Goal: Task Accomplishment & Management: Use online tool/utility

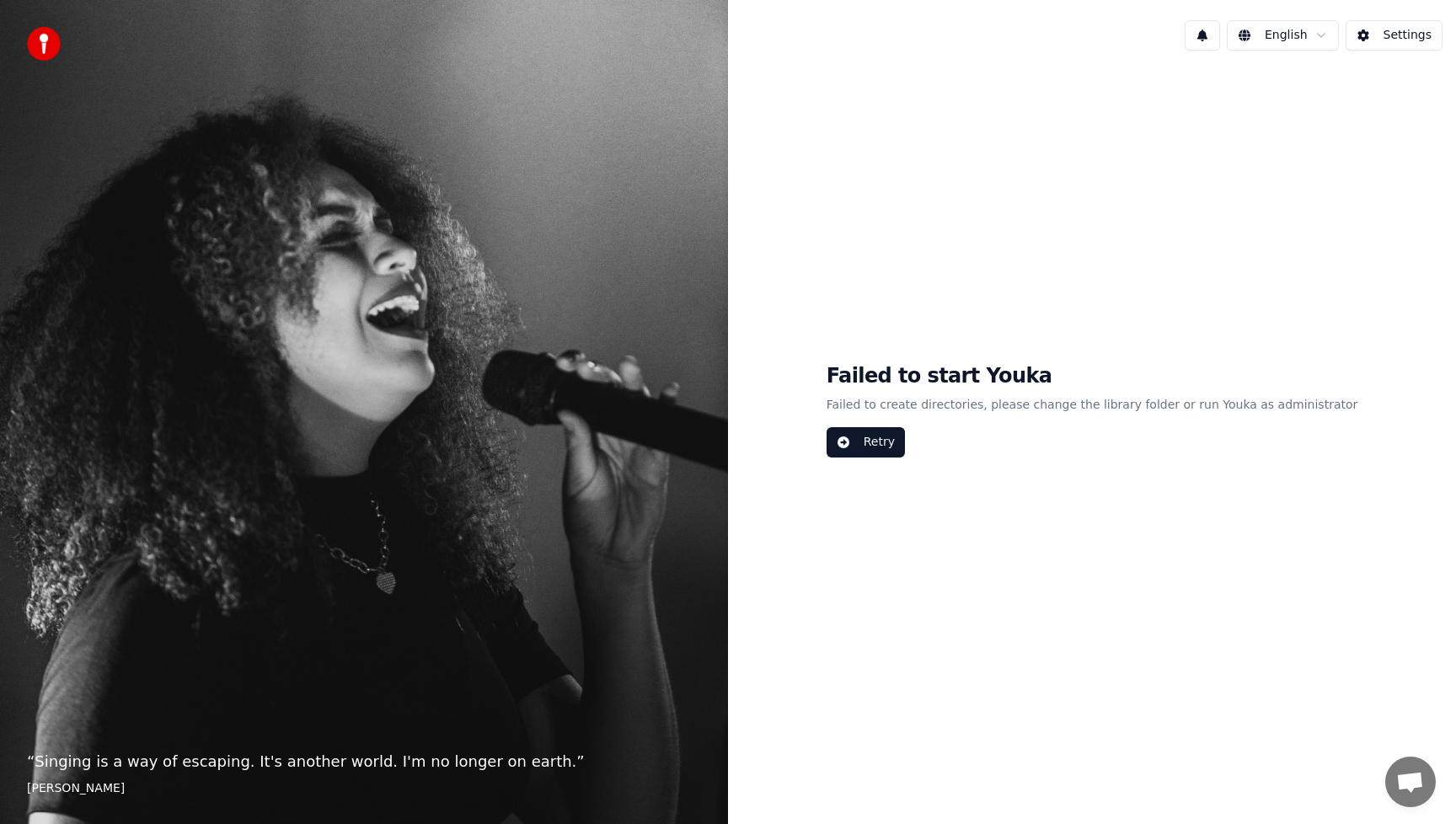
click at [898, 447] on button "Retry" at bounding box center [866, 442] width 78 height 30
click at [1408, 34] on button "Settings" at bounding box center [1394, 35] width 97 height 30
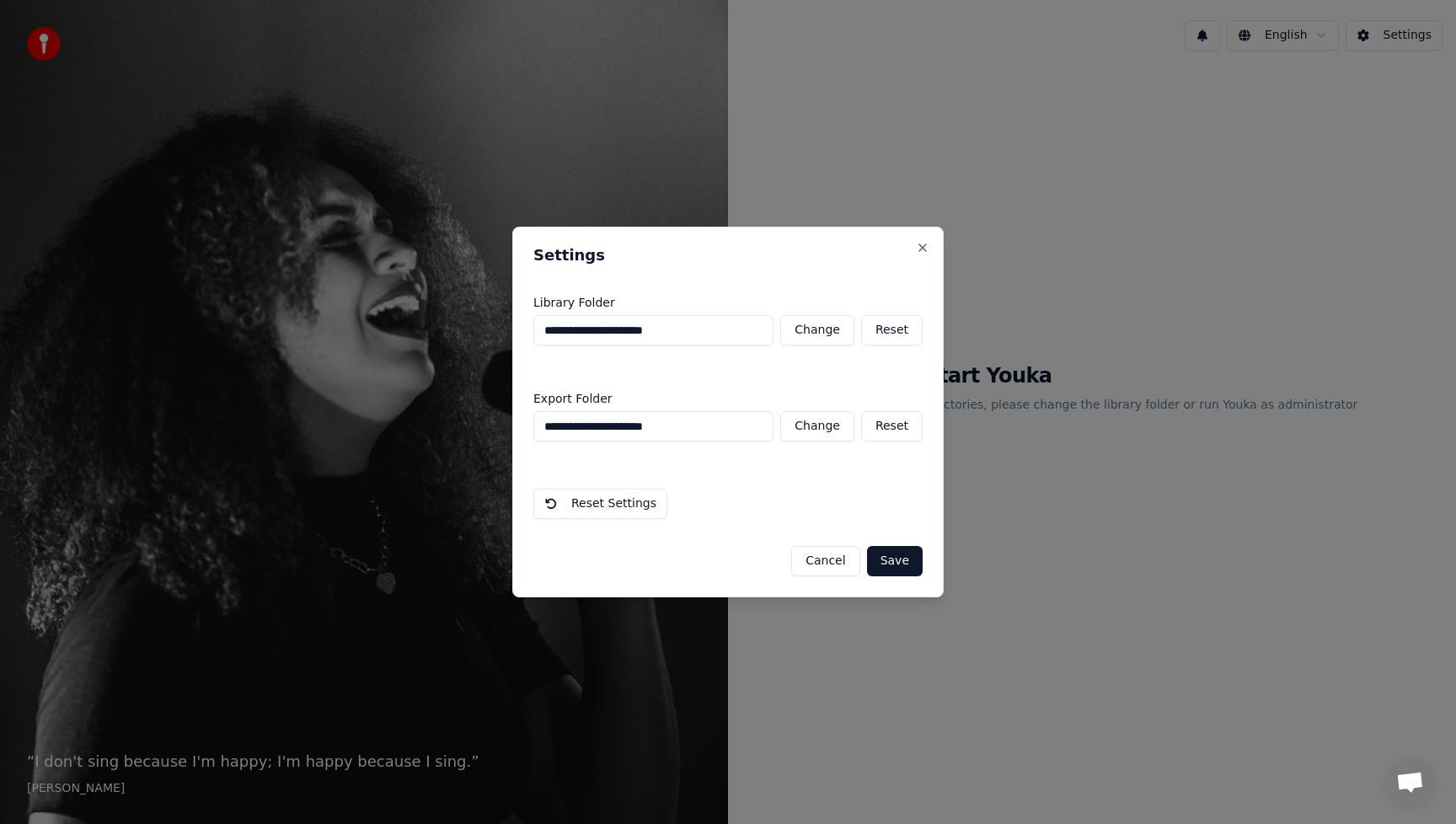
click at [832, 331] on button "Change" at bounding box center [818, 330] width 74 height 30
click at [905, 332] on button "Reset" at bounding box center [892, 330] width 62 height 30
type input "**********"
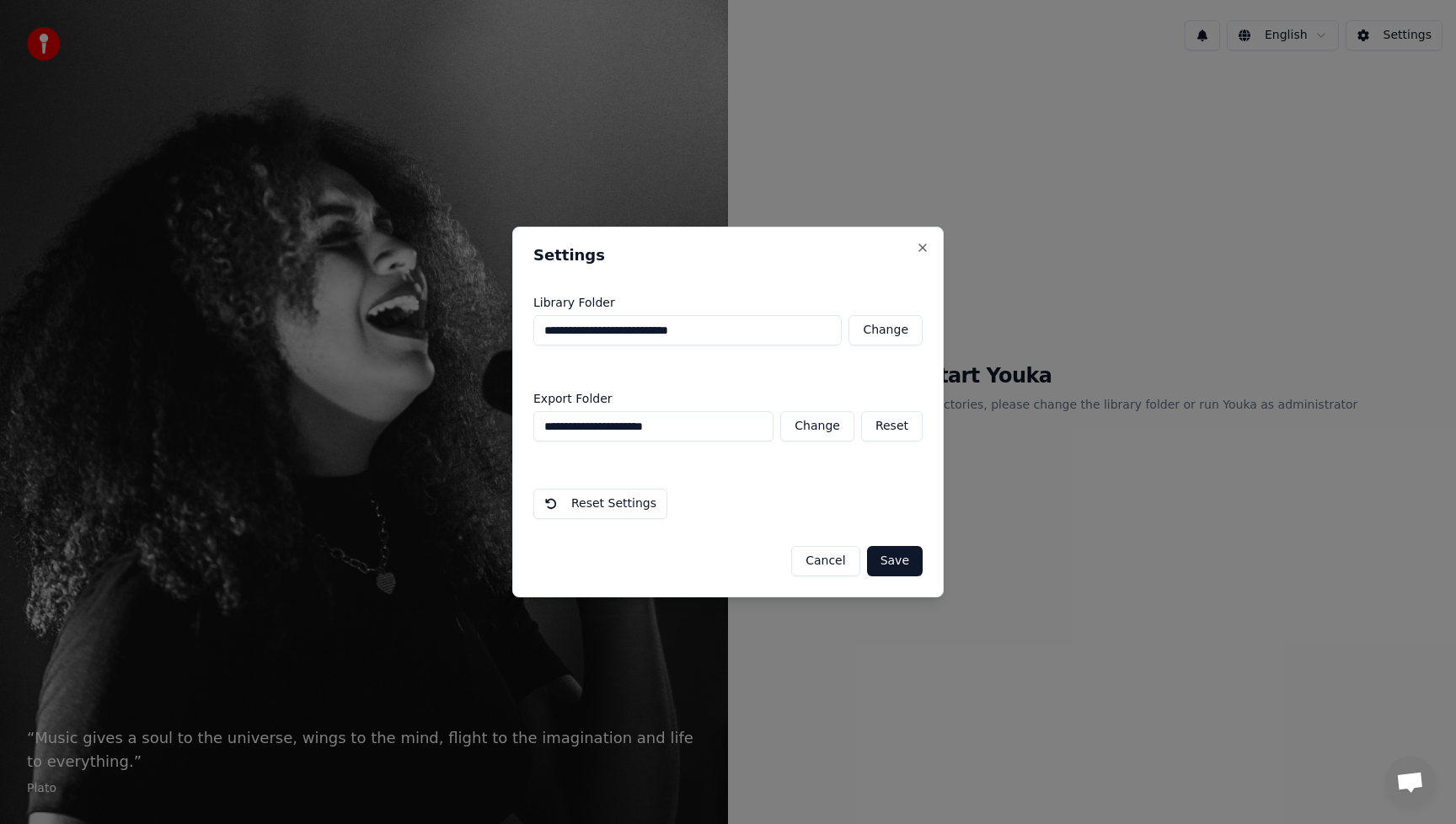
click at [825, 430] on button "Change" at bounding box center [818, 426] width 74 height 30
click at [822, 424] on button "Change" at bounding box center [818, 426] width 74 height 30
type input "**********"
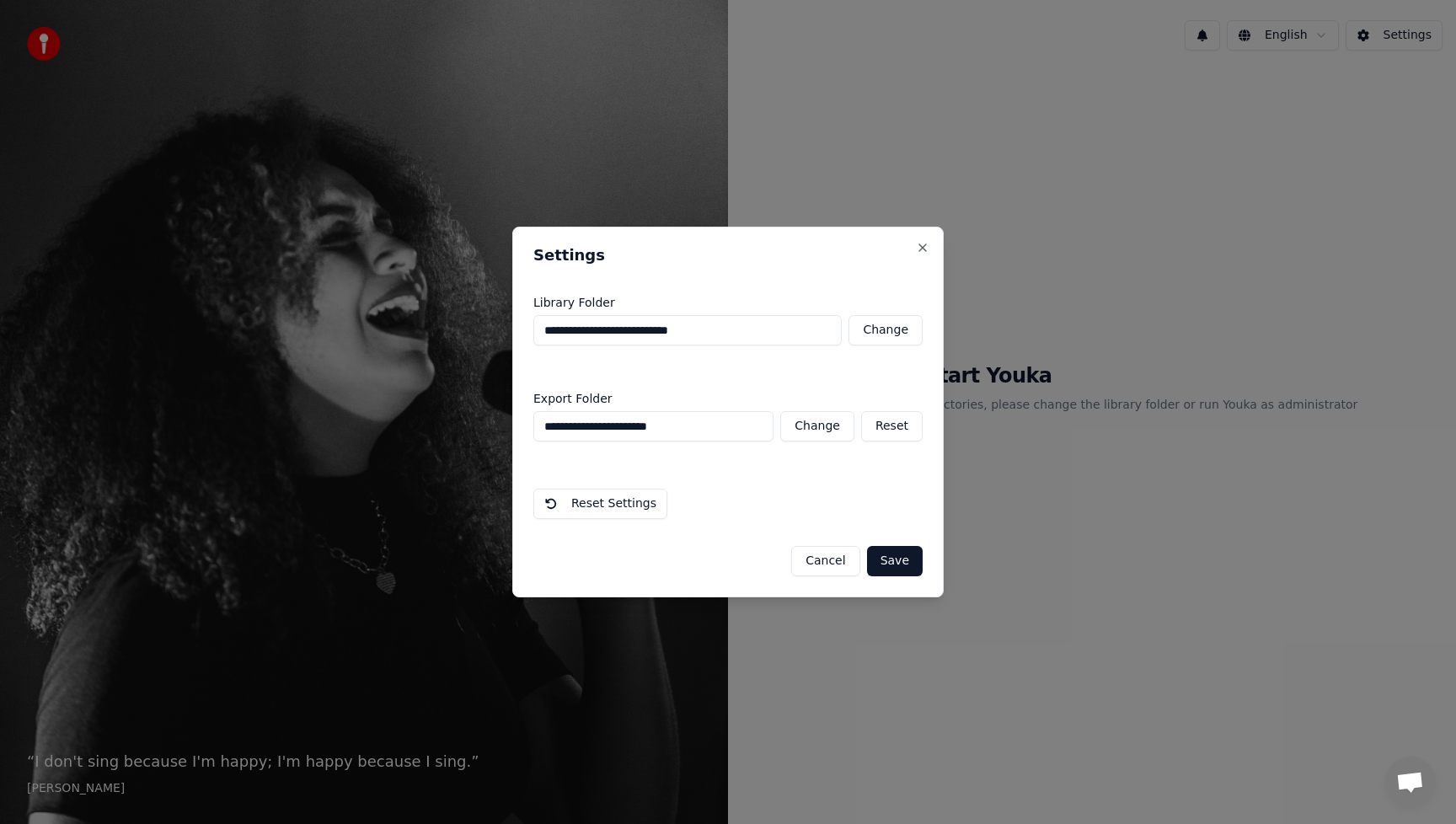
click at [895, 564] on button "Save" at bounding box center [895, 560] width 56 height 30
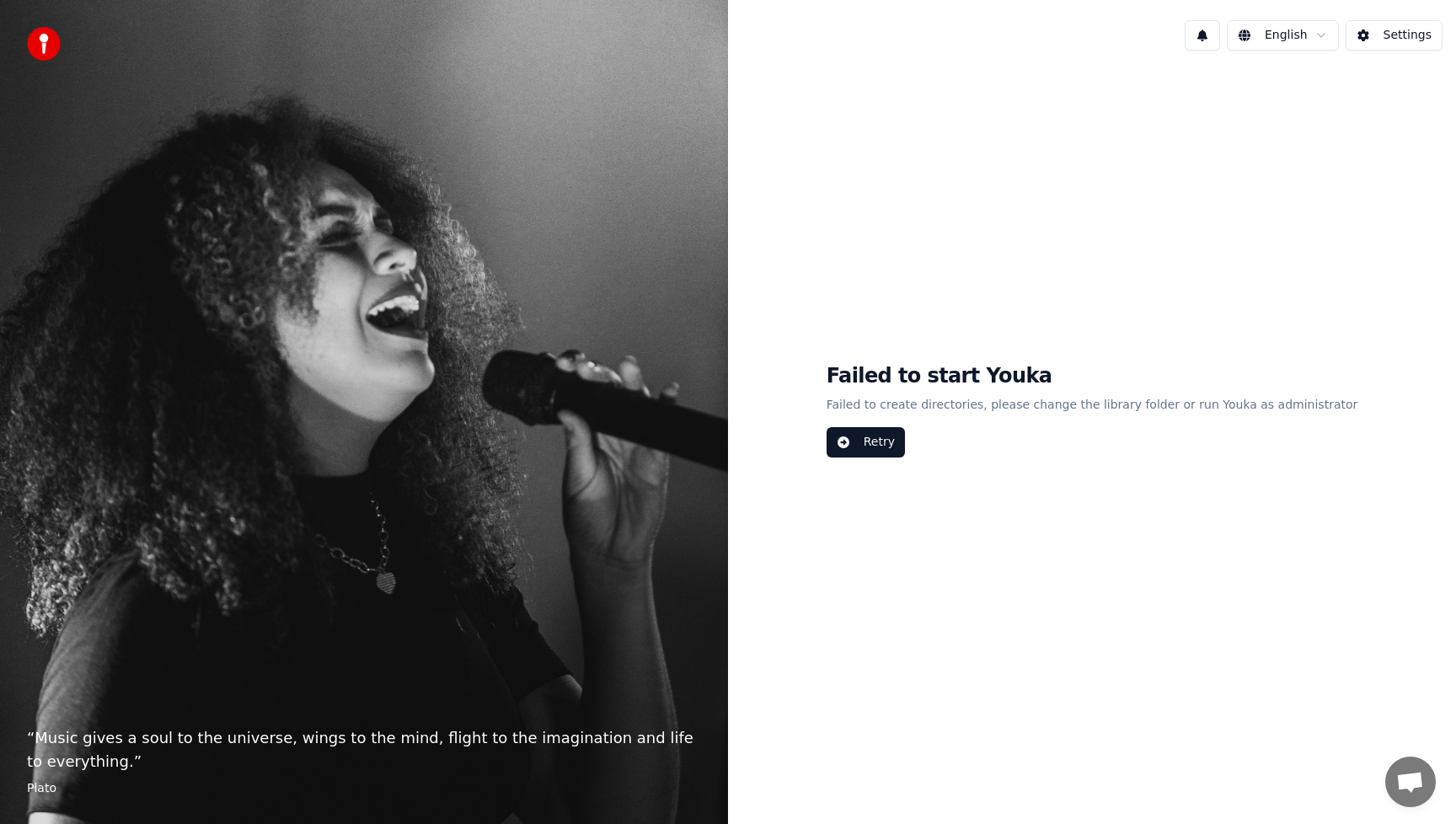
click at [905, 448] on button "Retry" at bounding box center [866, 442] width 78 height 30
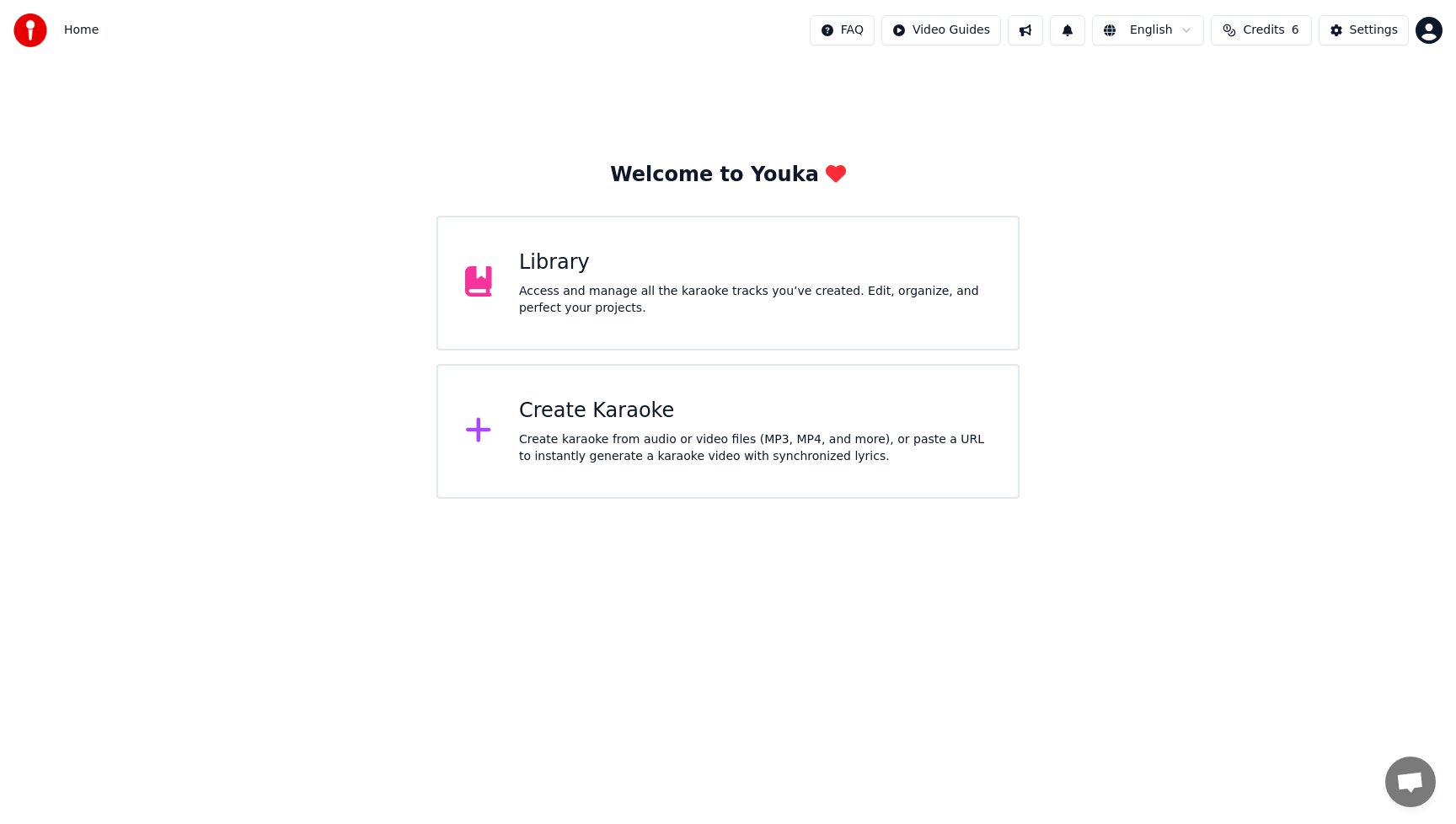
click at [606, 301] on div "Access and manage all the karaoke tracks you’ve created. Edit, organize, and pe…" at bounding box center [755, 300] width 472 height 33
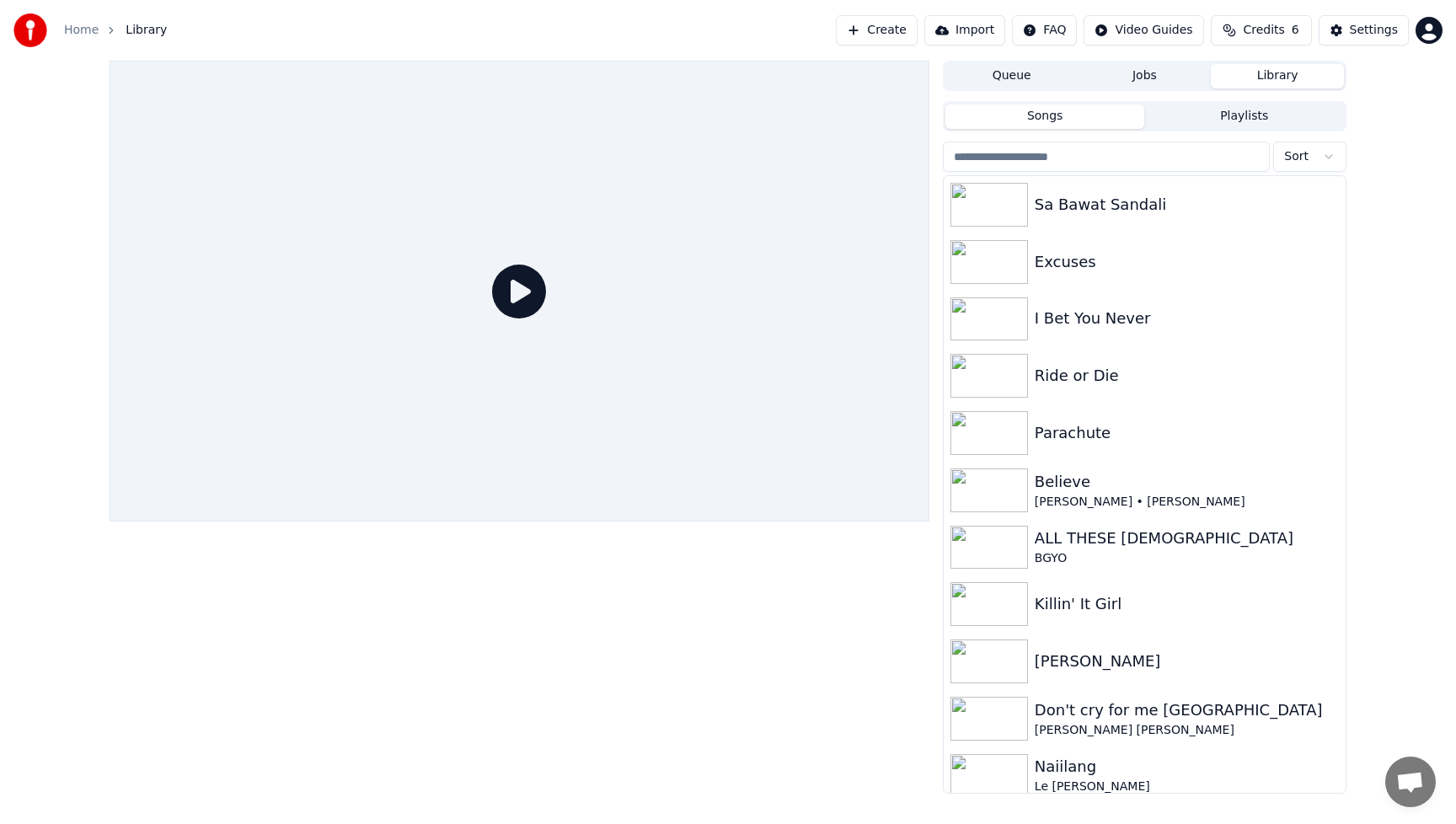
click at [703, 630] on div at bounding box center [519, 427] width 820 height 733
click at [1154, 81] on button "Jobs" at bounding box center [1145, 75] width 133 height 24
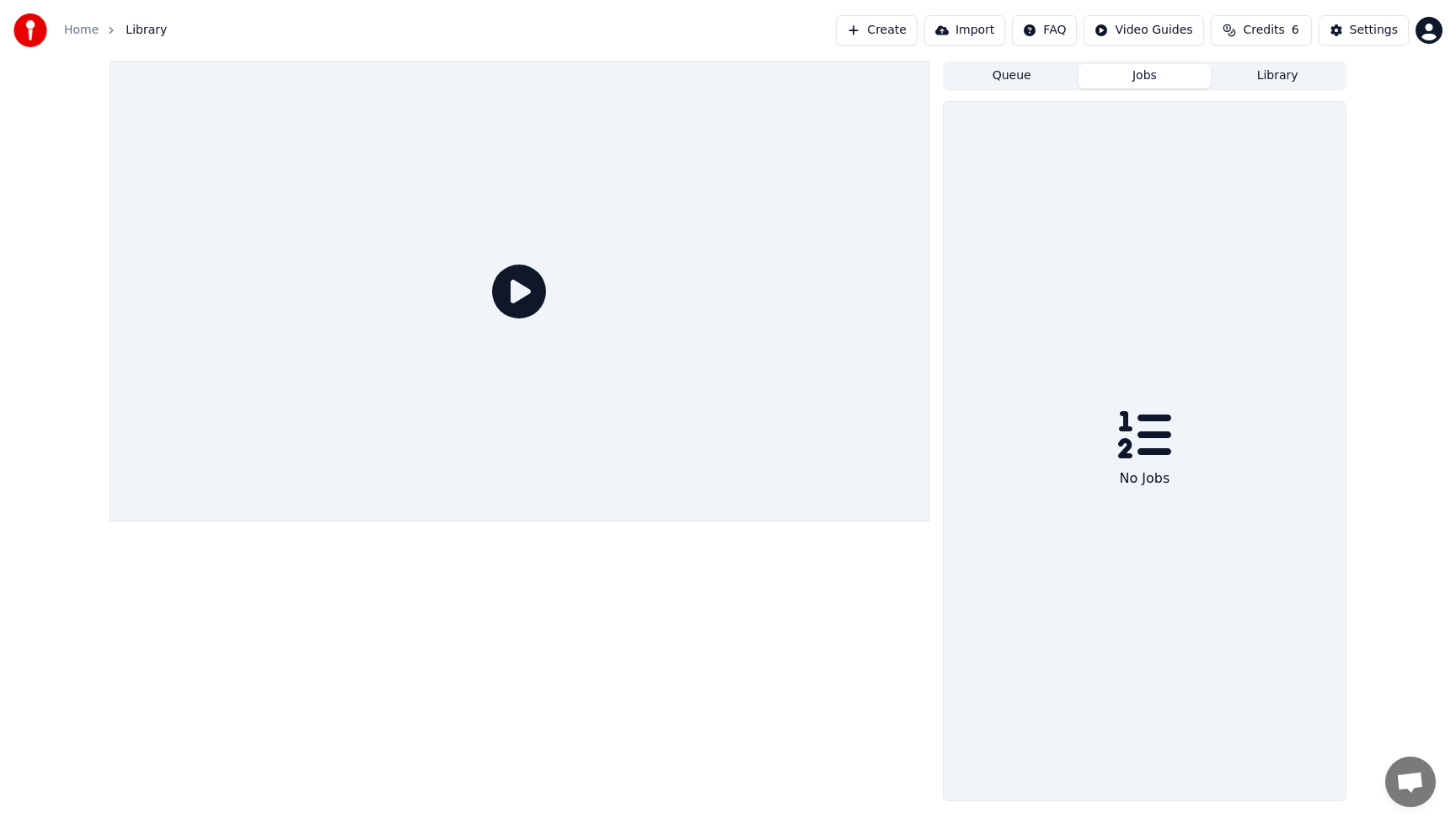
click at [995, 81] on button "Queue" at bounding box center [1012, 75] width 133 height 24
click at [902, 29] on button "Create" at bounding box center [876, 29] width 81 height 30
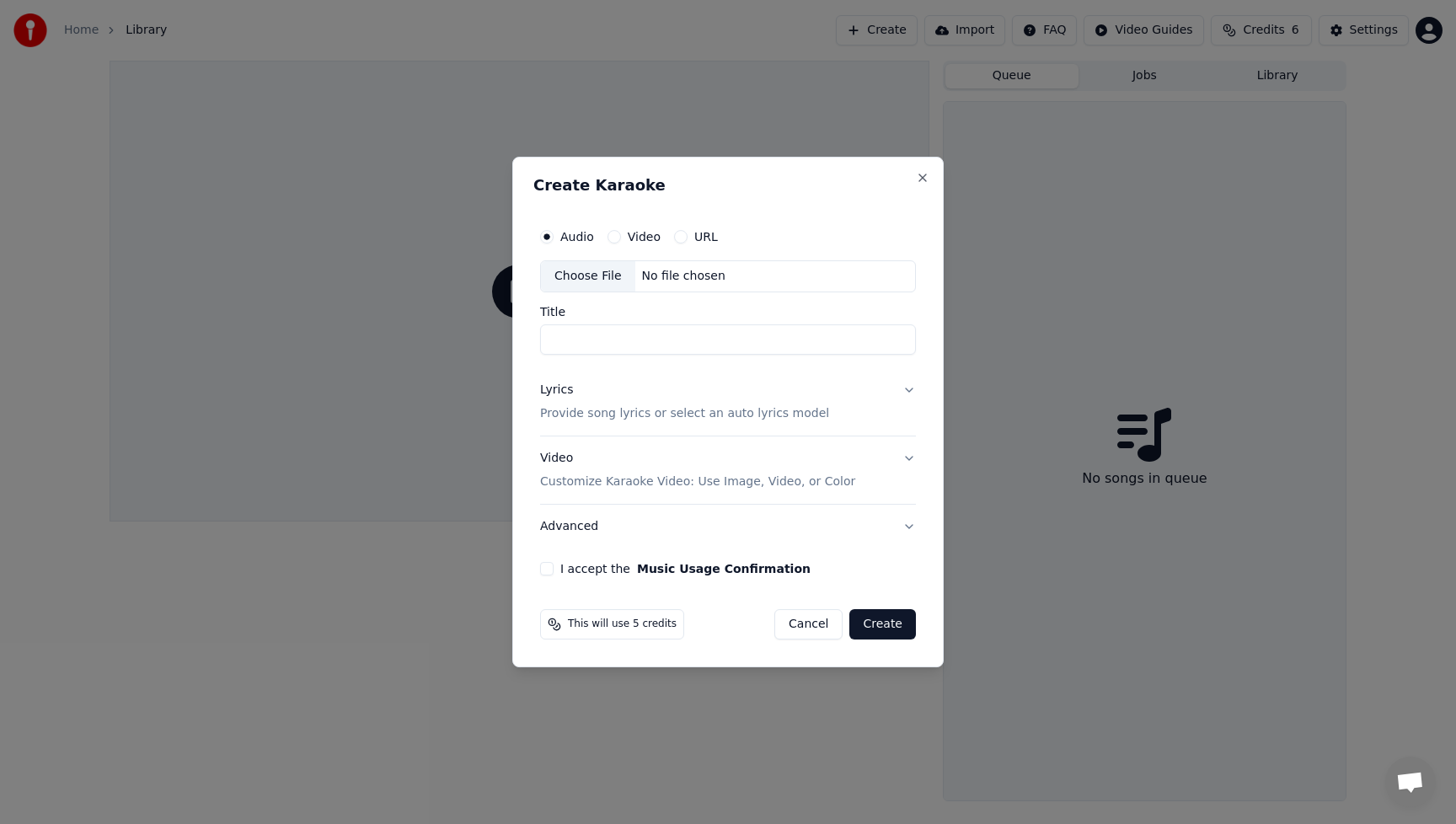
click at [578, 275] on div "Choose File" at bounding box center [588, 276] width 94 height 30
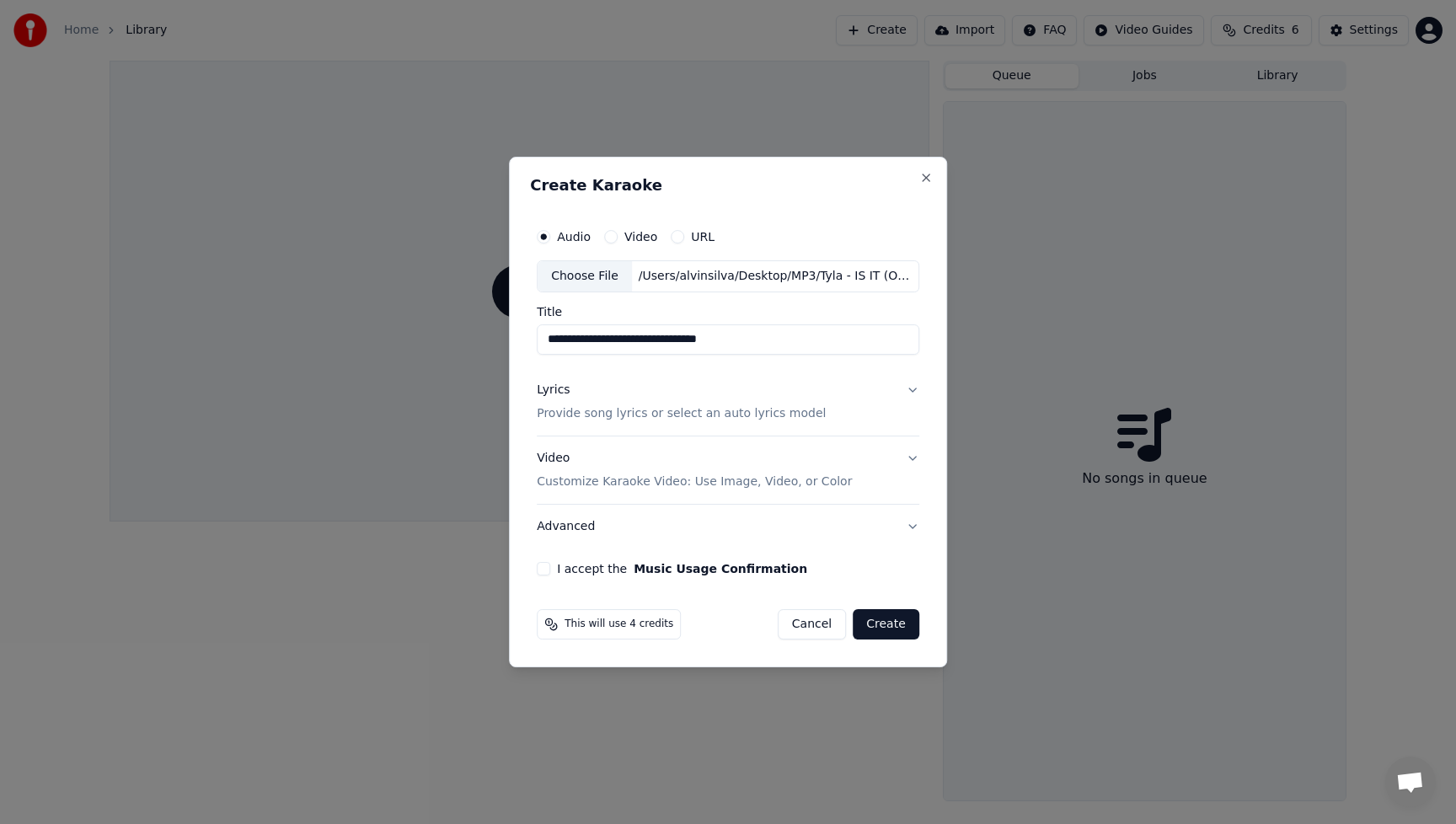
click at [589, 342] on input "**********" at bounding box center [728, 339] width 383 height 30
drag, startPoint x: 583, startPoint y: 340, endPoint x: 503, endPoint y: 340, distance: 80.0
click at [503, 340] on body "**********" at bounding box center [728, 412] width 1456 height 824
drag, startPoint x: 580, startPoint y: 340, endPoint x: 764, endPoint y: 352, distance: 184.4
click at [764, 352] on input "**********" at bounding box center [728, 339] width 383 height 30
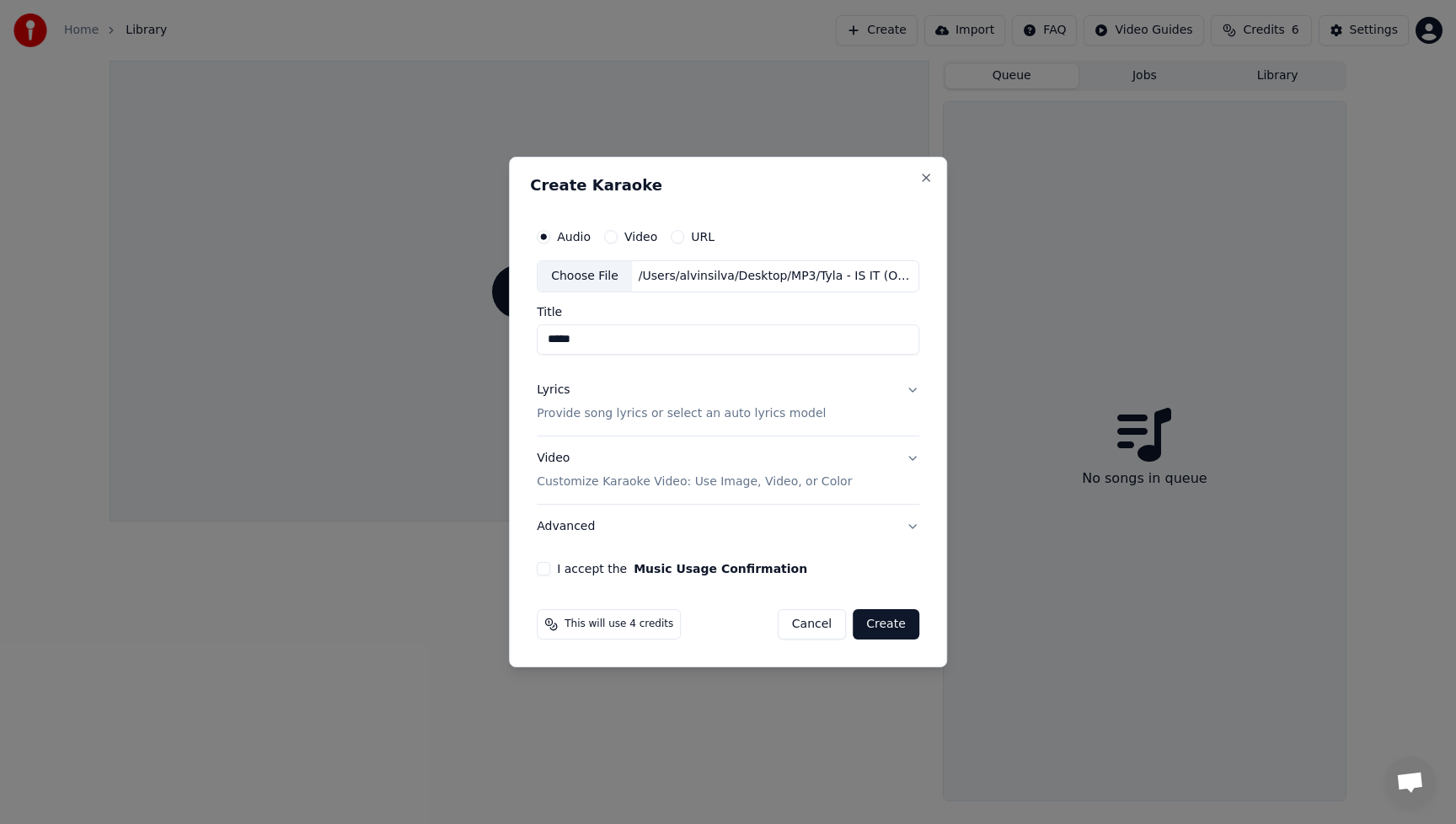
type input "*****"
click at [558, 392] on div "Lyrics" at bounding box center [554, 390] width 33 height 17
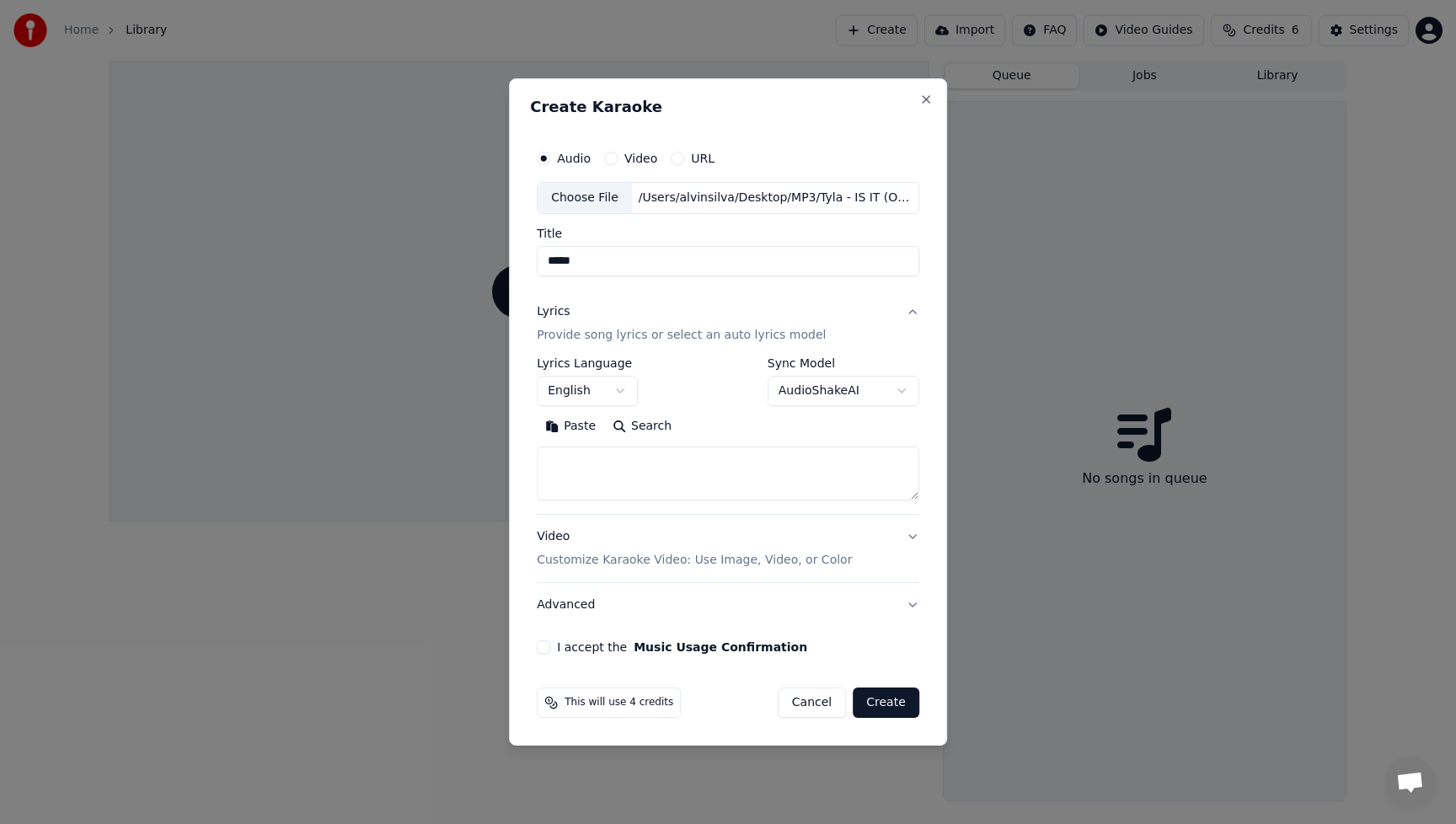
click at [666, 466] on textarea at bounding box center [728, 473] width 383 height 54
paste textarea "**********"
type textarea "**********"
click at [897, 395] on body "**********" at bounding box center [728, 412] width 1456 height 824
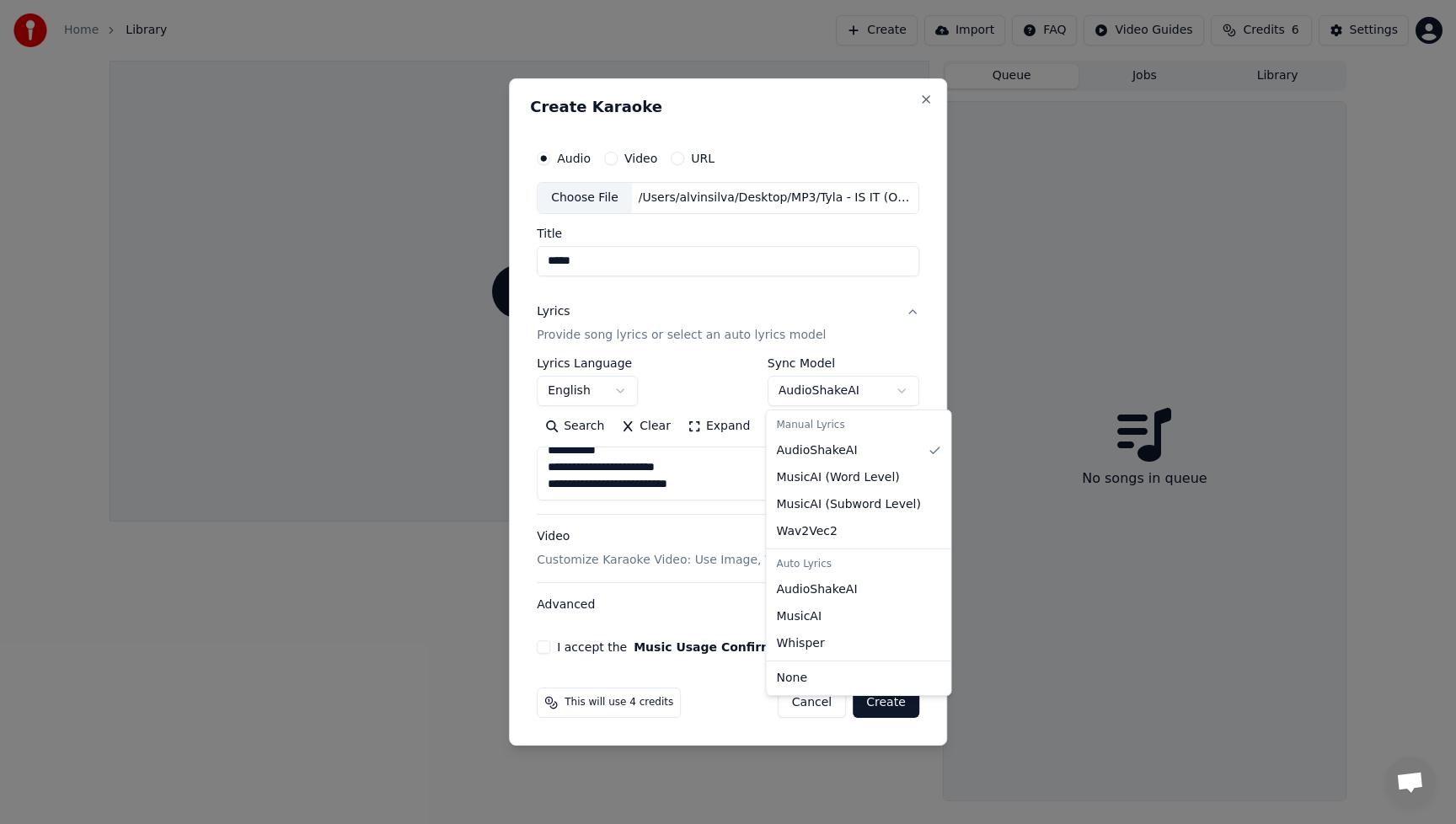
click at [733, 389] on body "**********" at bounding box center [728, 412] width 1456 height 824
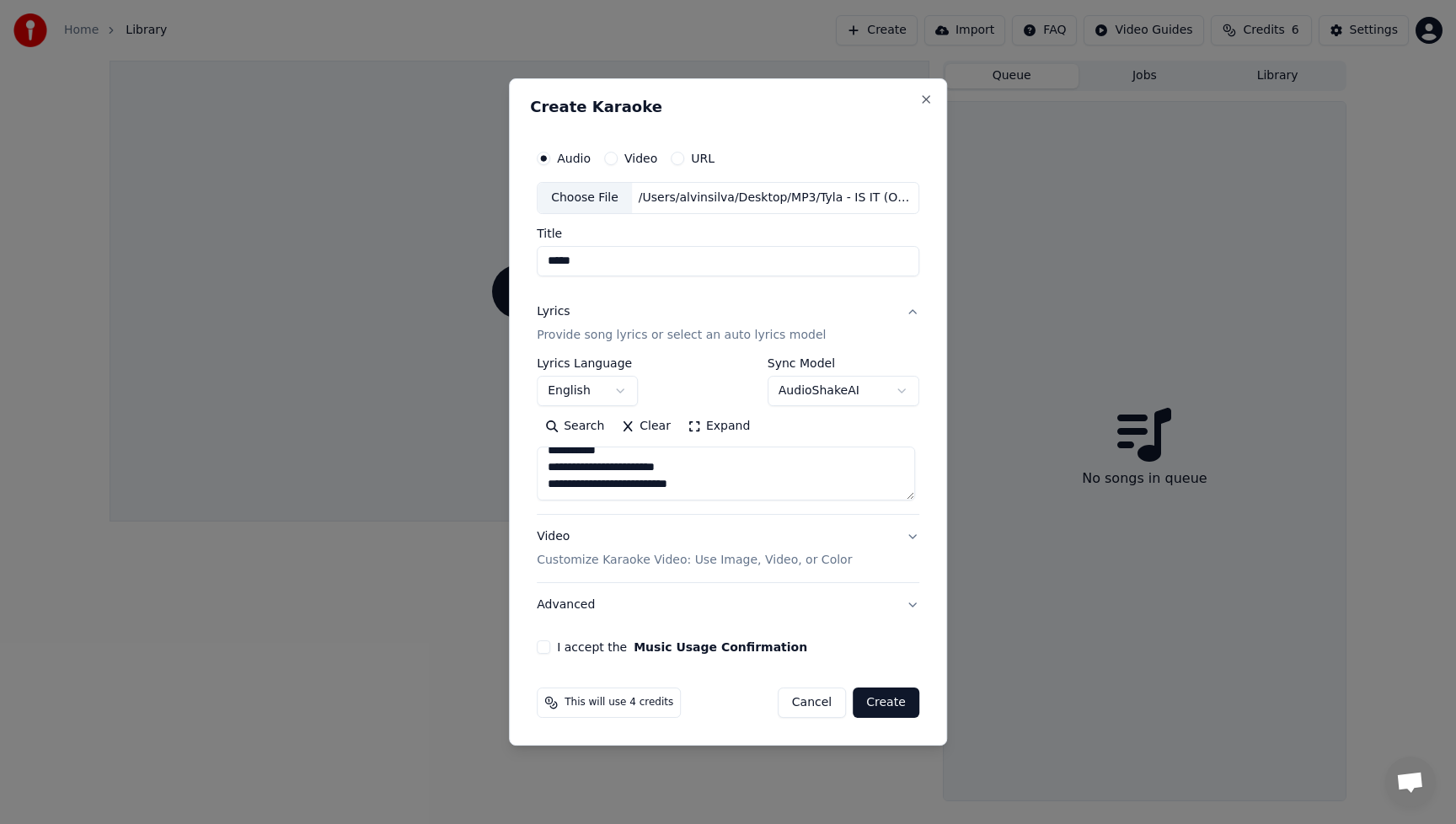
click at [558, 539] on div "Video Customize Karaoke Video: Use Image, Video, or Color" at bounding box center [695, 548] width 315 height 40
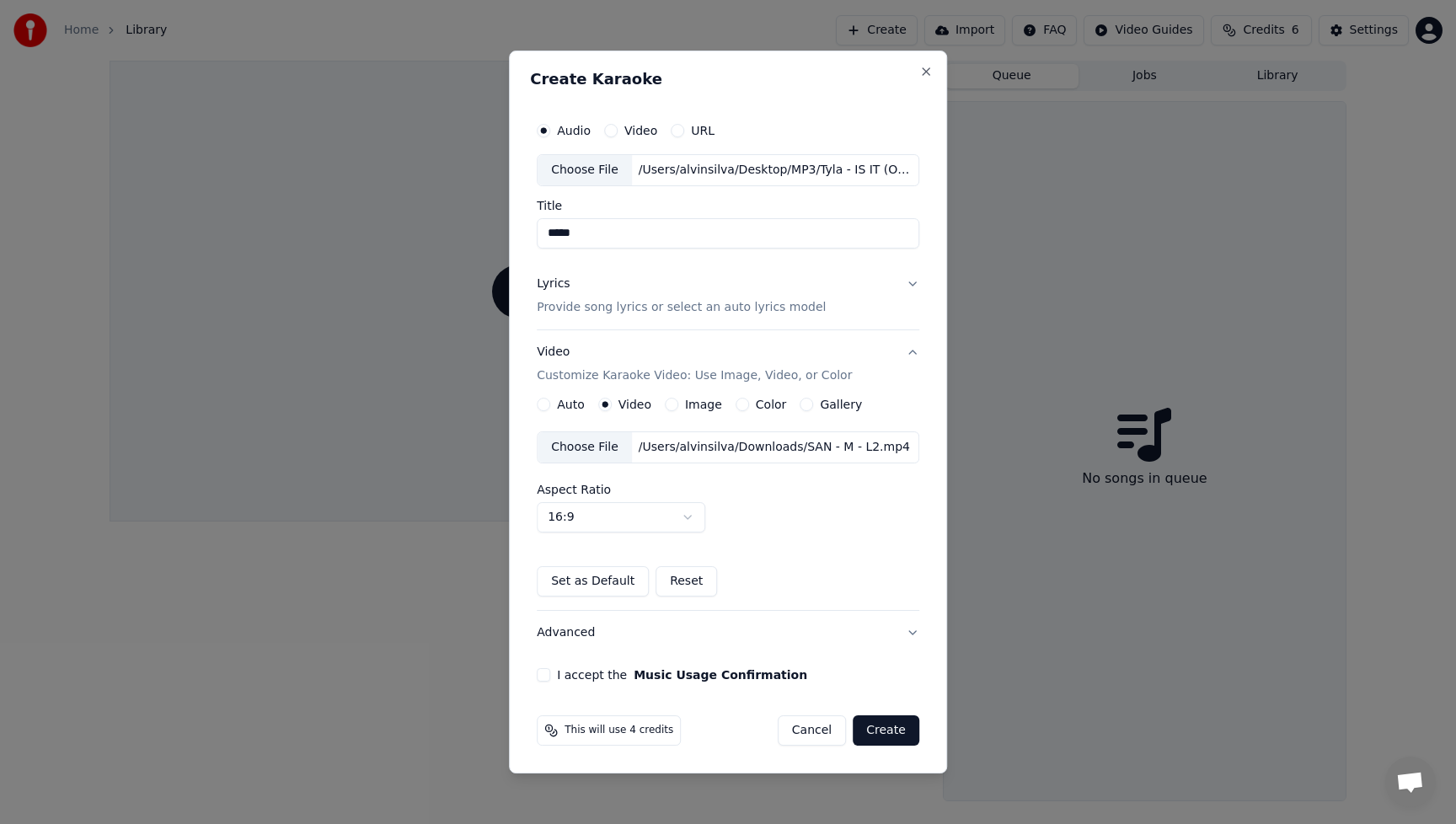
click at [590, 454] on div "Choose File" at bounding box center [585, 447] width 94 height 30
click at [563, 642] on button "Advanced" at bounding box center [728, 633] width 383 height 44
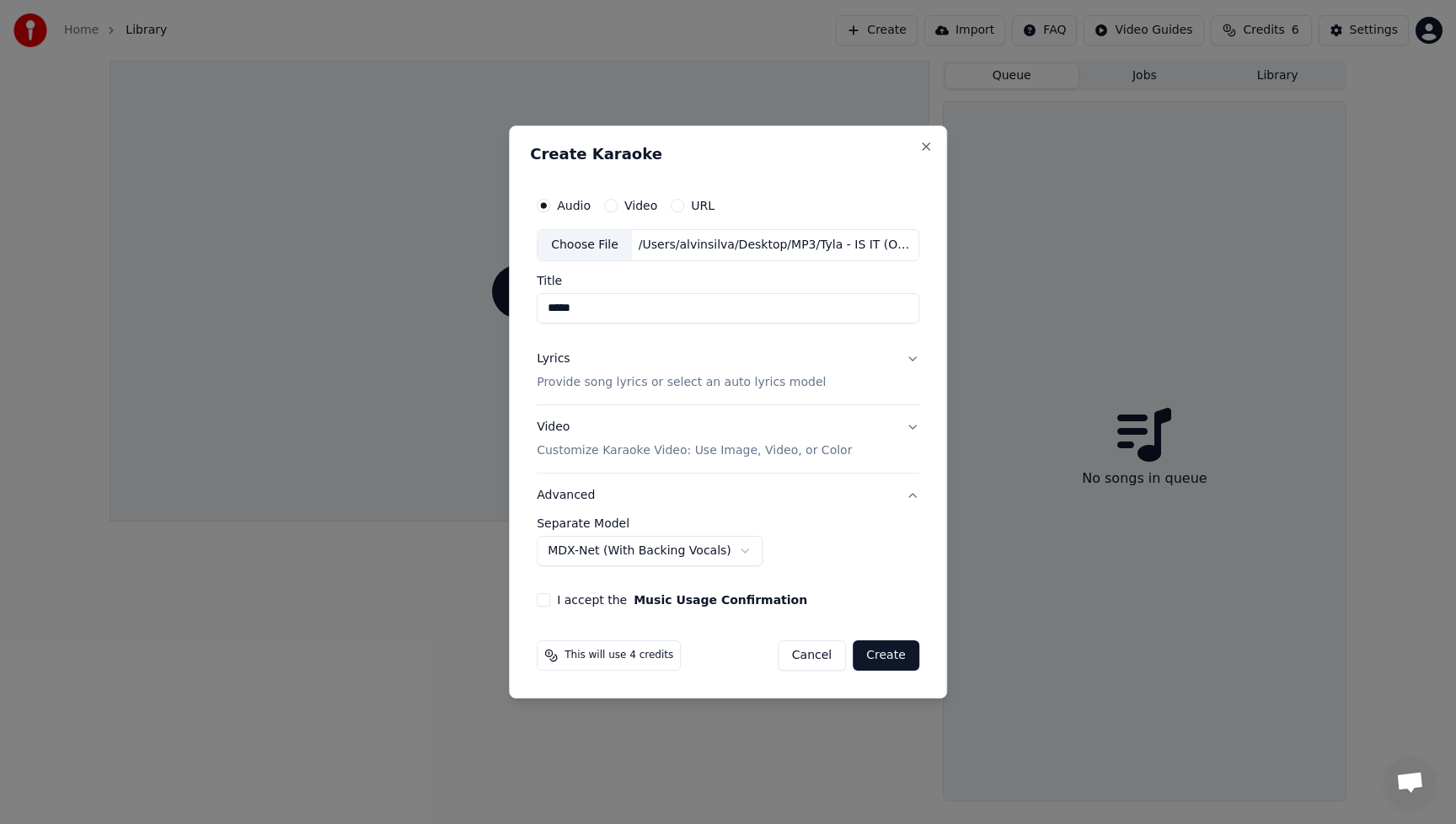
click at [547, 600] on button "I accept the Music Usage Confirmation" at bounding box center [544, 601] width 14 height 14
click at [890, 653] on button "Create" at bounding box center [887, 655] width 67 height 30
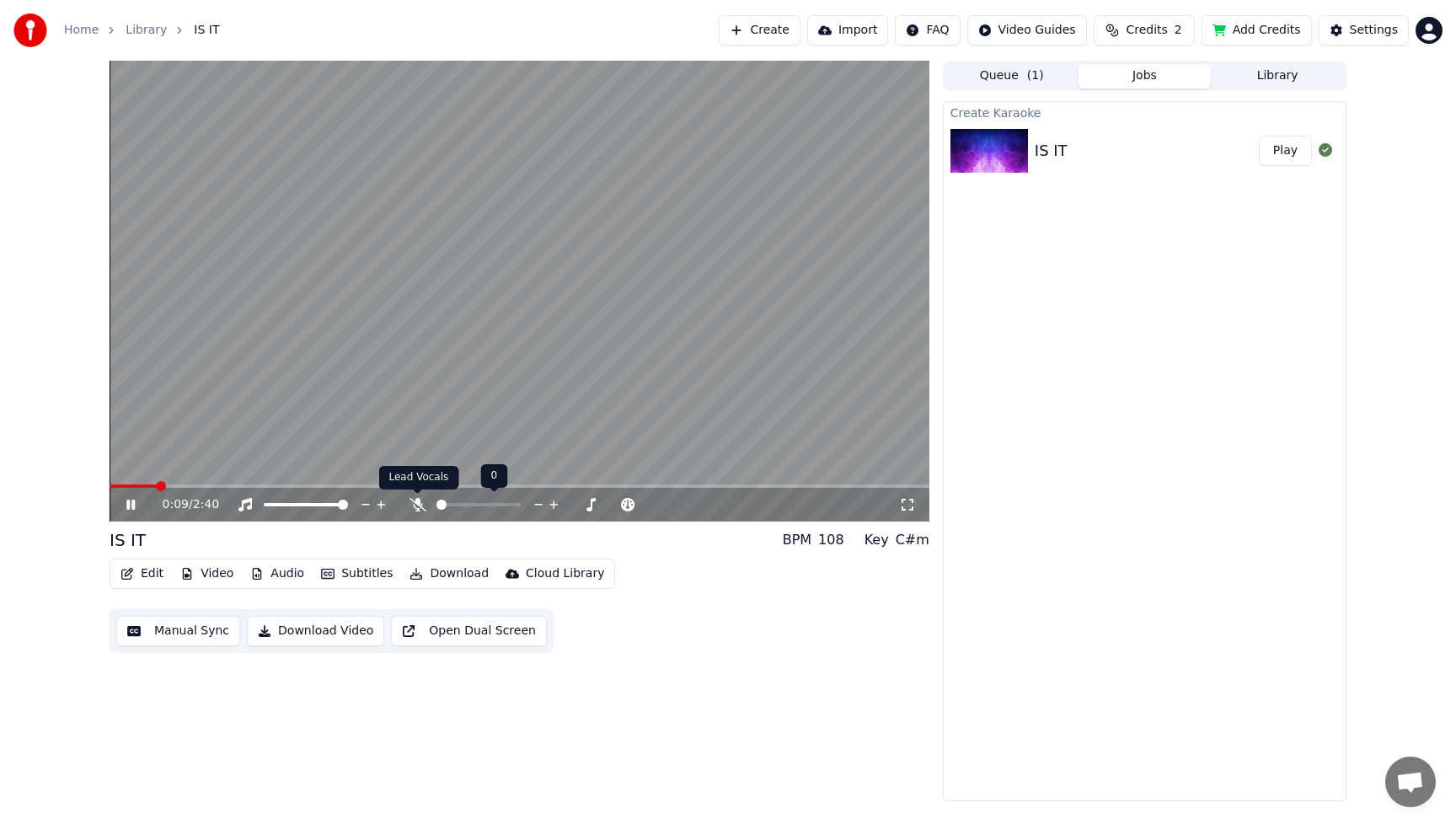
click at [421, 504] on icon at bounding box center [417, 505] width 17 height 14
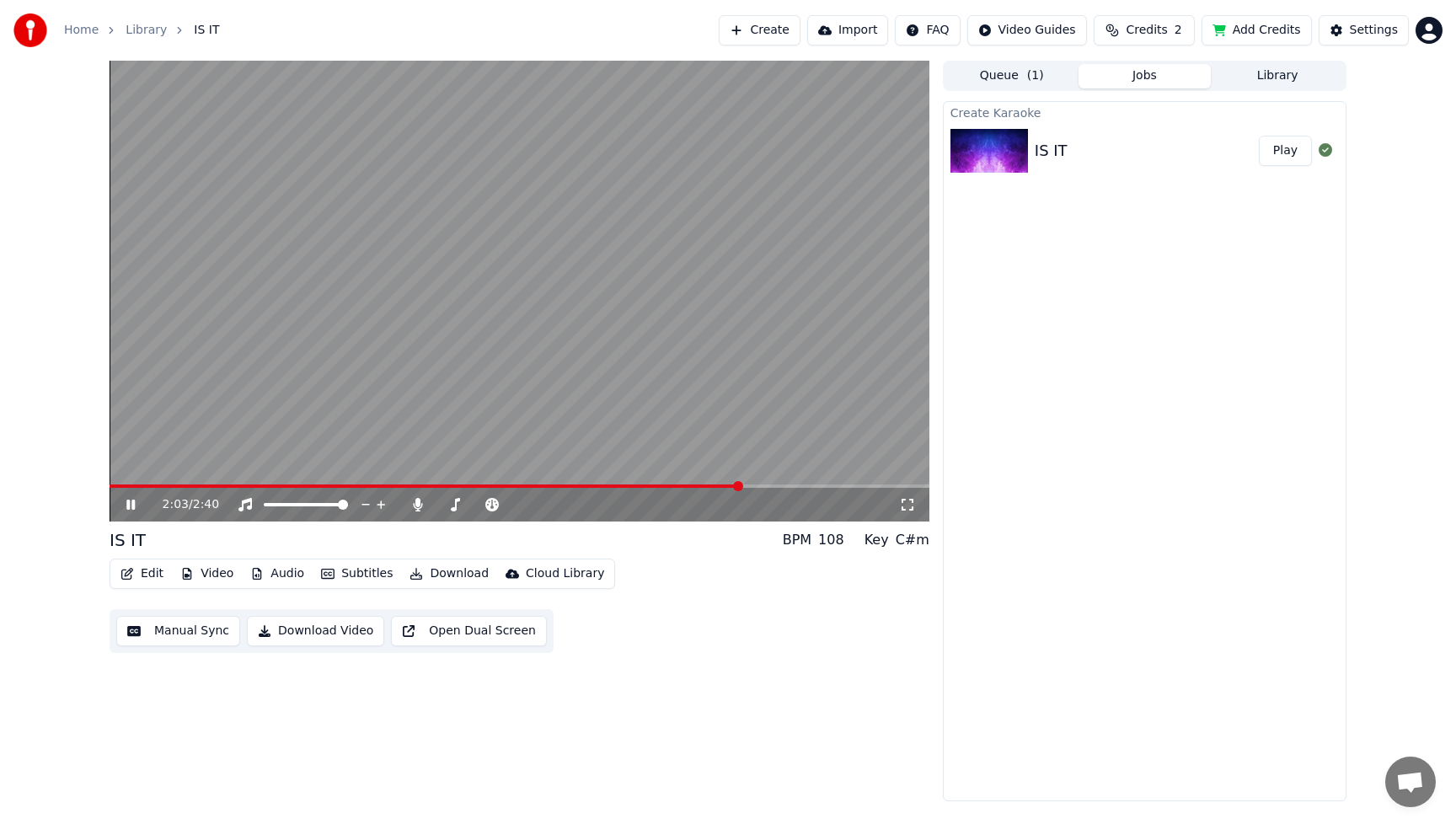
click at [147, 576] on button "Edit" at bounding box center [142, 574] width 57 height 24
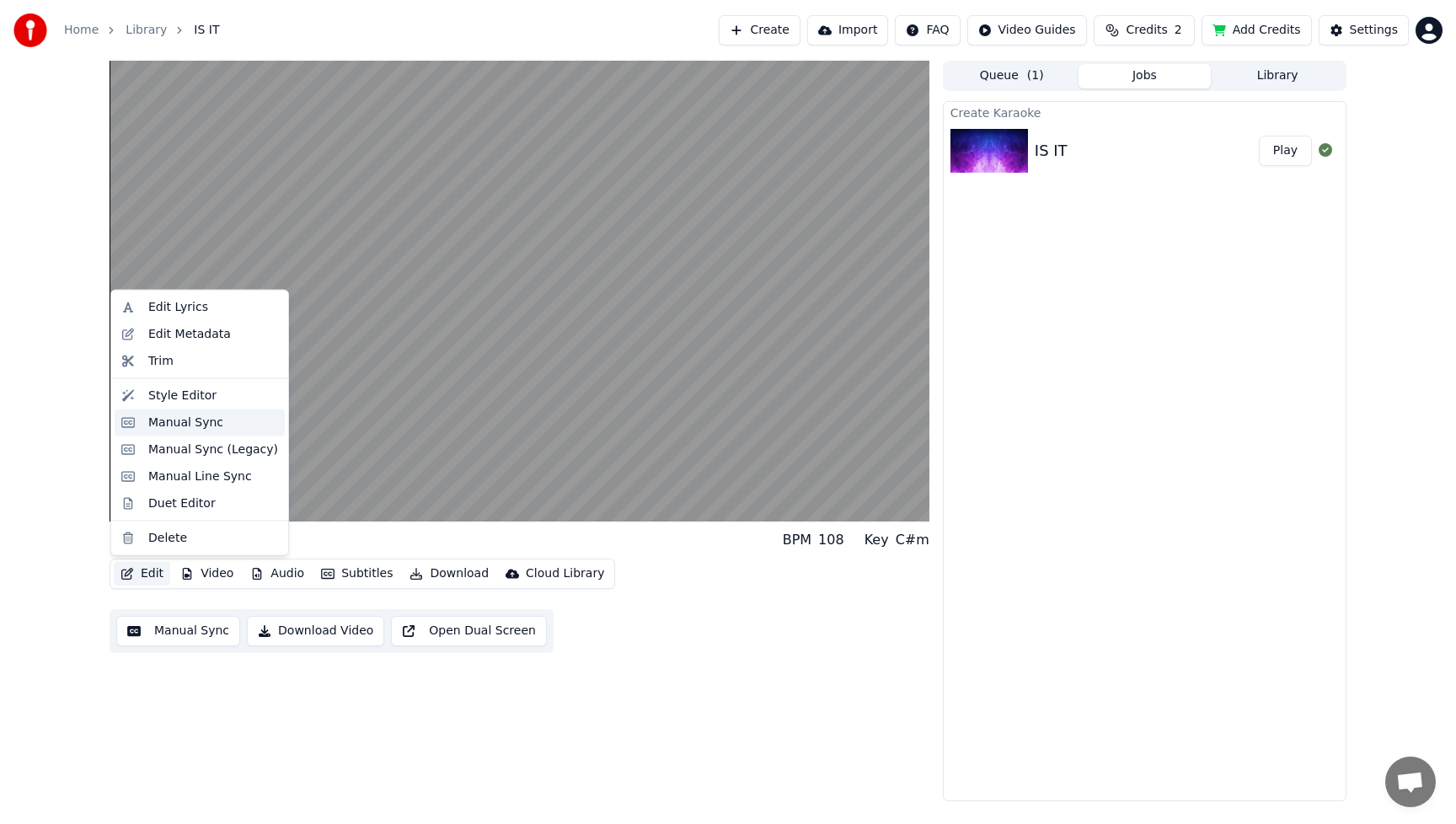
click at [168, 413] on div "Manual Sync" at bounding box center [185, 421] width 75 height 17
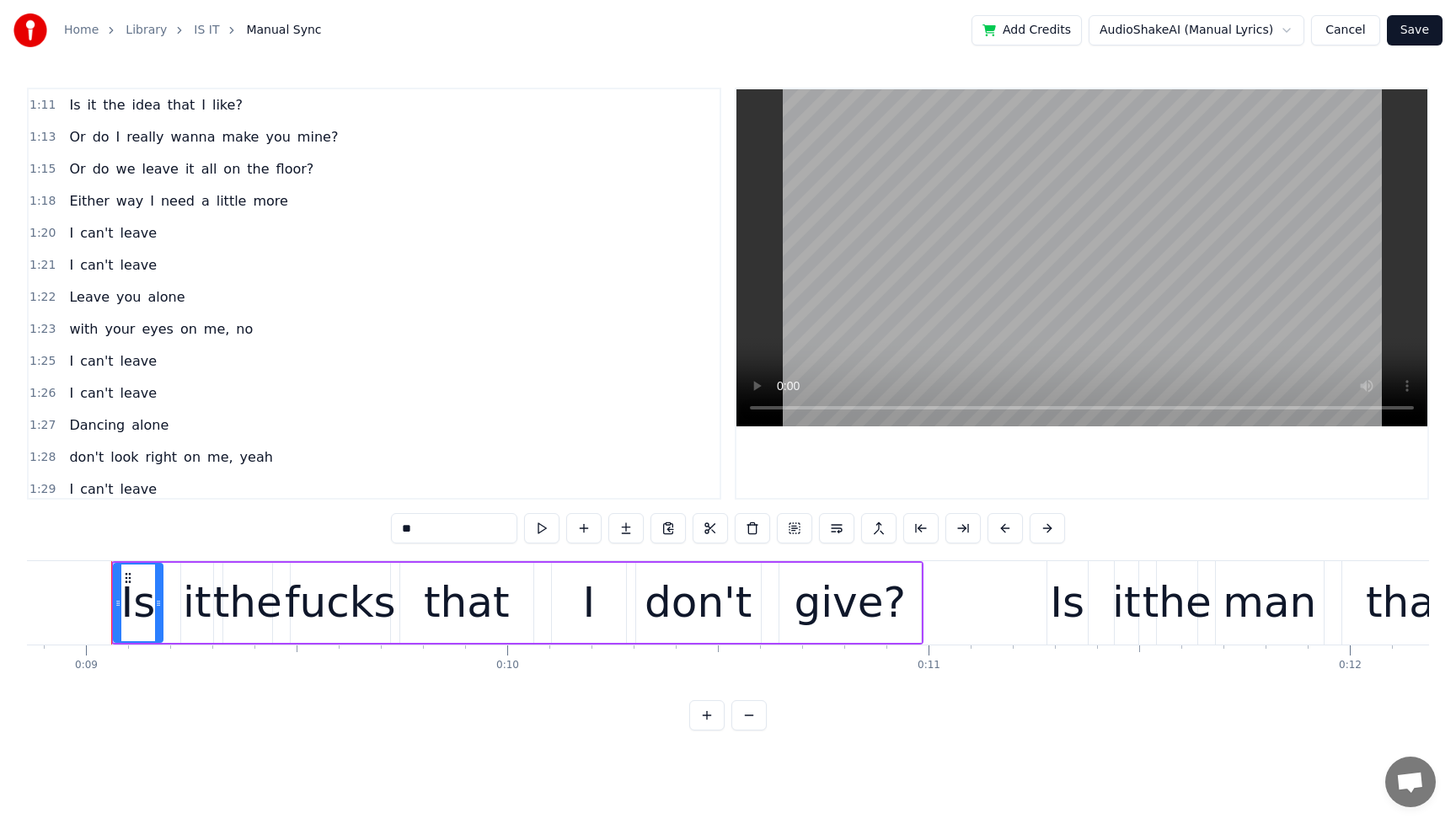
scroll to position [1801, 0]
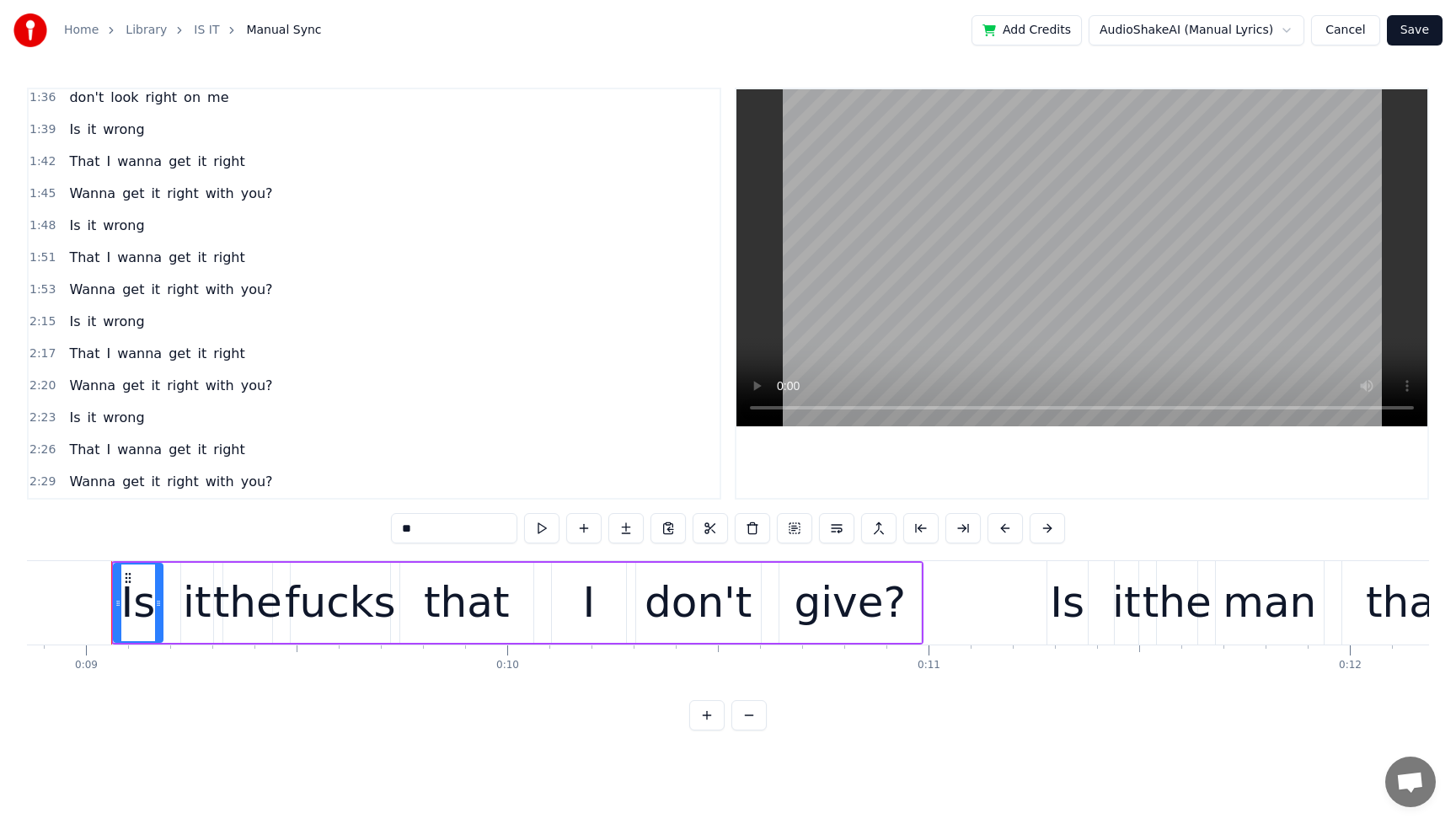
click at [75, 150] on div "That I wanna get it right" at bounding box center [157, 162] width 189 height 30
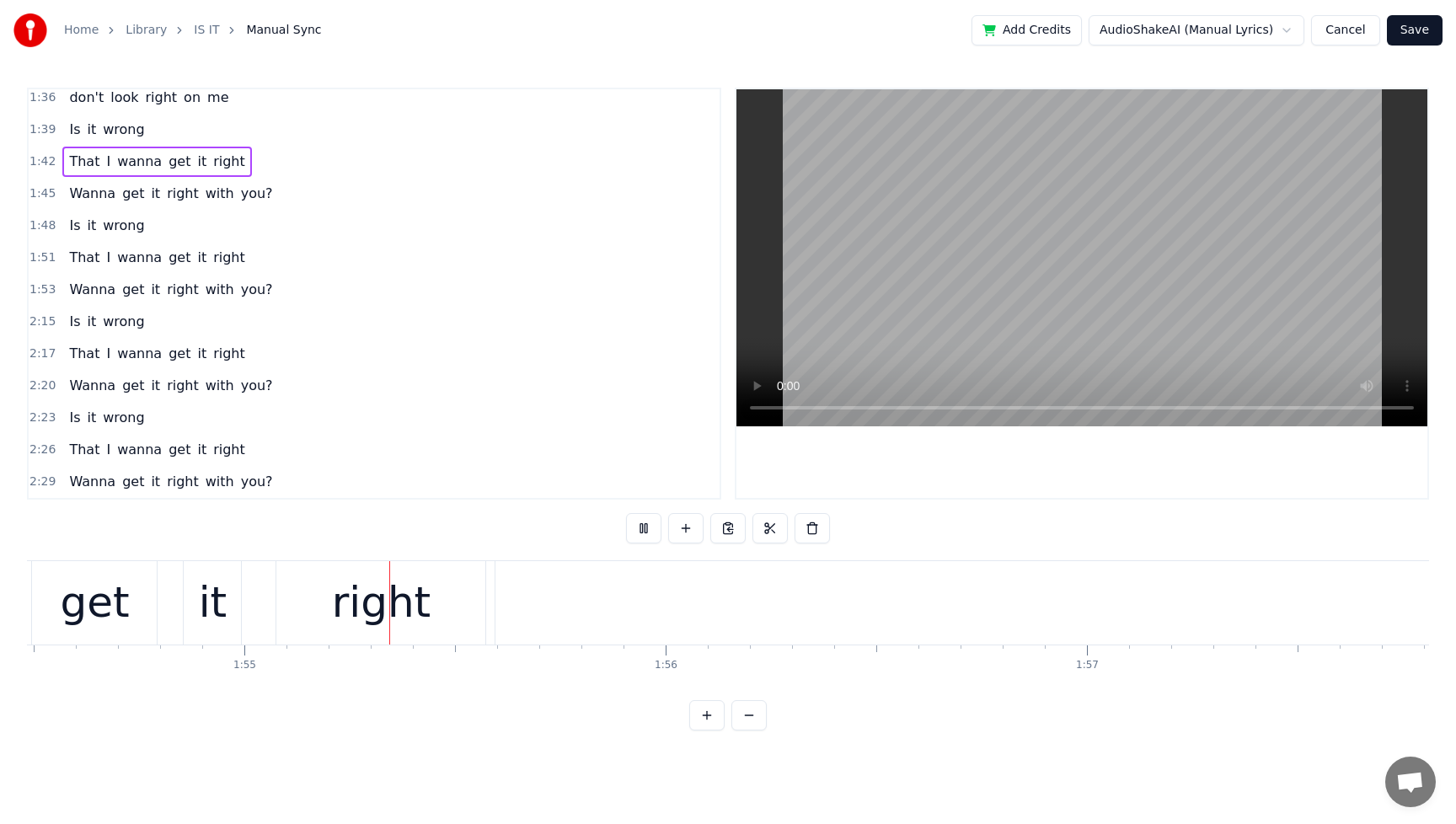
scroll to position [0, 48254]
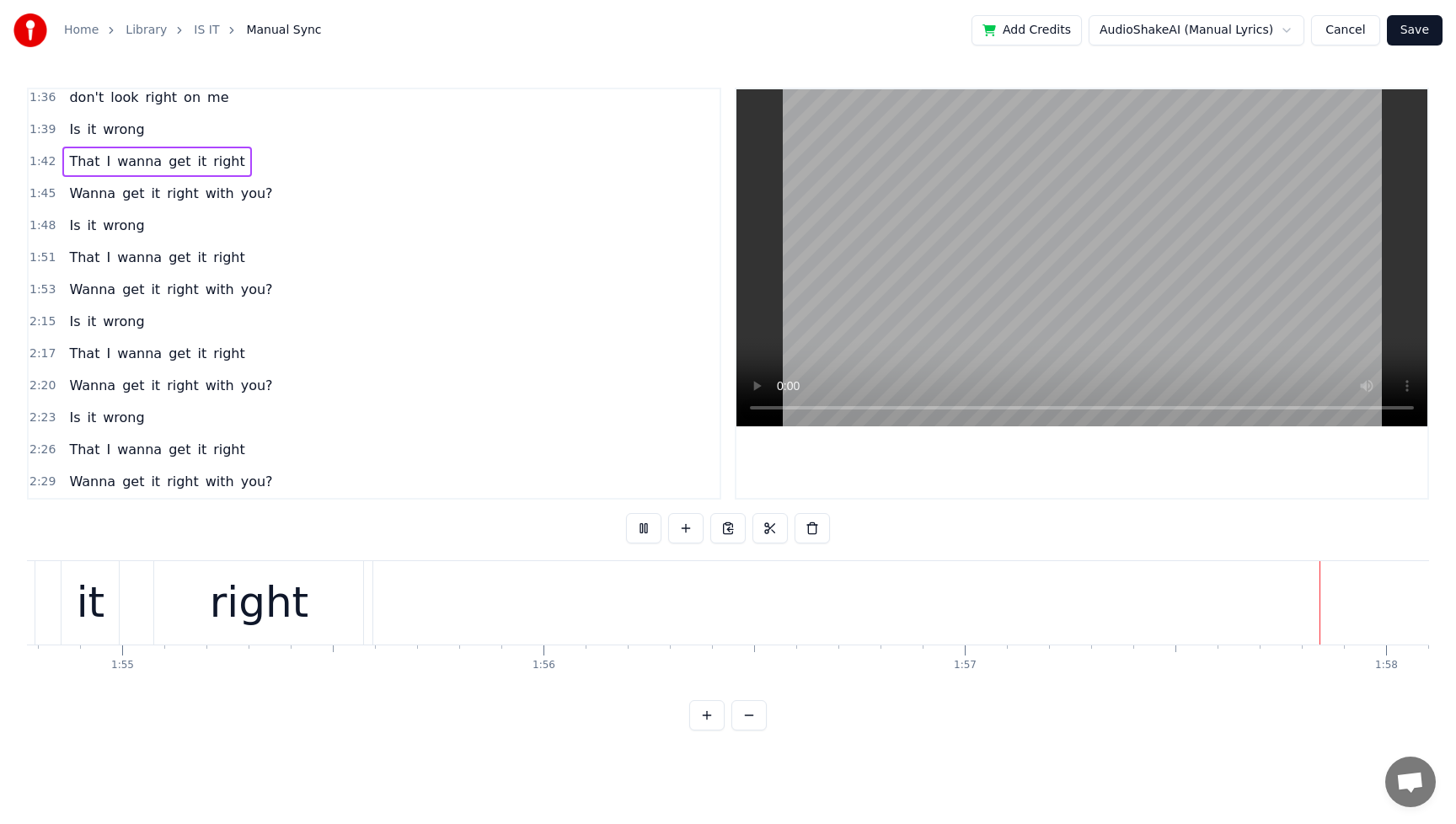
click at [85, 280] on span "Wanna" at bounding box center [92, 290] width 50 height 20
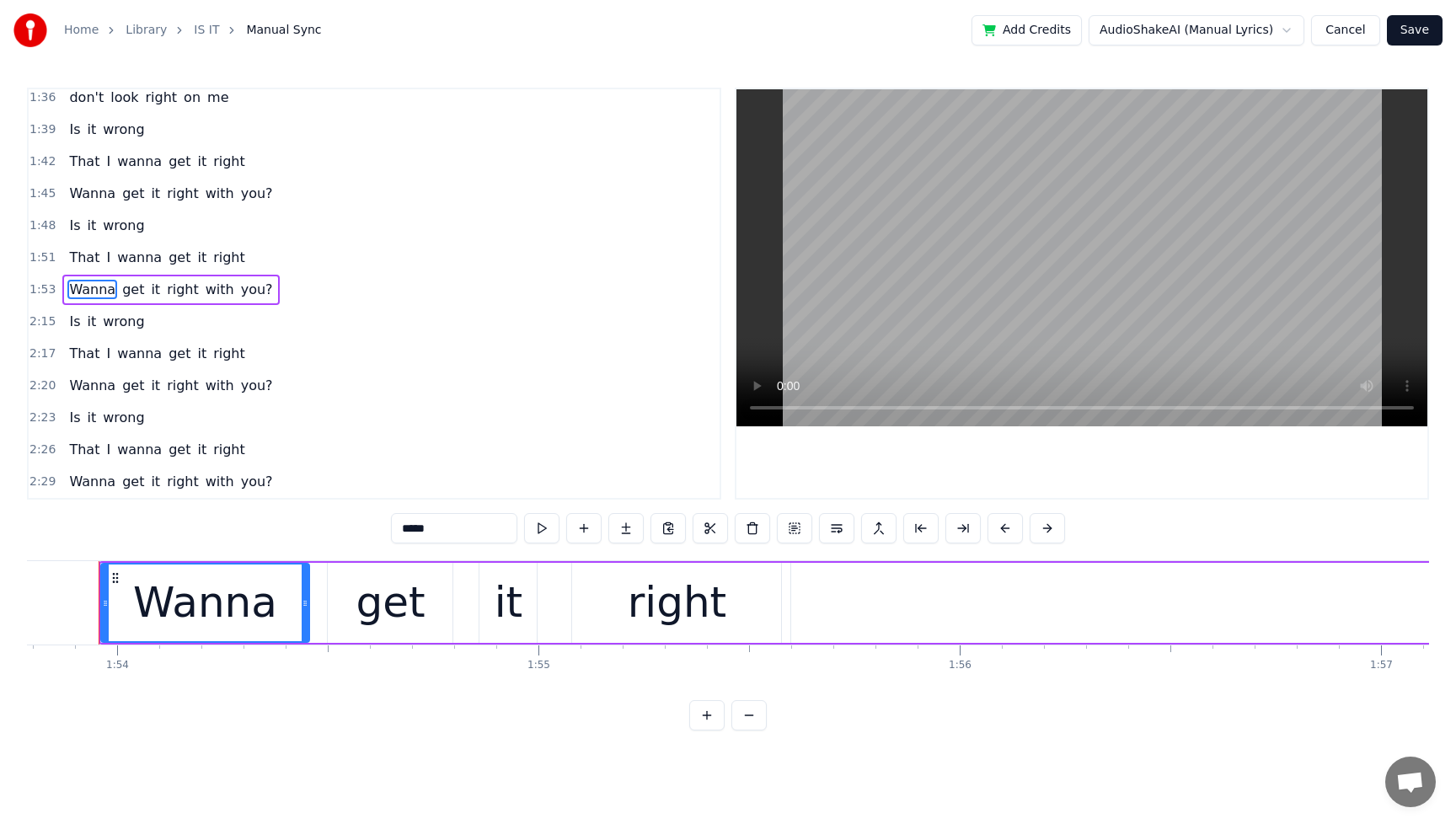
scroll to position [0, 47937]
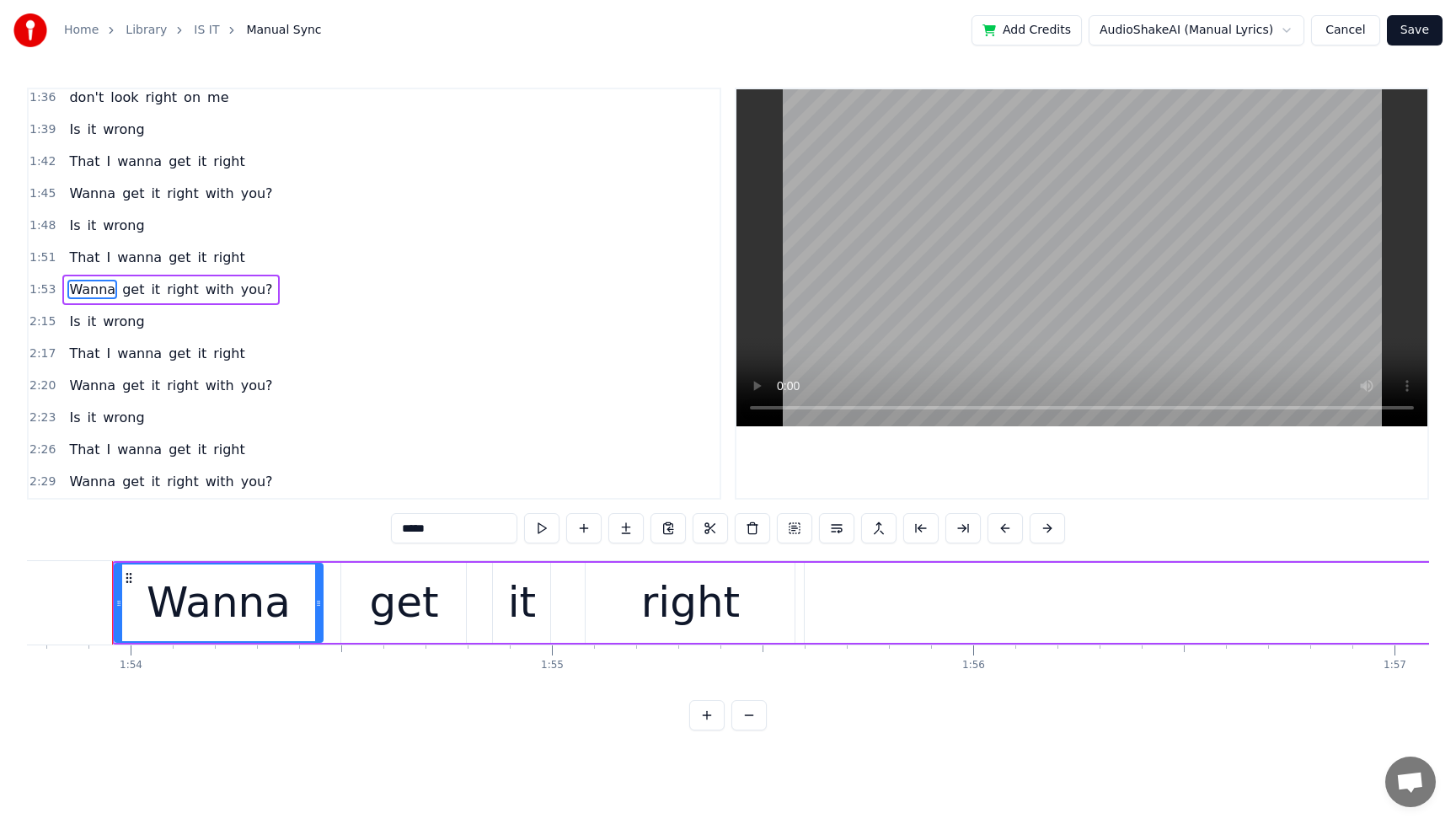
click at [204, 292] on span "with" at bounding box center [219, 290] width 32 height 20
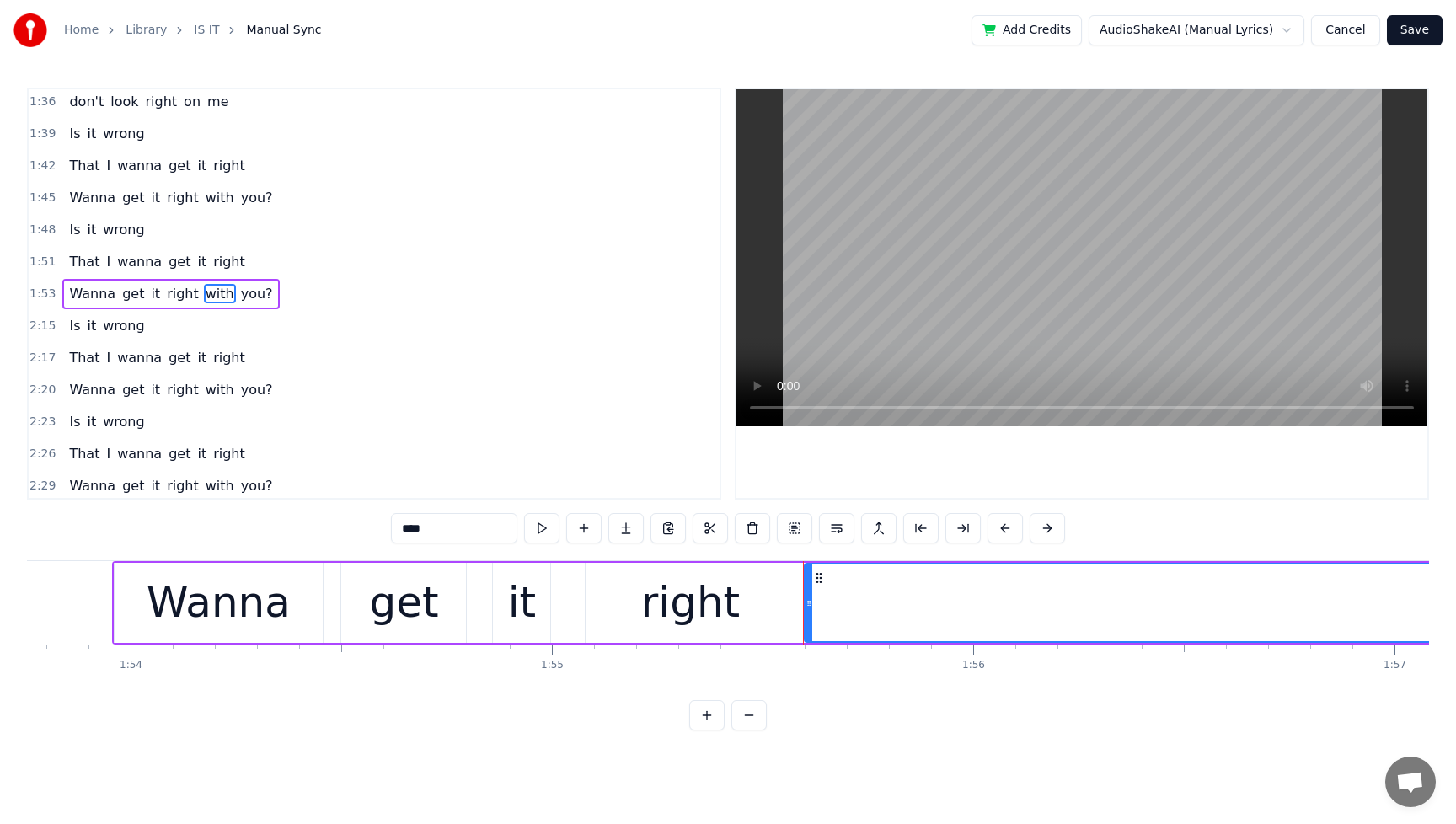
click at [243, 299] on span "you?" at bounding box center [257, 294] width 35 height 20
type input "****"
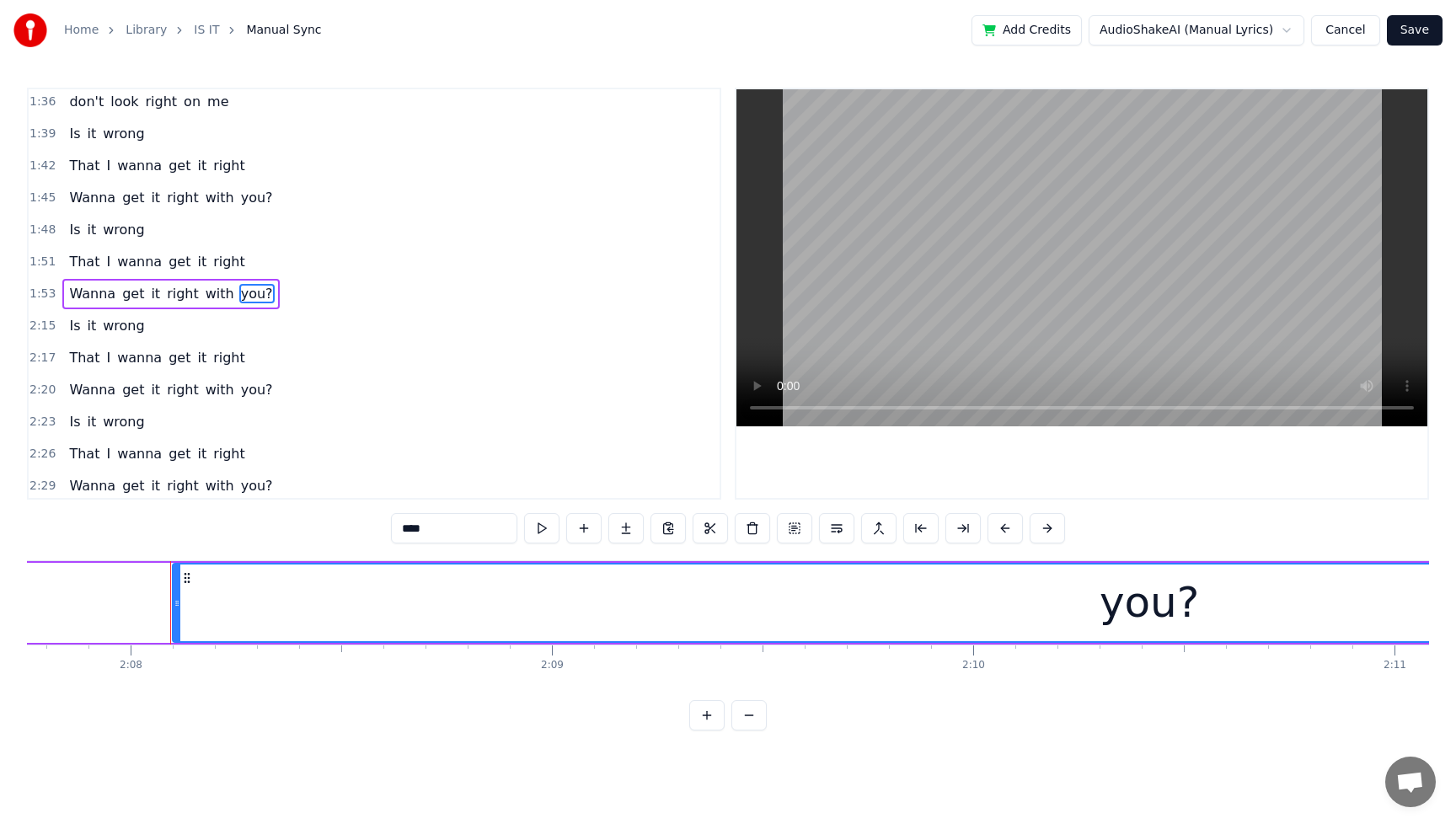
scroll to position [0, 53896]
click at [1050, 624] on div "you?" at bounding box center [1091, 603] width 100 height 64
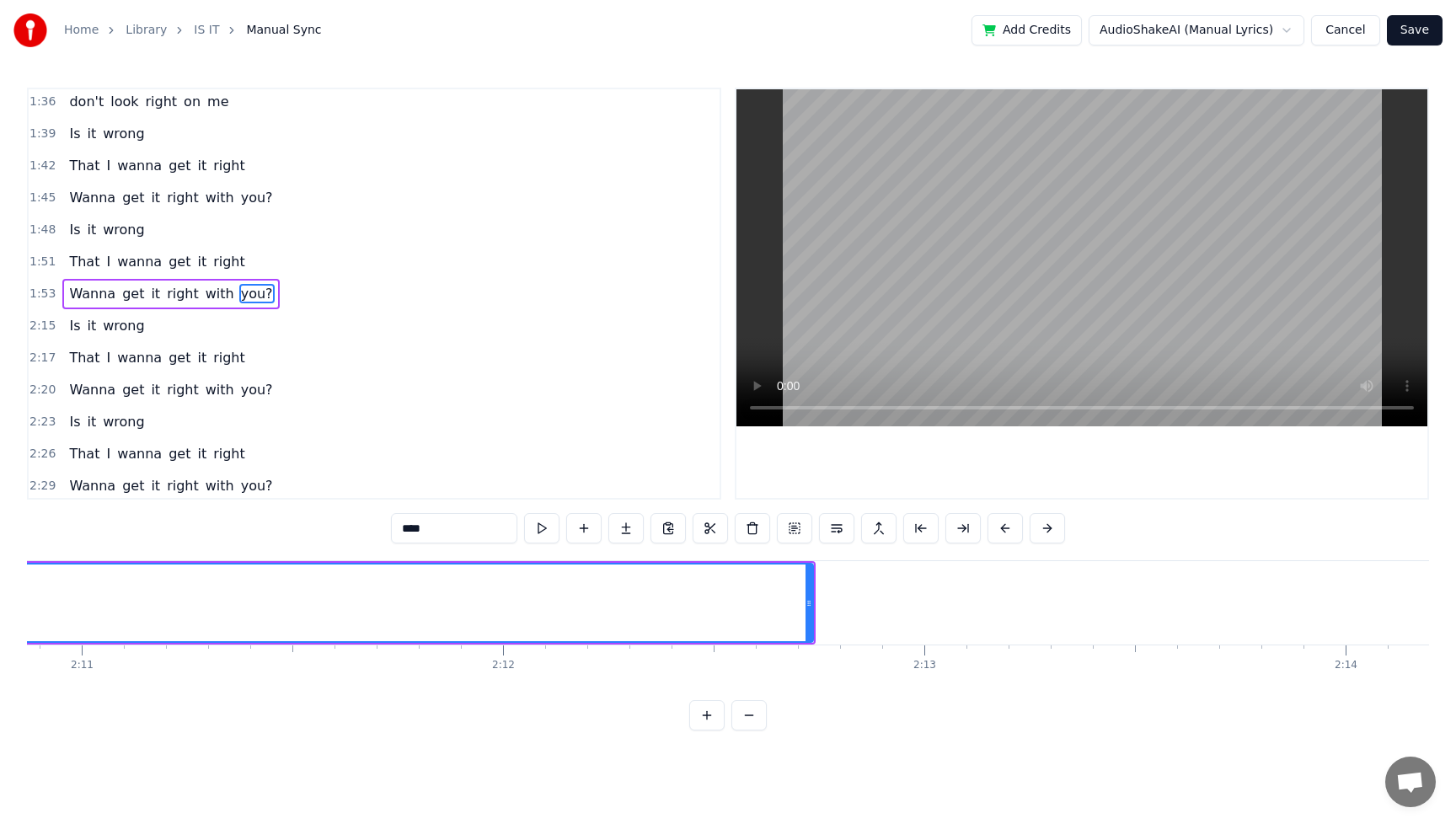
scroll to position [0, 55130]
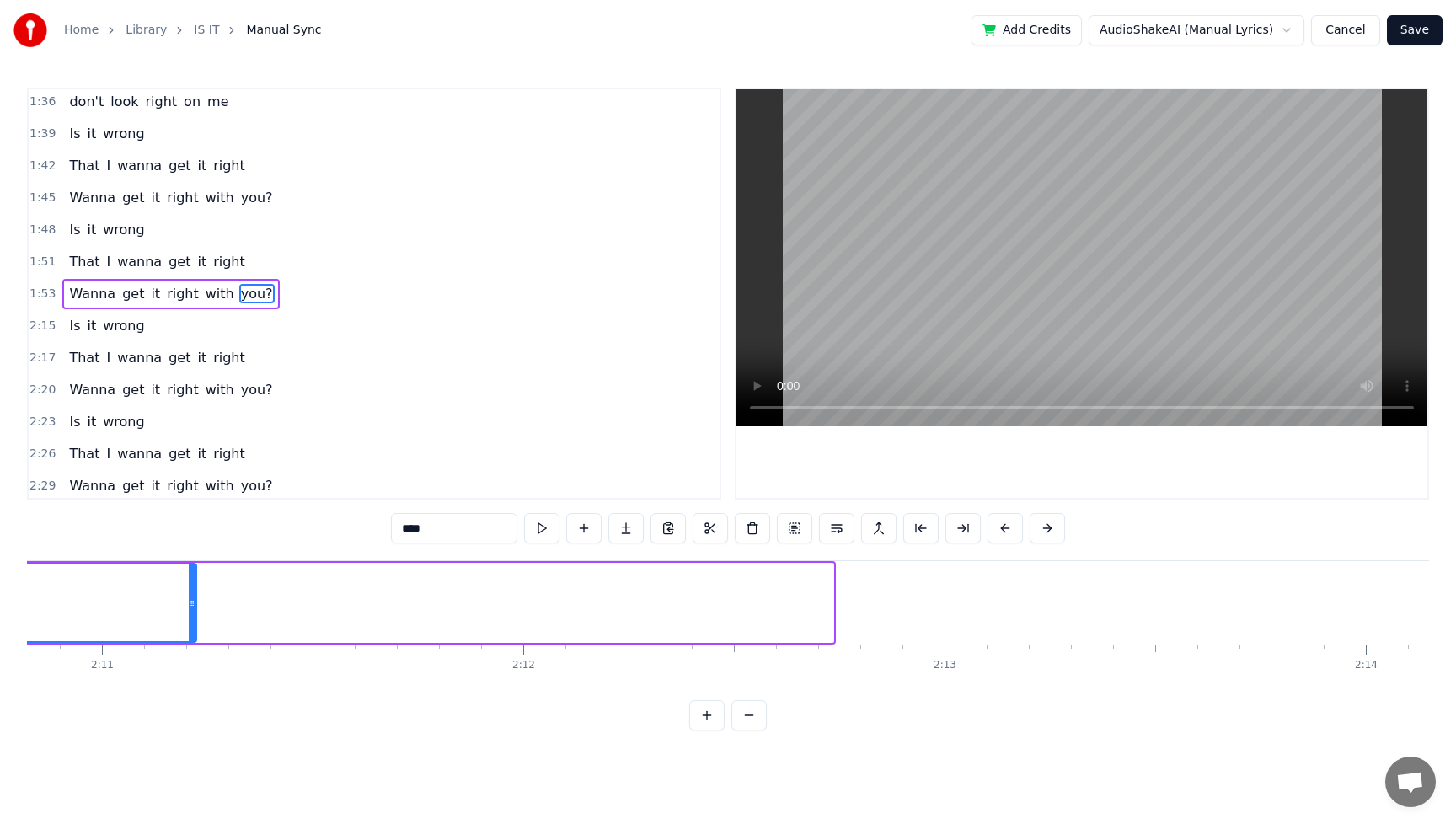
drag, startPoint x: 831, startPoint y: 603, endPoint x: 183, endPoint y: 636, distance: 648.8
click at [189, 636] on div at bounding box center [192, 603] width 7 height 76
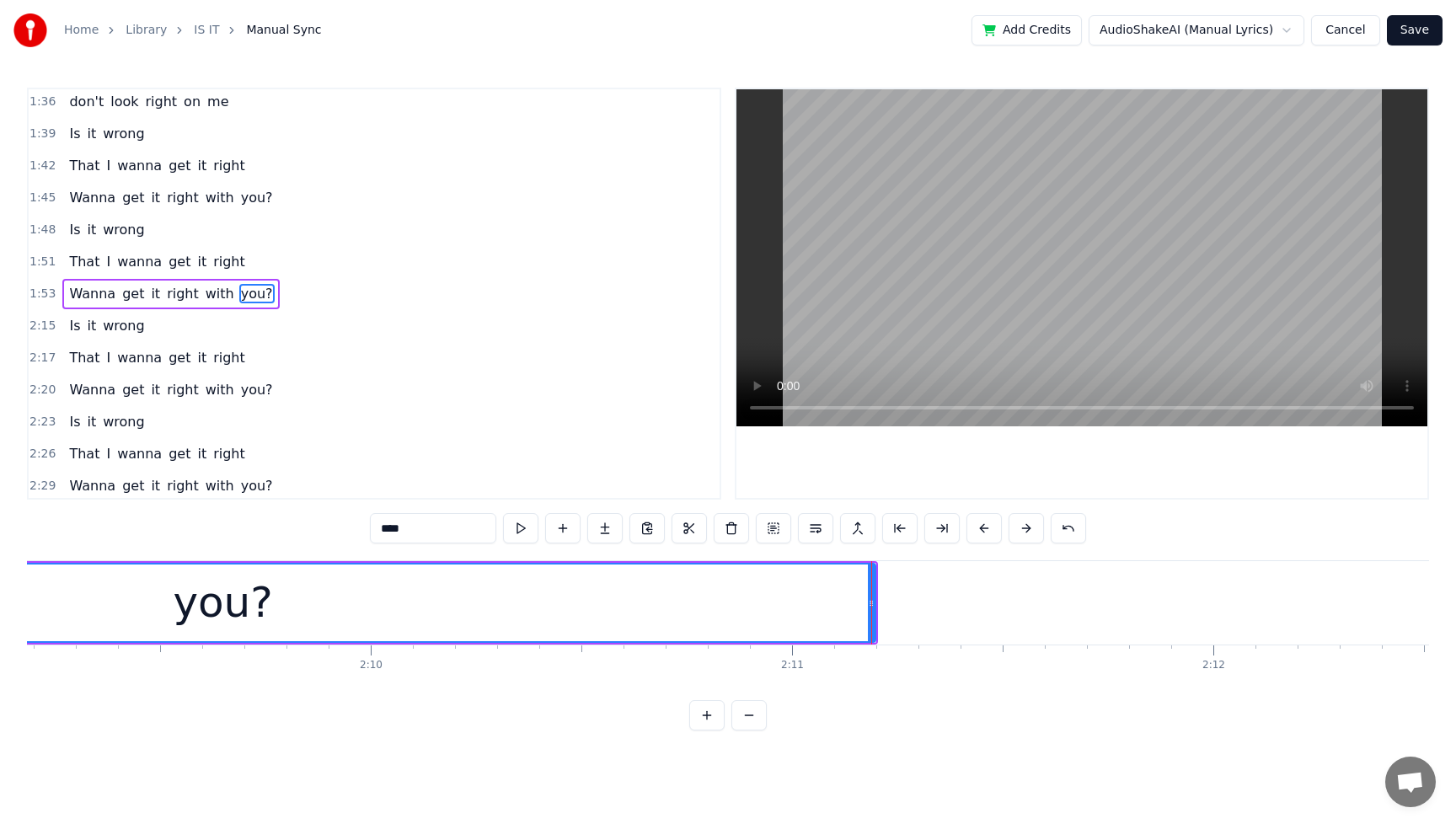
scroll to position [0, 54563]
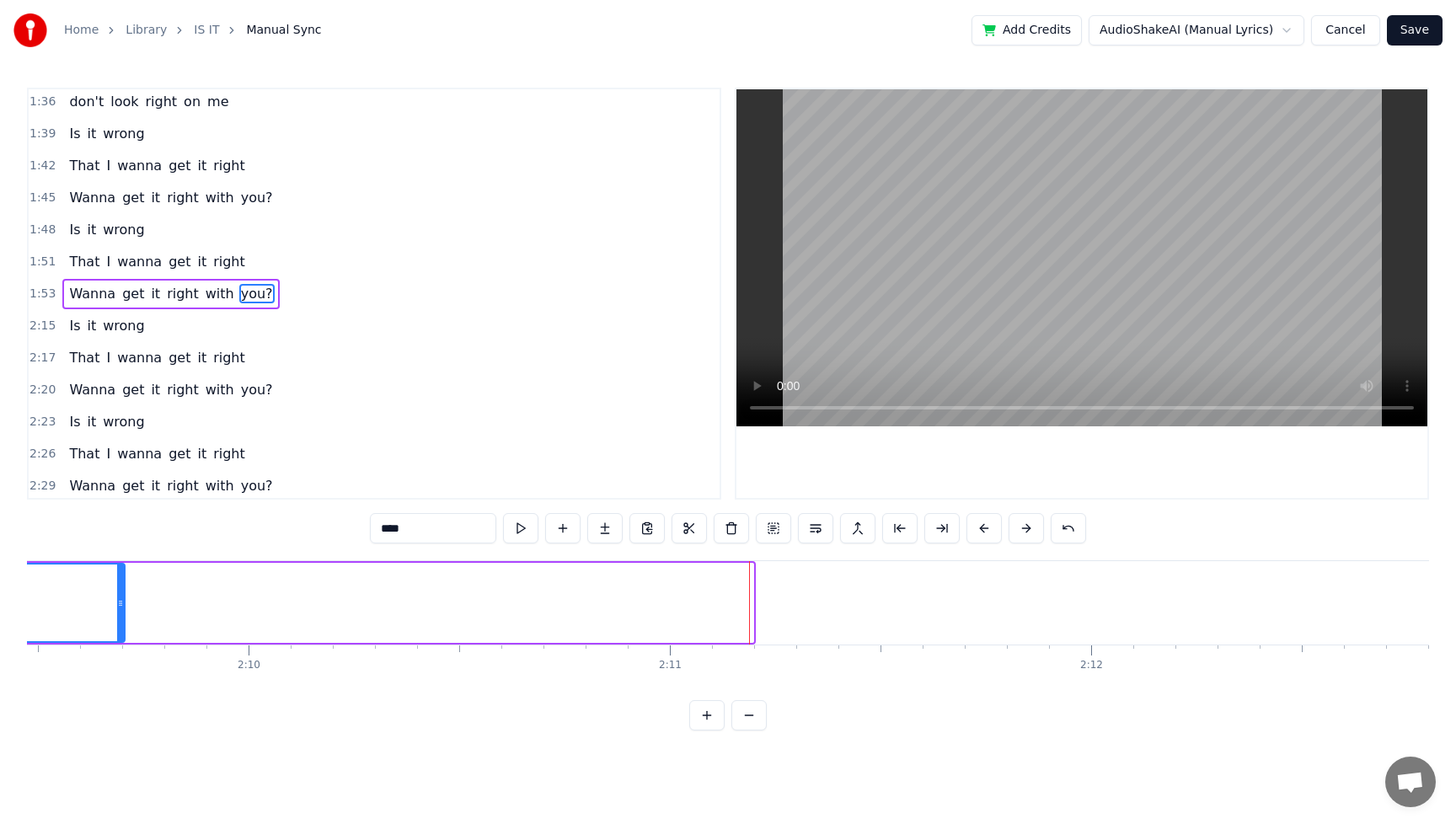
drag, startPoint x: 751, startPoint y: 605, endPoint x: 120, endPoint y: 640, distance: 632.0
click at [118, 640] on div at bounding box center [121, 603] width 7 height 76
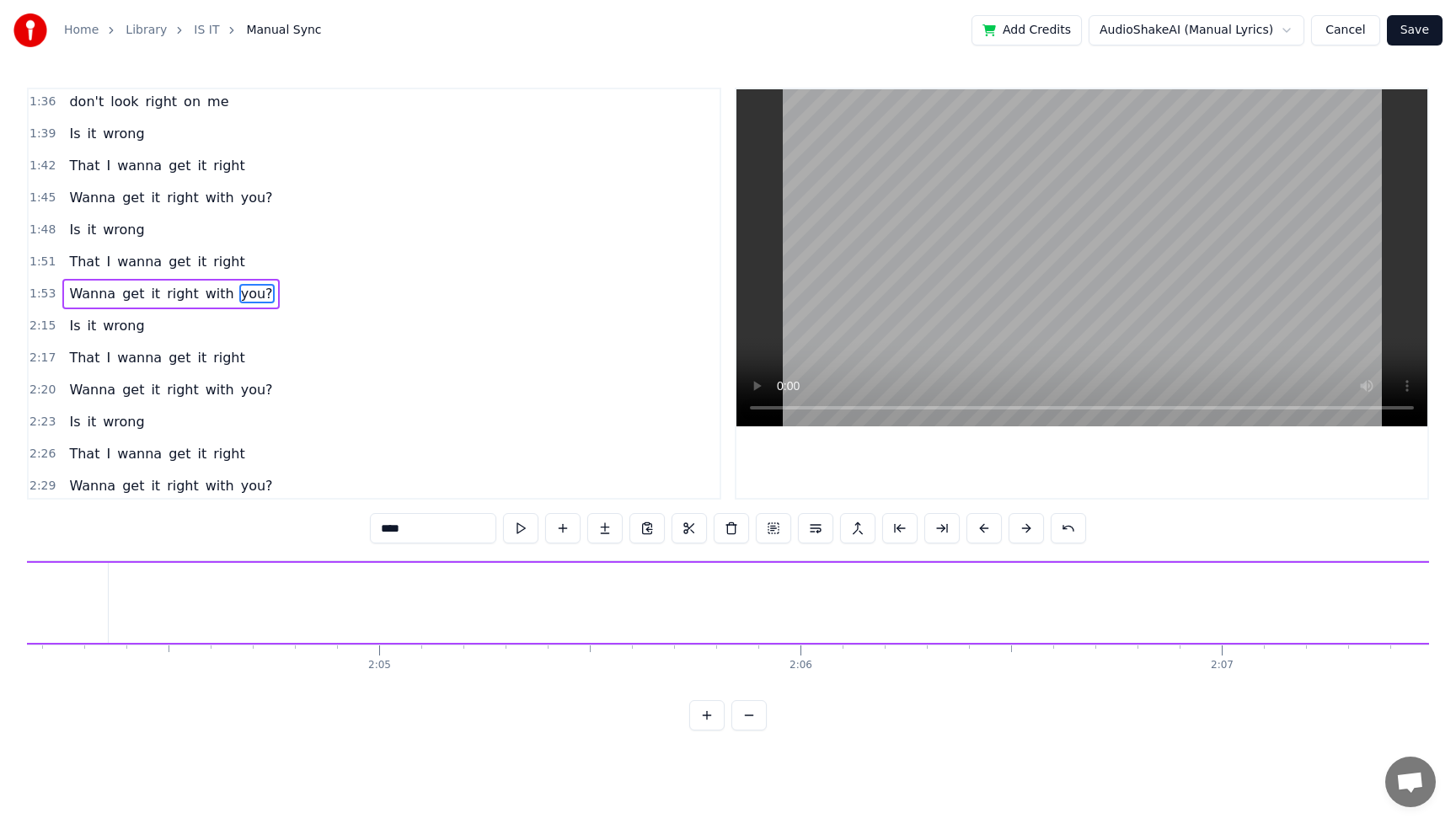
scroll to position [0, 52304]
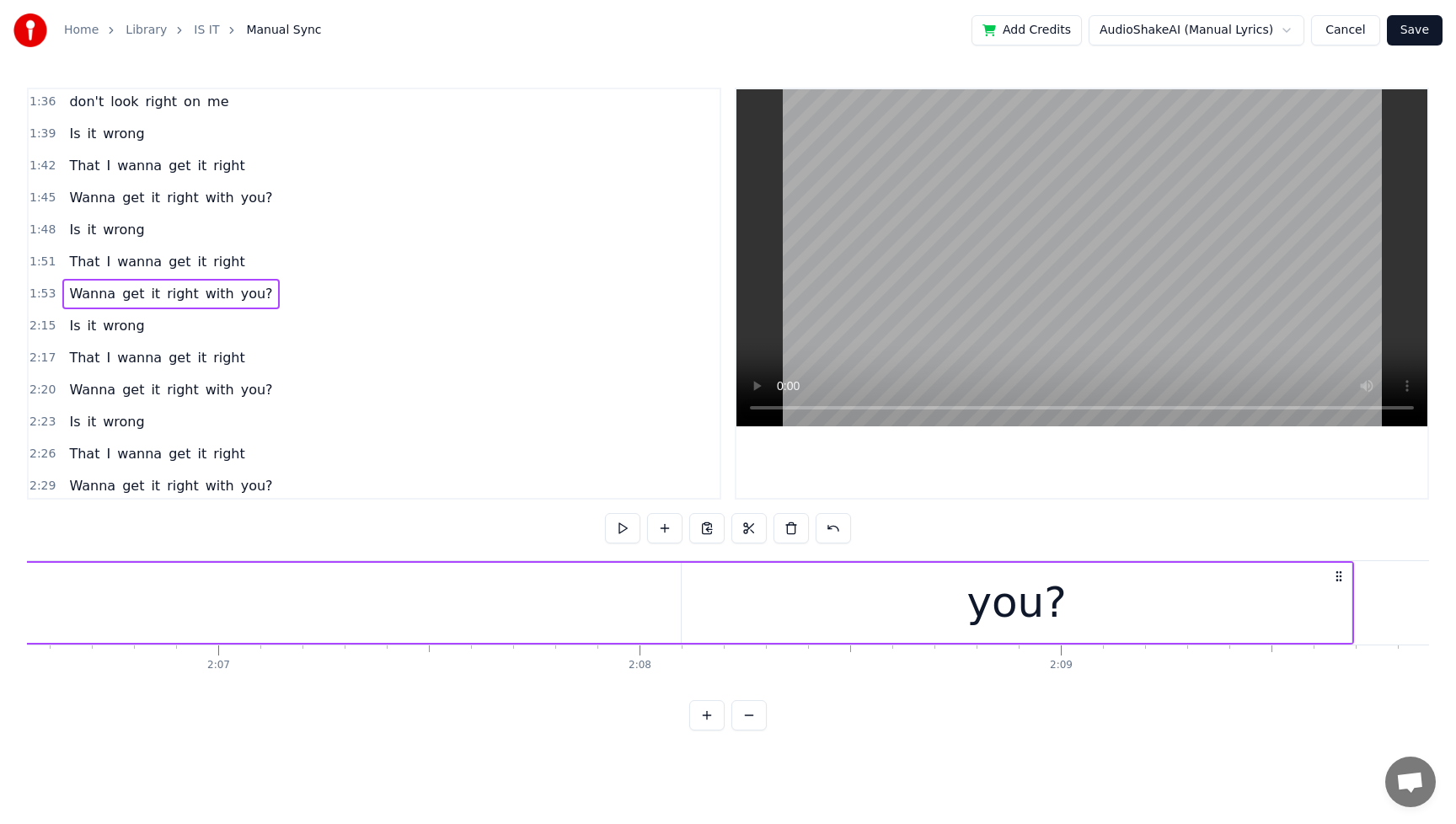
click at [865, 618] on div "with" at bounding box center [768, 604] width 3690 height 80
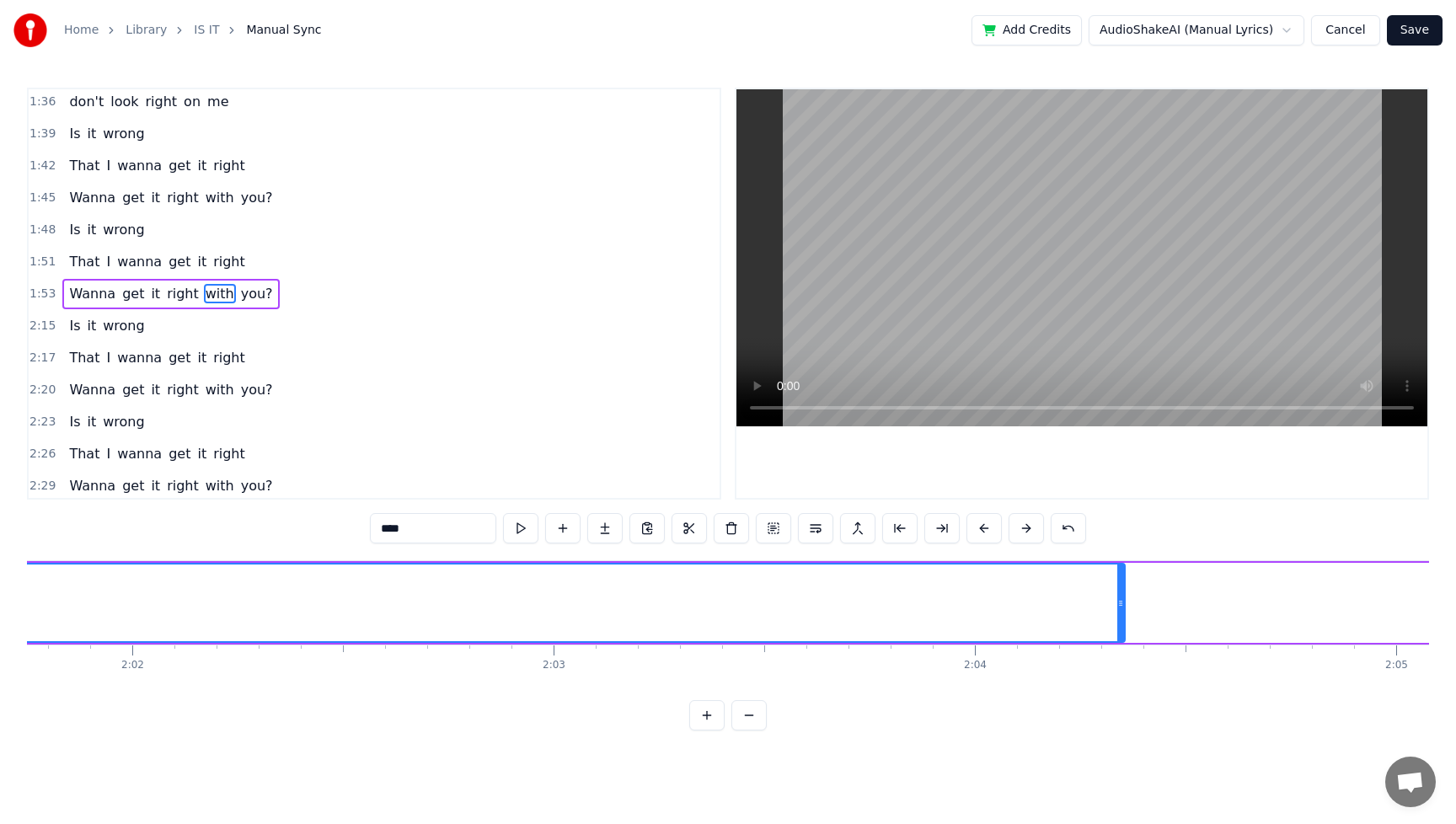
scroll to position [0, 51348]
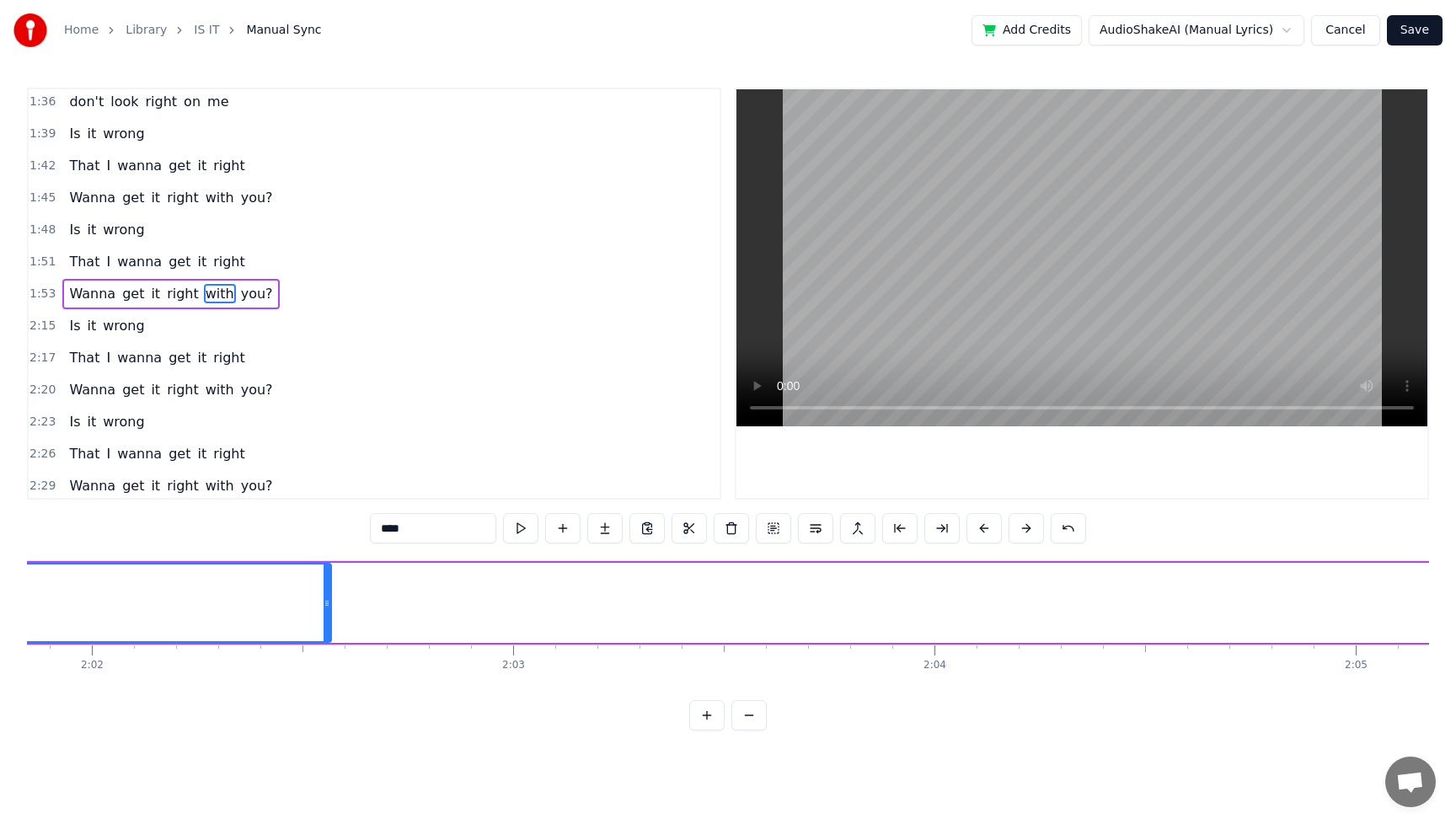
drag, startPoint x: 1082, startPoint y: 611, endPoint x: 283, endPoint y: 664, distance: 800.8
click at [283, 664] on div "Is it the fucks that I don't give? Is it the man that I don't miss? Is the song…" at bounding box center [728, 623] width 1402 height 126
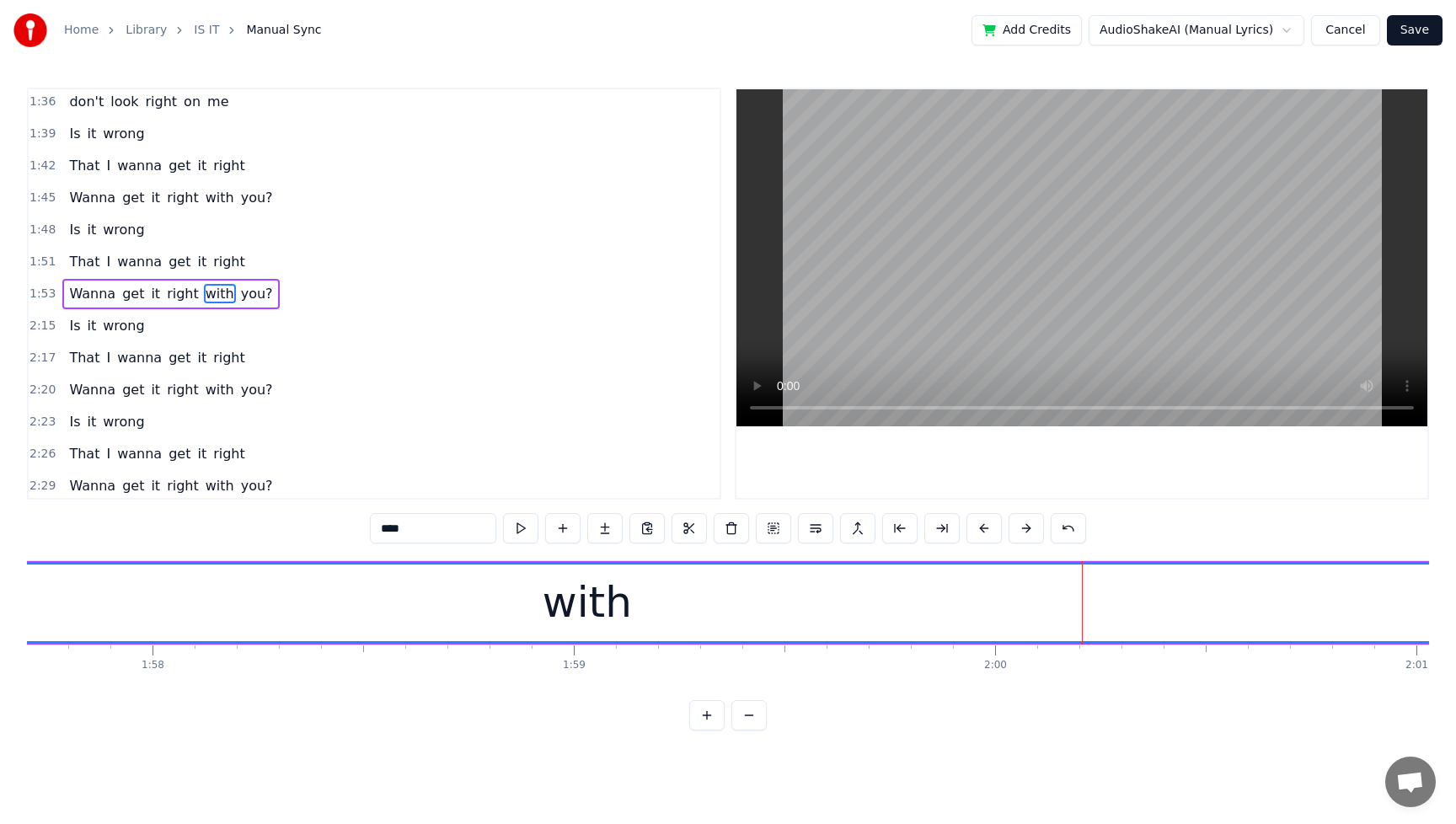
scroll to position [0, 50234]
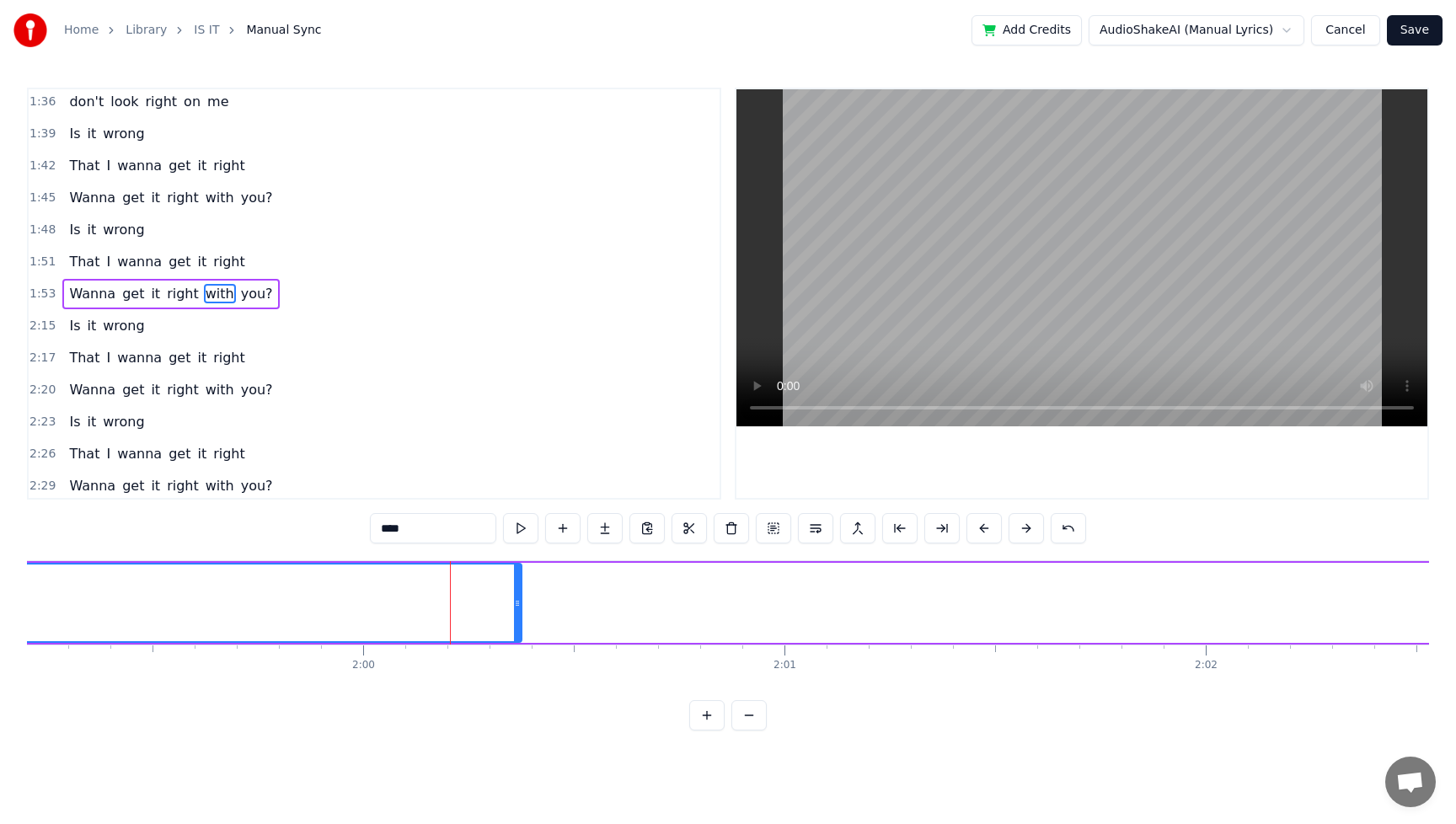
drag, startPoint x: 1395, startPoint y: 606, endPoint x: 510, endPoint y: 674, distance: 887.6
click at [510, 674] on div "Is it the fucks that I don't give? Is it the man that I don't miss? Is the song…" at bounding box center [728, 623] width 1402 height 126
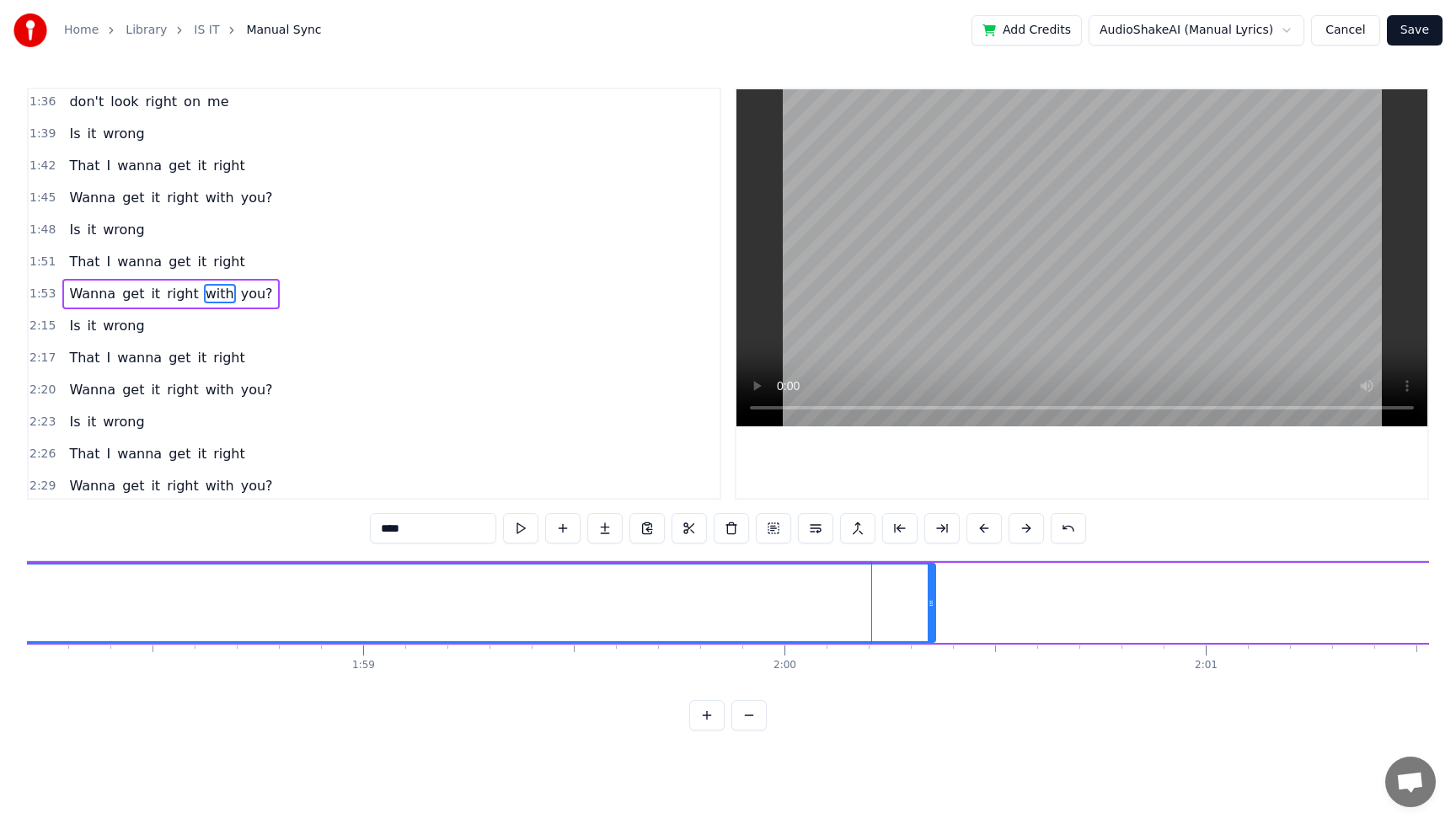
scroll to position [0, 49752]
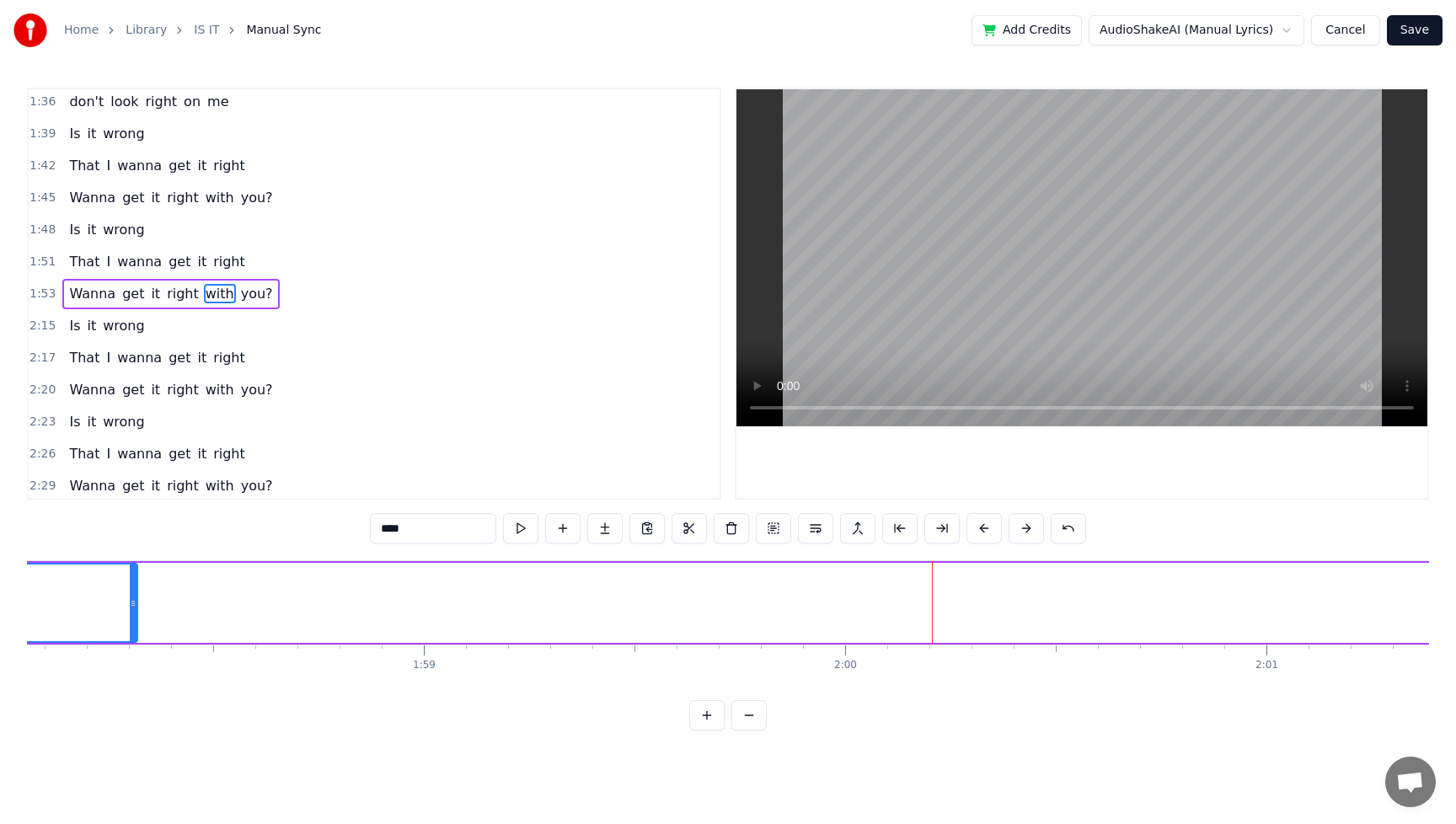
drag, startPoint x: 995, startPoint y: 608, endPoint x: 126, endPoint y: 626, distance: 869.2
click at [129, 624] on div at bounding box center [132, 603] width 7 height 76
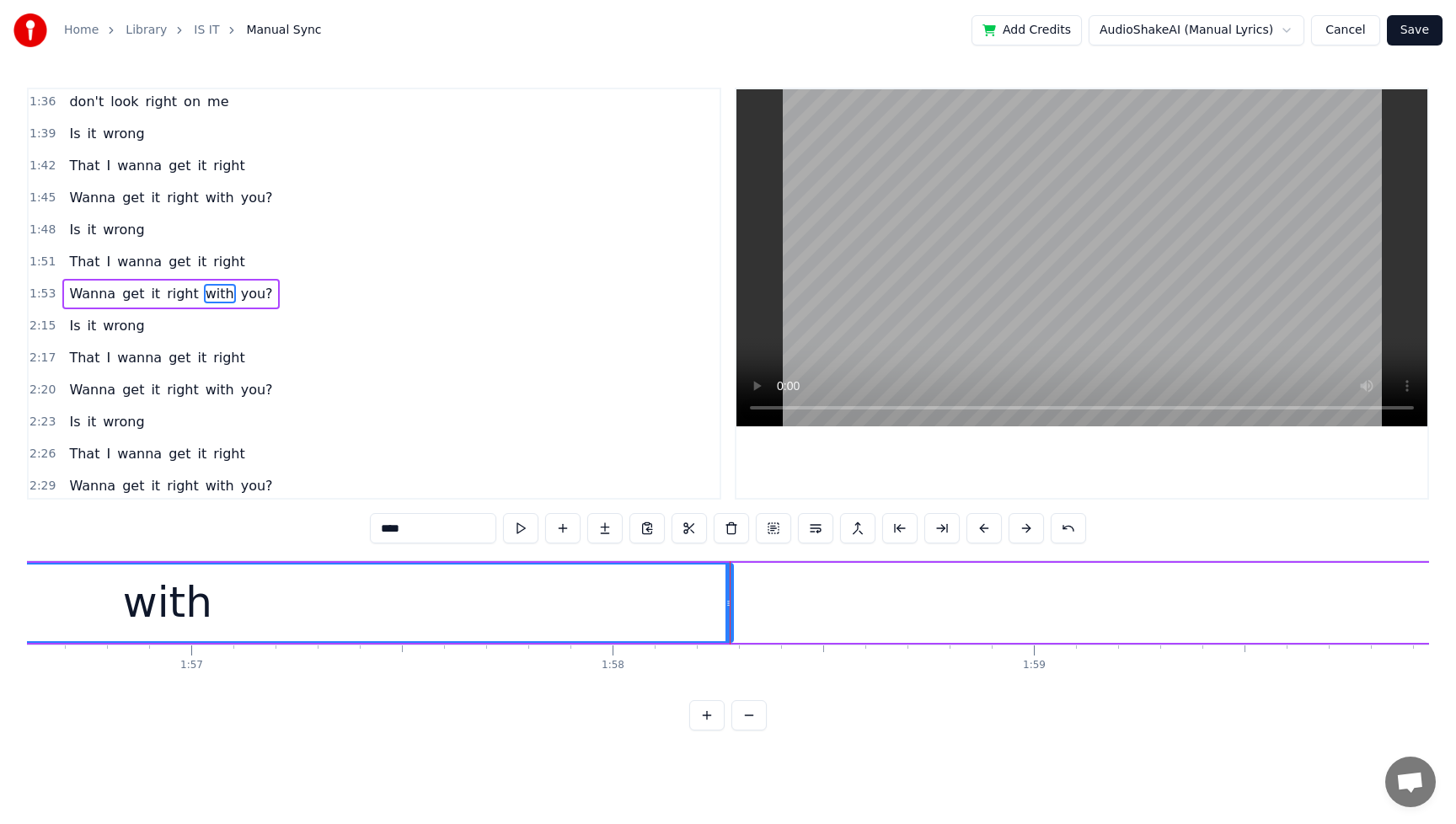
scroll to position [0, 48468]
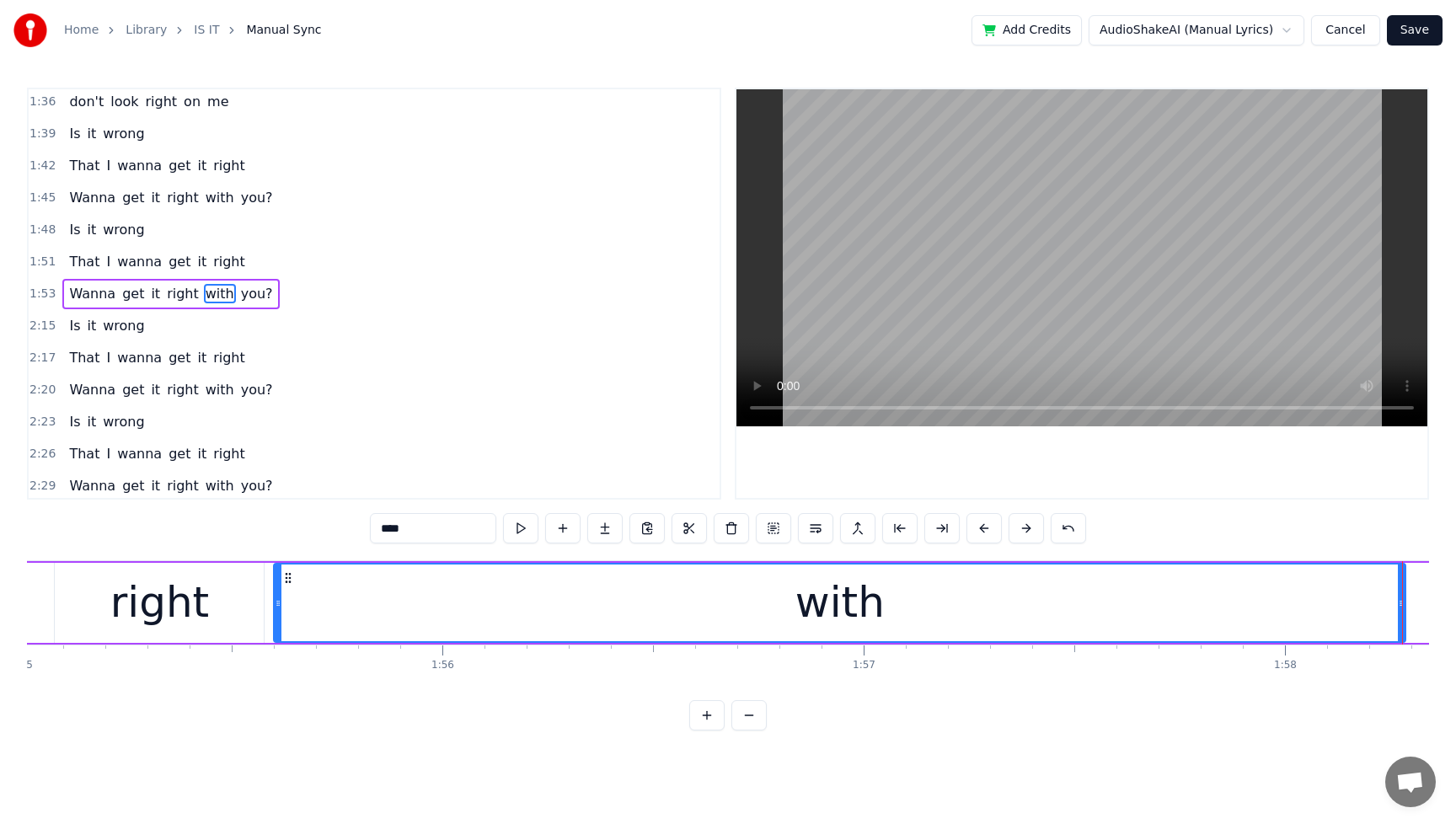
click at [1402, 606] on div at bounding box center [1402, 603] width 1 height 83
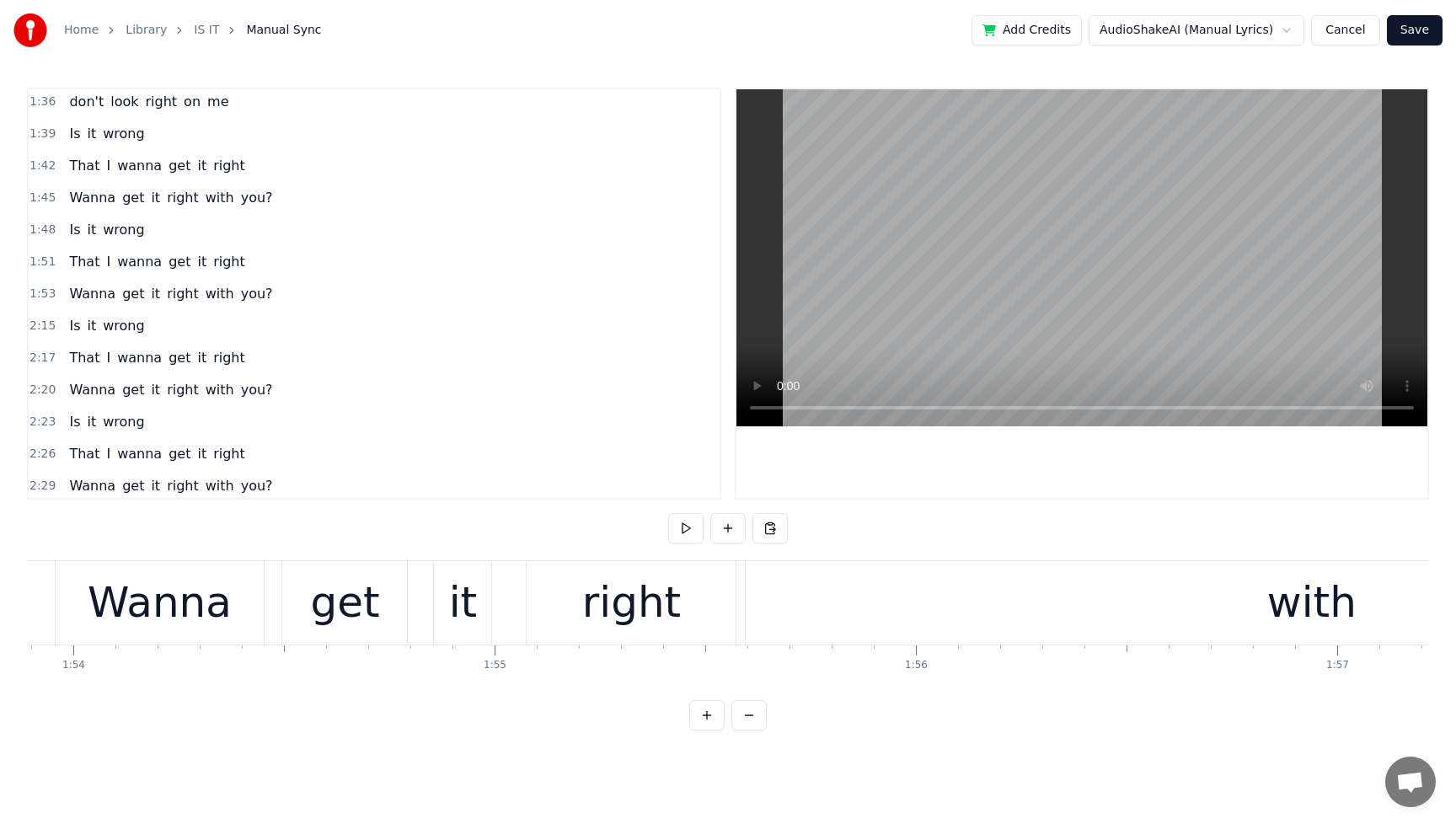
scroll to position [0, 48444]
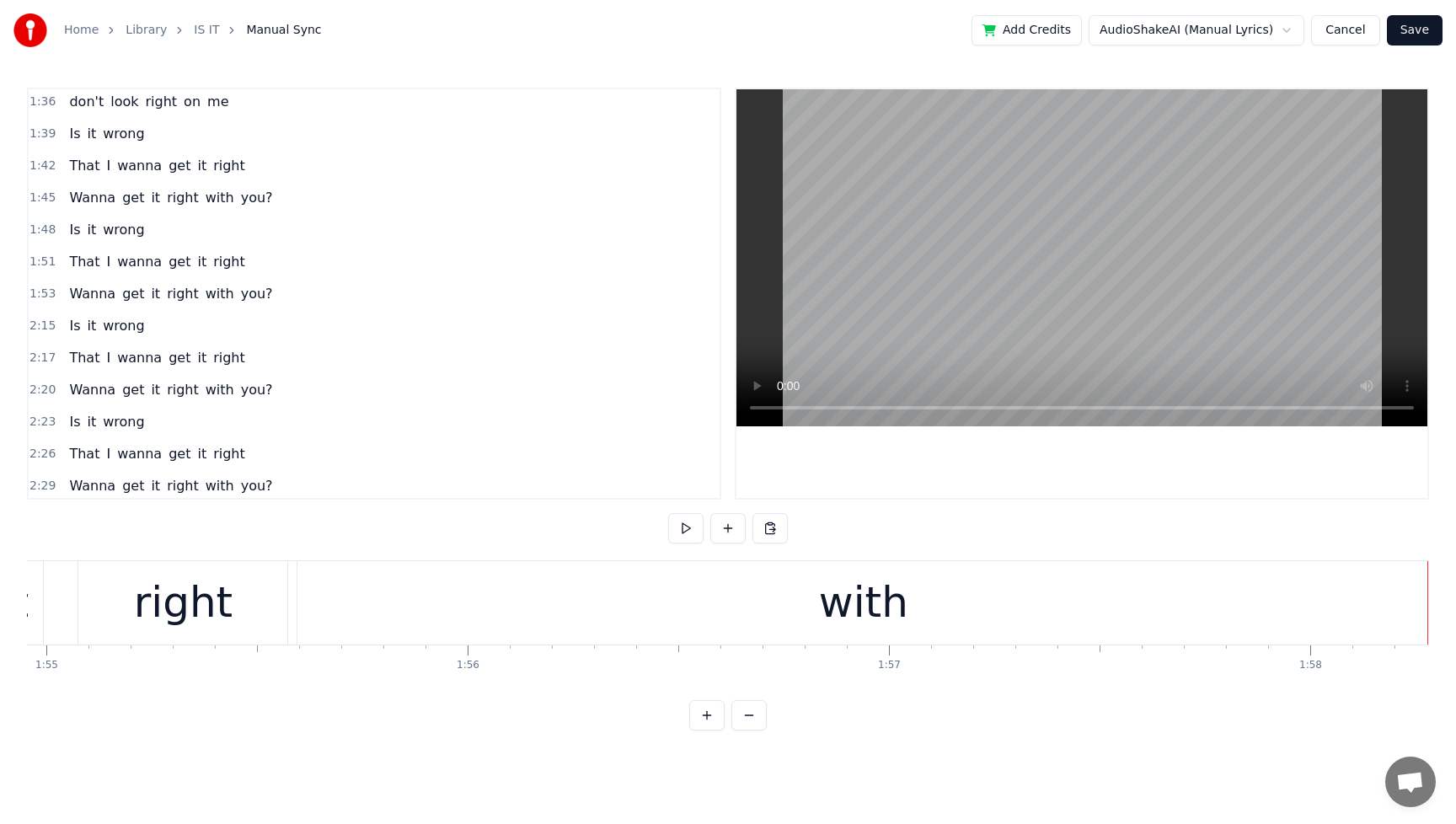
click at [995, 627] on div "with" at bounding box center [863, 603] width 1132 height 83
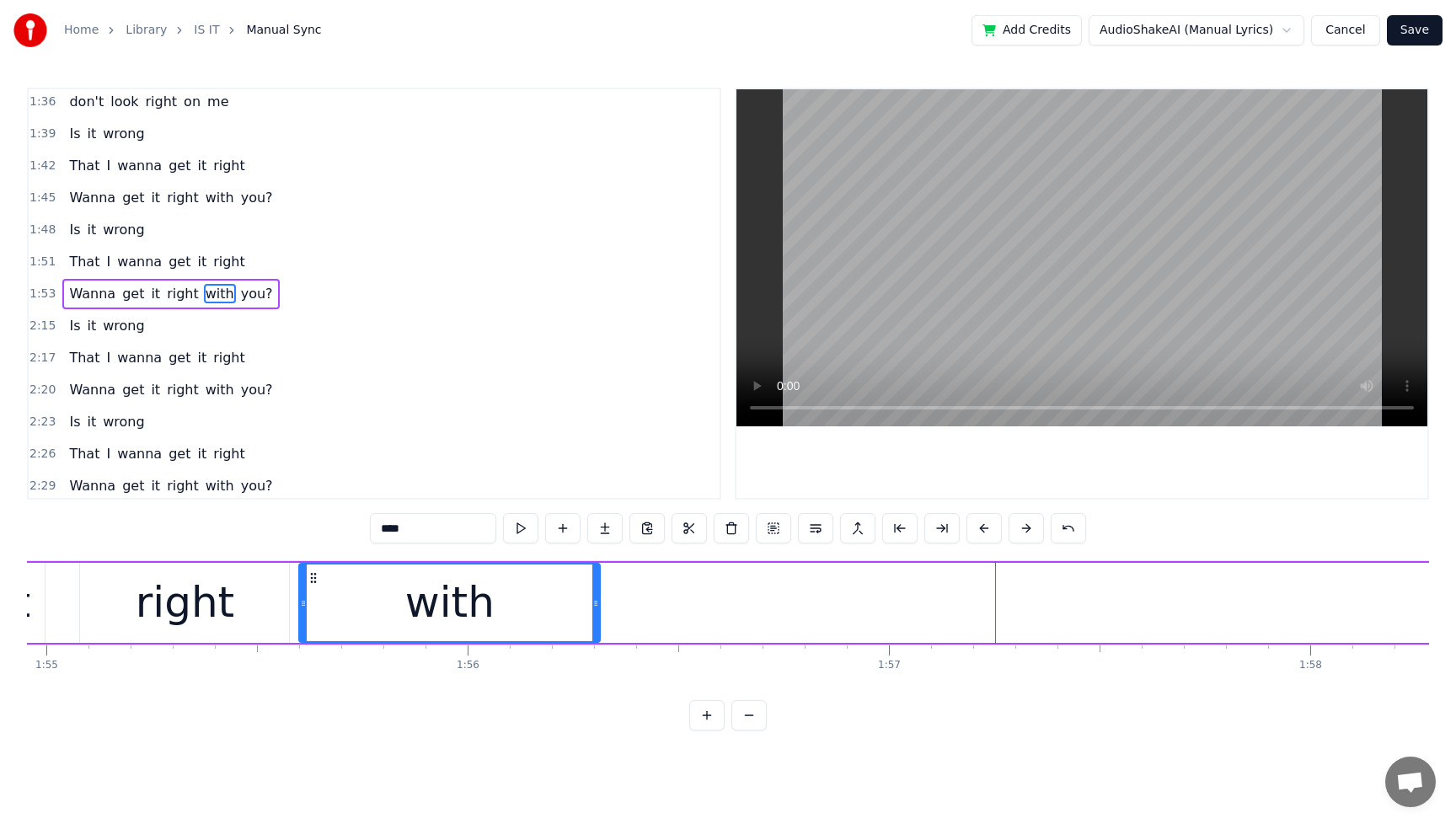
drag, startPoint x: 1426, startPoint y: 606, endPoint x: 594, endPoint y: 615, distance: 832.0
click at [594, 615] on div at bounding box center [596, 603] width 7 height 76
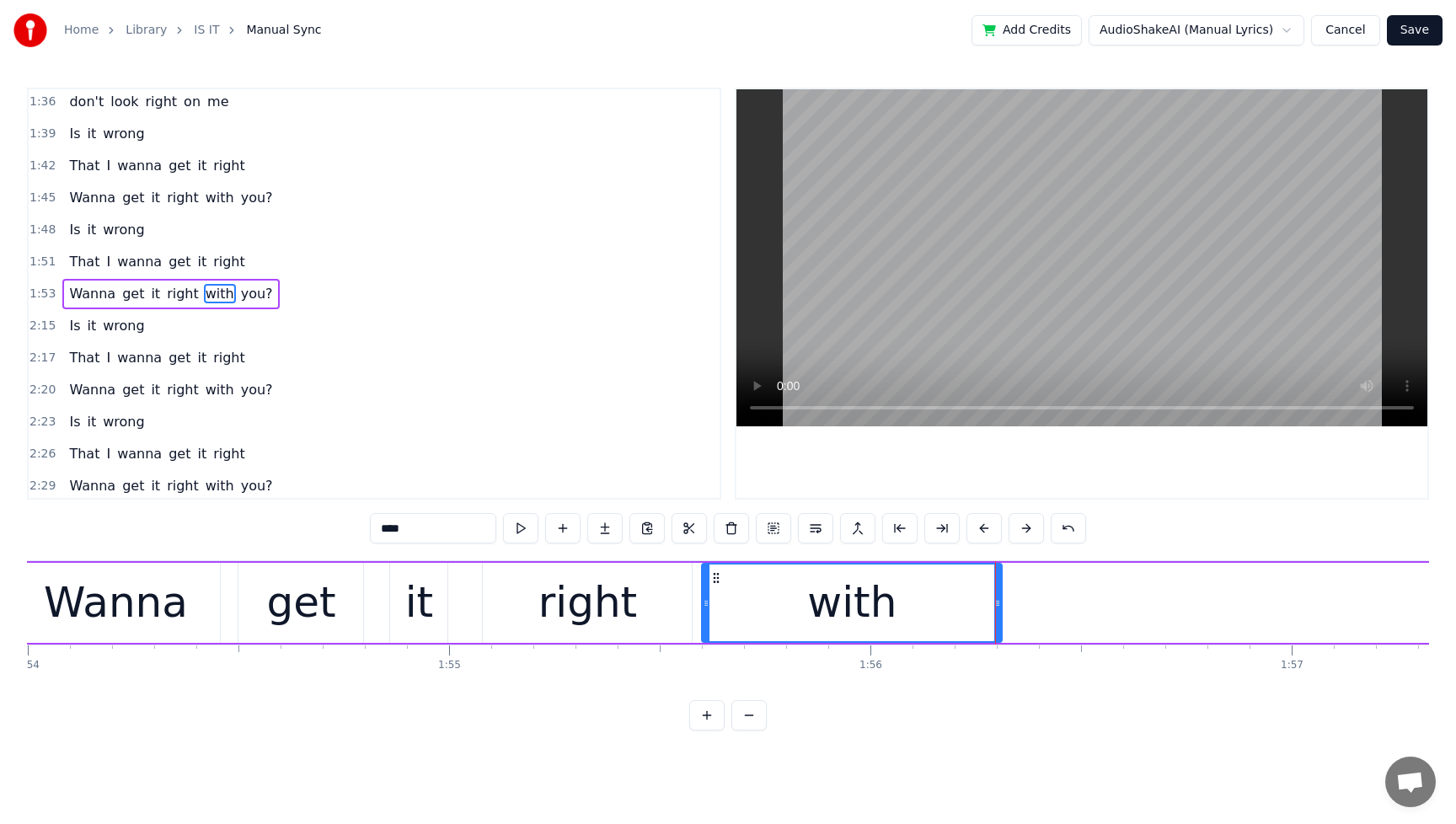
scroll to position [0, 48203]
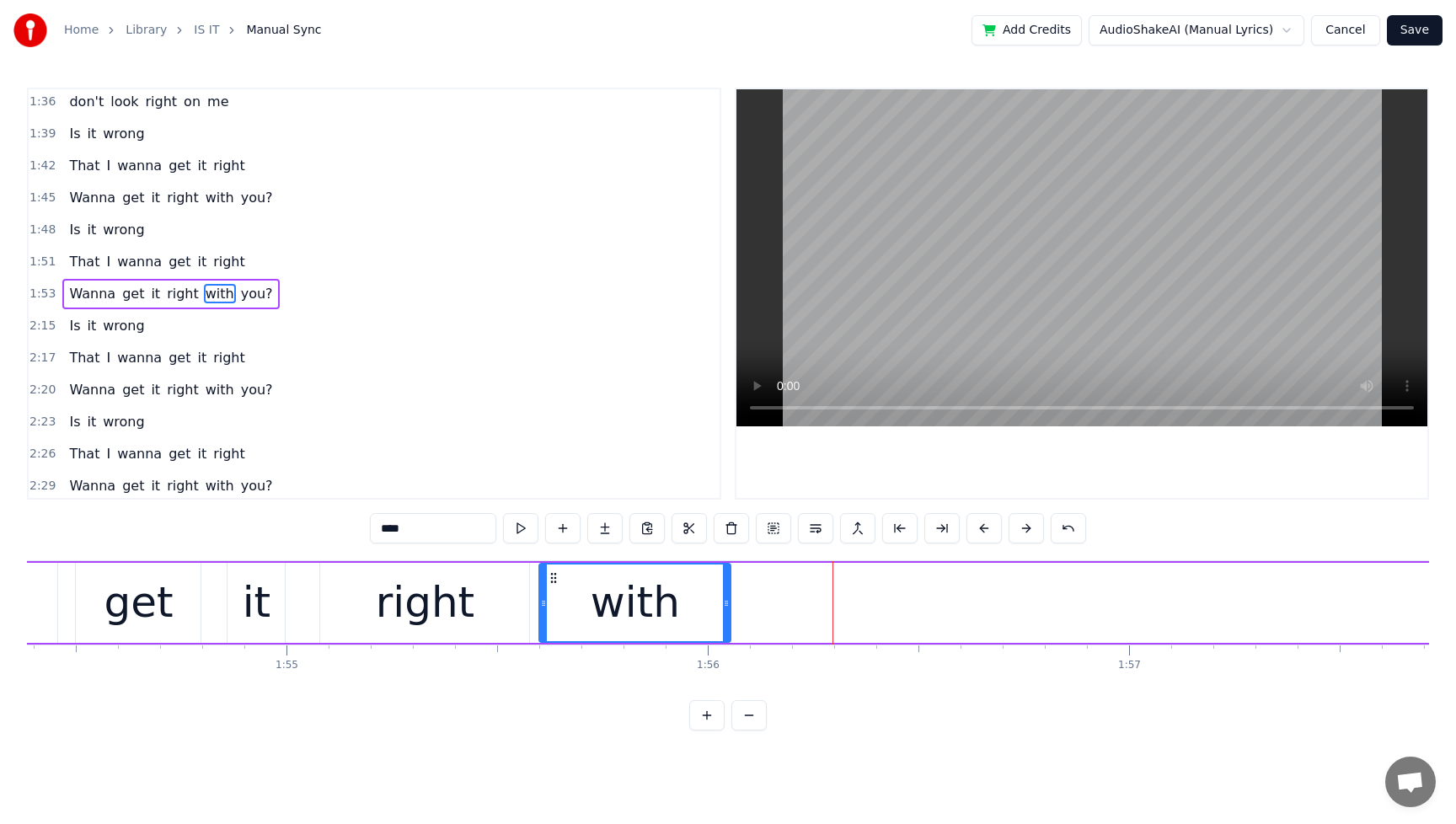
drag, startPoint x: 837, startPoint y: 605, endPoint x: 728, endPoint y: 613, distance: 109.3
click at [728, 613] on div at bounding box center [726, 603] width 7 height 76
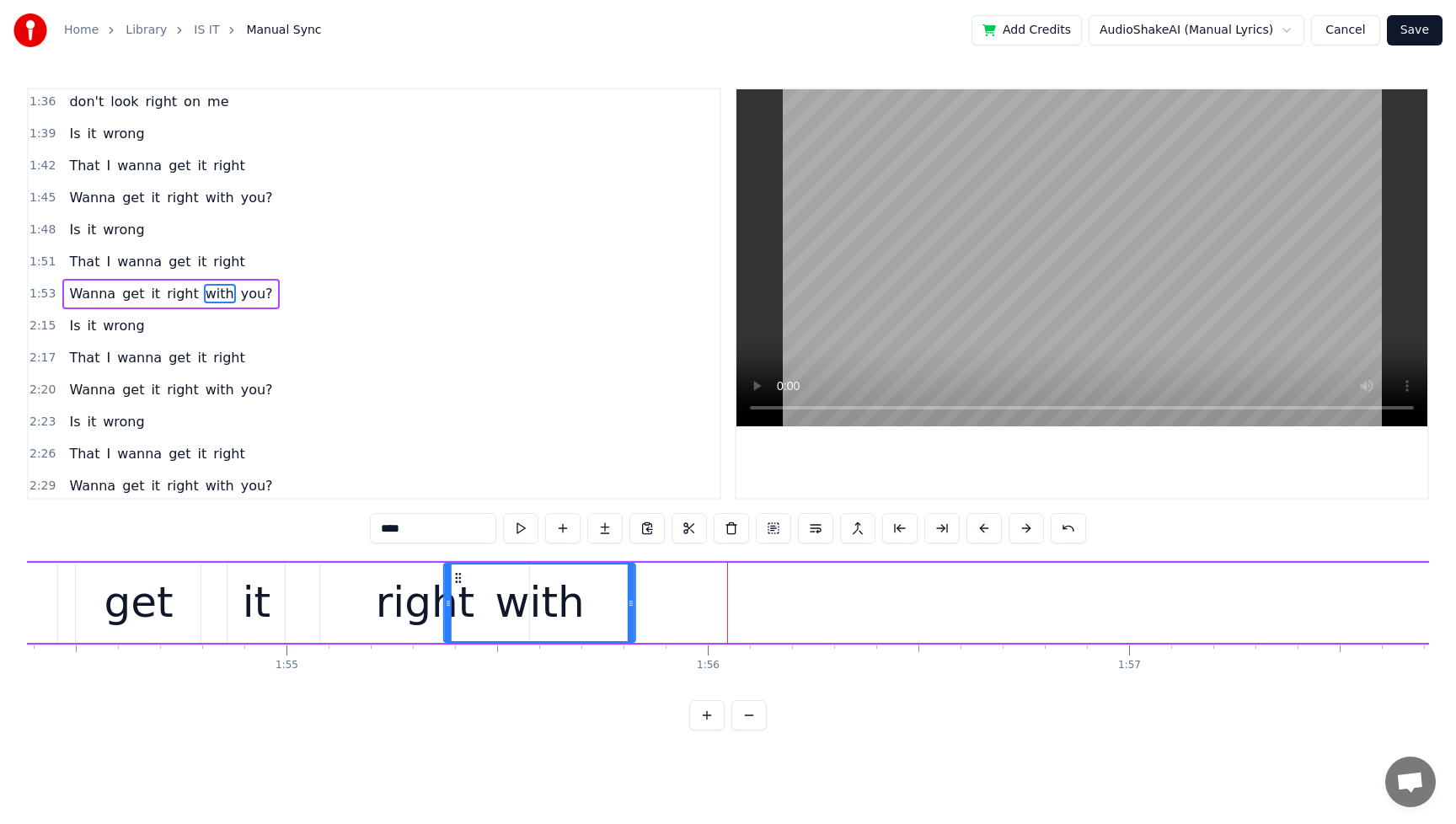
drag, startPoint x: 553, startPoint y: 578, endPoint x: 458, endPoint y: 588, distance: 95.5
click at [458, 588] on div "with" at bounding box center [540, 603] width 190 height 76
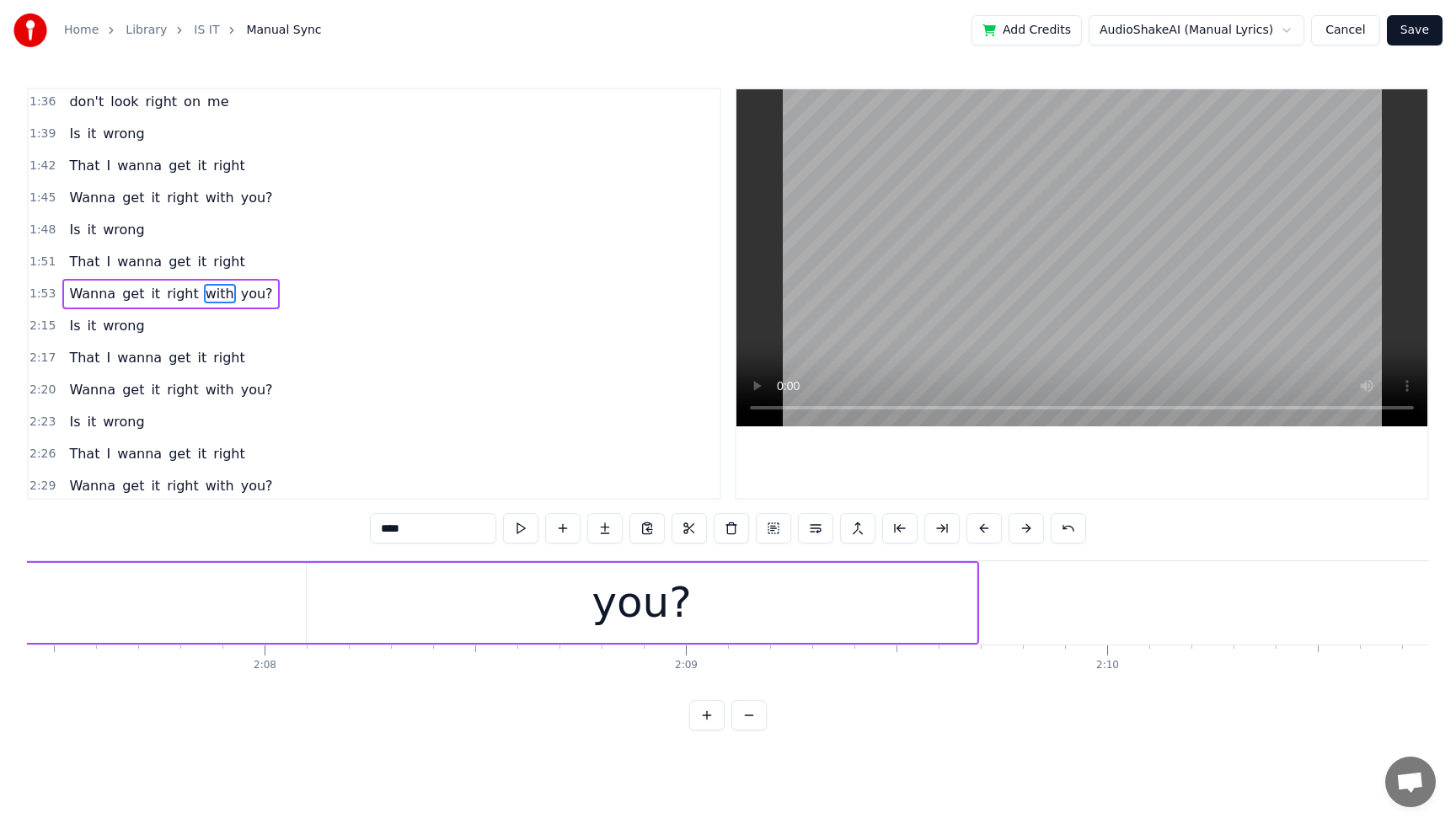
scroll to position [0, 53520]
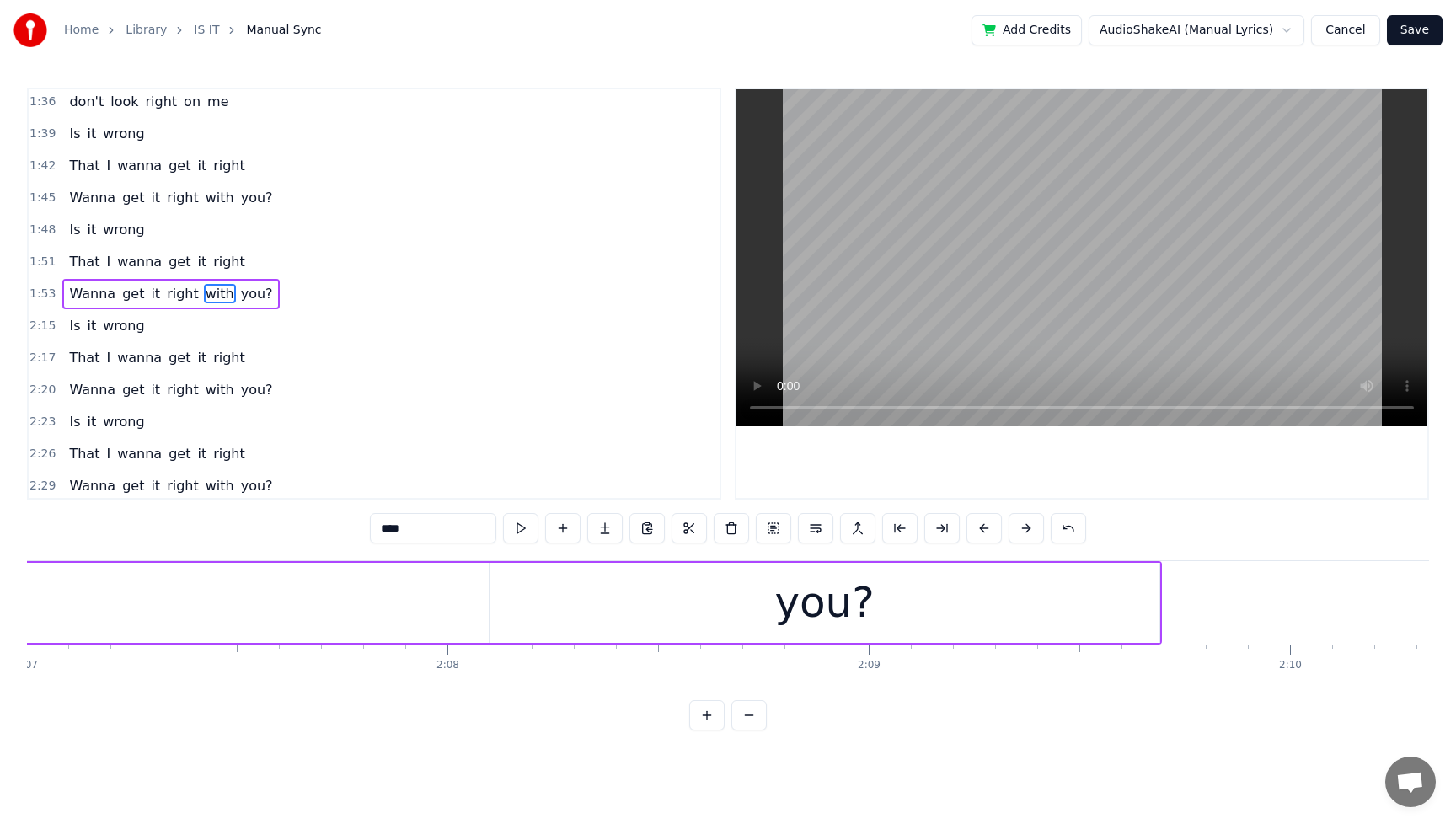
click at [864, 618] on div "you?" at bounding box center [825, 603] width 100 height 64
type input "****"
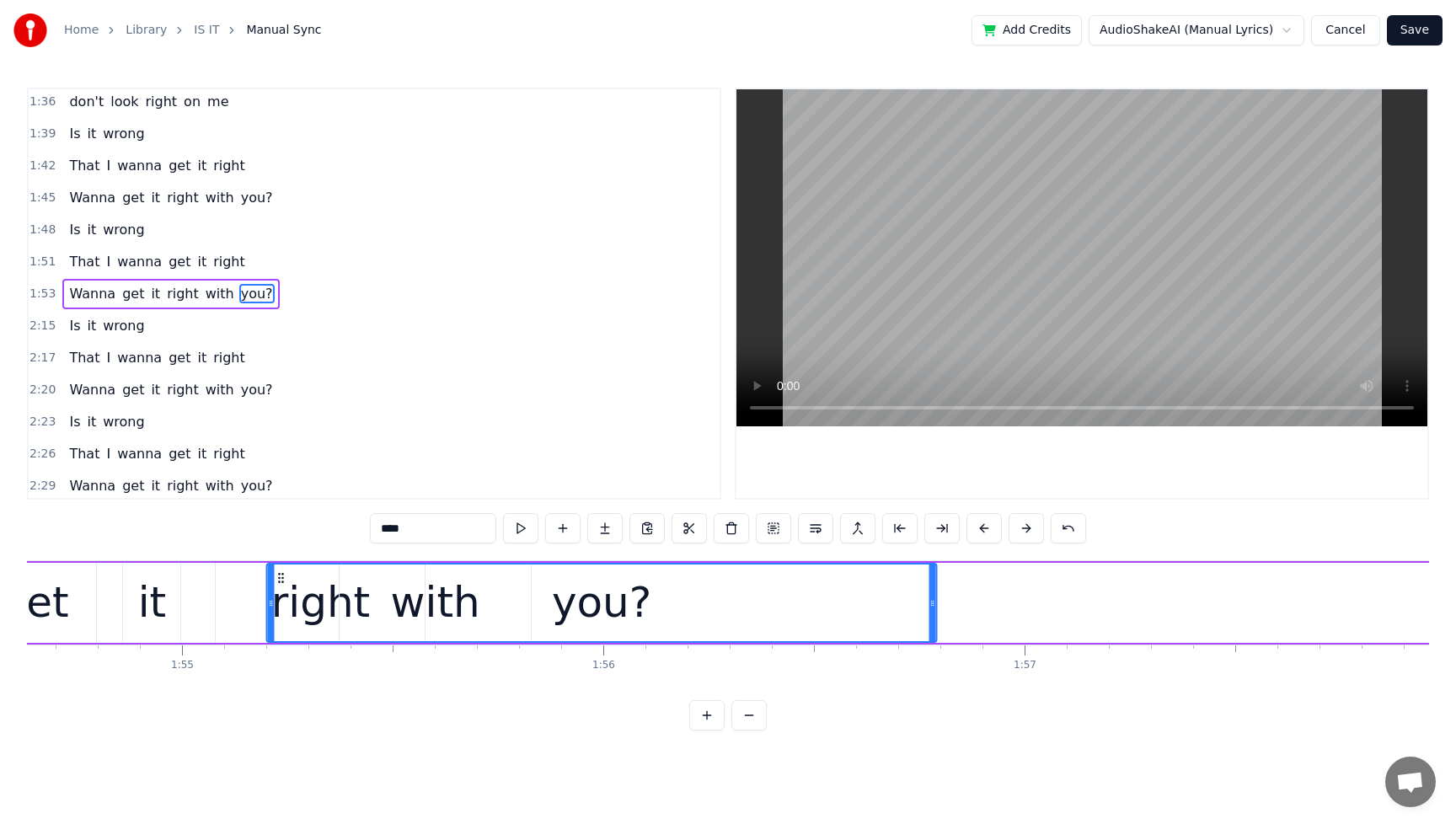
scroll to position [0, 48305]
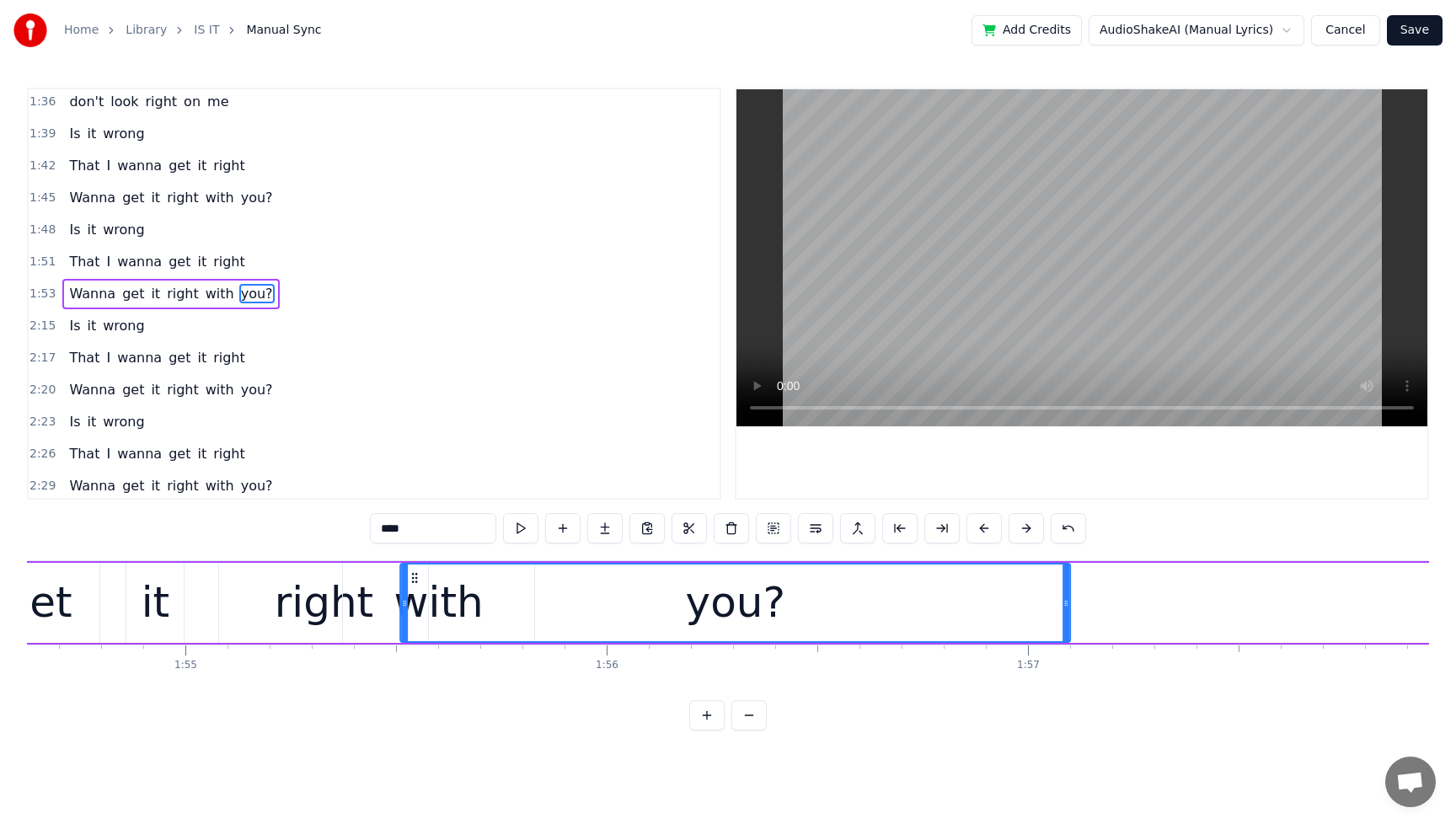
drag, startPoint x: 505, startPoint y: 579, endPoint x: 415, endPoint y: 613, distance: 96.2
click at [415, 613] on div "you?" at bounding box center [735, 603] width 668 height 76
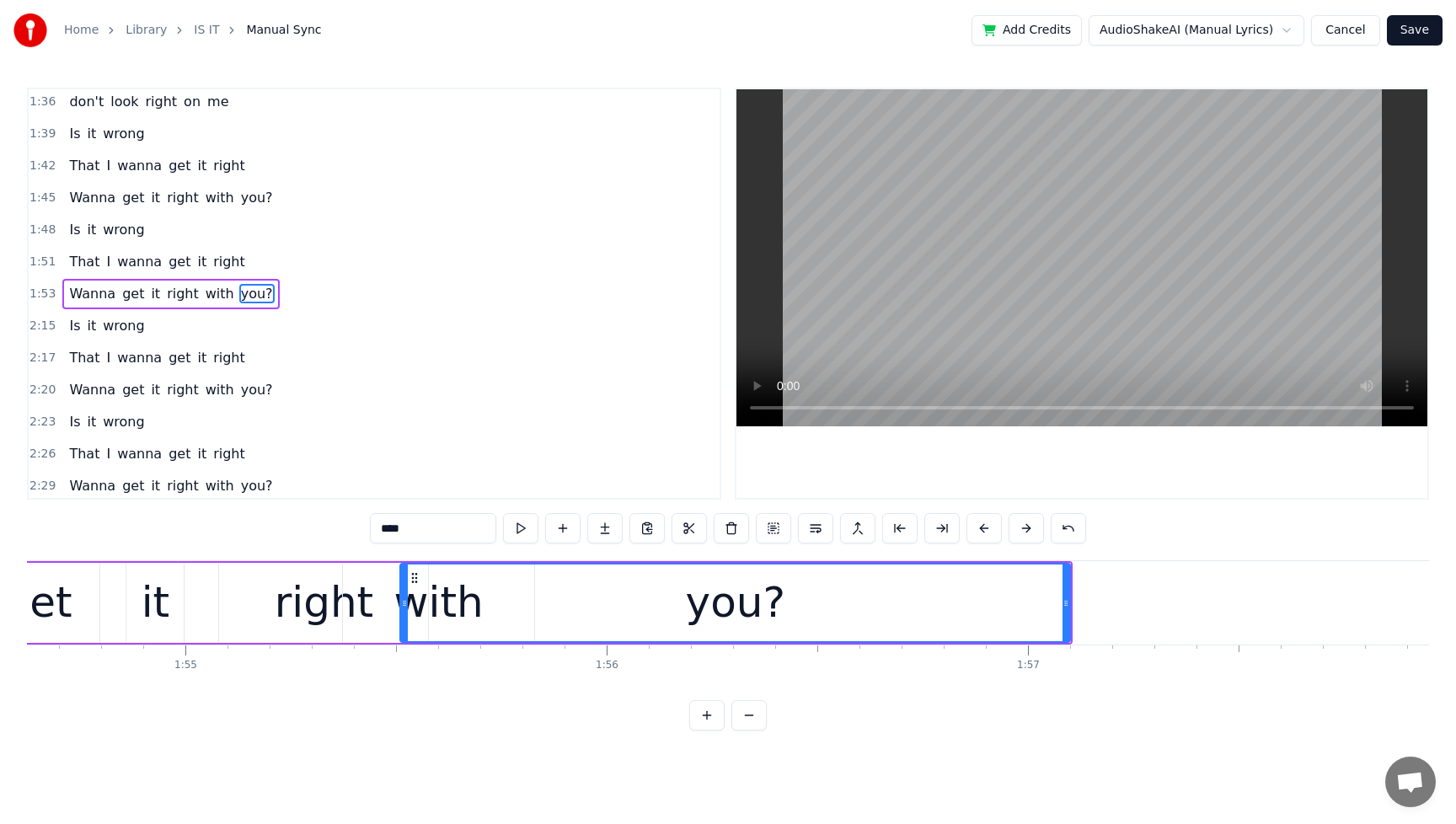
click at [72, 249] on div "That I wanna get it right" at bounding box center [157, 262] width 189 height 30
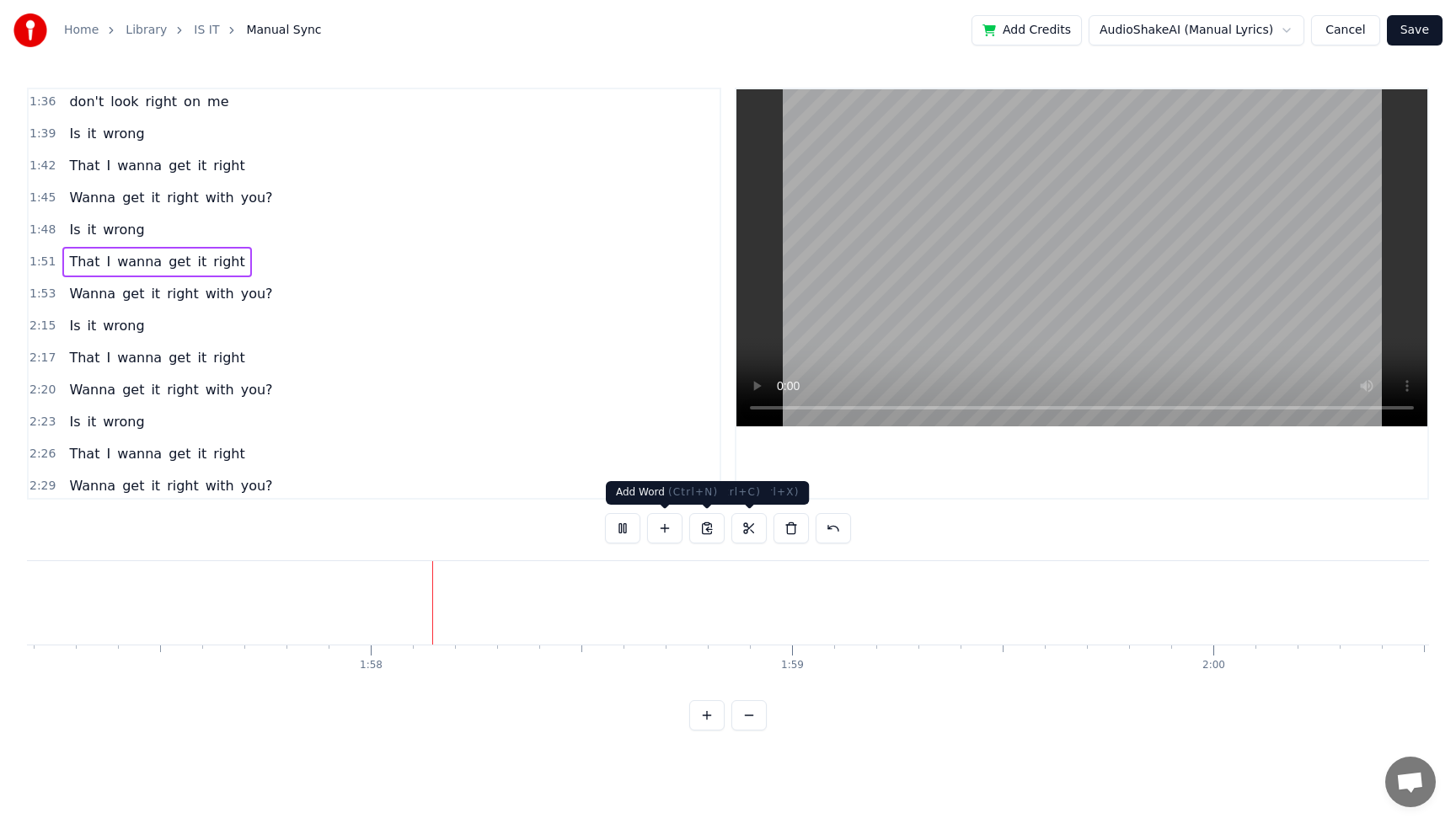
scroll to position [0, 49389]
click at [626, 527] on button at bounding box center [623, 528] width 35 height 30
click at [210, 300] on span "with" at bounding box center [219, 294] width 32 height 20
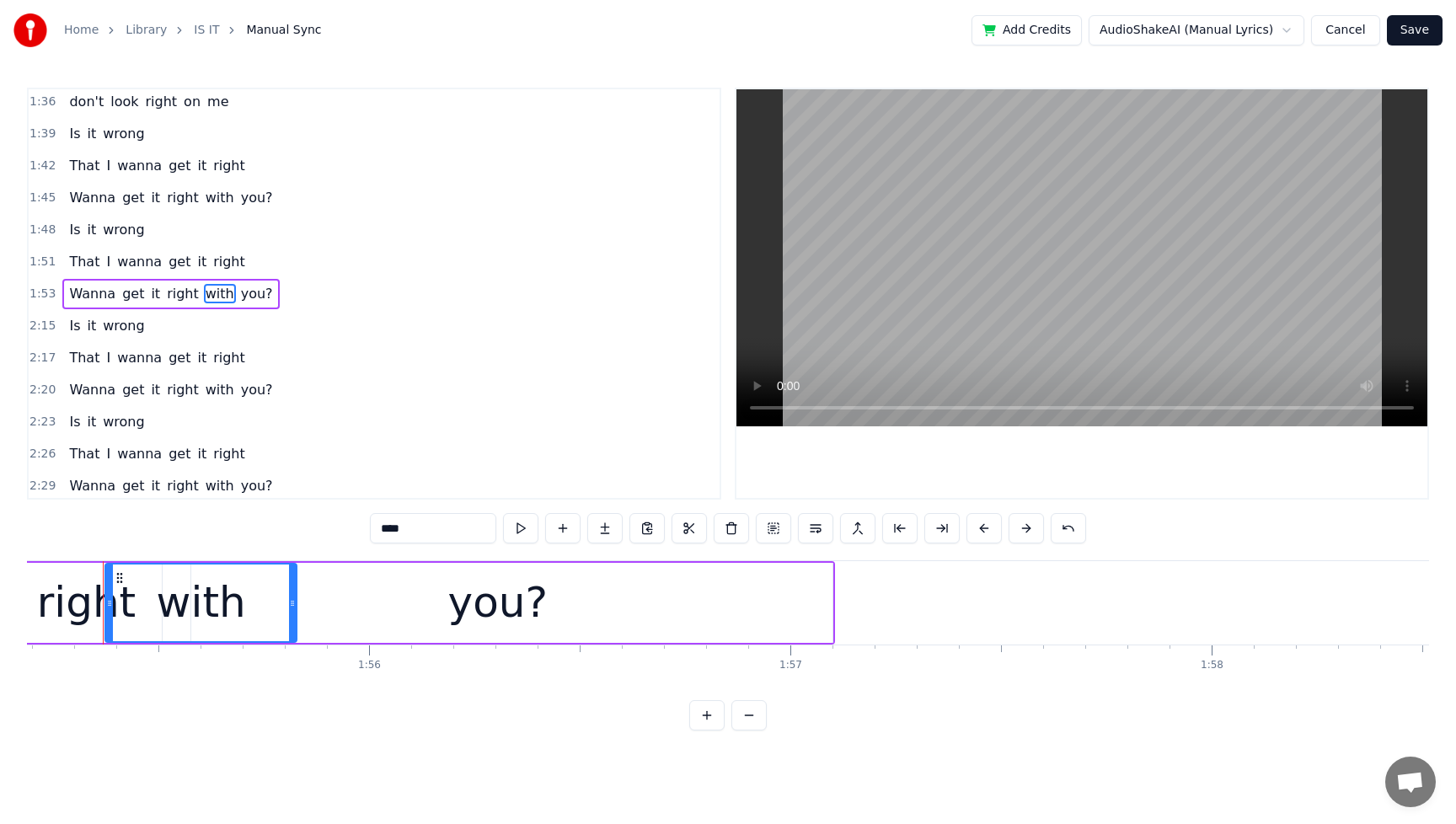
scroll to position [0, 48534]
click at [263, 596] on div "with" at bounding box center [210, 603] width 190 height 76
drag, startPoint x: 303, startPoint y: 606, endPoint x: 274, endPoint y: 609, distance: 29.2
click at [274, 609] on icon at bounding box center [272, 604] width 7 height 14
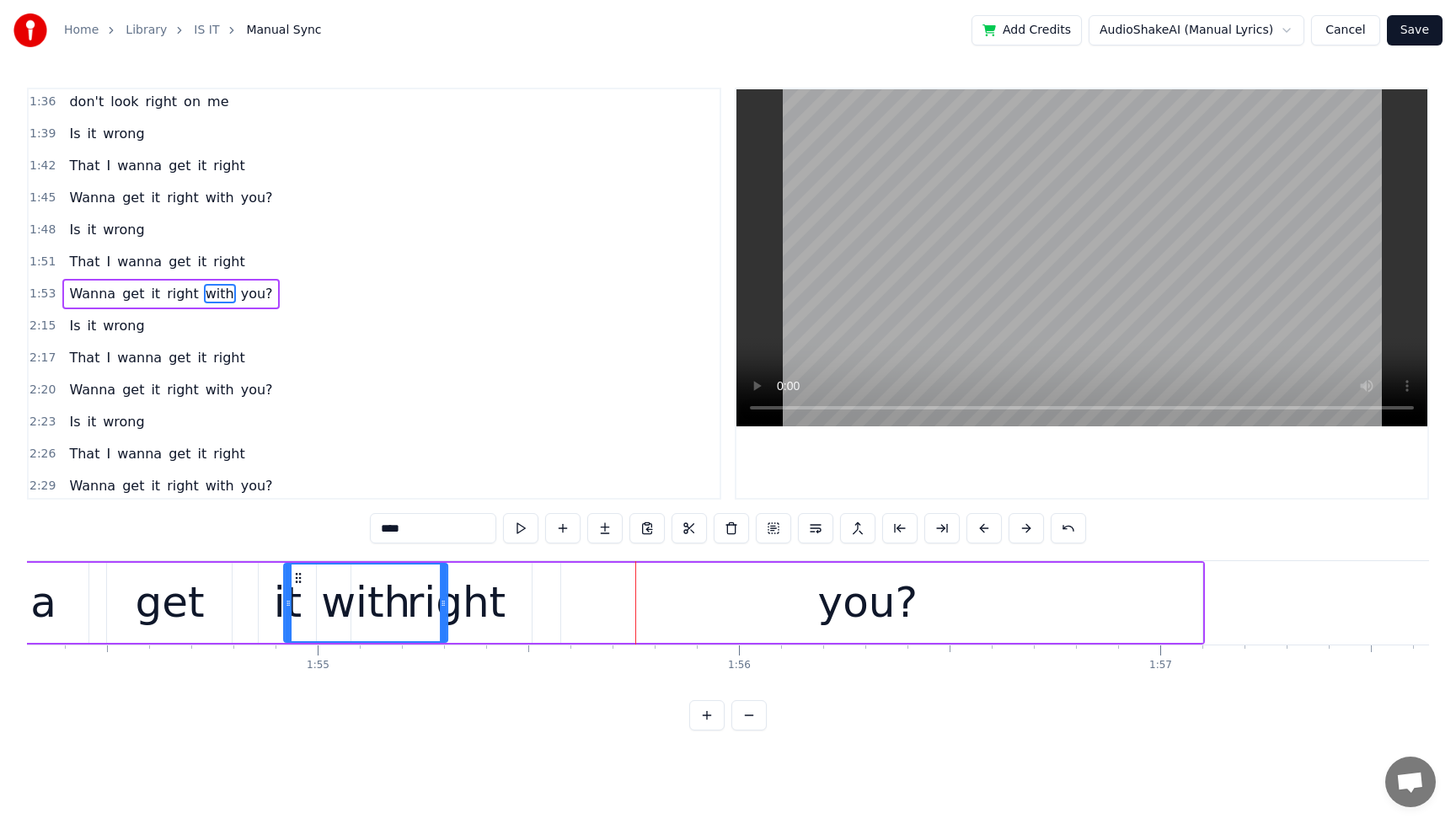
scroll to position [0, 48164]
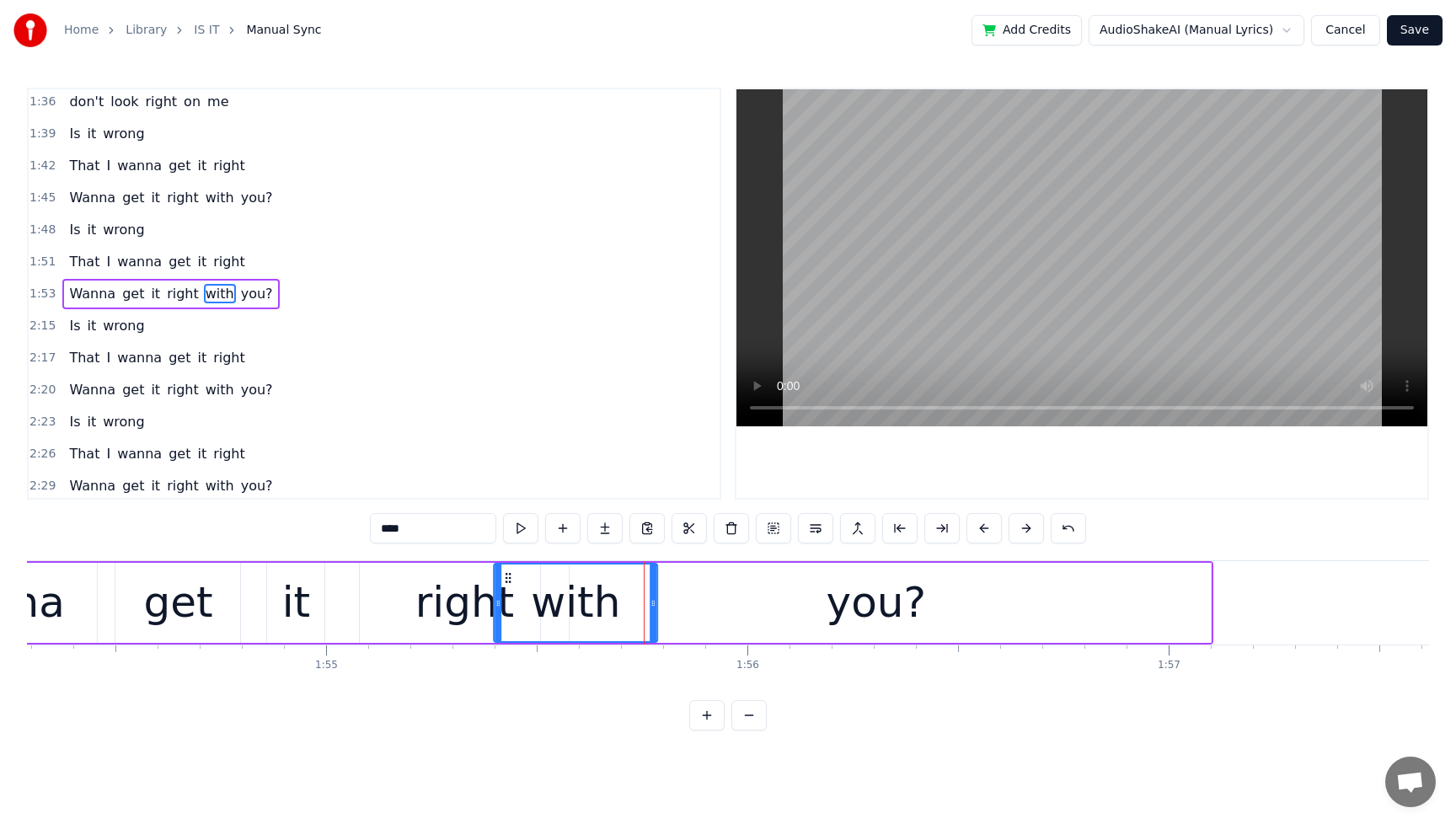
drag, startPoint x: 127, startPoint y: 580, endPoint x: 508, endPoint y: 590, distance: 381.1
click at [508, 590] on div "with" at bounding box center [575, 603] width 162 height 76
click at [910, 621] on div "you?" at bounding box center [877, 603] width 100 height 64
type input "****"
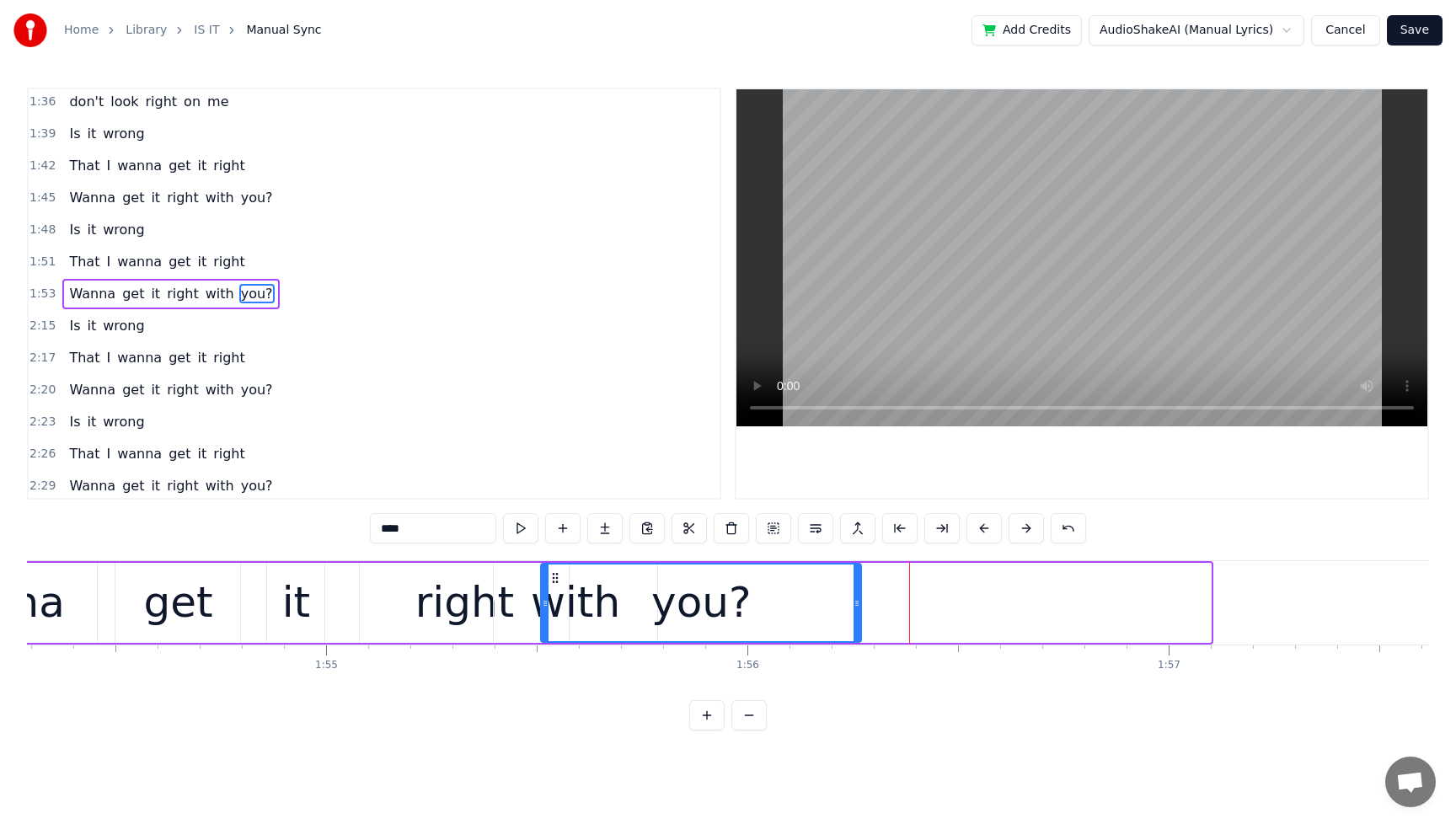
drag, startPoint x: 1207, startPoint y: 607, endPoint x: 857, endPoint y: 623, distance: 350.4
click at [857, 623] on div at bounding box center [856, 603] width 7 height 76
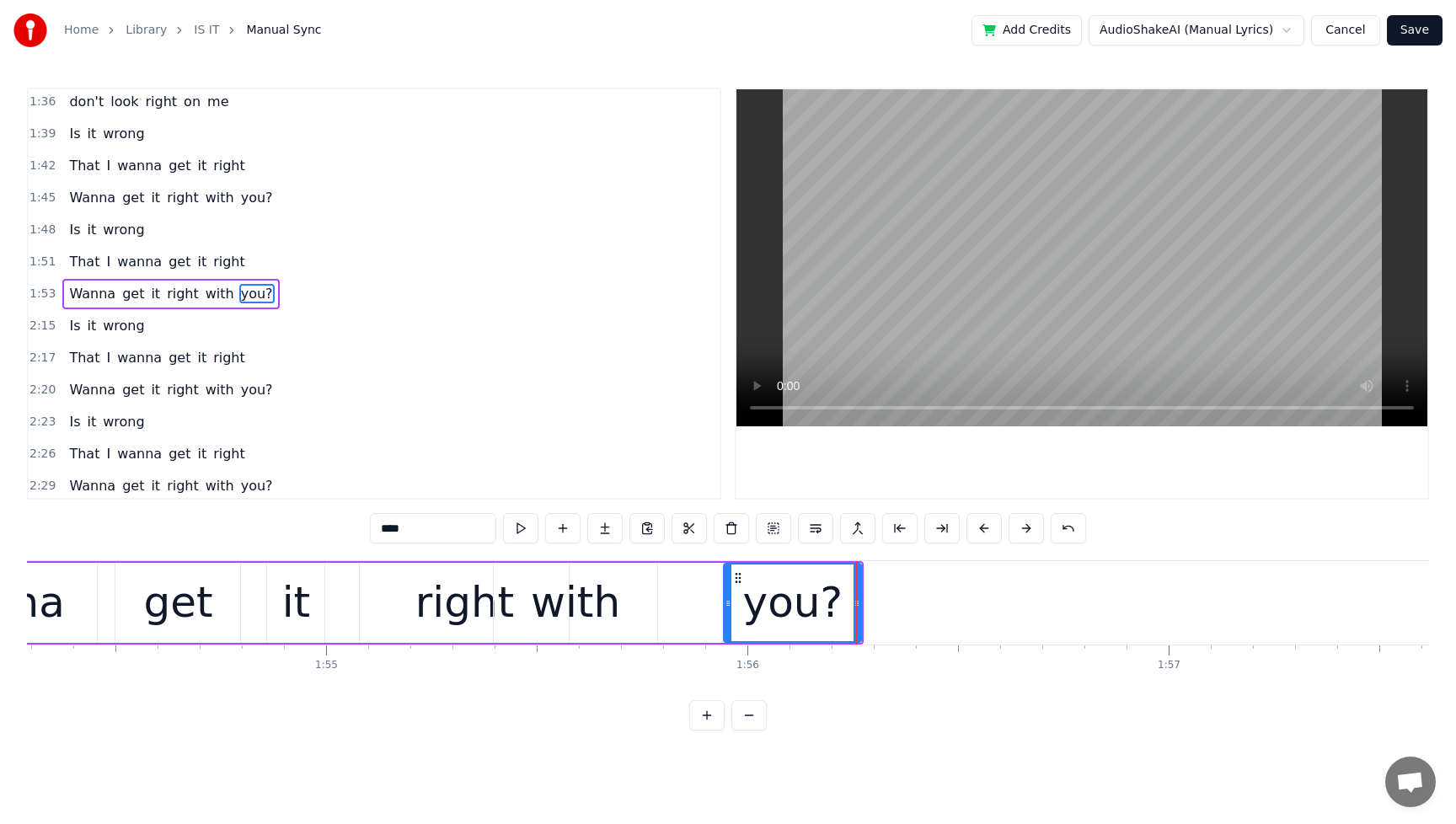
drag, startPoint x: 547, startPoint y: 599, endPoint x: 751, endPoint y: 590, distance: 204.2
click at [730, 599] on icon at bounding box center [728, 604] width 7 height 14
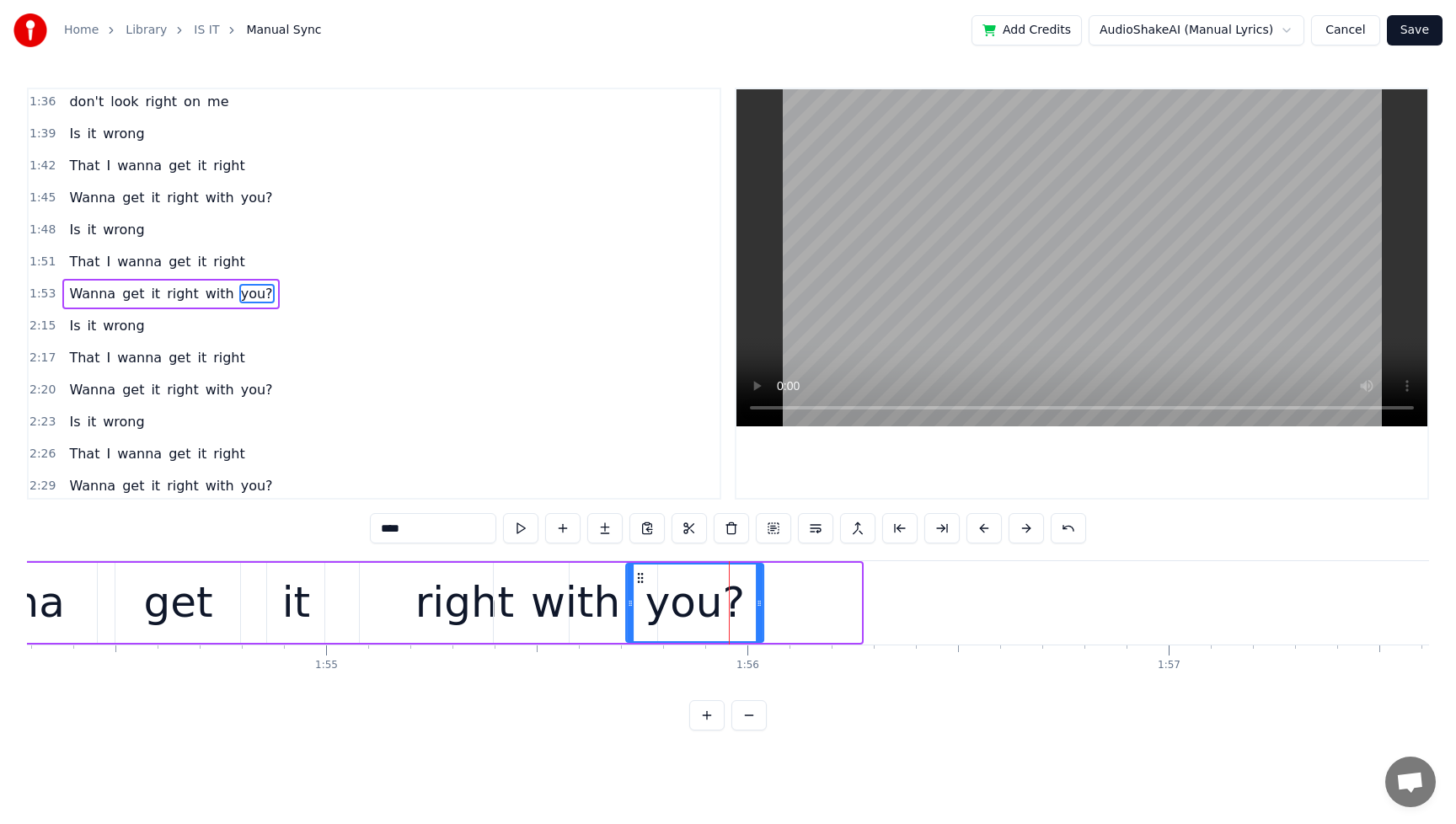
drag, startPoint x: 741, startPoint y: 581, endPoint x: 700, endPoint y: 586, distance: 41.3
click at [646, 588] on div "you?" at bounding box center [695, 603] width 135 height 76
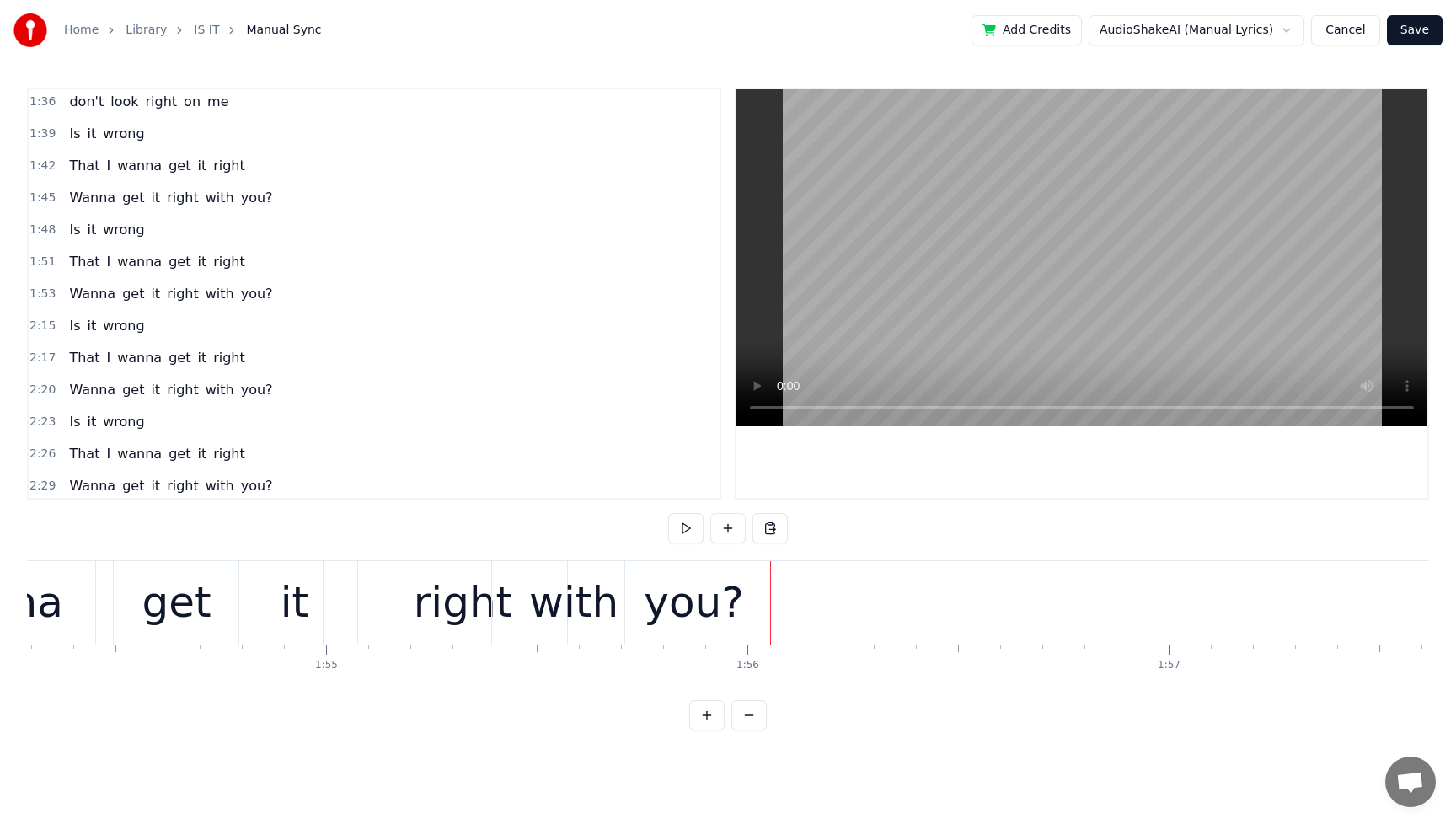
click at [73, 284] on span "Wanna" at bounding box center [92, 294] width 50 height 20
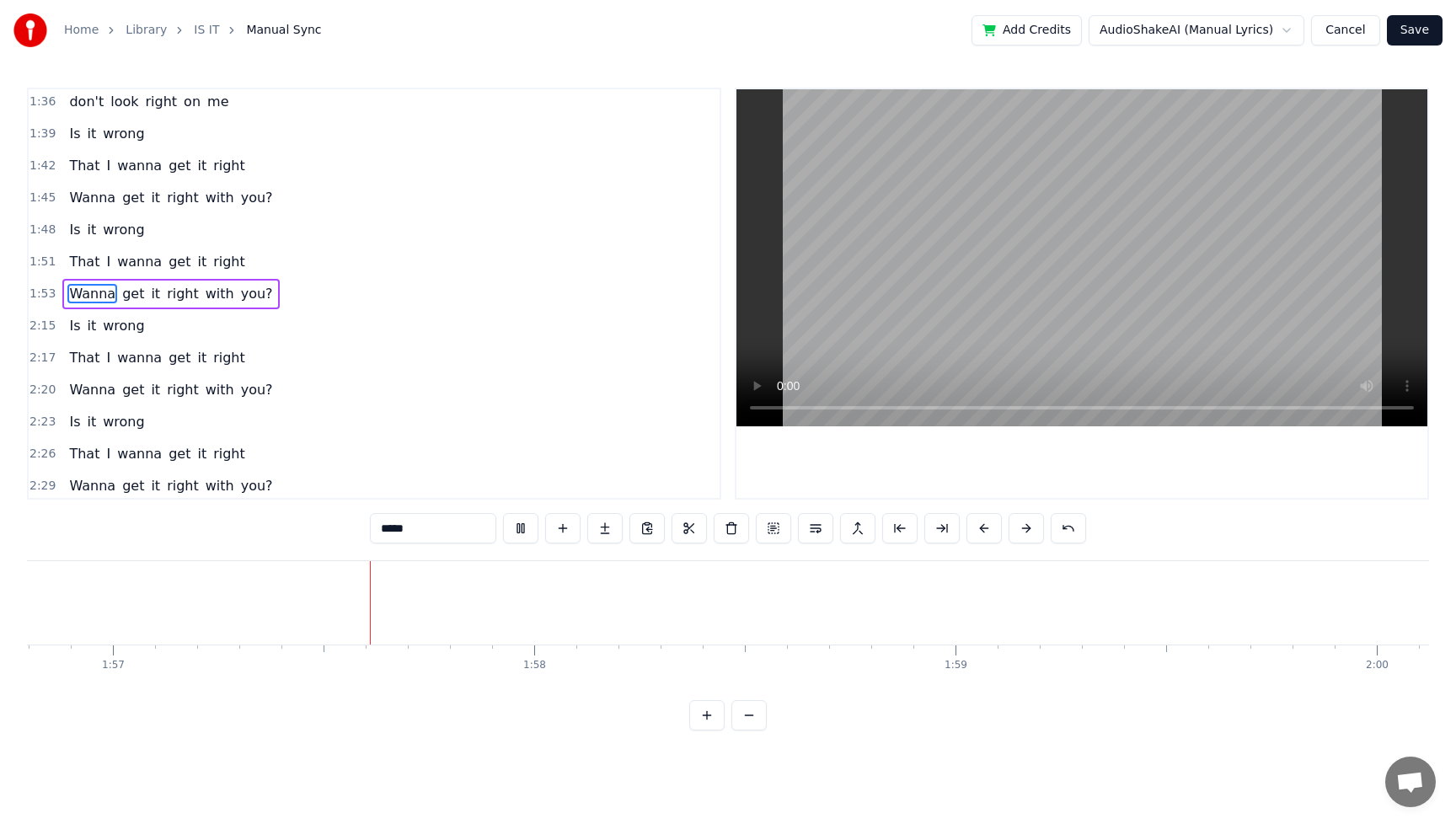
scroll to position [0, 49229]
click at [70, 218] on div "Is it wrong" at bounding box center [107, 229] width 88 height 30
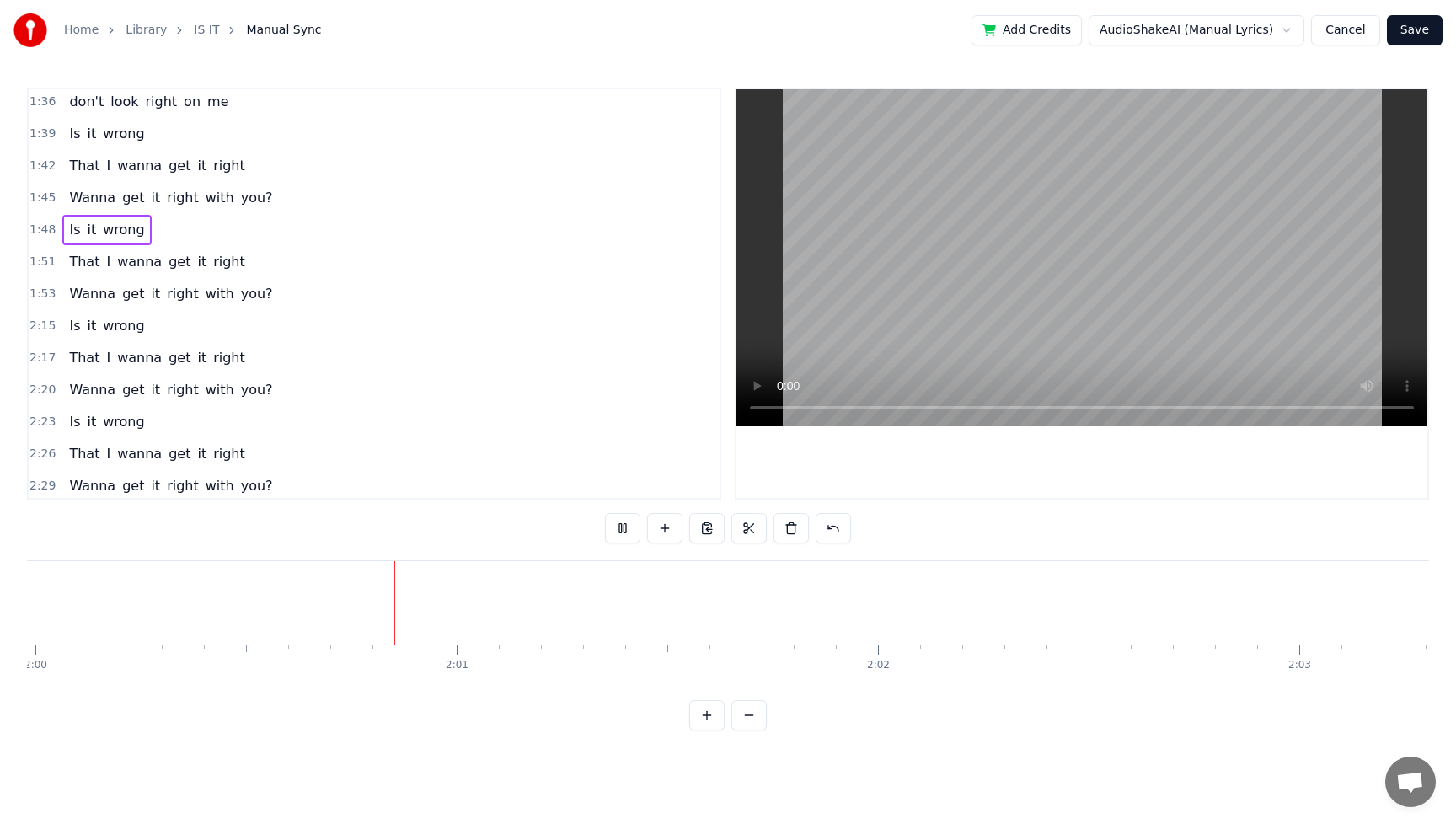
scroll to position [0, 50571]
click at [73, 234] on span "Is" at bounding box center [74, 230] width 15 height 20
click at [512, 521] on button at bounding box center [521, 528] width 35 height 30
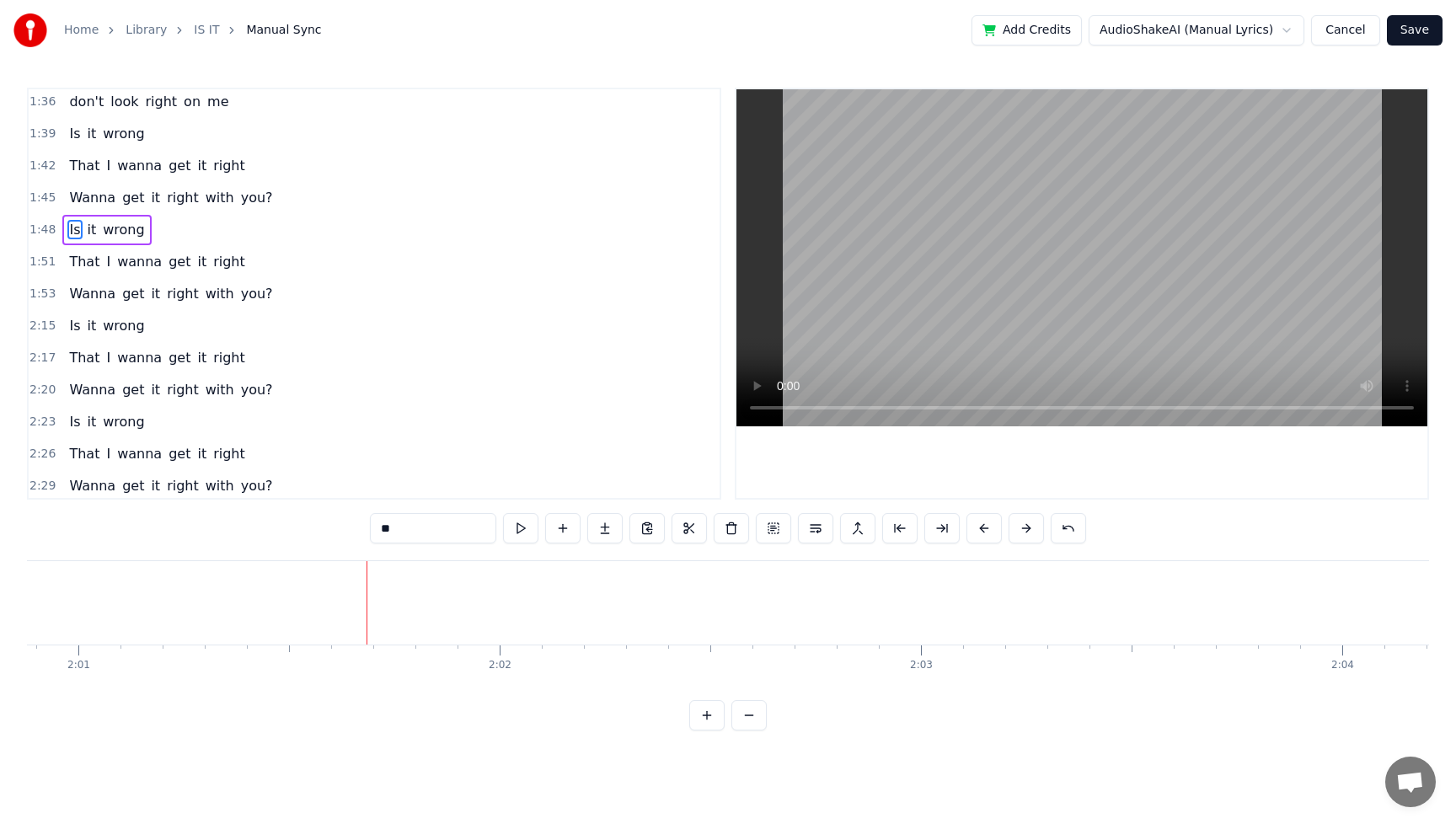
click at [212, 299] on span "with" at bounding box center [219, 294] width 32 height 20
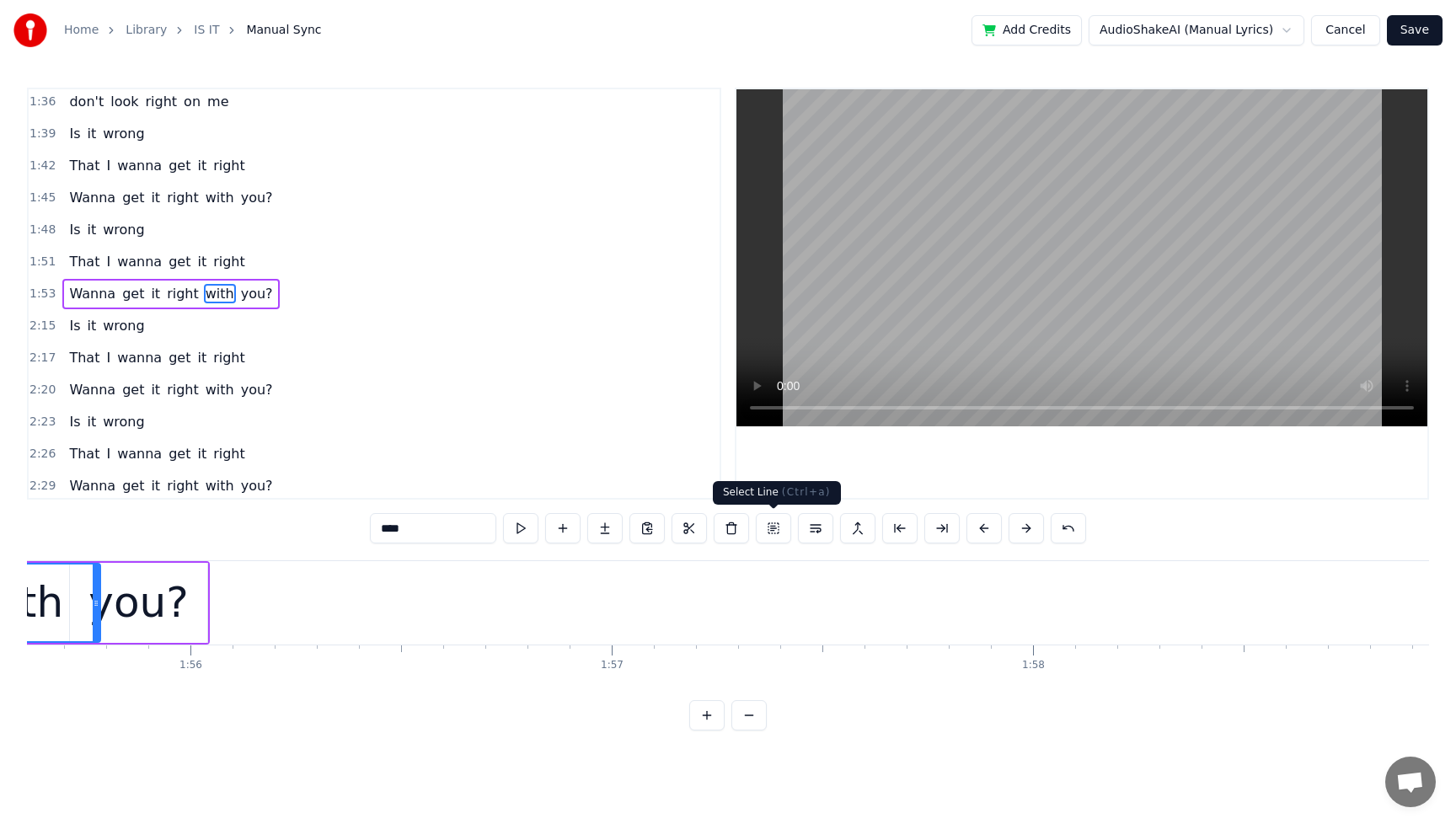
scroll to position [0, 48544]
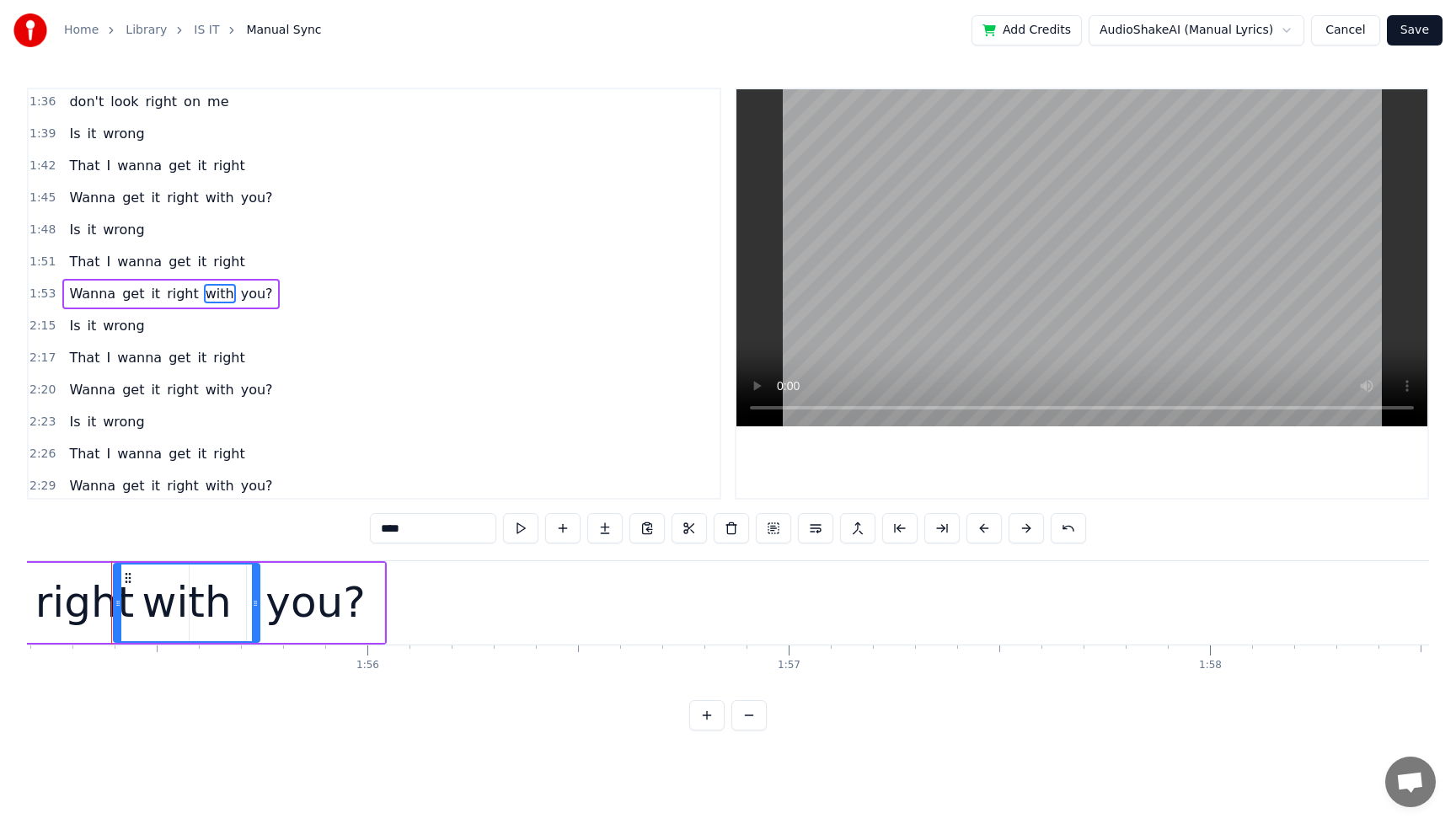
drag, startPoint x: 274, startPoint y: 606, endPoint x: 257, endPoint y: 607, distance: 17.0
click at [257, 607] on icon at bounding box center [255, 604] width 7 height 14
click at [327, 608] on div "you?" at bounding box center [315, 603] width 100 height 64
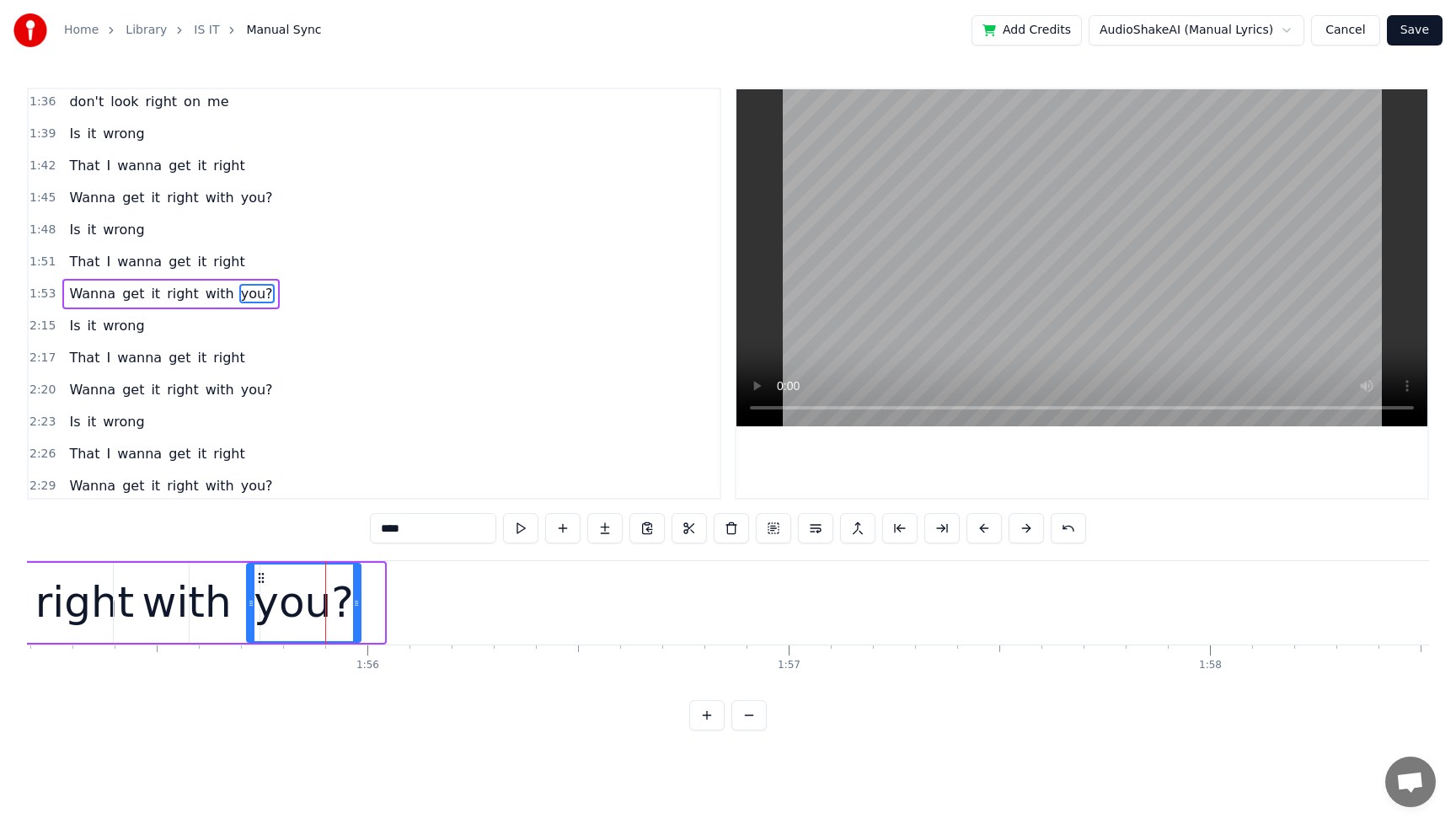
drag, startPoint x: 379, startPoint y: 606, endPoint x: 356, endPoint y: 609, distance: 23.2
click at [356, 609] on div at bounding box center [356, 603] width 7 height 76
click at [72, 252] on span "That" at bounding box center [84, 262] width 33 height 21
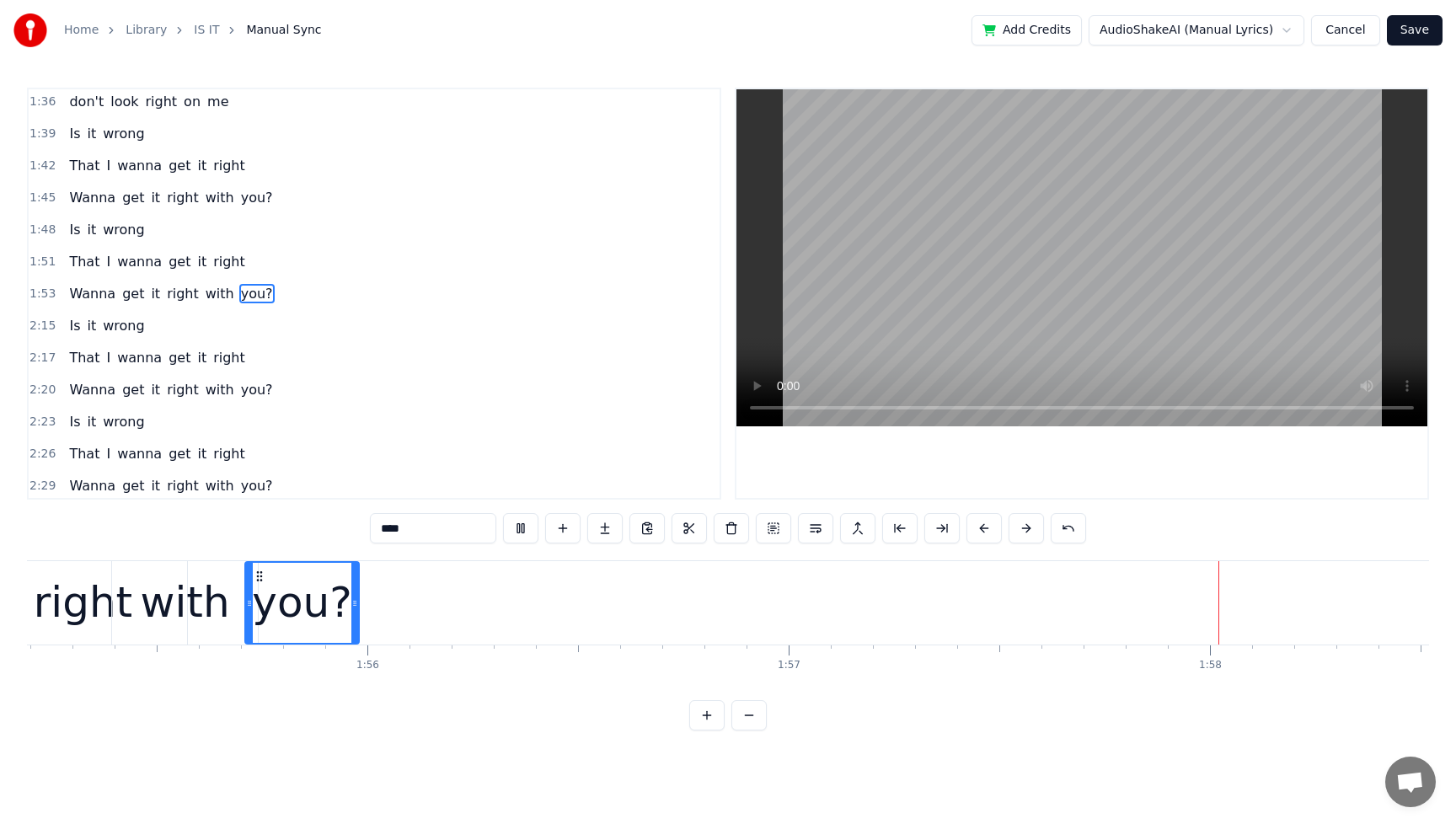
click at [74, 260] on span "That" at bounding box center [84, 262] width 33 height 20
type input "****"
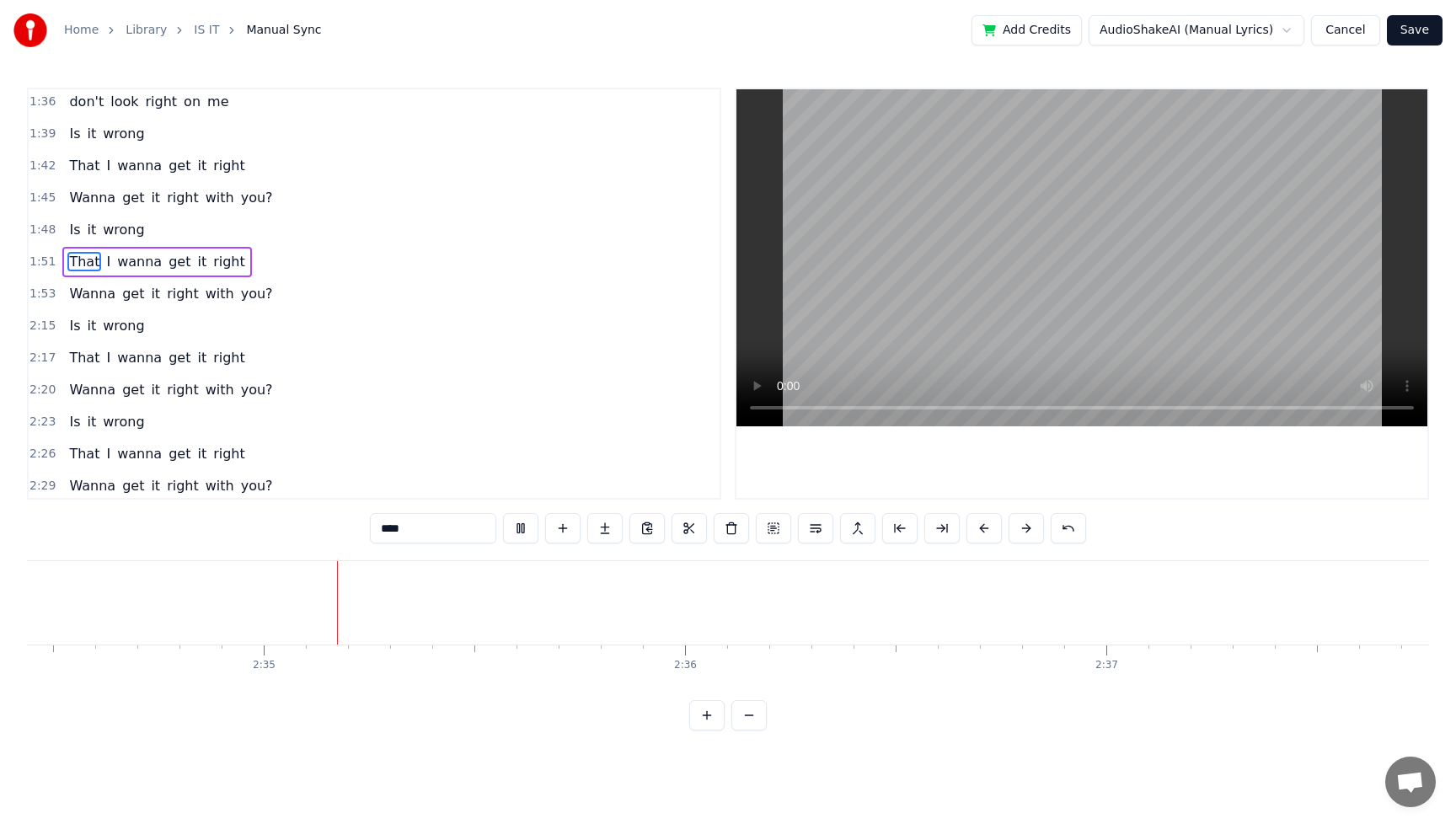
scroll to position [0, 65089]
click at [1420, 27] on button "Save" at bounding box center [1415, 29] width 56 height 30
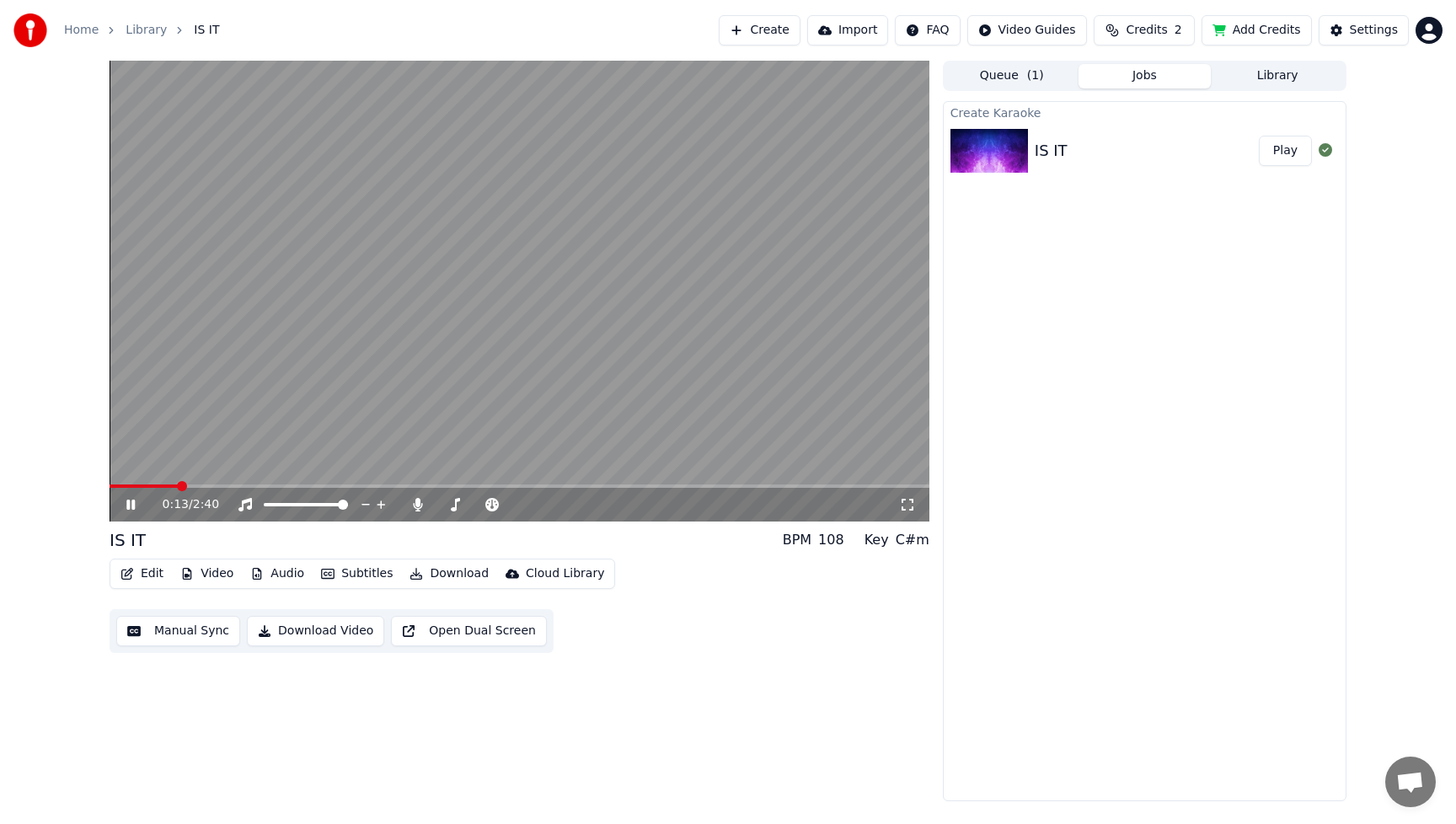
click at [127, 507] on icon at bounding box center [130, 505] width 9 height 10
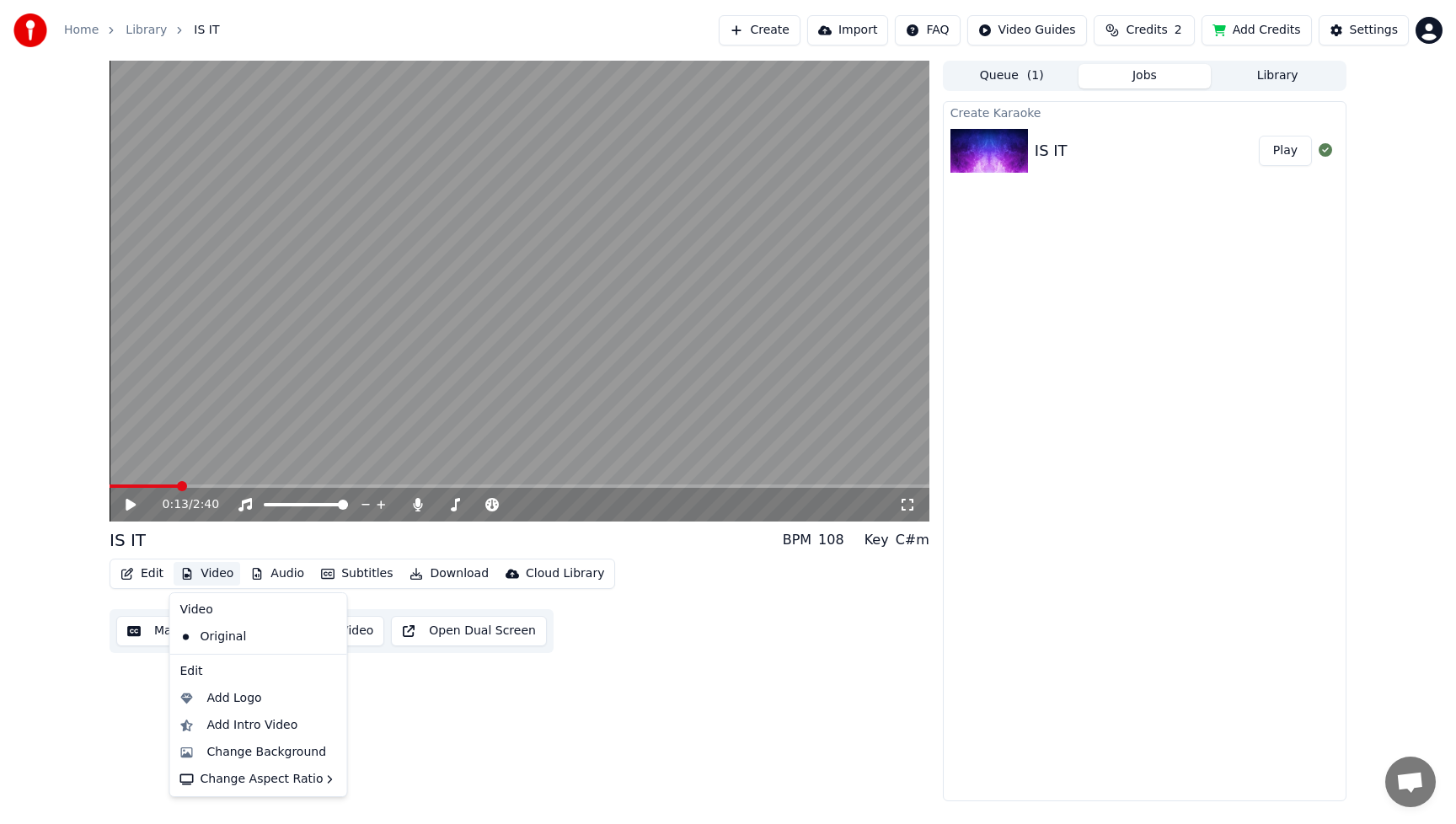
click at [226, 576] on button "Video" at bounding box center [207, 574] width 67 height 24
click at [218, 729] on div "Add Intro Video" at bounding box center [253, 725] width 91 height 17
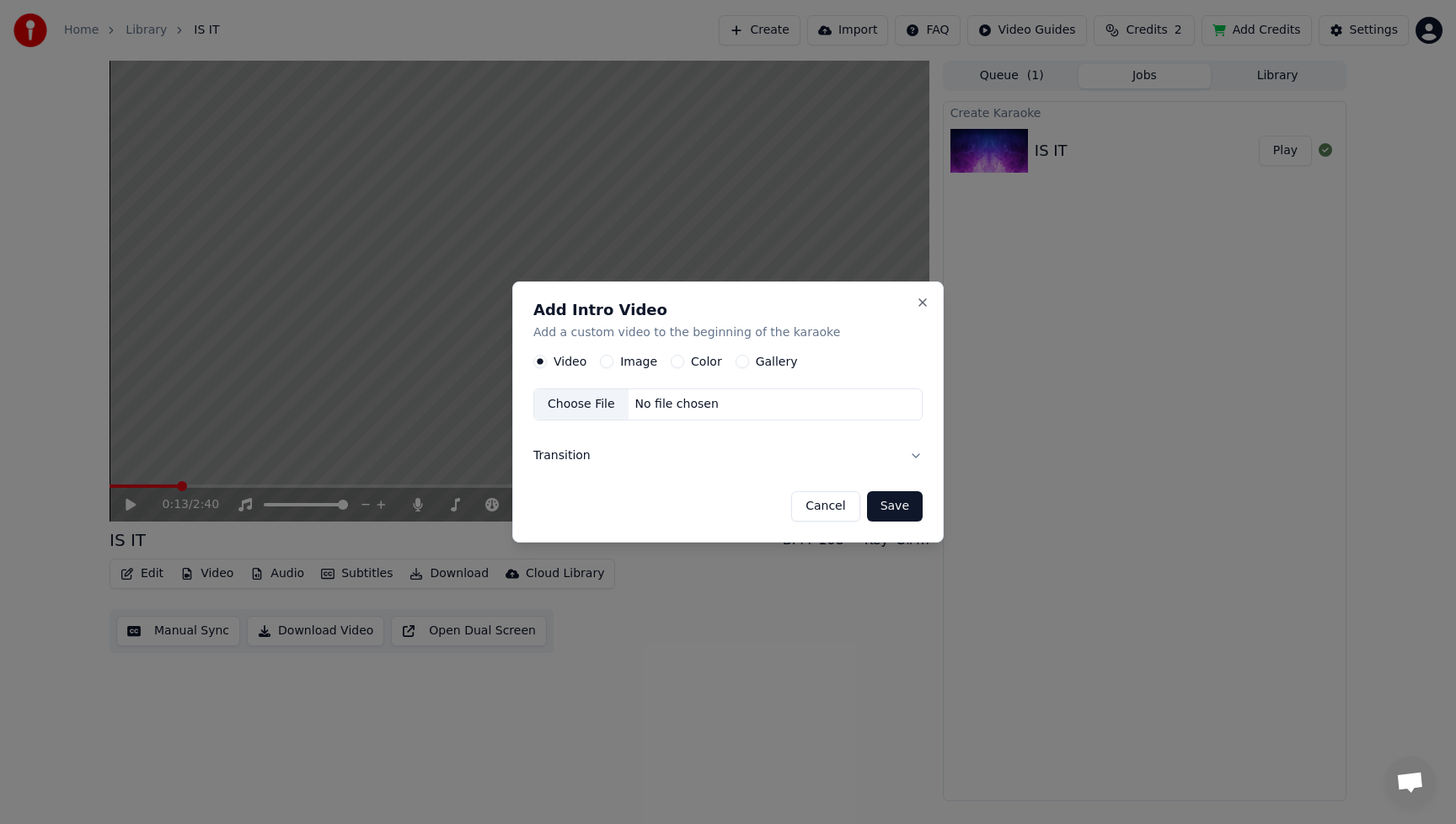
click at [607, 359] on button "Image" at bounding box center [607, 362] width 14 height 14
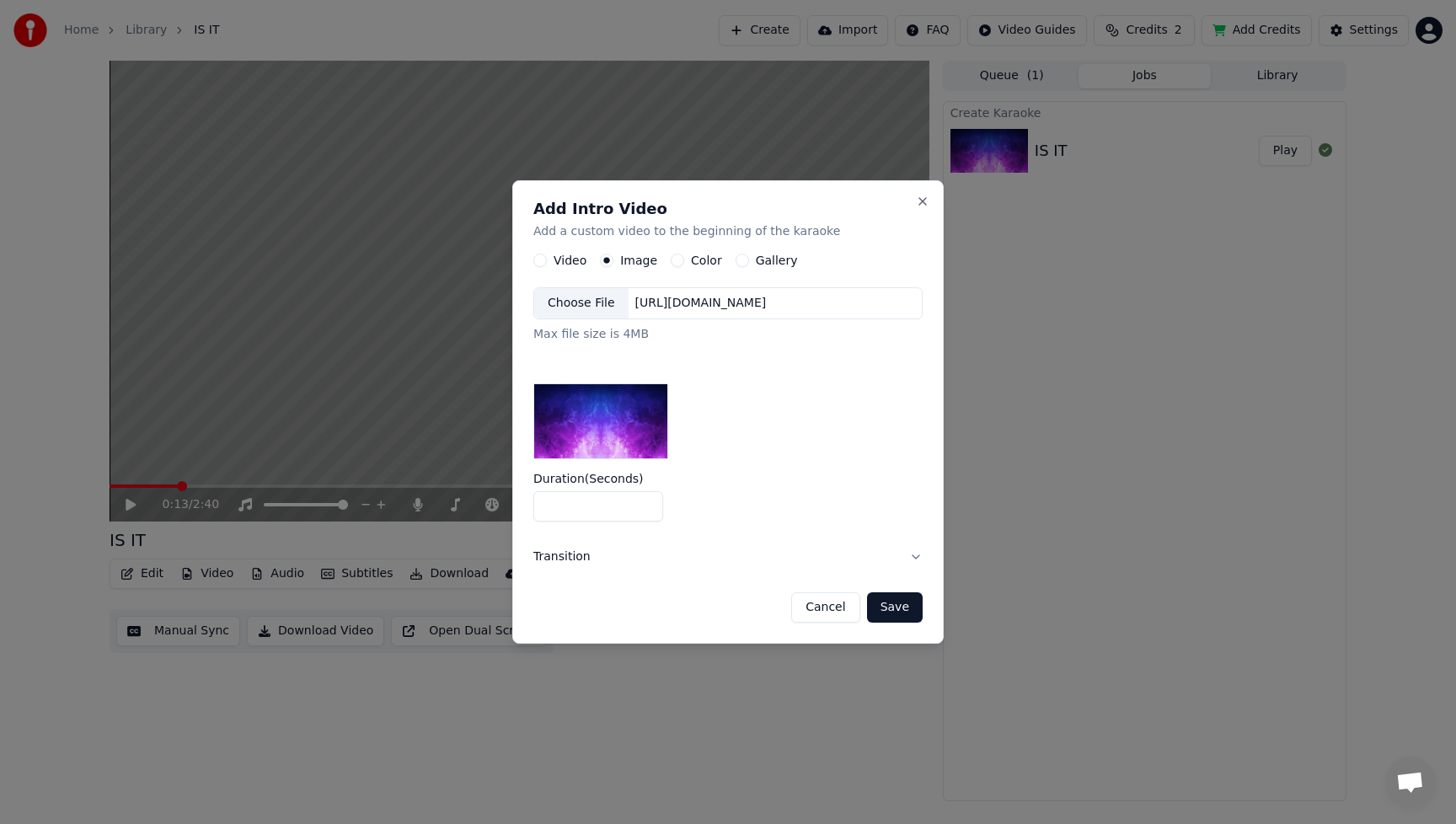
click at [593, 306] on div "Choose File" at bounding box center [581, 303] width 94 height 30
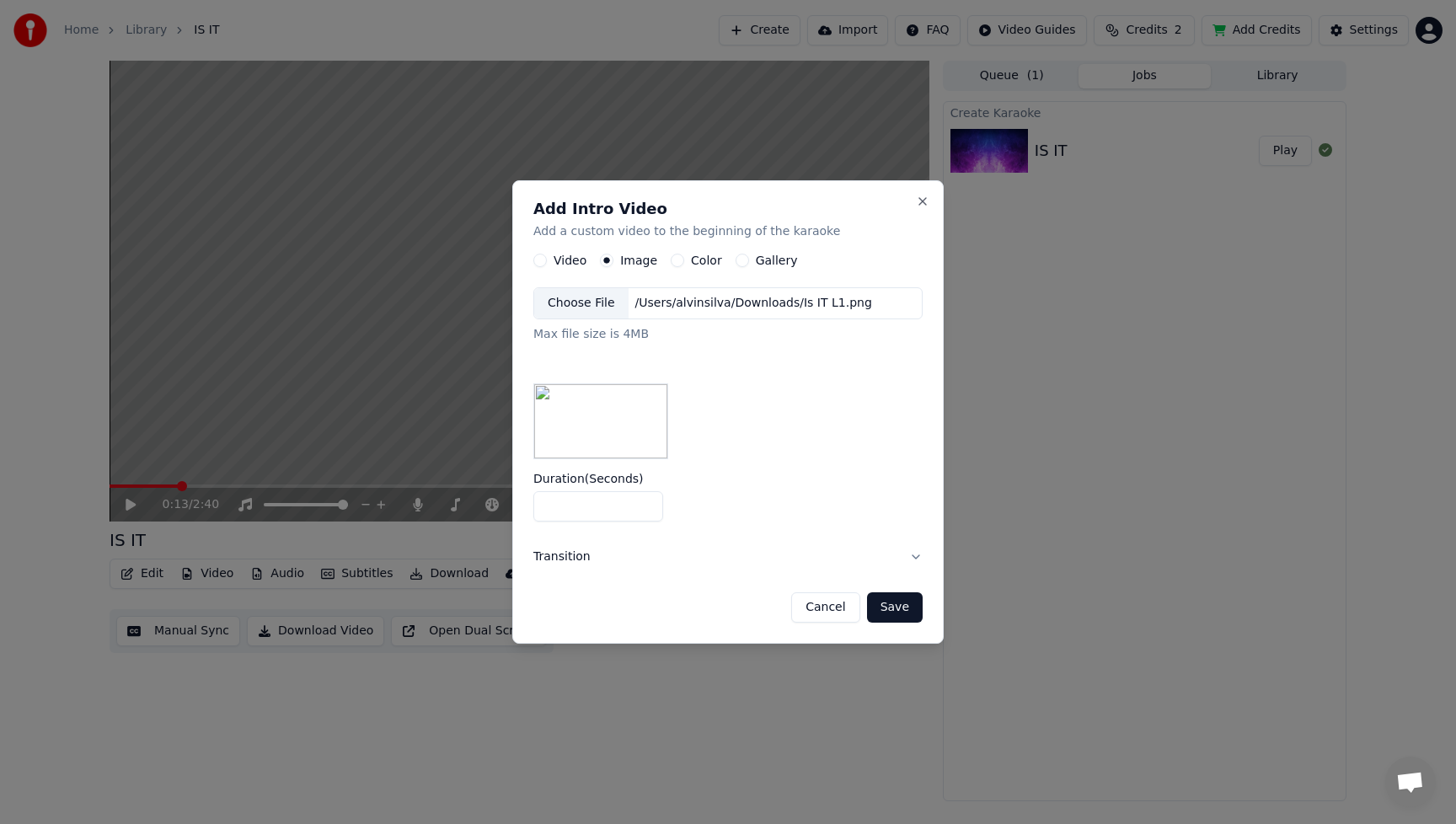
click at [907, 617] on button "Save" at bounding box center [895, 607] width 56 height 30
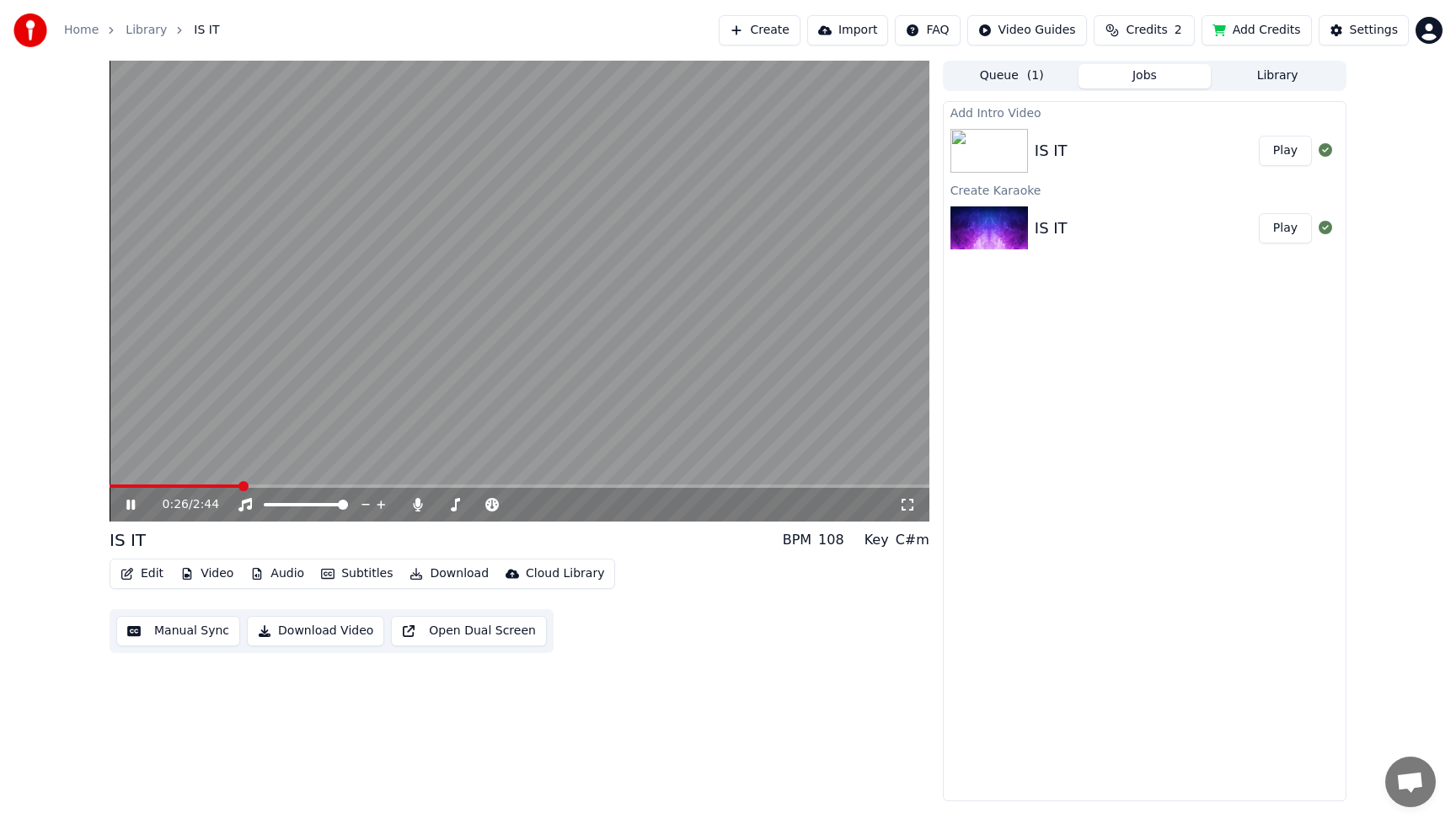
click at [134, 506] on icon at bounding box center [130, 505] width 9 height 10
click at [154, 569] on button "Edit" at bounding box center [142, 574] width 57 height 24
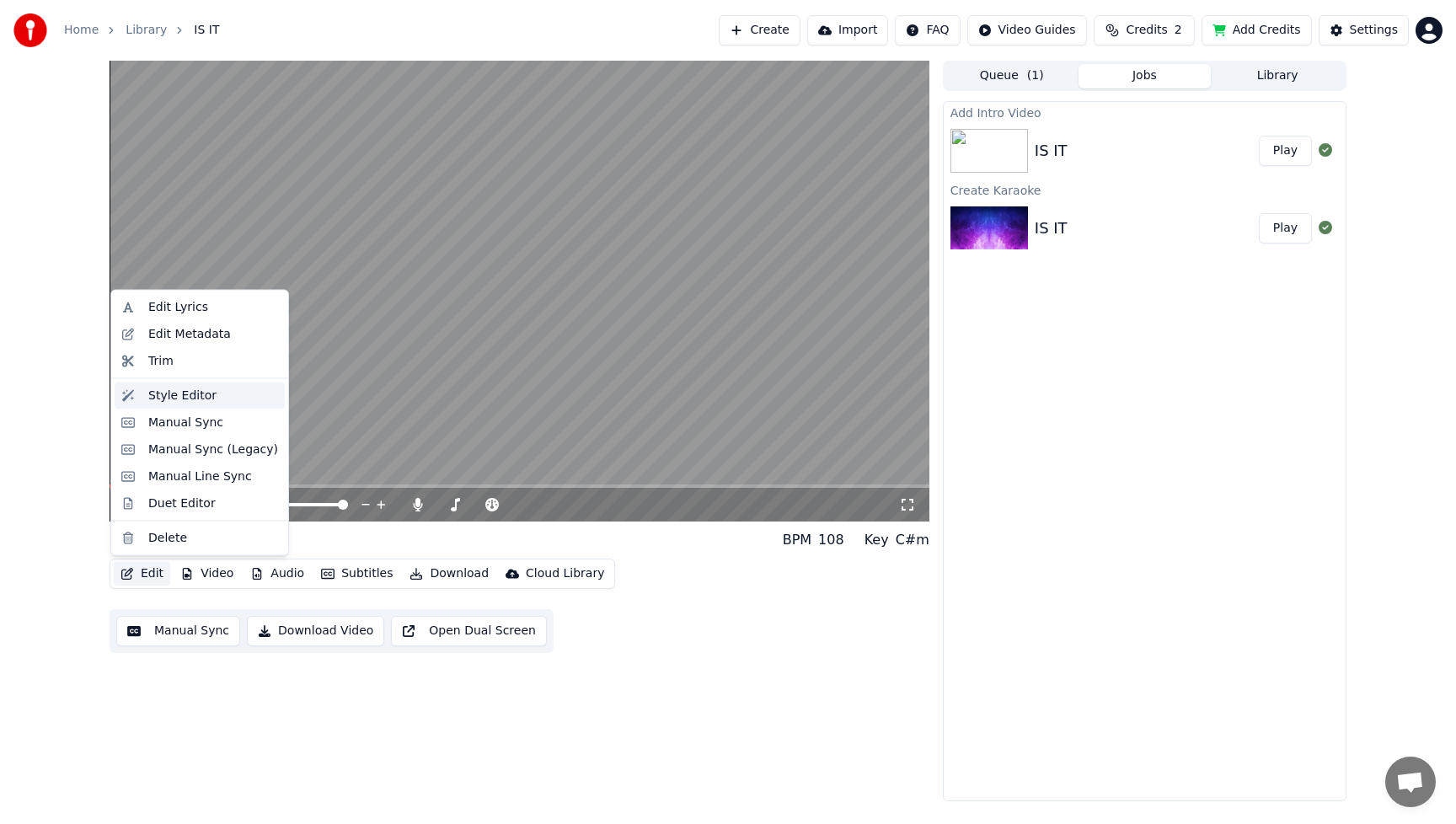
click at [160, 400] on div "Style Editor" at bounding box center [182, 395] width 69 height 17
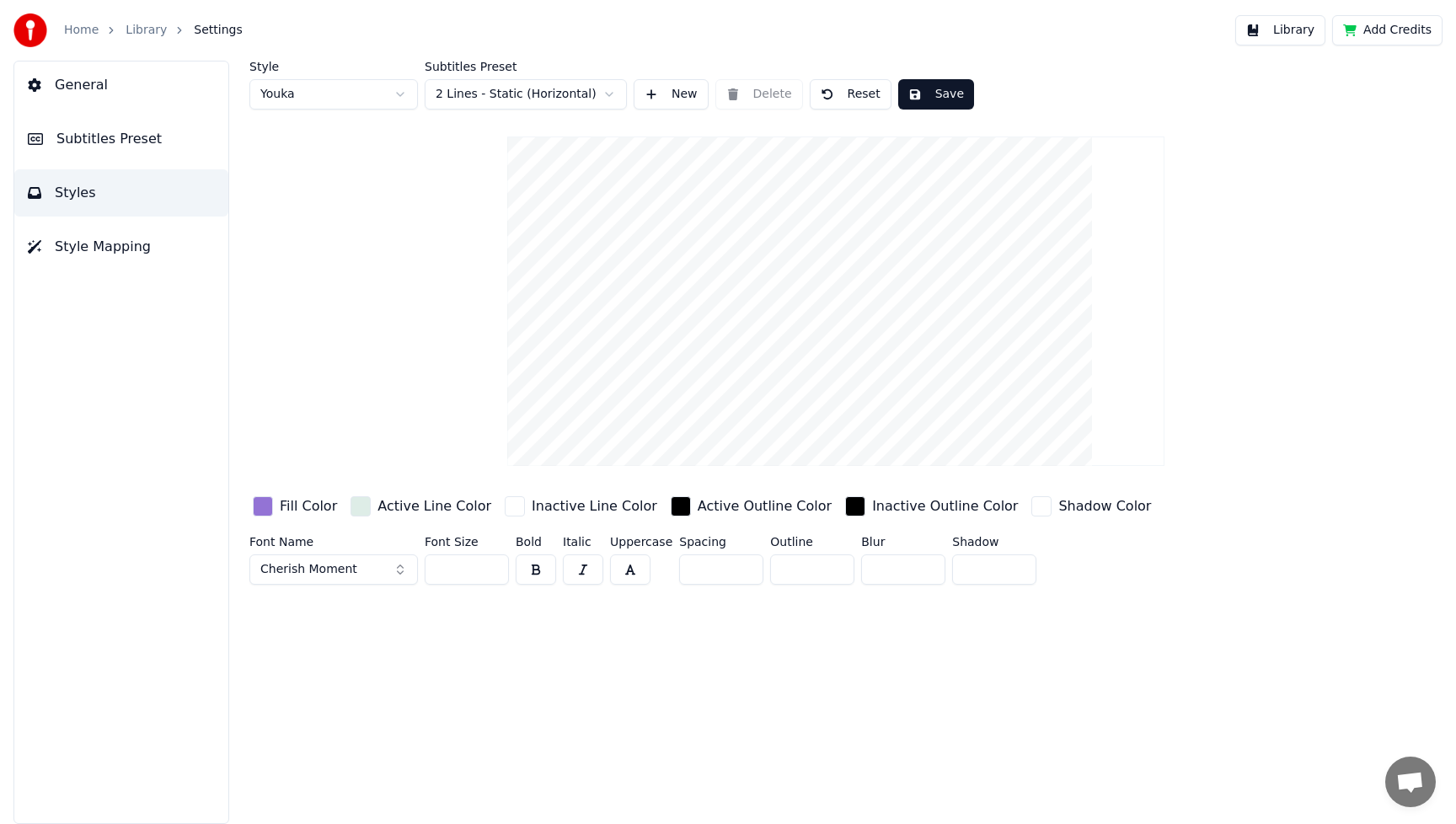
click at [267, 508] on div "button" at bounding box center [263, 507] width 21 height 21
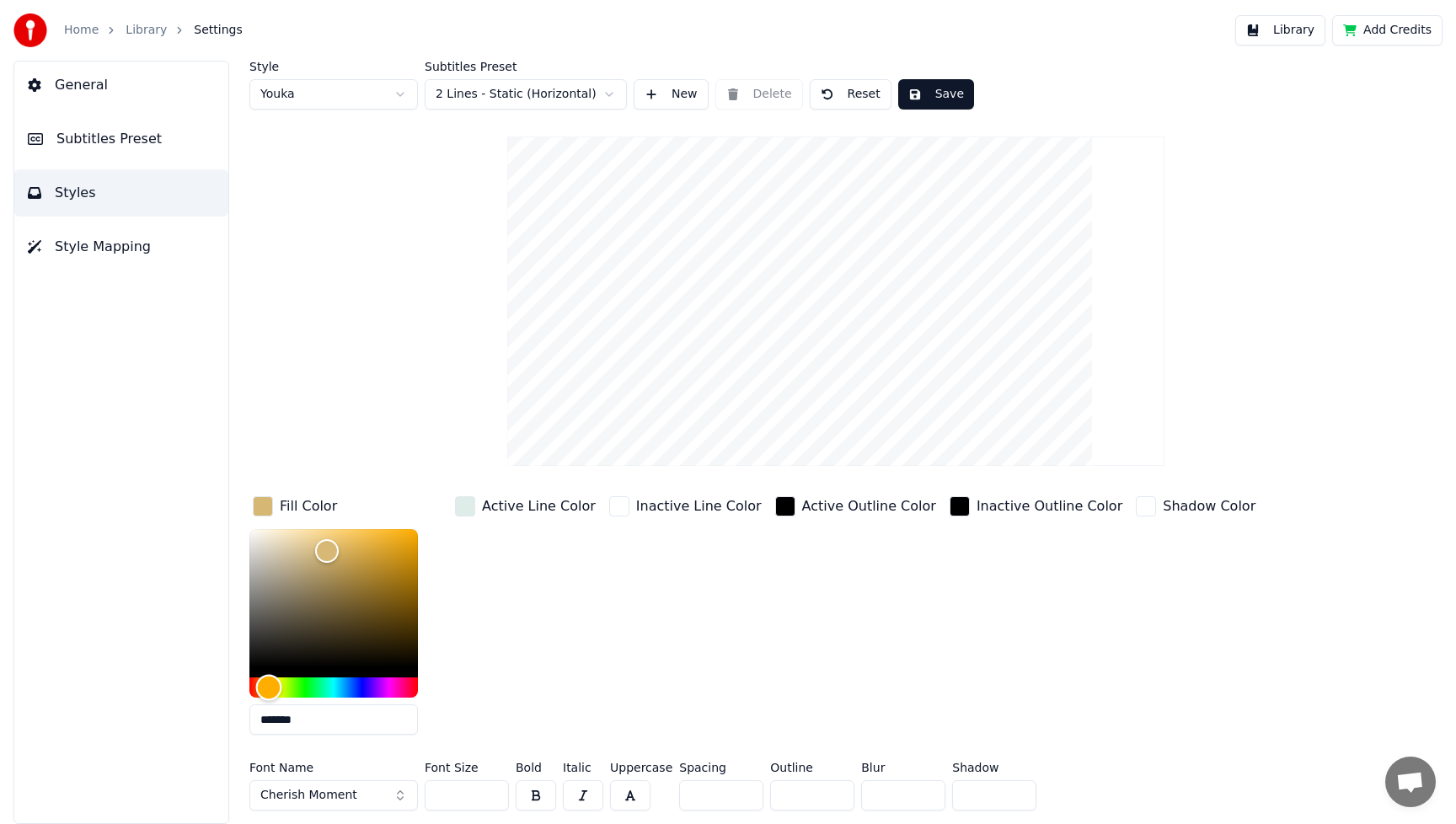
drag, startPoint x: 346, startPoint y: 691, endPoint x: 268, endPoint y: 692, distance: 78.0
click at [268, 692] on div "Hue" at bounding box center [269, 688] width 26 height 26
click at [271, 691] on div "Hue" at bounding box center [271, 688] width 26 height 26
click at [267, 691] on div "Hue" at bounding box center [267, 688] width 26 height 26
type input "*******"
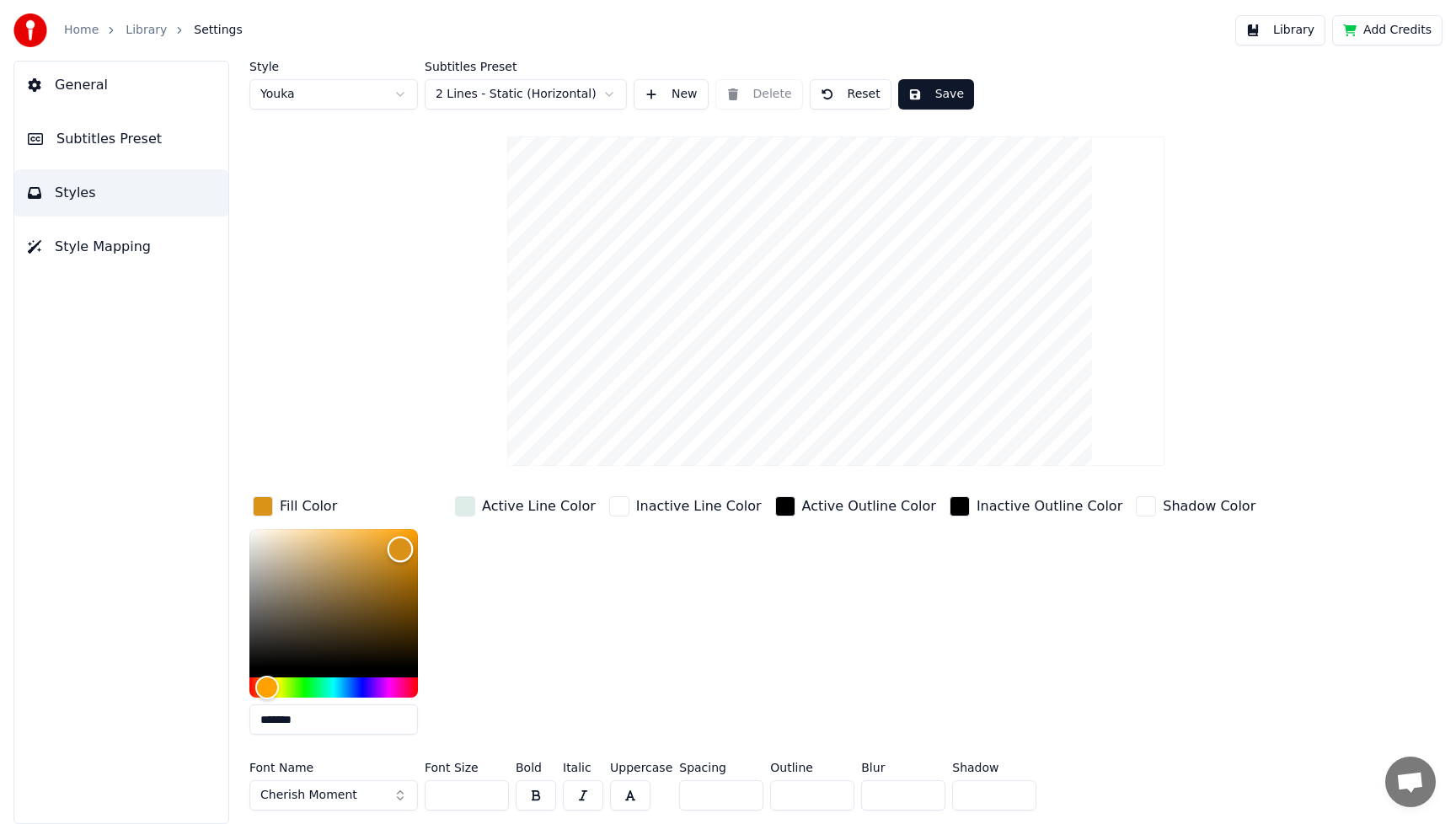
drag, startPoint x: 326, startPoint y: 554, endPoint x: 401, endPoint y: 549, distance: 75.2
click at [401, 549] on div "Color" at bounding box center [401, 550] width 26 height 26
click at [559, 644] on div "Active Line Color" at bounding box center [525, 620] width 148 height 256
click at [398, 792] on button "Cherish Moment" at bounding box center [334, 796] width 169 height 30
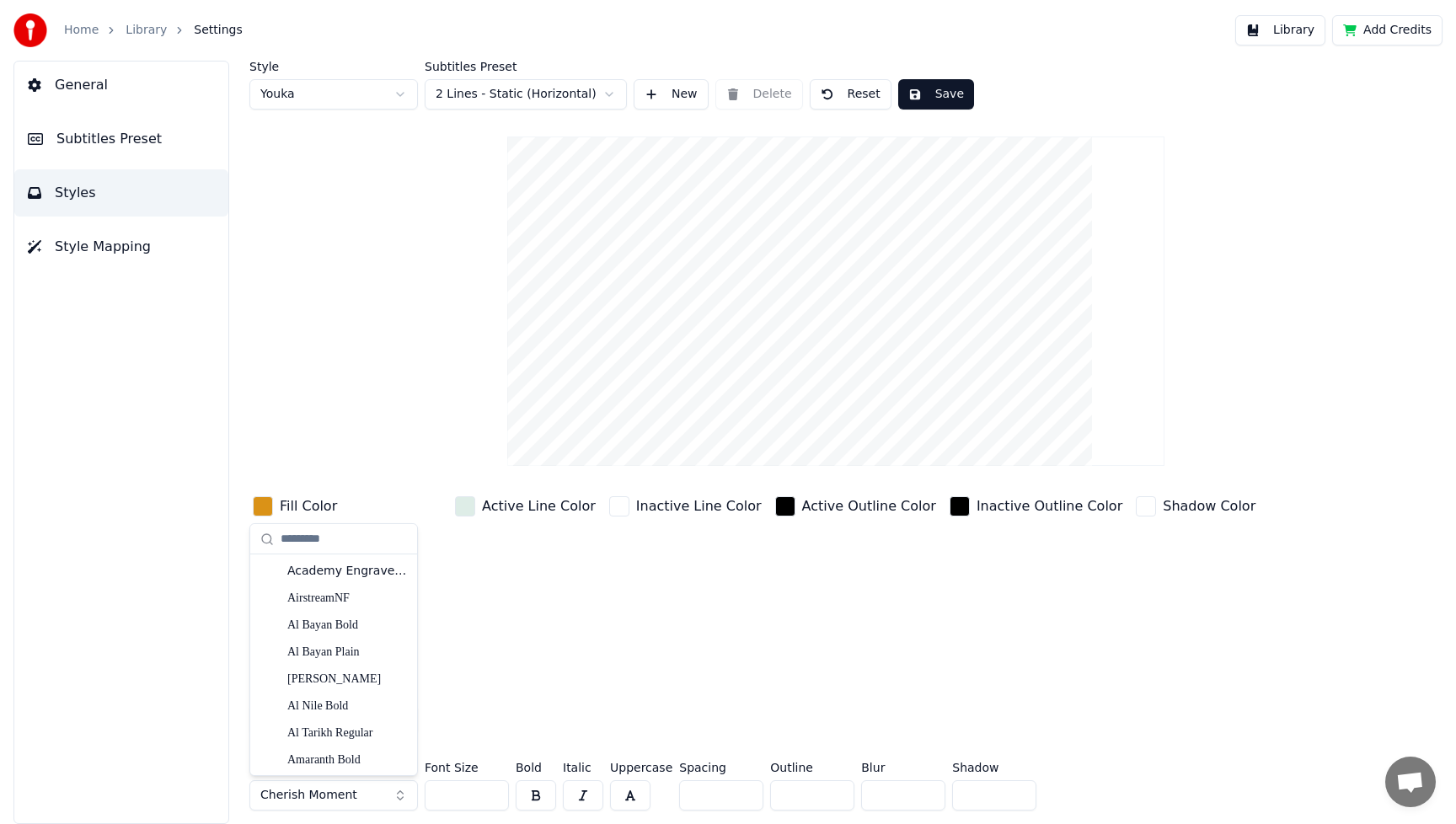
click at [399, 795] on button "Cherish Moment" at bounding box center [334, 796] width 169 height 30
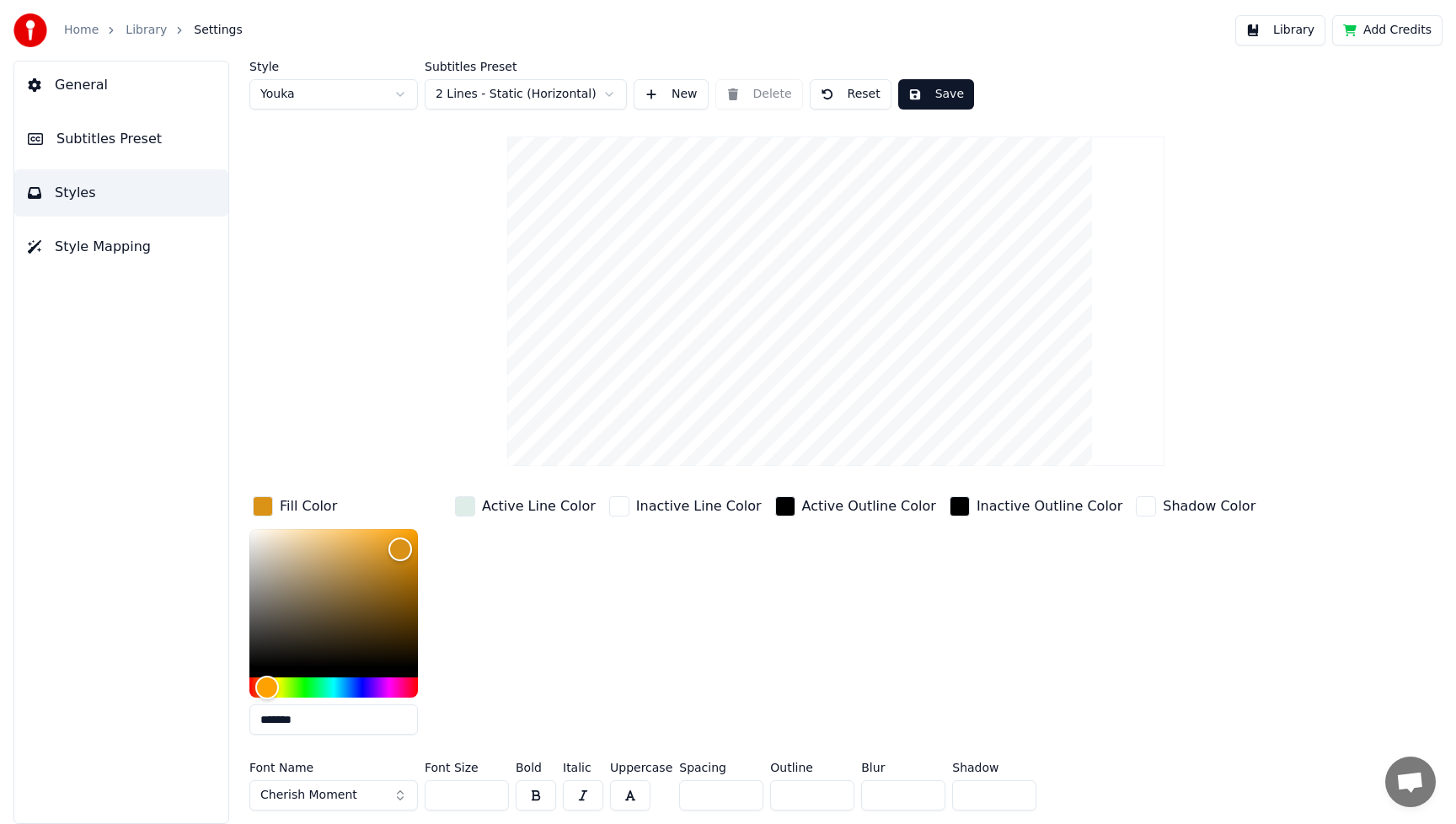
click at [399, 794] on button "Cherish Moment" at bounding box center [334, 796] width 169 height 30
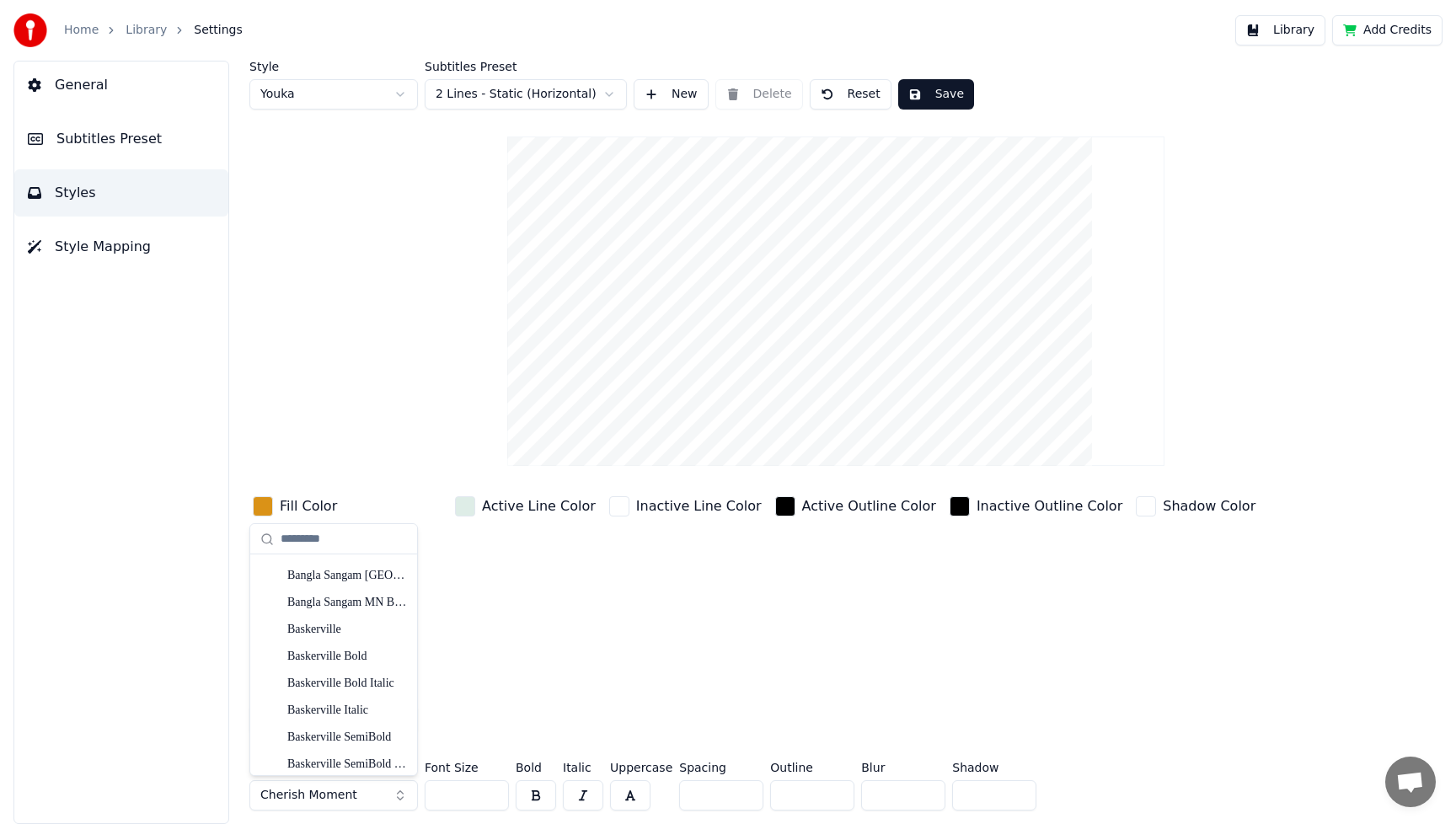
scroll to position [3208, 0]
click at [340, 652] on div "BubbleGum" at bounding box center [347, 652] width 120 height 17
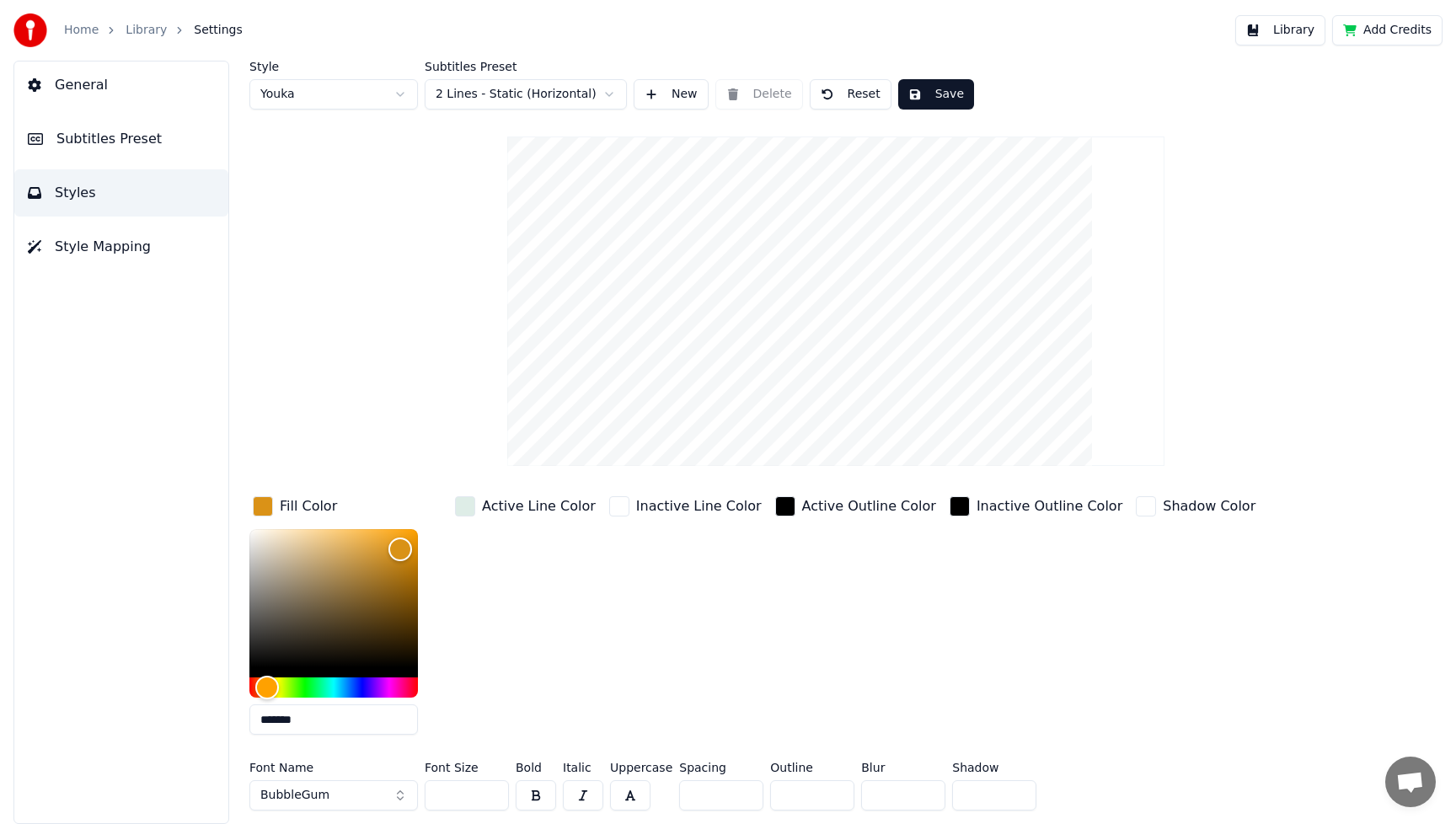
click at [404, 798] on button "BubbleGum" at bounding box center [334, 796] width 169 height 30
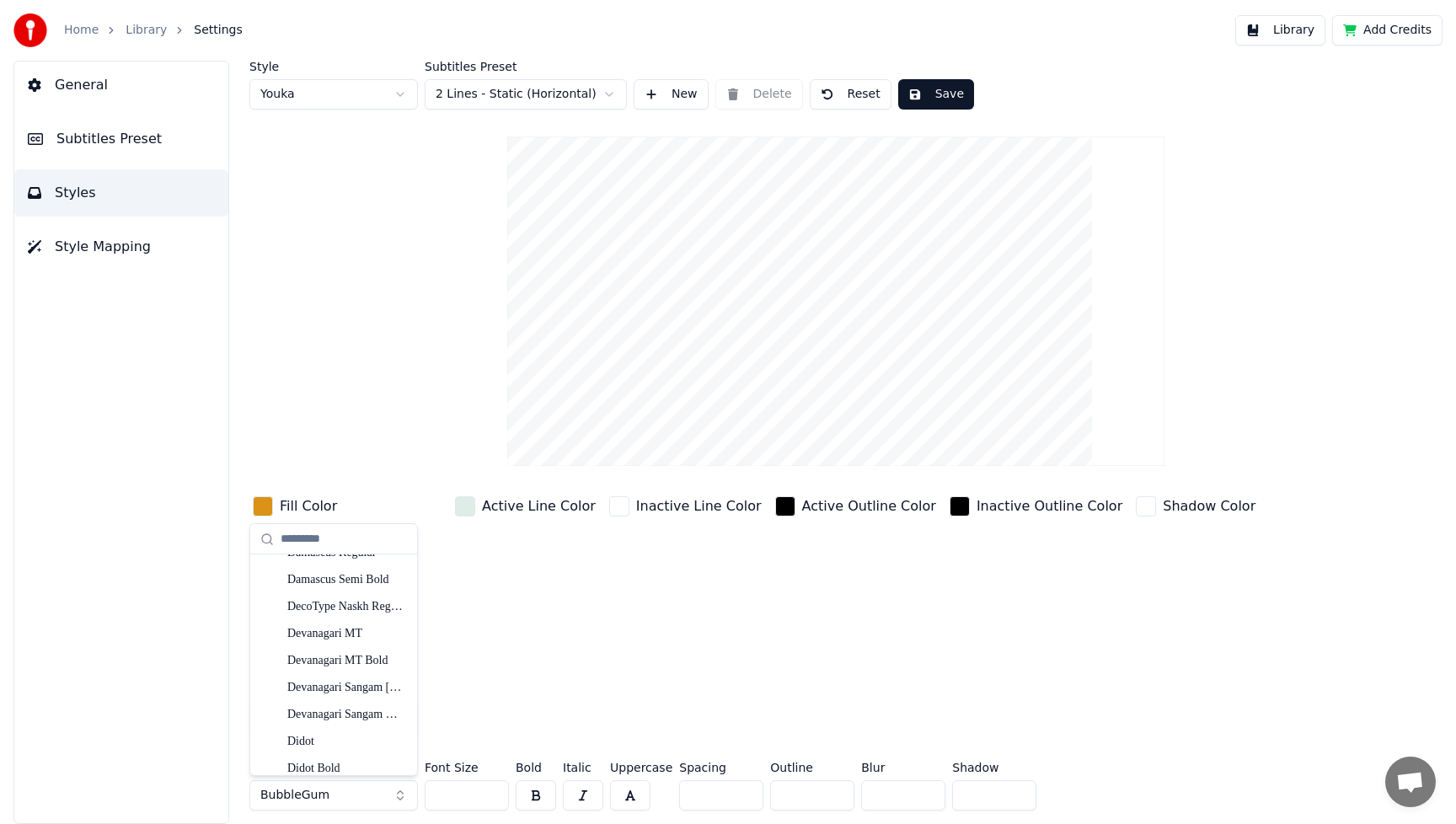
scroll to position [4789, 0]
click at [307, 614] on div "Dogbangy" at bounding box center [347, 607] width 120 height 17
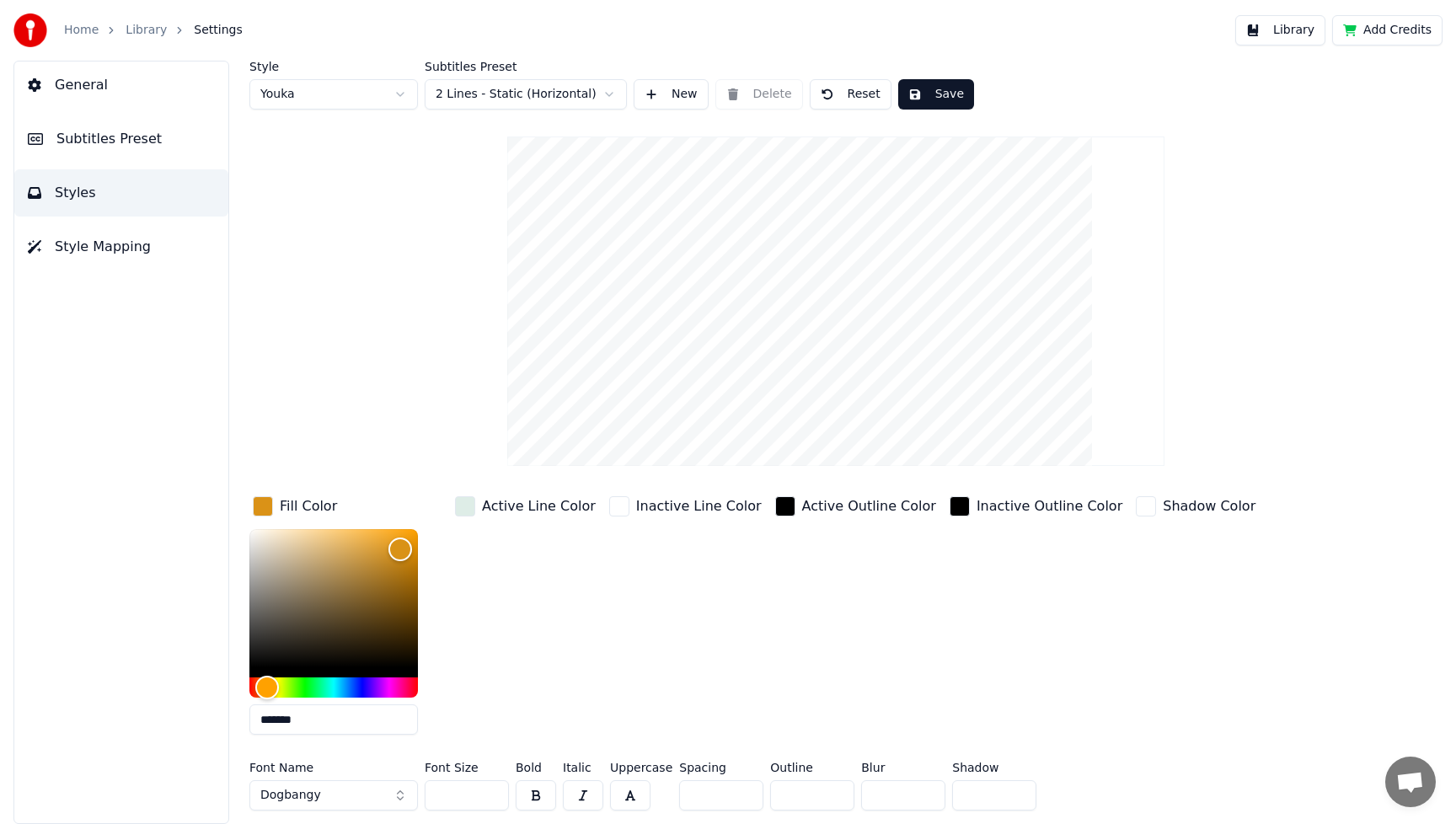
drag, startPoint x: 470, startPoint y: 793, endPoint x: 412, endPoint y: 793, distance: 58.0
click at [412, 793] on div "Font Name Dogbangy Font Size *** Bold Italic Uppercase Spacing * Outline * Blur…" at bounding box center [759, 790] width 1020 height 56
type input "***"
click at [728, 715] on div "Inactive Line Color" at bounding box center [685, 620] width 160 height 256
click at [955, 101] on button "Save" at bounding box center [936, 94] width 75 height 30
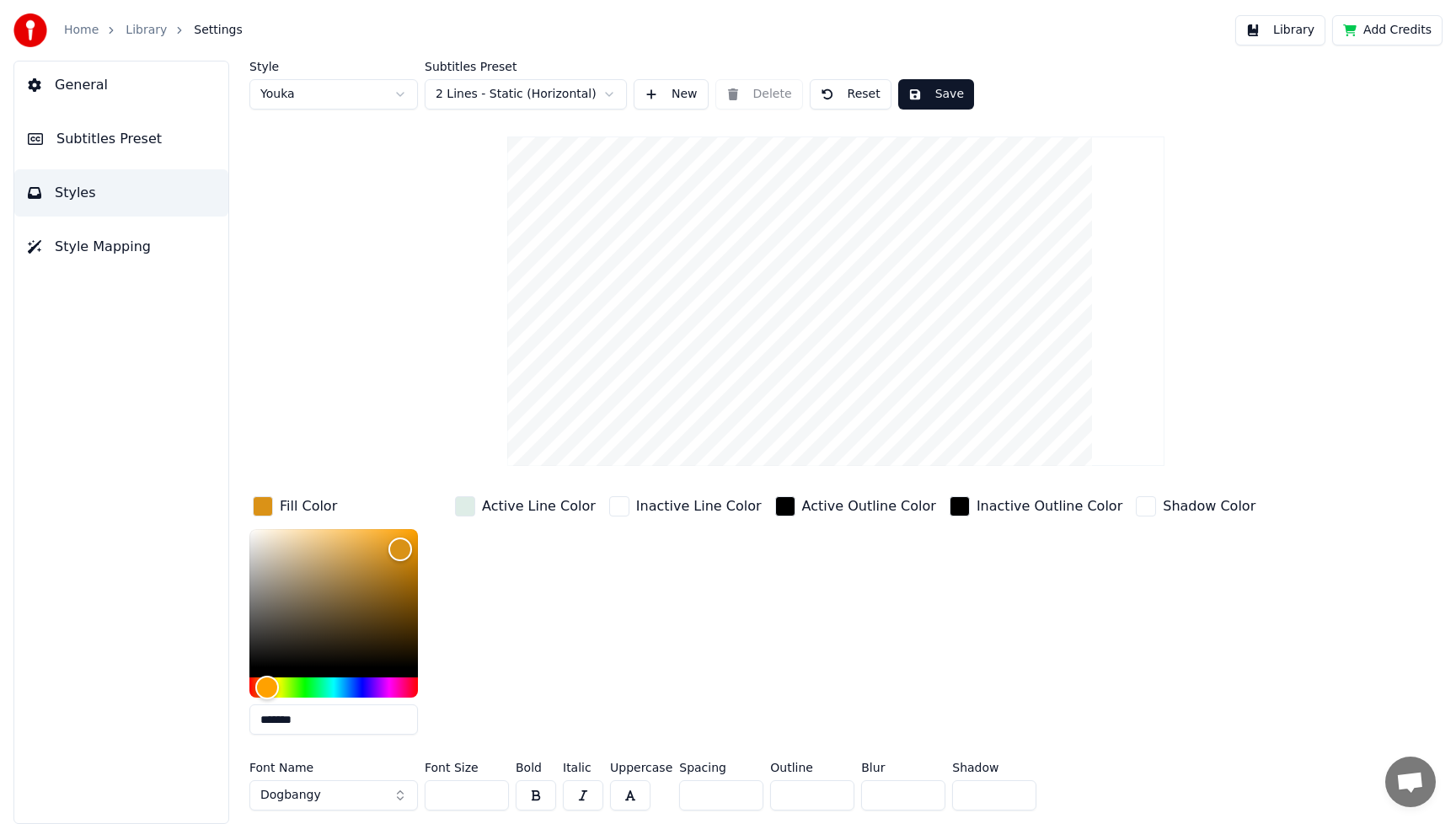
click at [944, 99] on button "Save" at bounding box center [936, 94] width 75 height 30
click at [1287, 28] on button "Library" at bounding box center [1281, 29] width 90 height 30
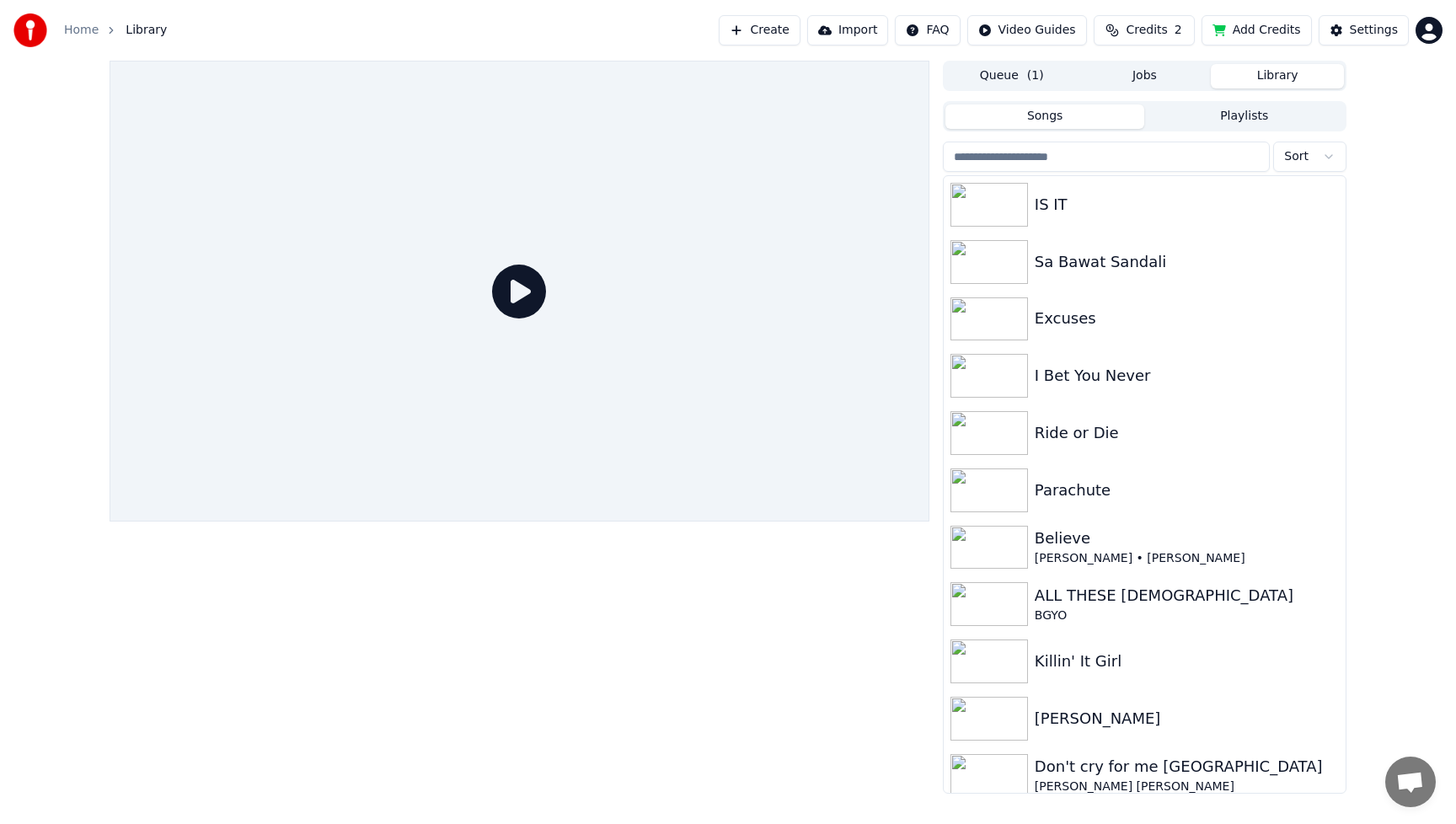
click at [528, 296] on icon at bounding box center [518, 291] width 54 height 54
click at [1006, 208] on img at bounding box center [989, 205] width 77 height 44
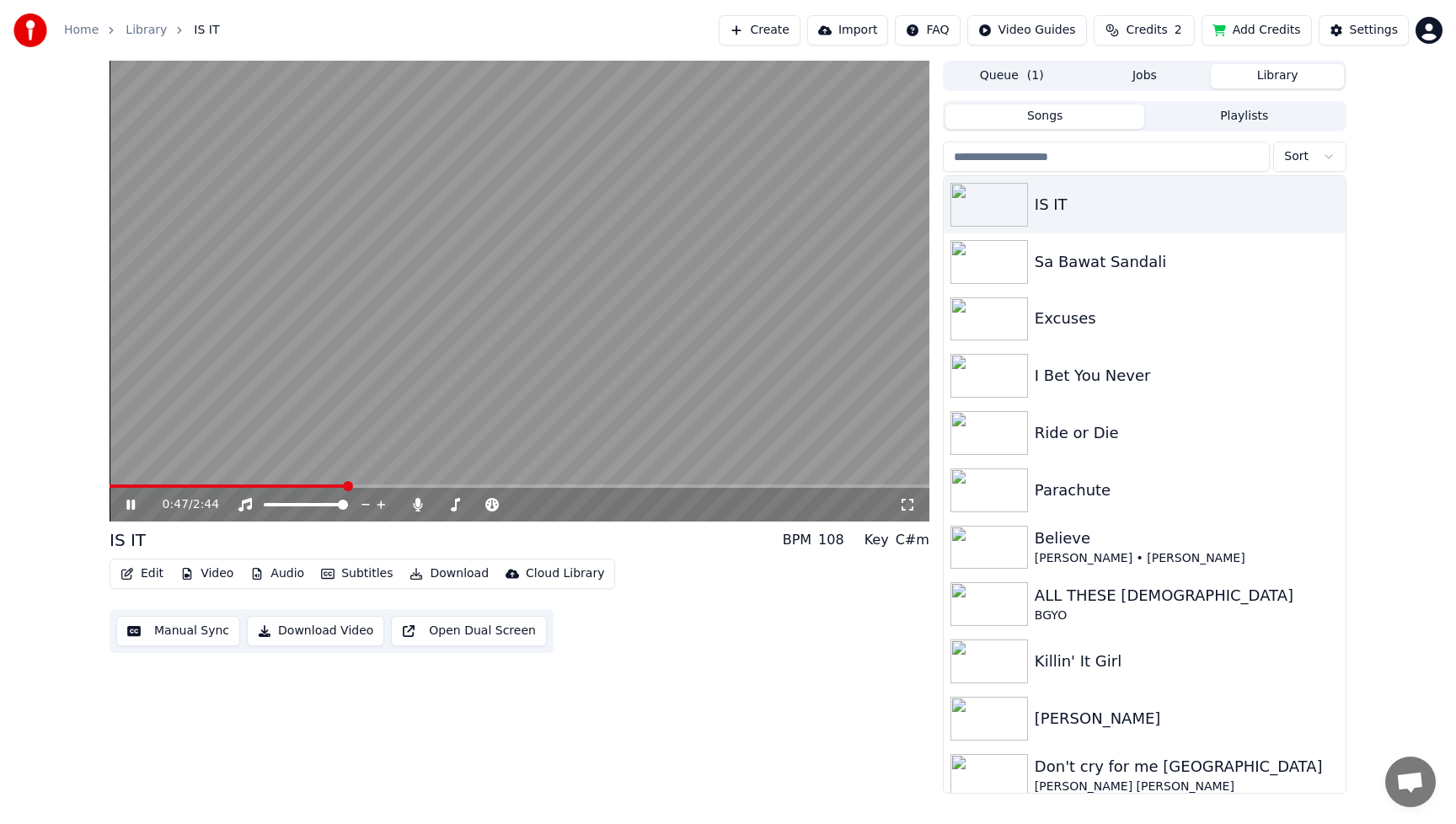
click at [129, 506] on icon at bounding box center [143, 505] width 39 height 14
click at [147, 579] on button "Edit" at bounding box center [142, 574] width 57 height 24
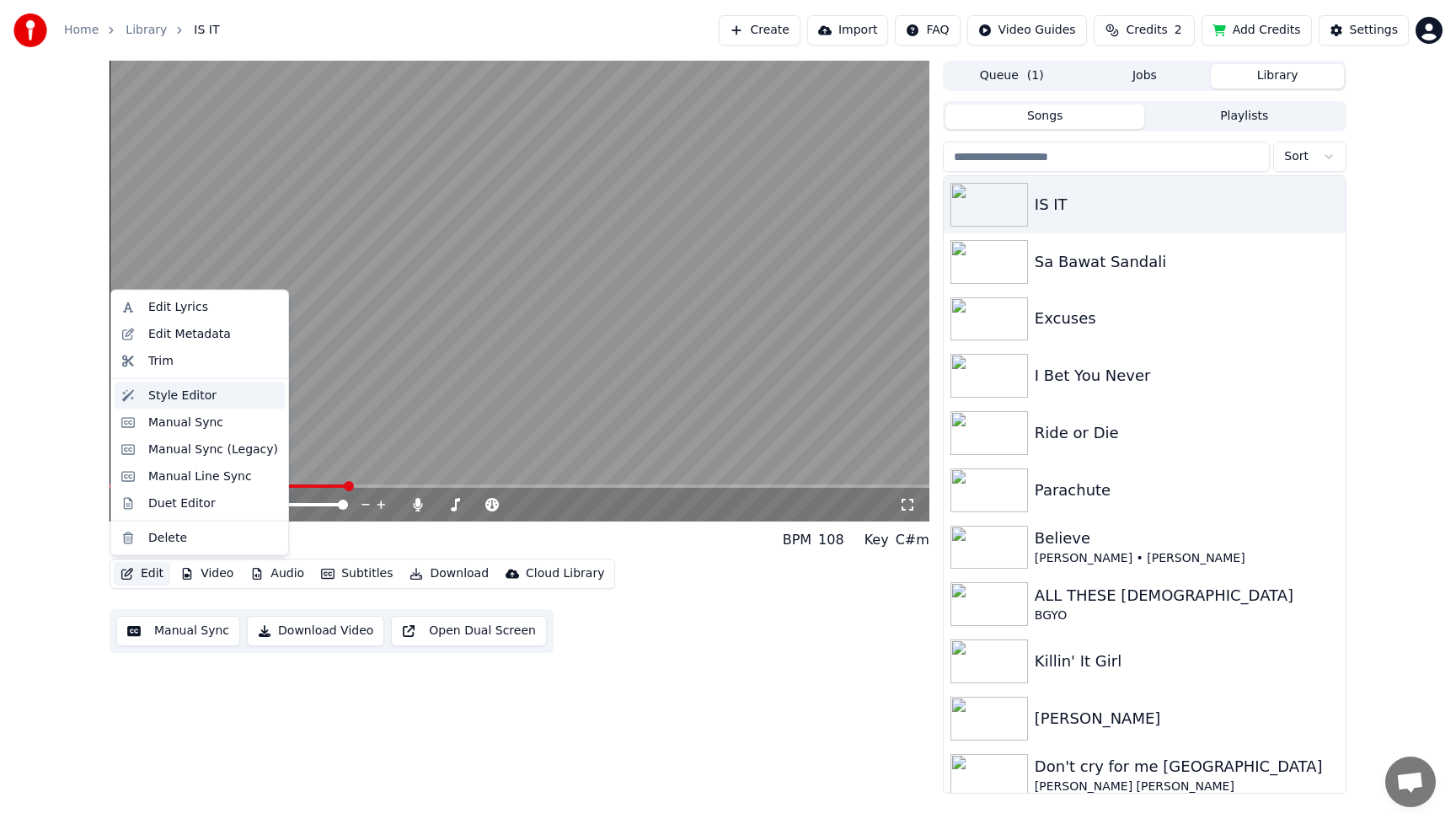
click at [188, 401] on div "Style Editor" at bounding box center [182, 395] width 69 height 17
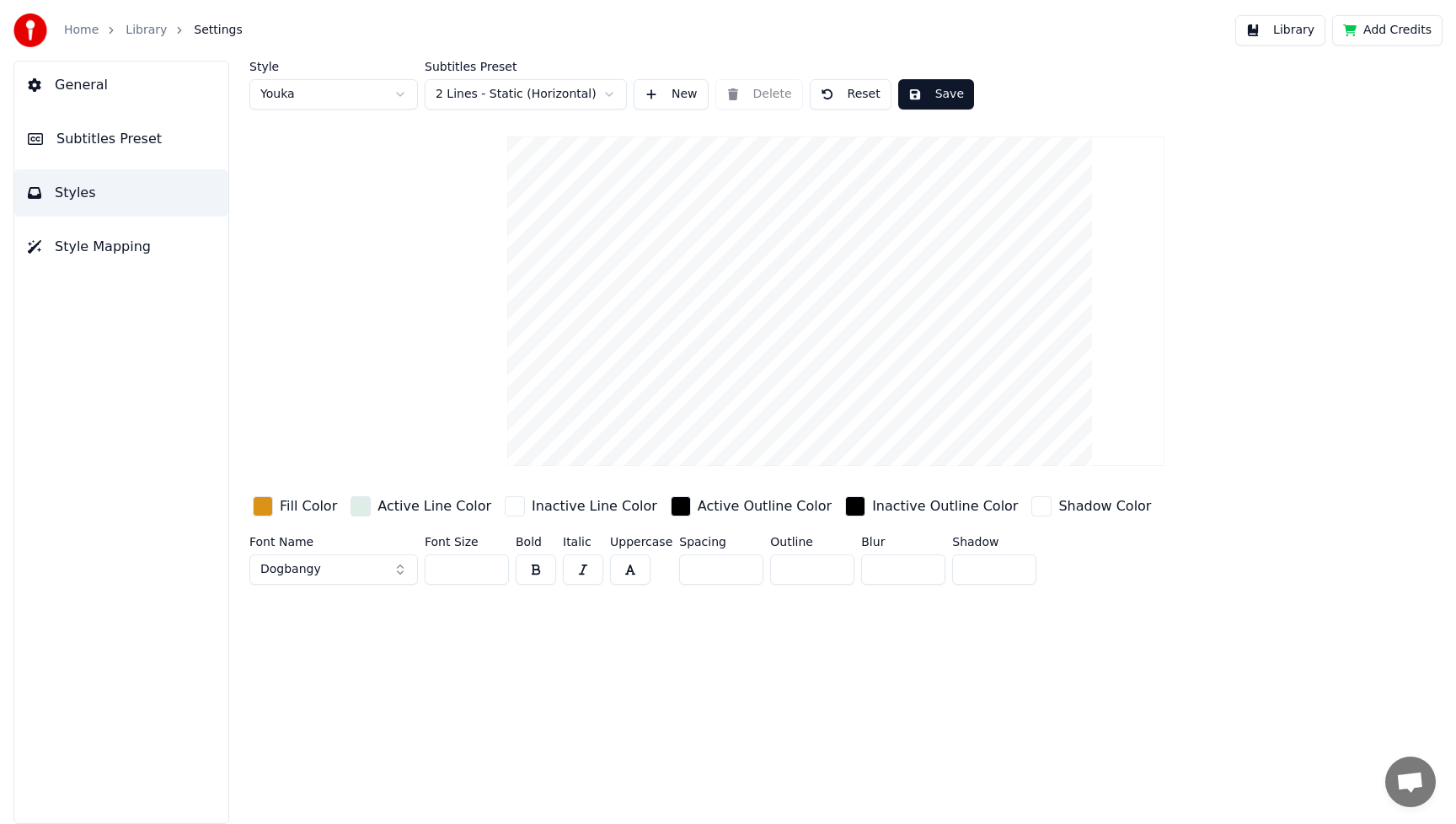
click at [1303, 30] on button "Library" at bounding box center [1281, 29] width 90 height 30
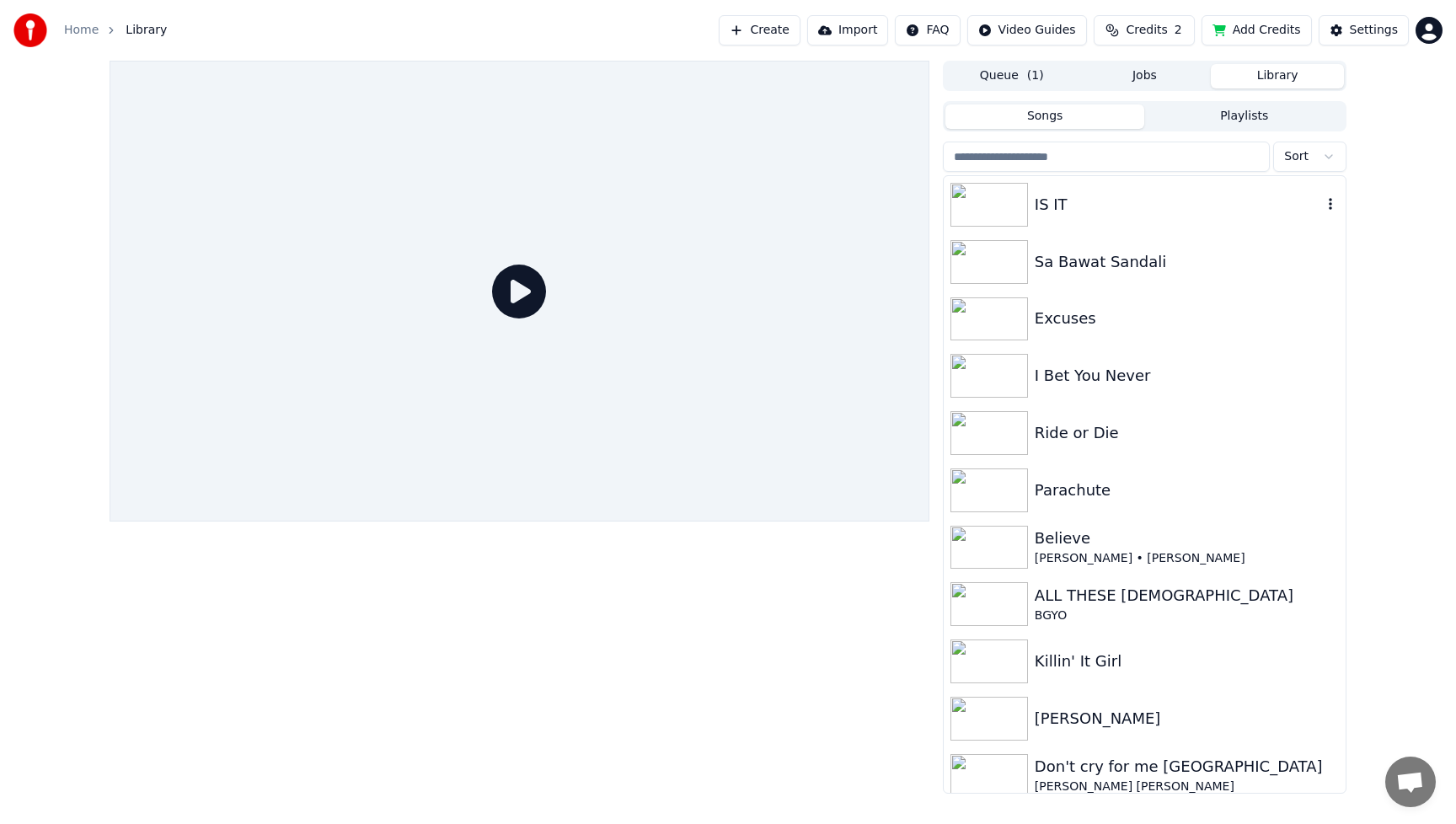
click at [1040, 210] on div "IS IT" at bounding box center [1178, 205] width 287 height 24
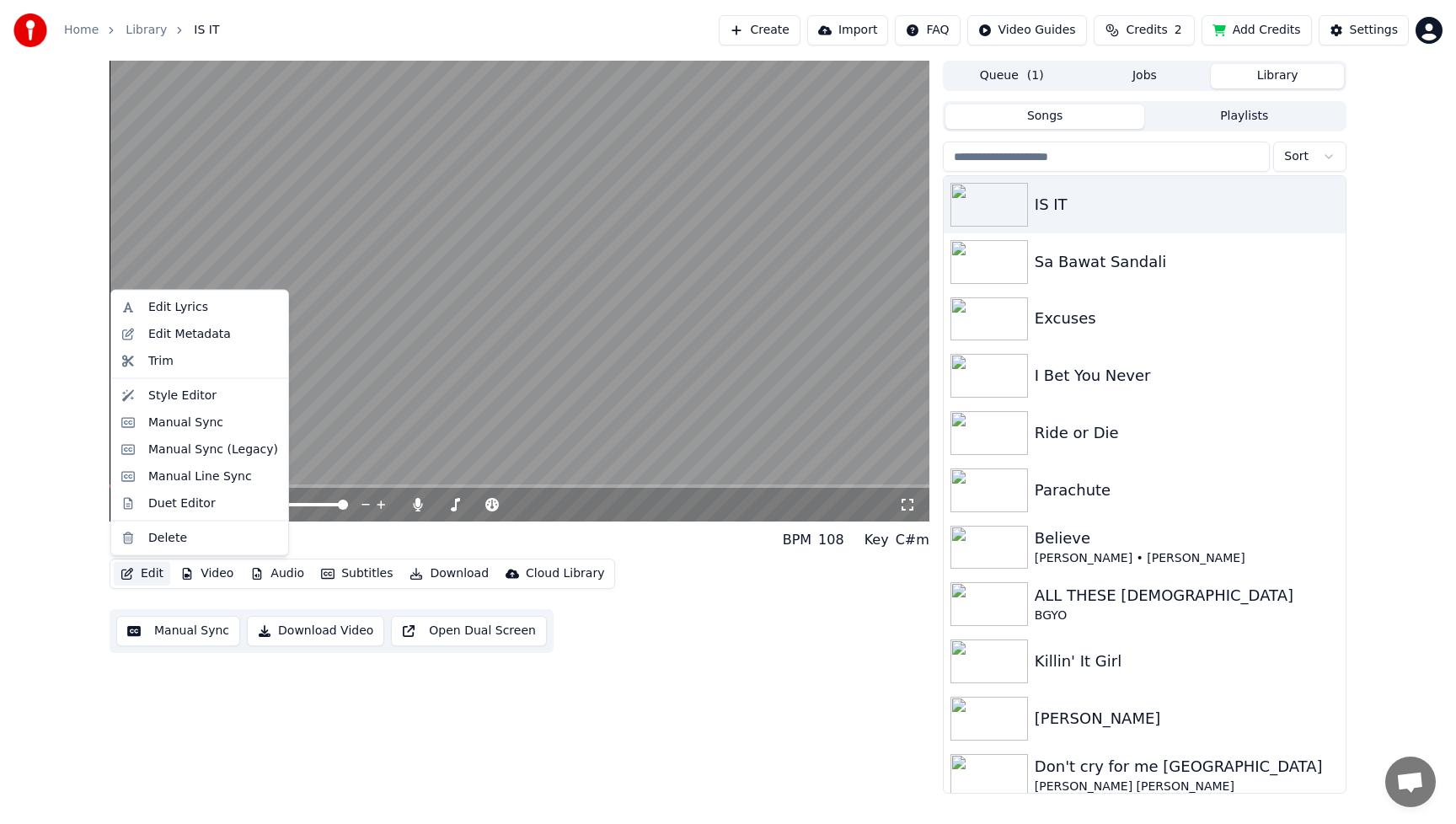
click at [149, 576] on button "Edit" at bounding box center [142, 574] width 57 height 24
click at [189, 429] on div "Manual Sync" at bounding box center [185, 421] width 75 height 17
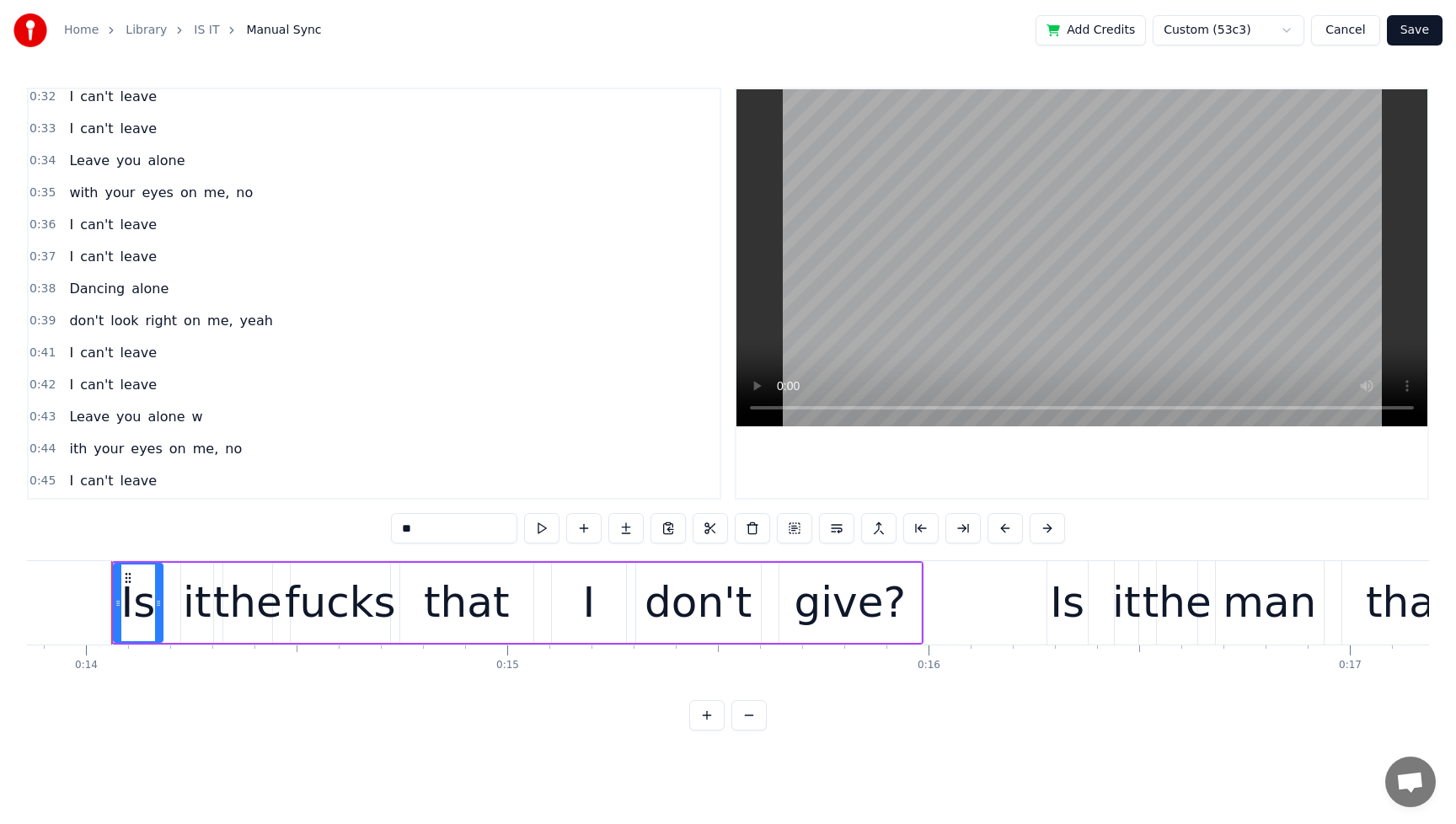
scroll to position [268, 0]
click at [190, 416] on span "w" at bounding box center [197, 412] width 15 height 20
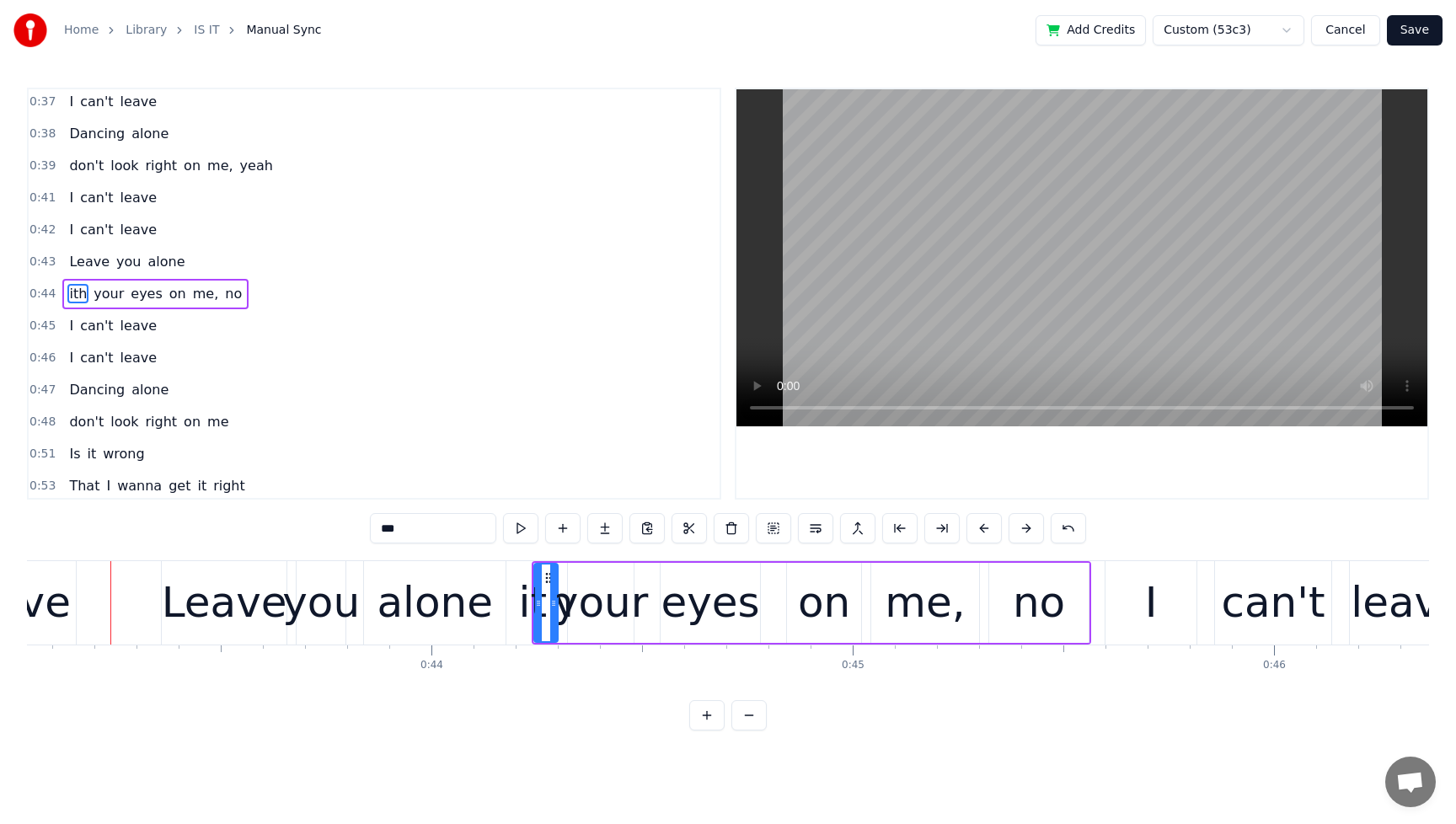
scroll to position [0, 18137]
click at [377, 531] on input "***" at bounding box center [433, 528] width 126 height 30
type input "****"
click at [1429, 38] on button "Save" at bounding box center [1415, 29] width 56 height 30
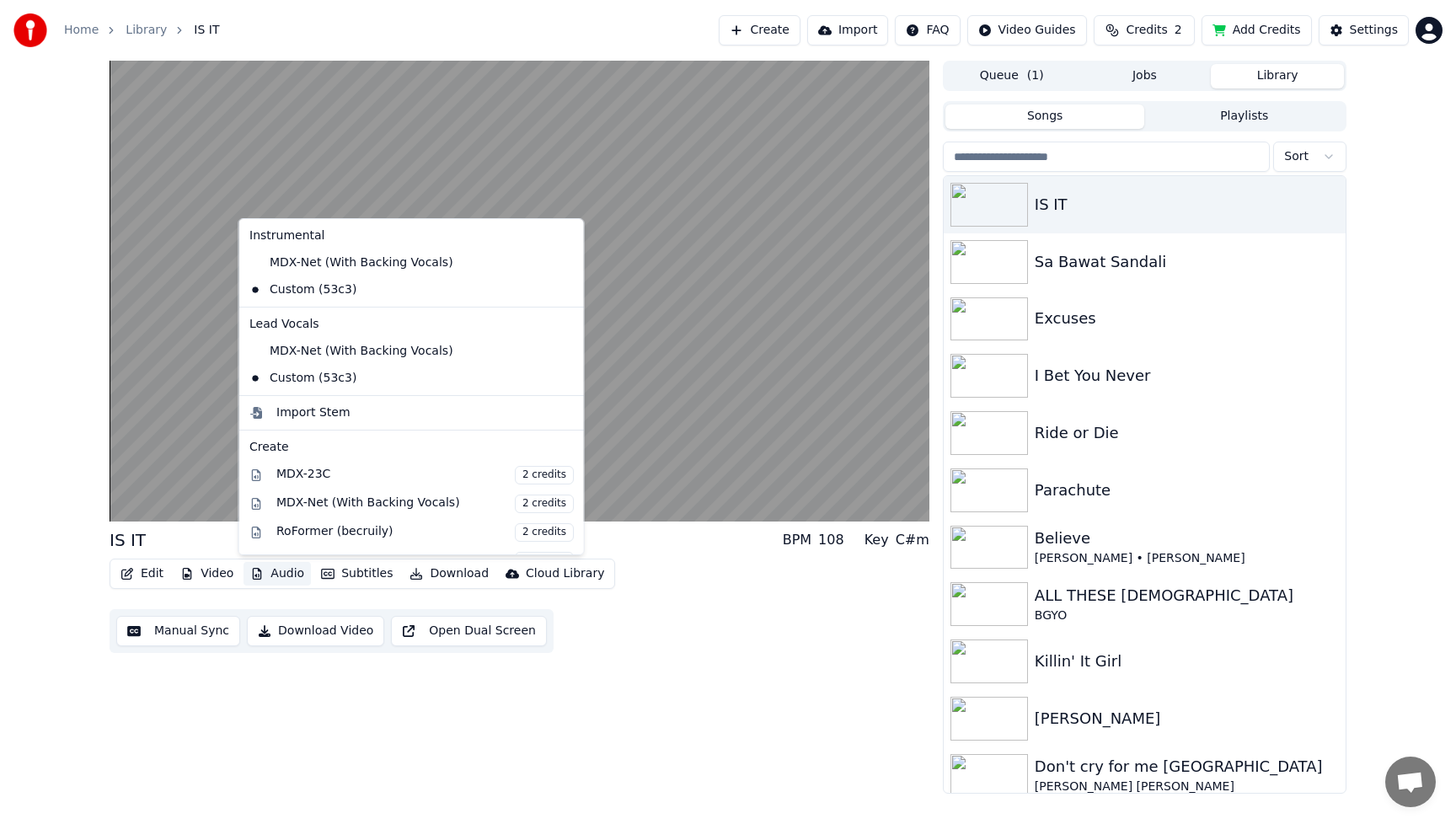
click at [292, 576] on button "Audio" at bounding box center [277, 574] width 68 height 24
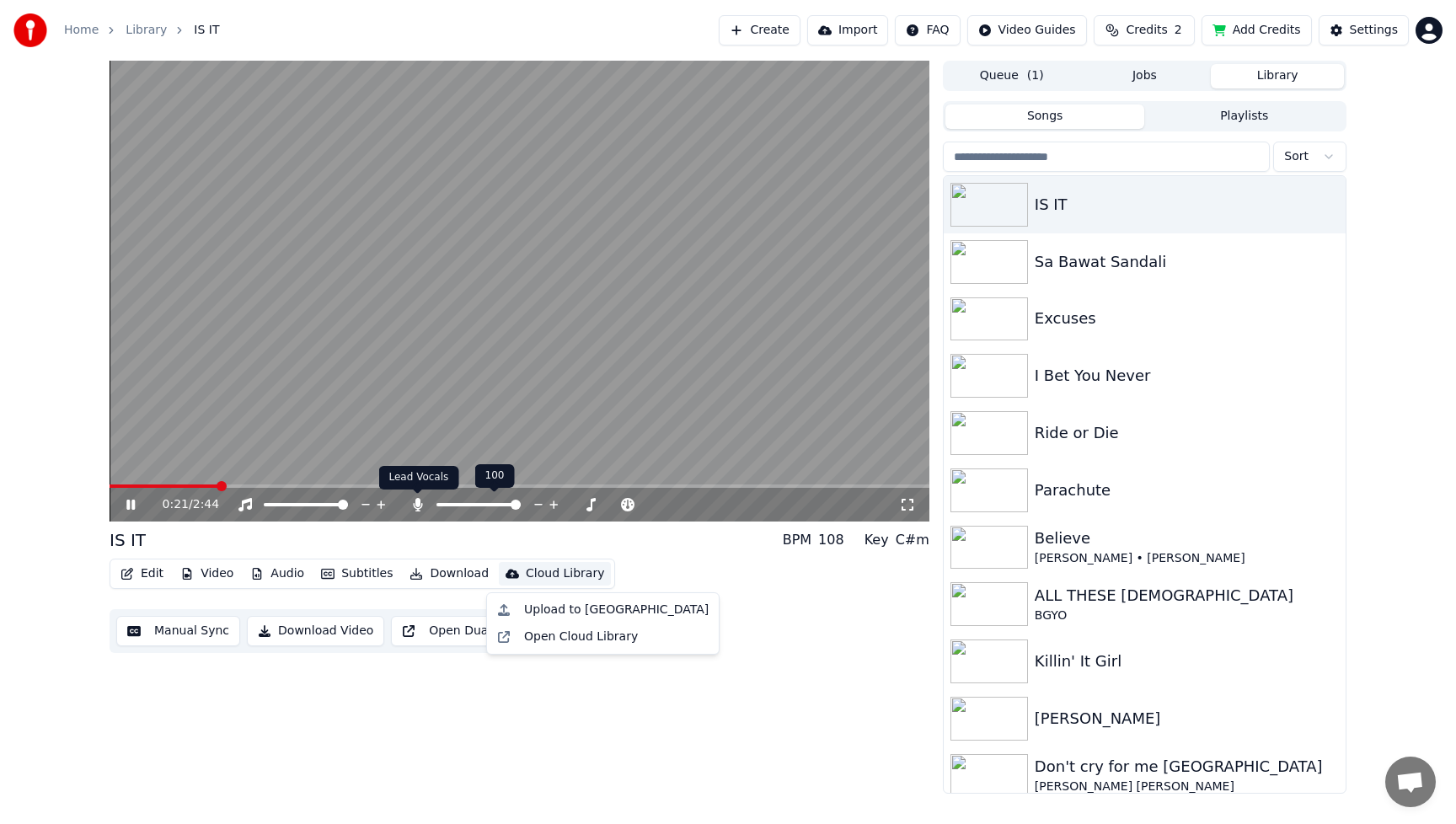
click at [421, 505] on icon at bounding box center [416, 505] width 9 height 14
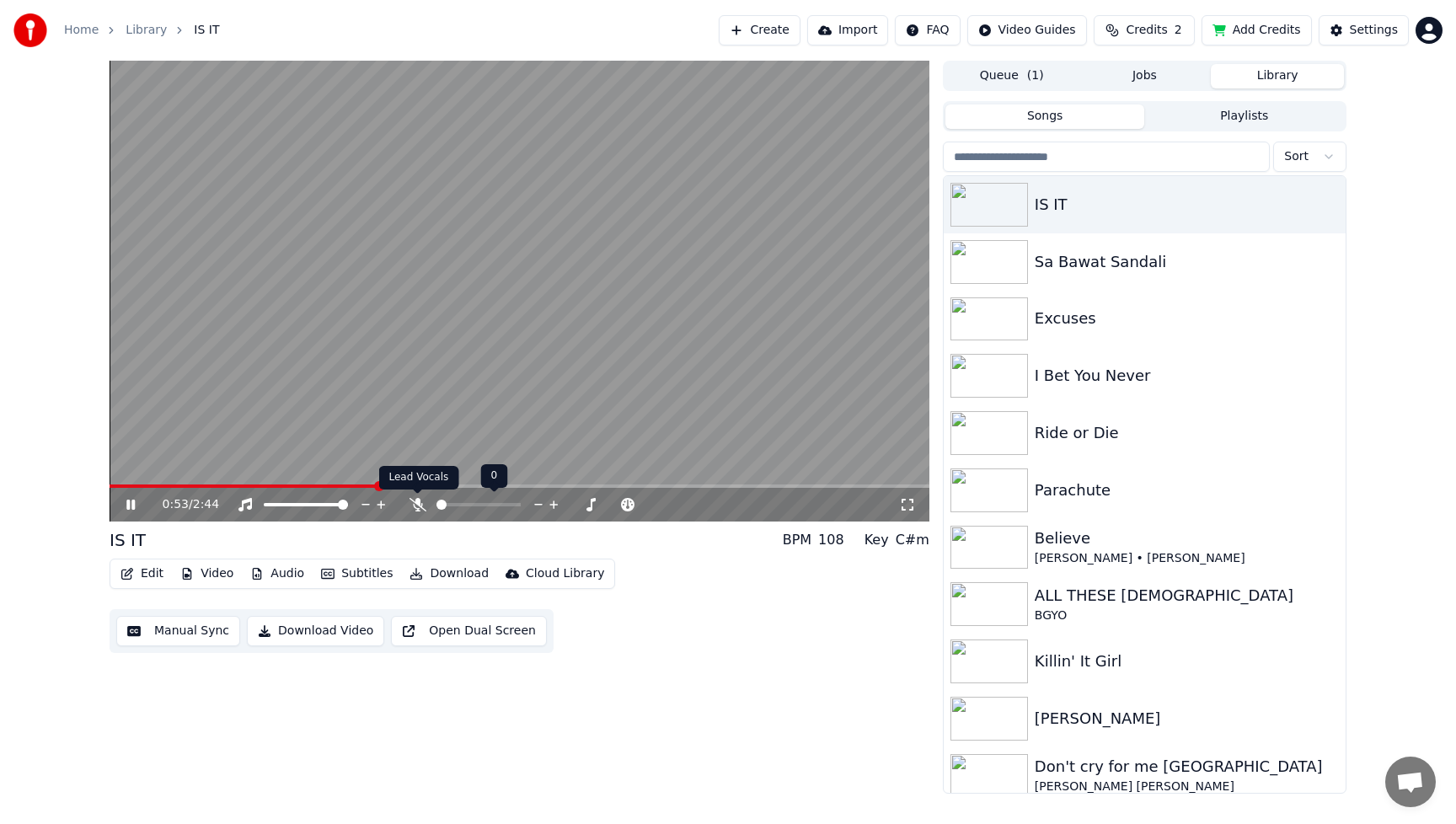
click at [418, 505] on icon at bounding box center [417, 505] width 17 height 14
click at [760, 676] on div "1:05 / 2:44 IS IT BPM 108 Key C#m Edit Video Audio Subtitles Download Cloud Lib…" at bounding box center [519, 427] width 820 height 733
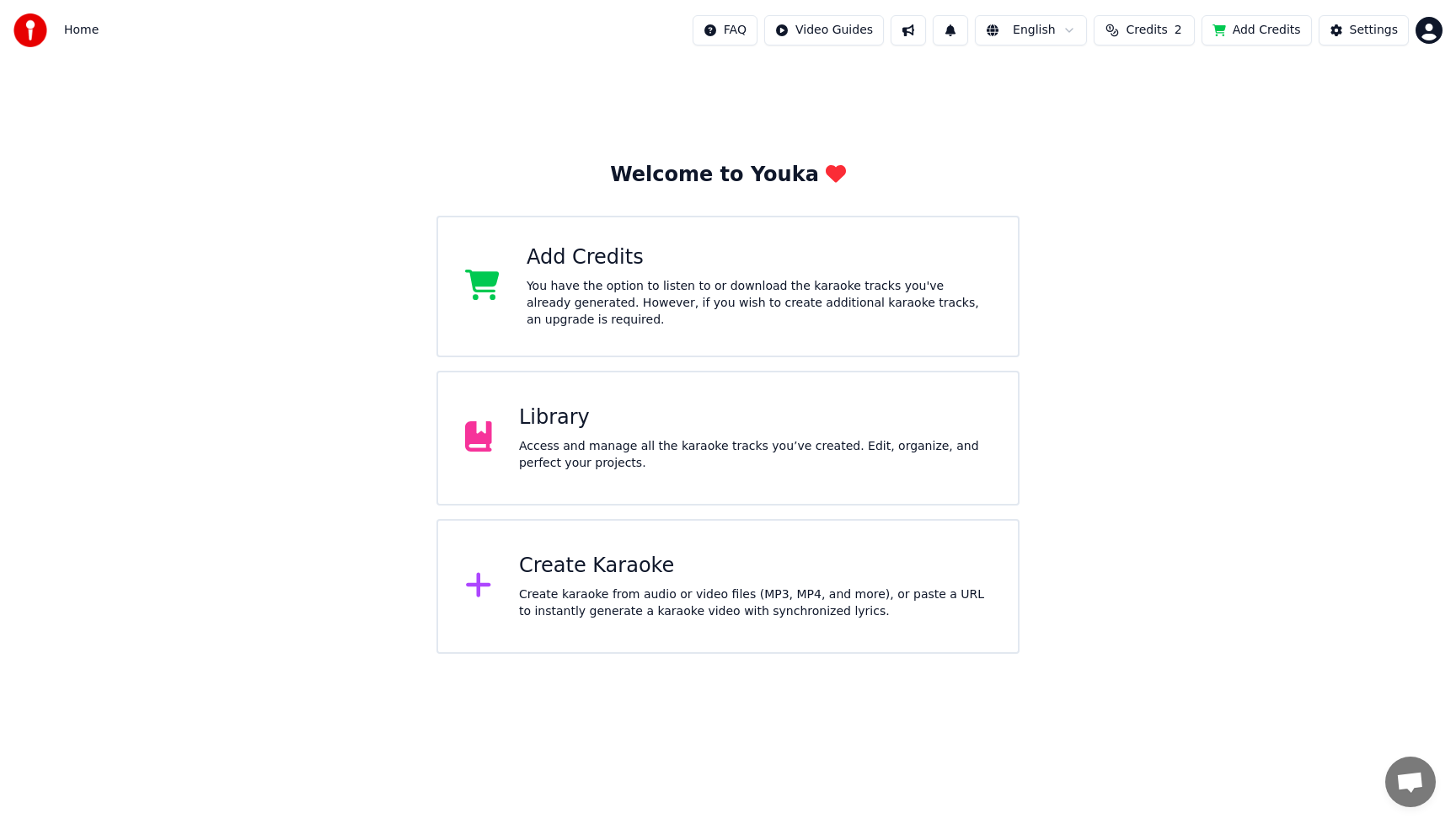
click at [631, 441] on div "Access and manage all the karaoke tracks you’ve created. Edit, organize, and pe…" at bounding box center [755, 455] width 472 height 33
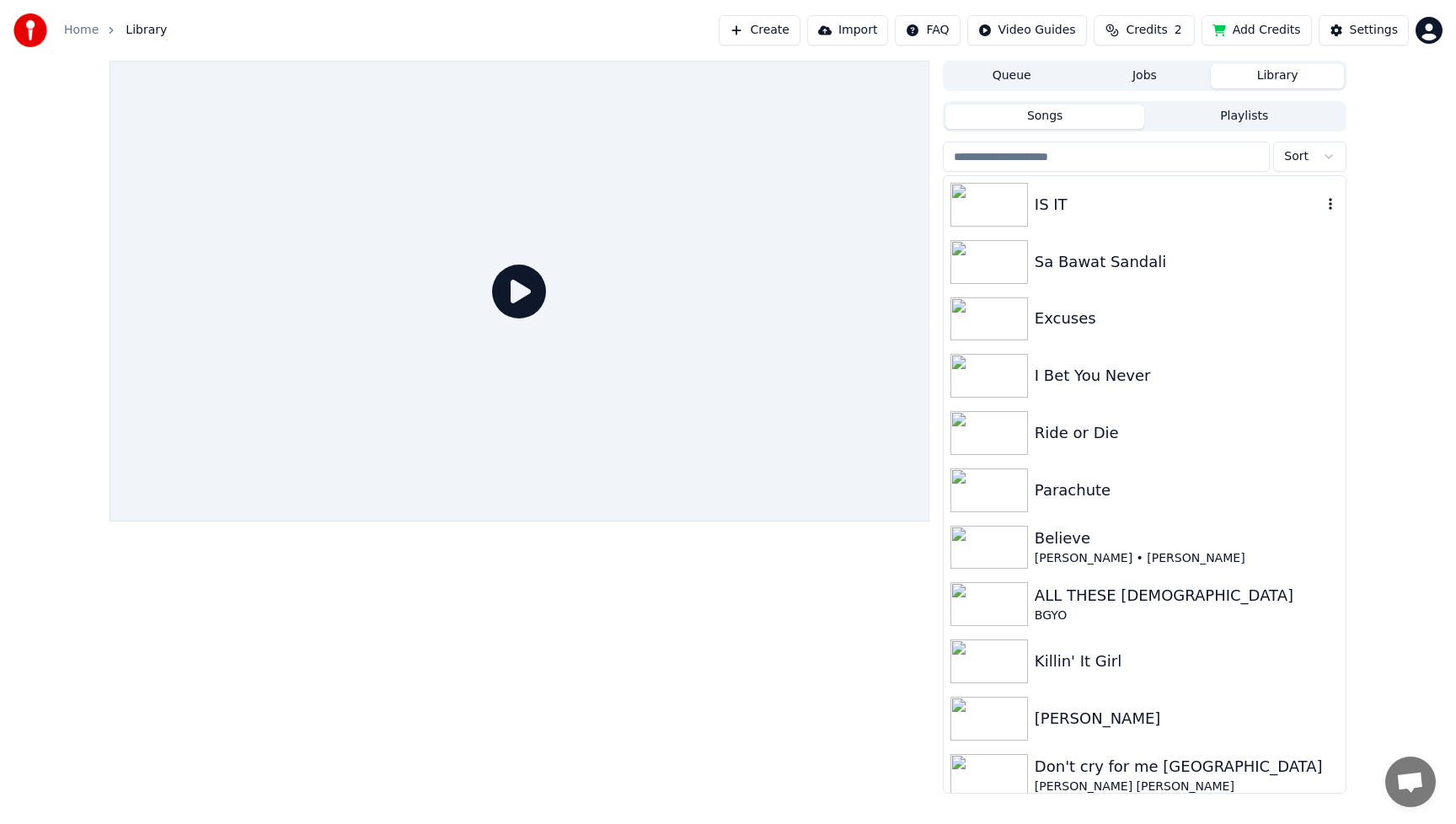
click at [1075, 202] on div "IS IT" at bounding box center [1178, 205] width 287 height 24
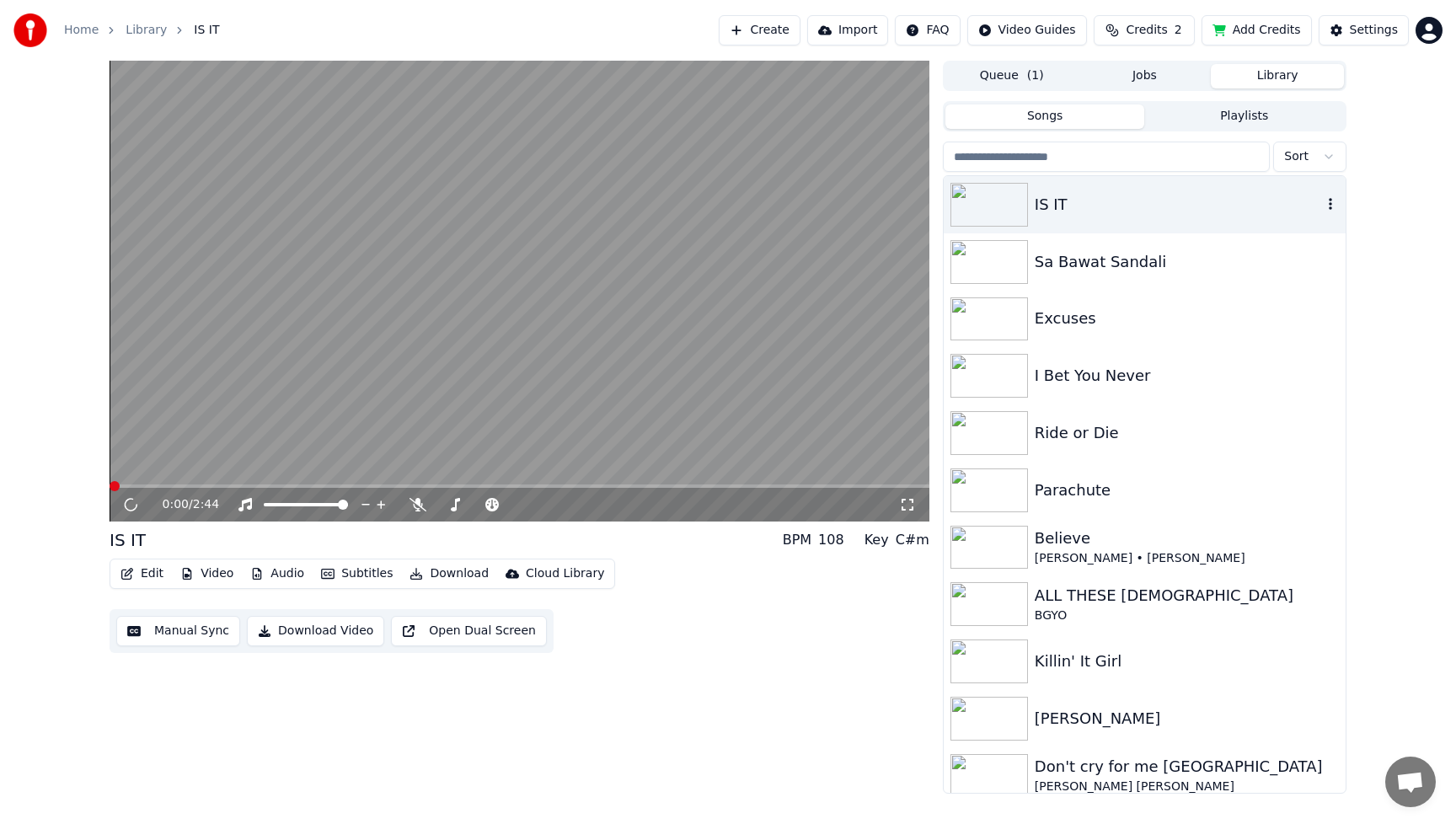
click at [1075, 202] on div "IS IT" at bounding box center [1178, 205] width 287 height 24
click at [418, 507] on icon at bounding box center [417, 505] width 17 height 14
click at [423, 502] on icon at bounding box center [417, 505] width 17 height 14
click at [417, 500] on icon at bounding box center [417, 505] width 17 height 14
click at [323, 631] on button "Download Video" at bounding box center [315, 631] width 137 height 30
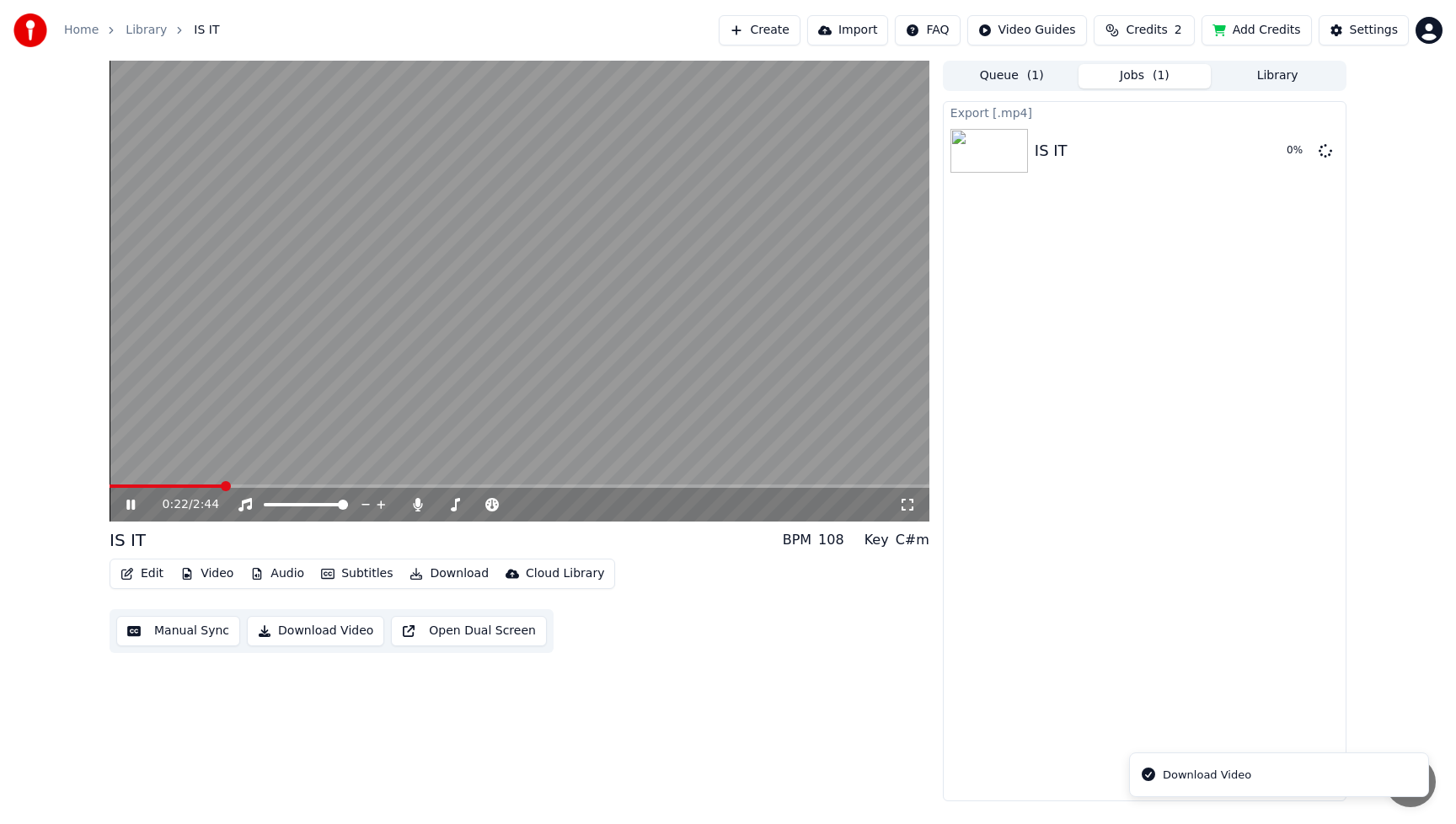
click at [135, 503] on icon at bounding box center [143, 505] width 39 height 14
click at [1281, 151] on button "Show" at bounding box center [1282, 150] width 61 height 30
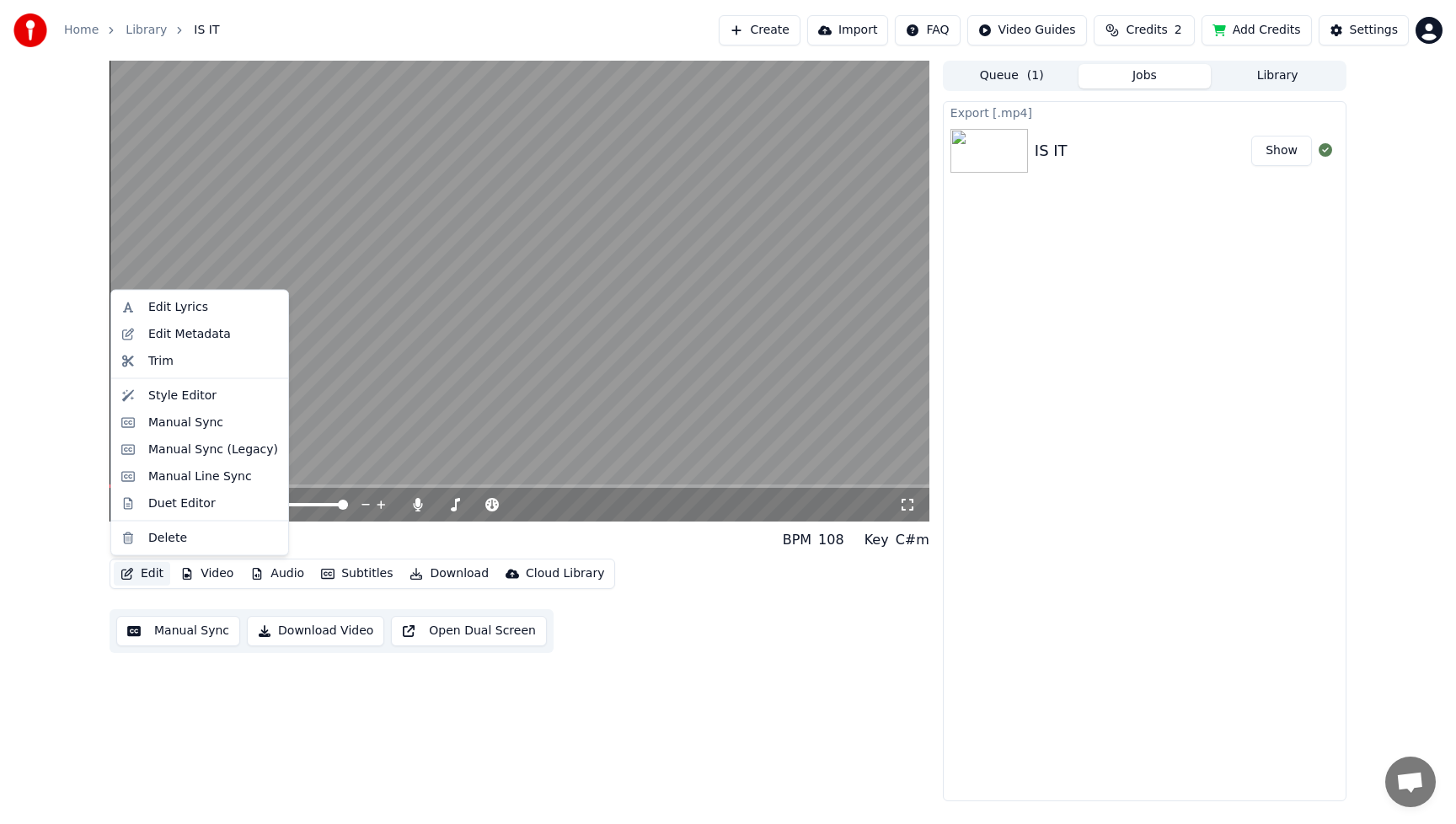
click at [154, 578] on button "Edit" at bounding box center [142, 574] width 57 height 24
click at [162, 398] on div "Style Editor" at bounding box center [182, 395] width 69 height 17
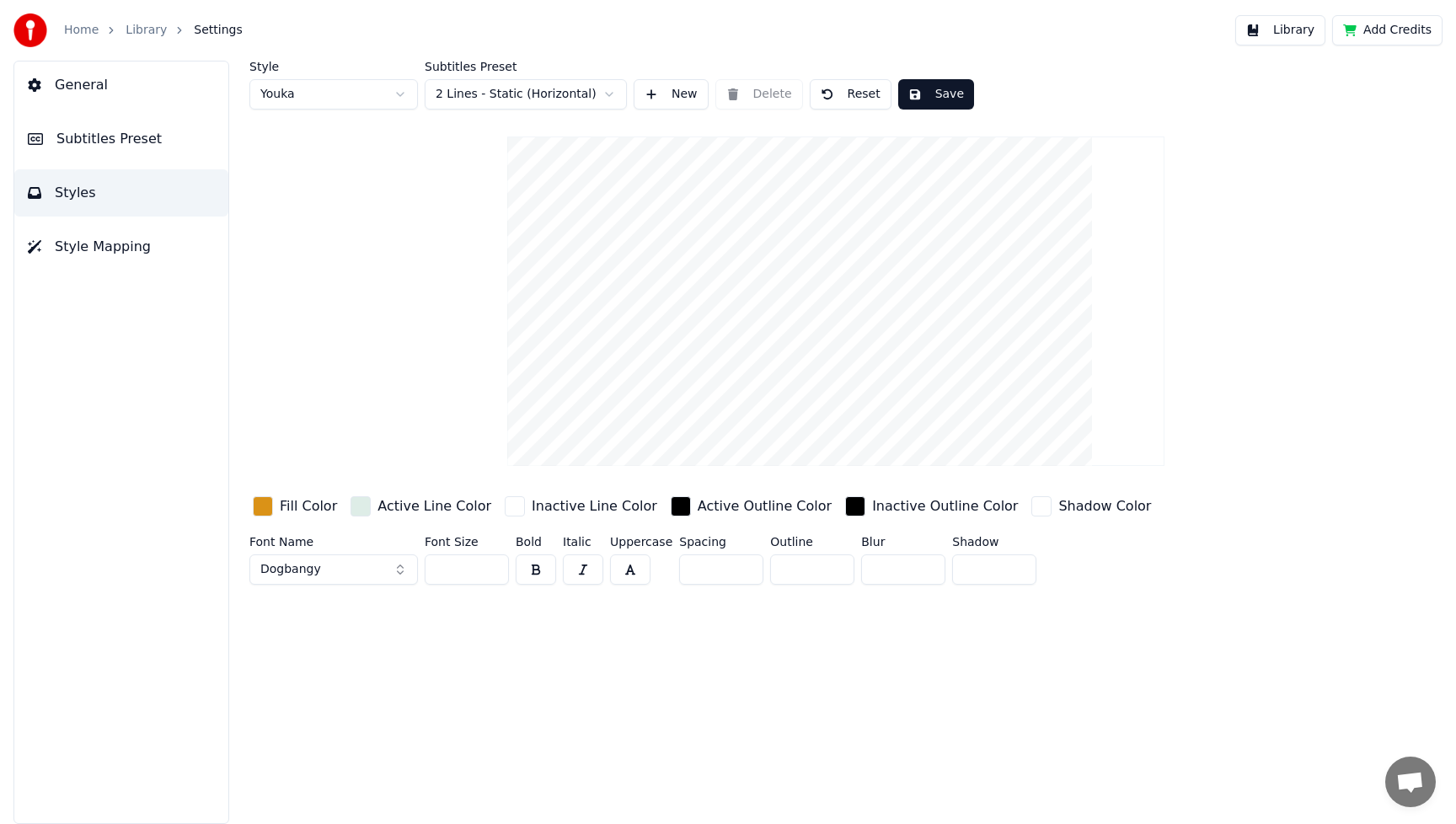
click at [268, 508] on div "button" at bounding box center [263, 507] width 21 height 21
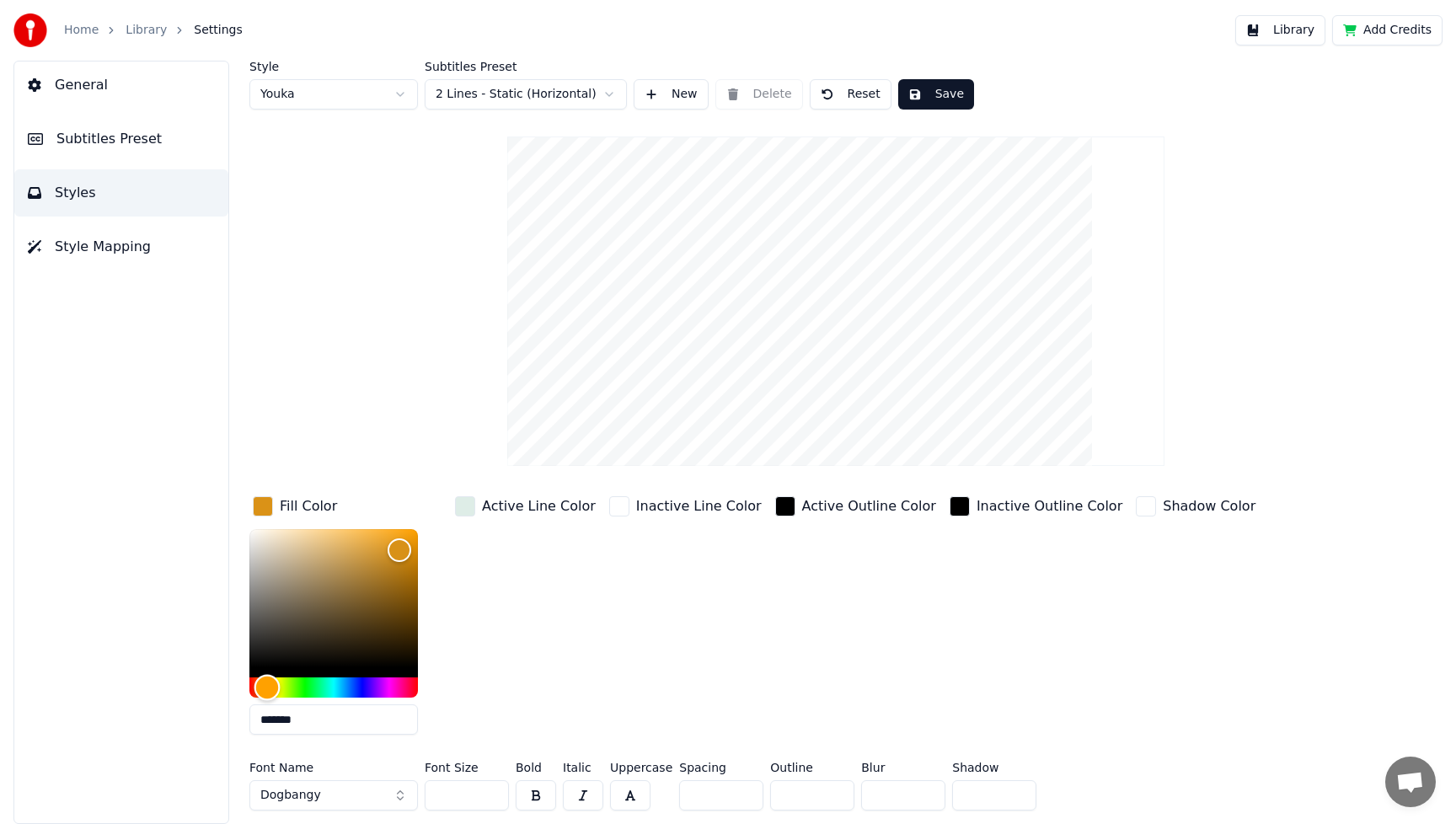
type input "*******"
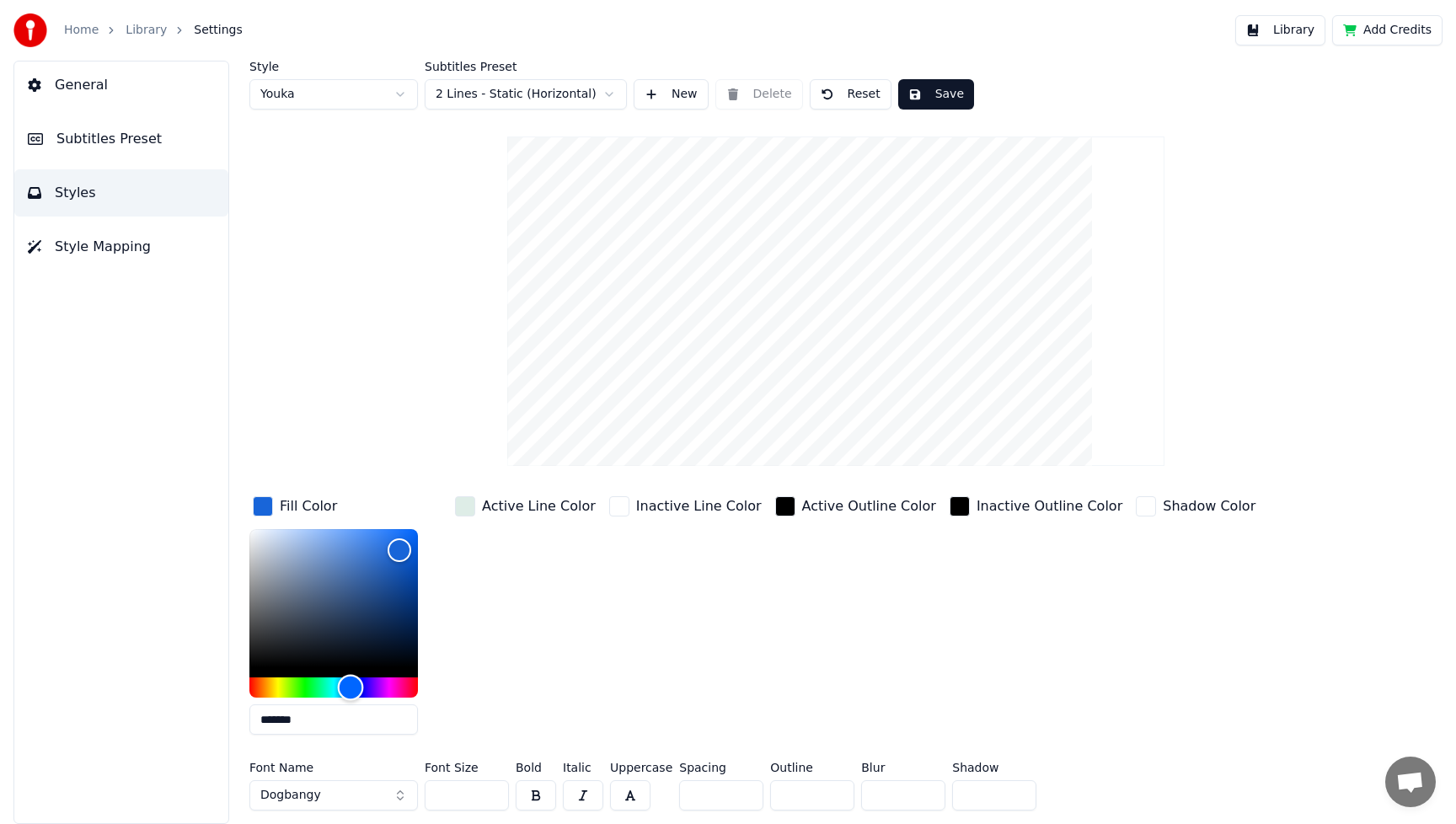
click at [351, 688] on div "Hue" at bounding box center [334, 688] width 169 height 21
click at [396, 800] on button "Dogbangy" at bounding box center [334, 796] width 169 height 30
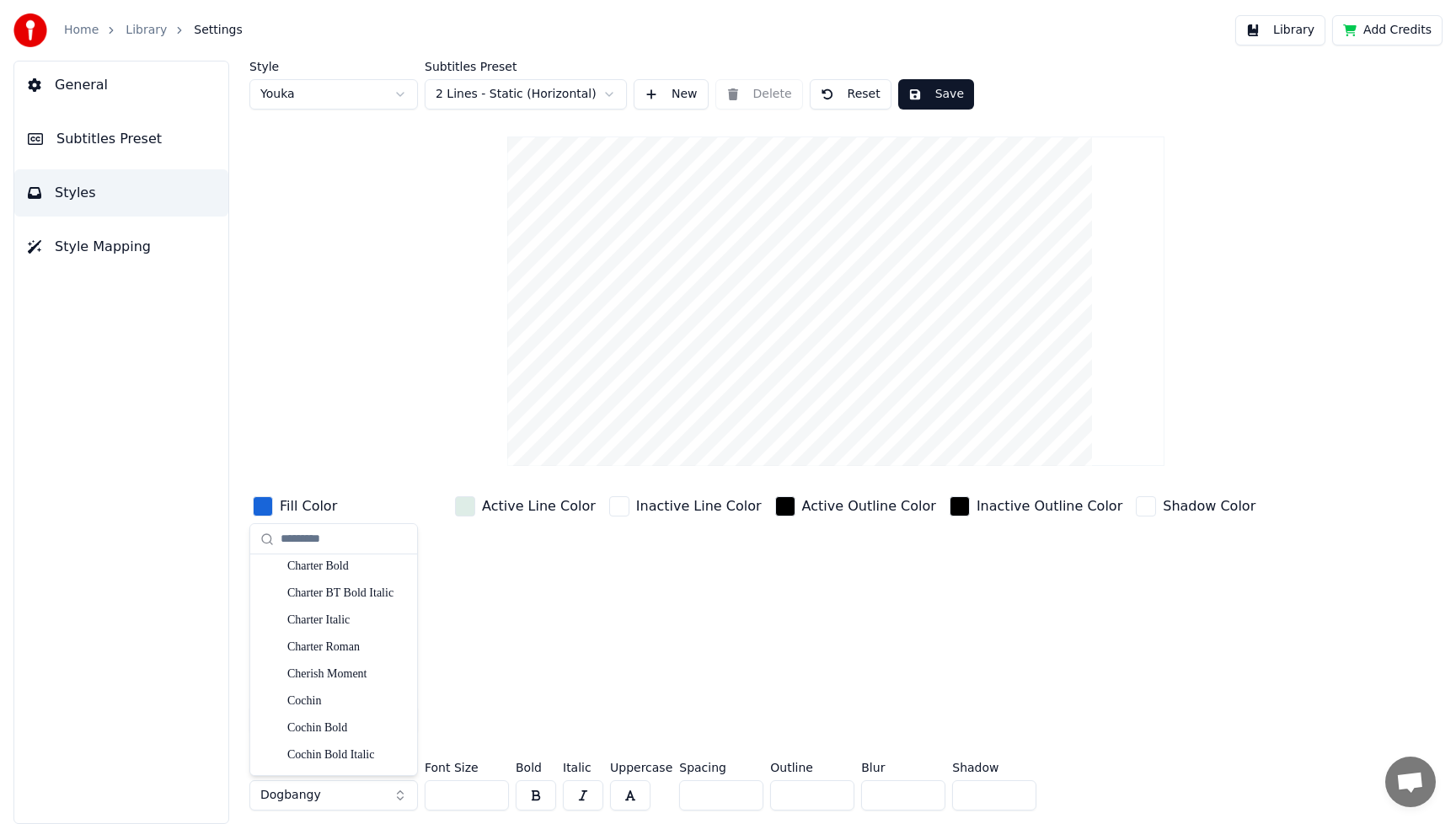
scroll to position [3592, 0]
click at [339, 669] on div "Cherish Moment" at bounding box center [347, 672] width 120 height 17
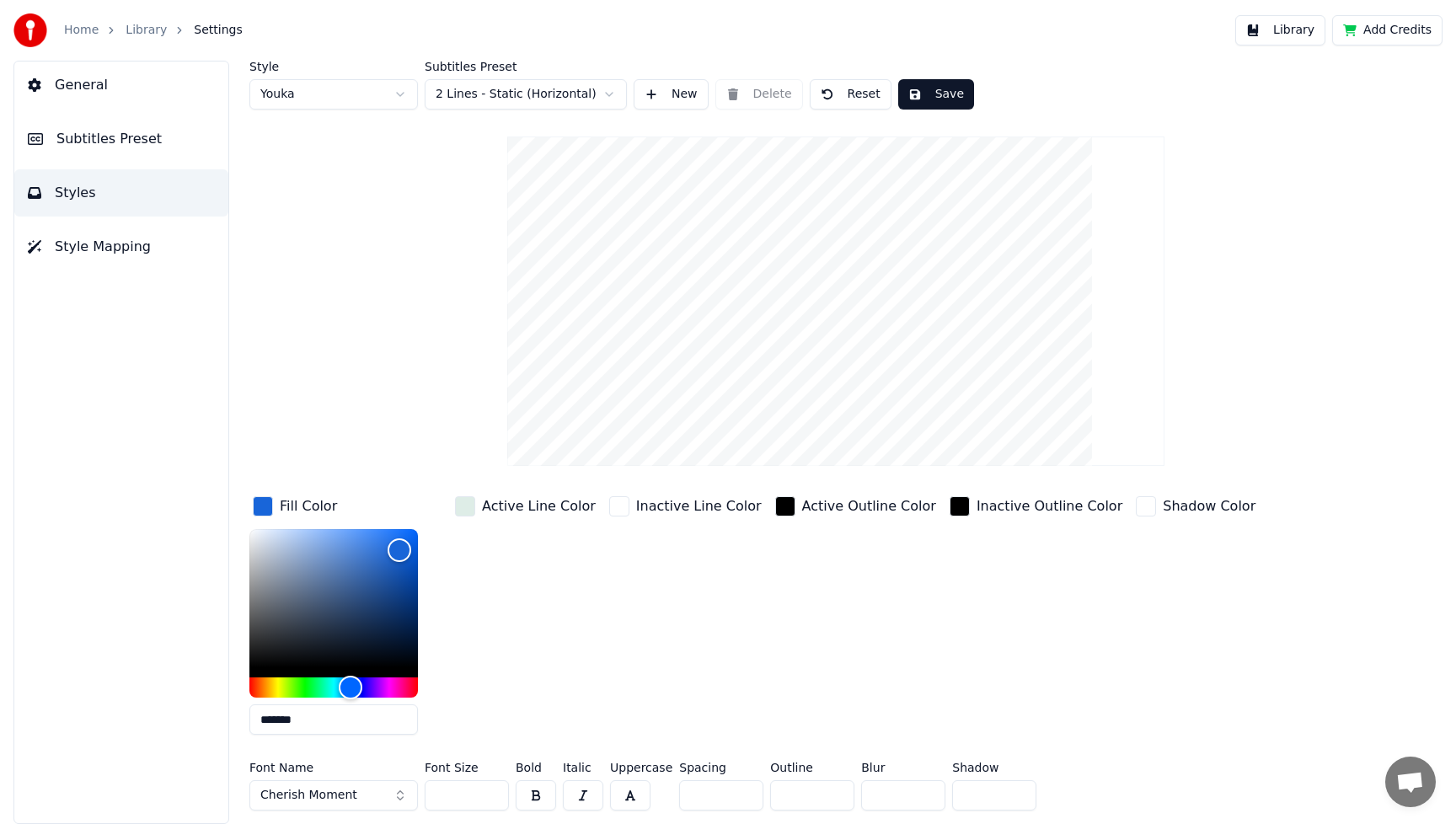
click at [494, 792] on input "***" at bounding box center [467, 796] width 84 height 30
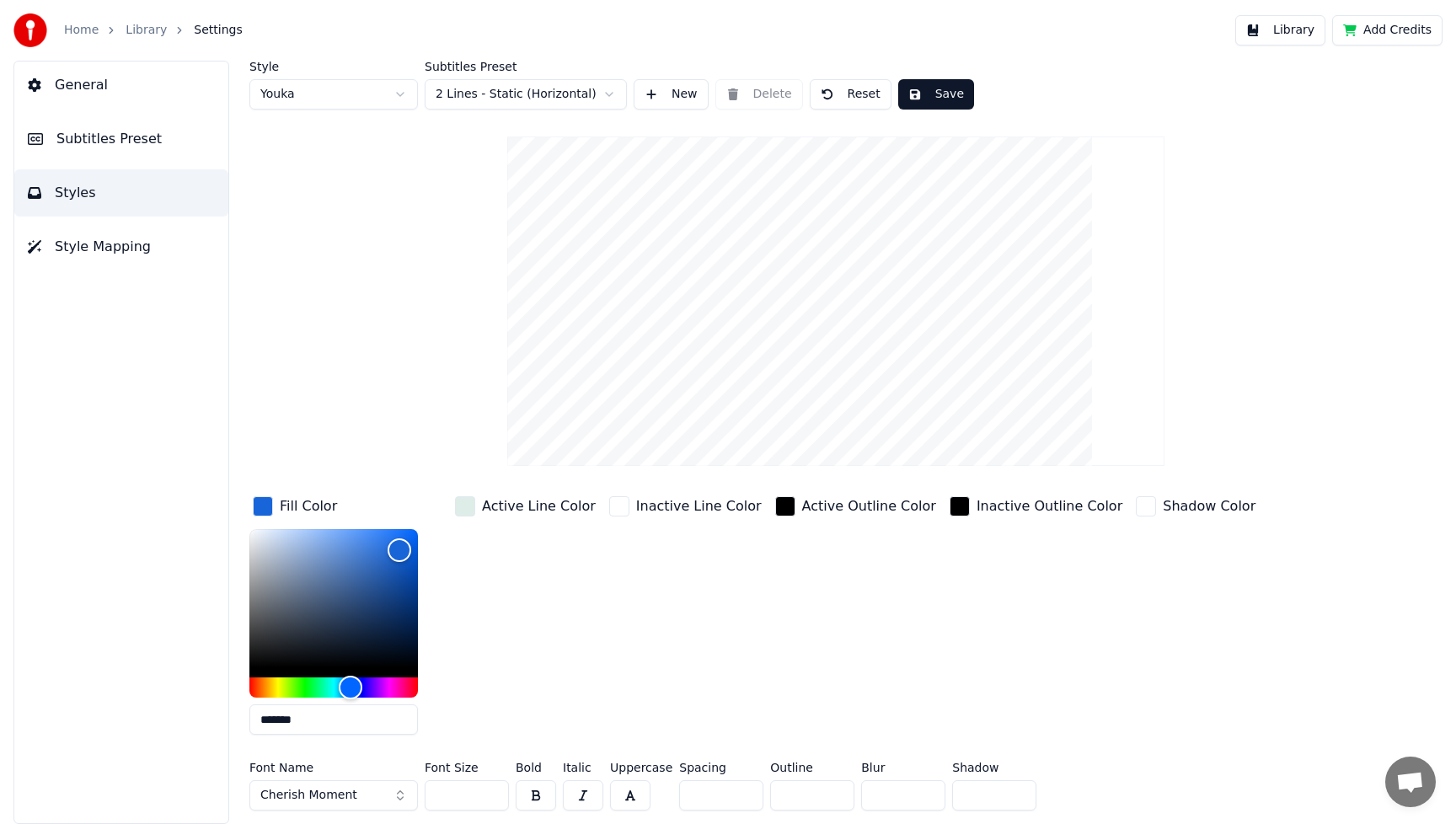
click at [494, 792] on input "***" at bounding box center [467, 796] width 84 height 30
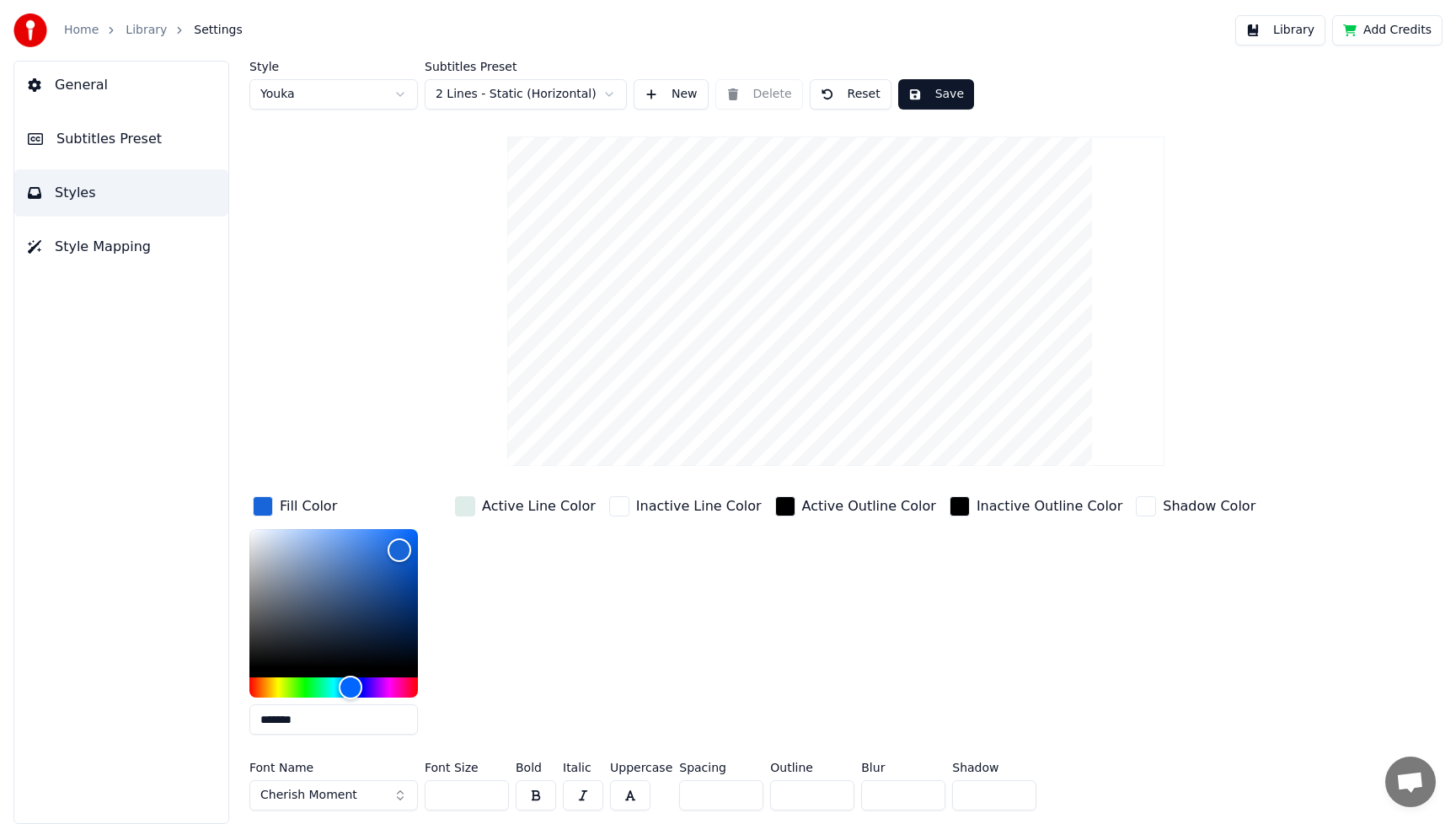
type input "***"
click at [494, 792] on input "***" at bounding box center [467, 796] width 84 height 30
click at [982, 666] on div "Inactive Outline Color" at bounding box center [1036, 620] width 179 height 256
click at [943, 100] on button "Save" at bounding box center [936, 94] width 75 height 30
click at [945, 90] on button "Save" at bounding box center [936, 94] width 75 height 30
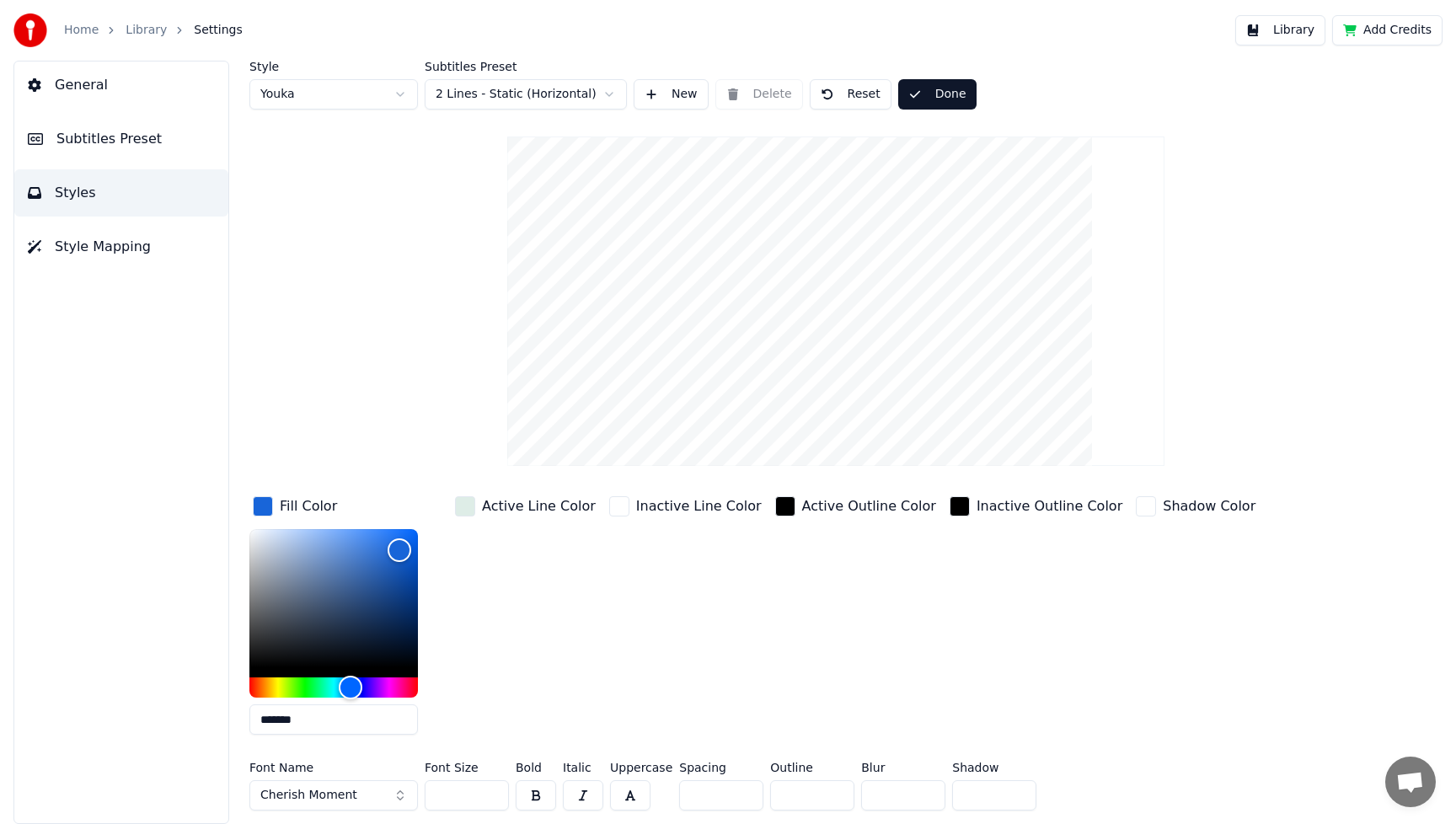
click at [1295, 31] on button "Library" at bounding box center [1281, 29] width 90 height 30
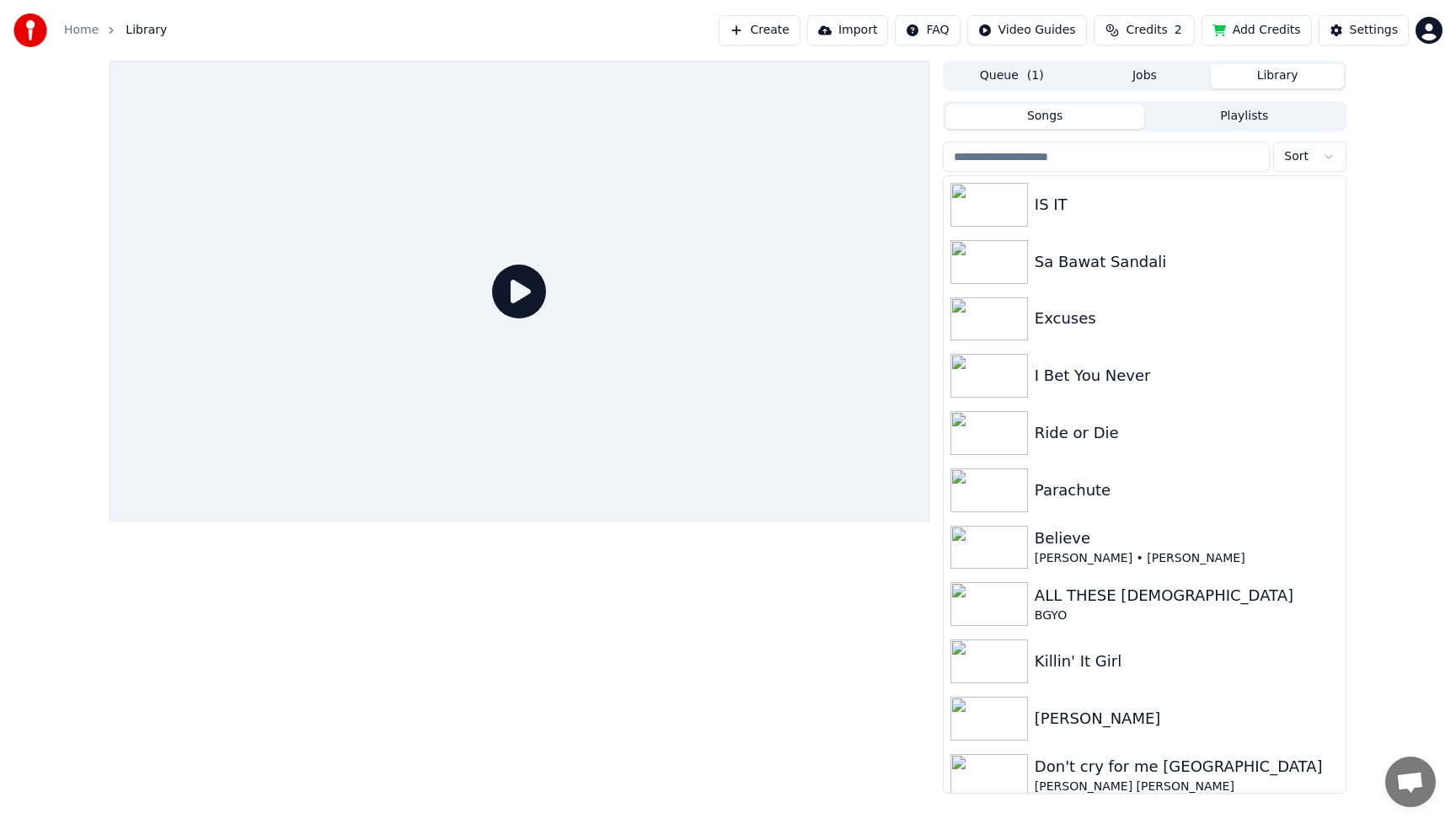
click at [539, 592] on div at bounding box center [519, 427] width 820 height 733
click at [1007, 215] on img at bounding box center [989, 205] width 77 height 44
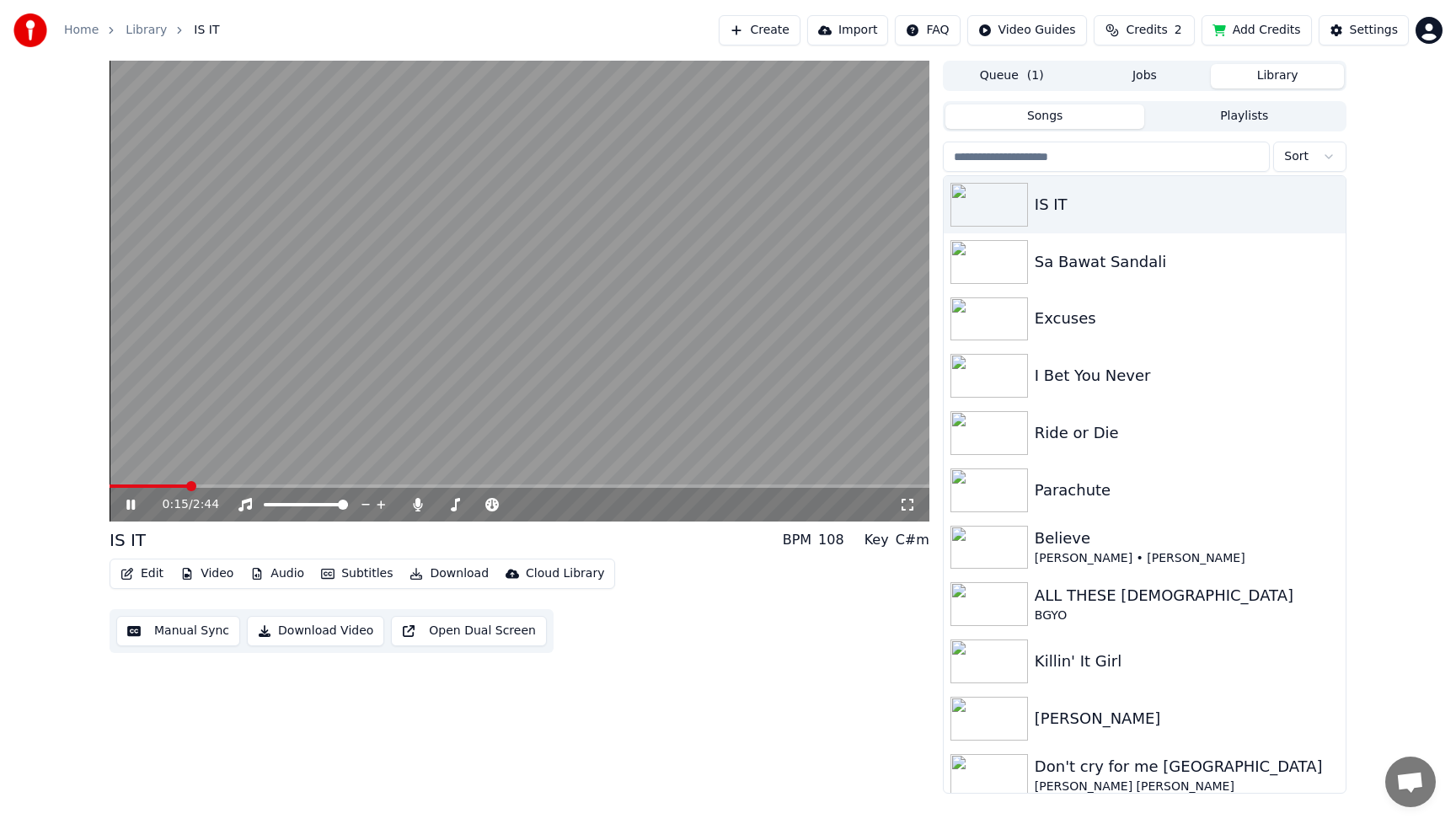
click at [131, 505] on icon at bounding box center [130, 505] width 9 height 10
click at [630, 650] on div "Edit Video Audio Subtitles Download Cloud Library Manual Sync Download Video Op…" at bounding box center [519, 606] width 820 height 94
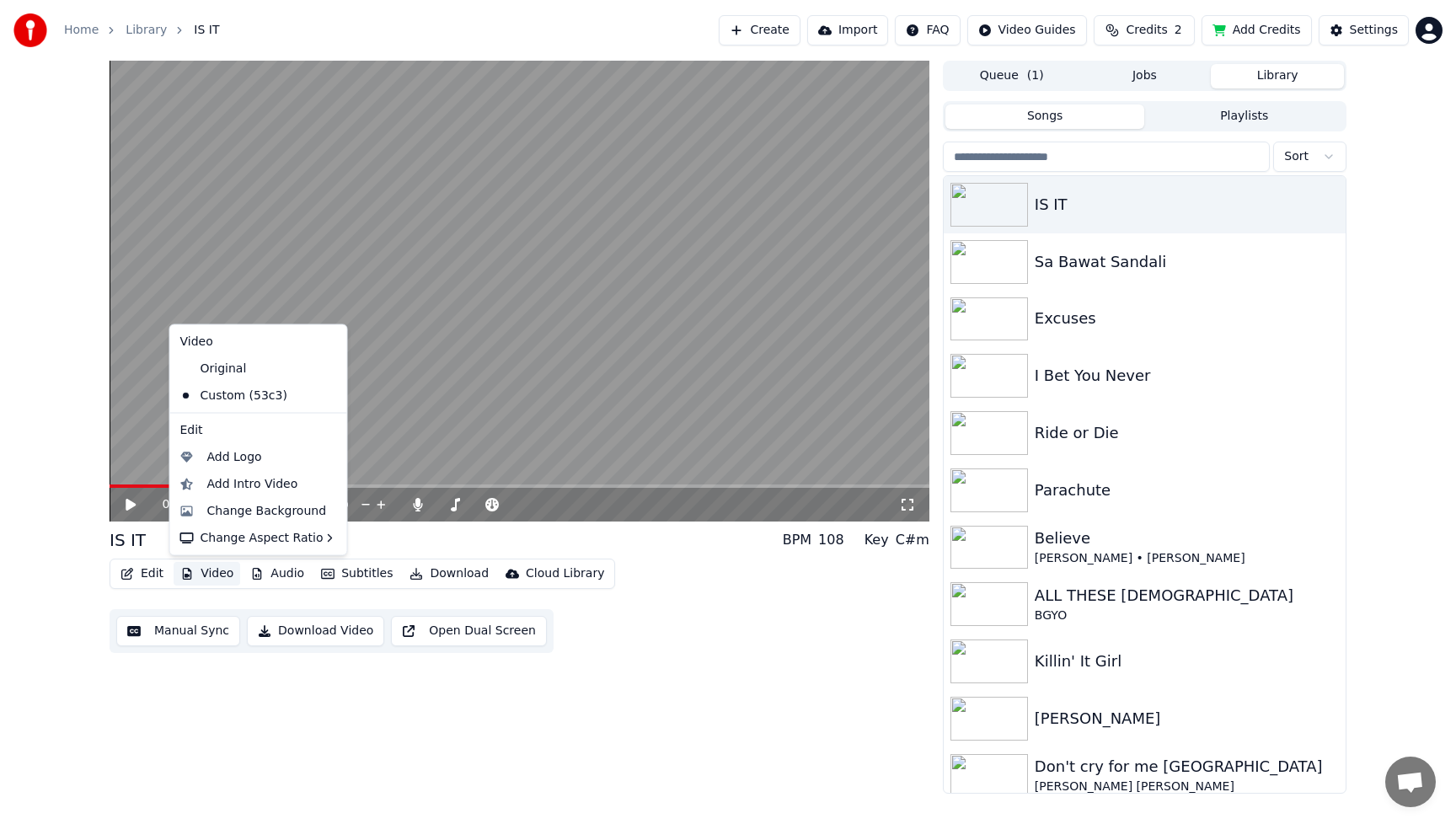
click at [218, 569] on button "Video" at bounding box center [207, 574] width 67 height 24
click at [235, 513] on div "Change Background" at bounding box center [267, 510] width 120 height 17
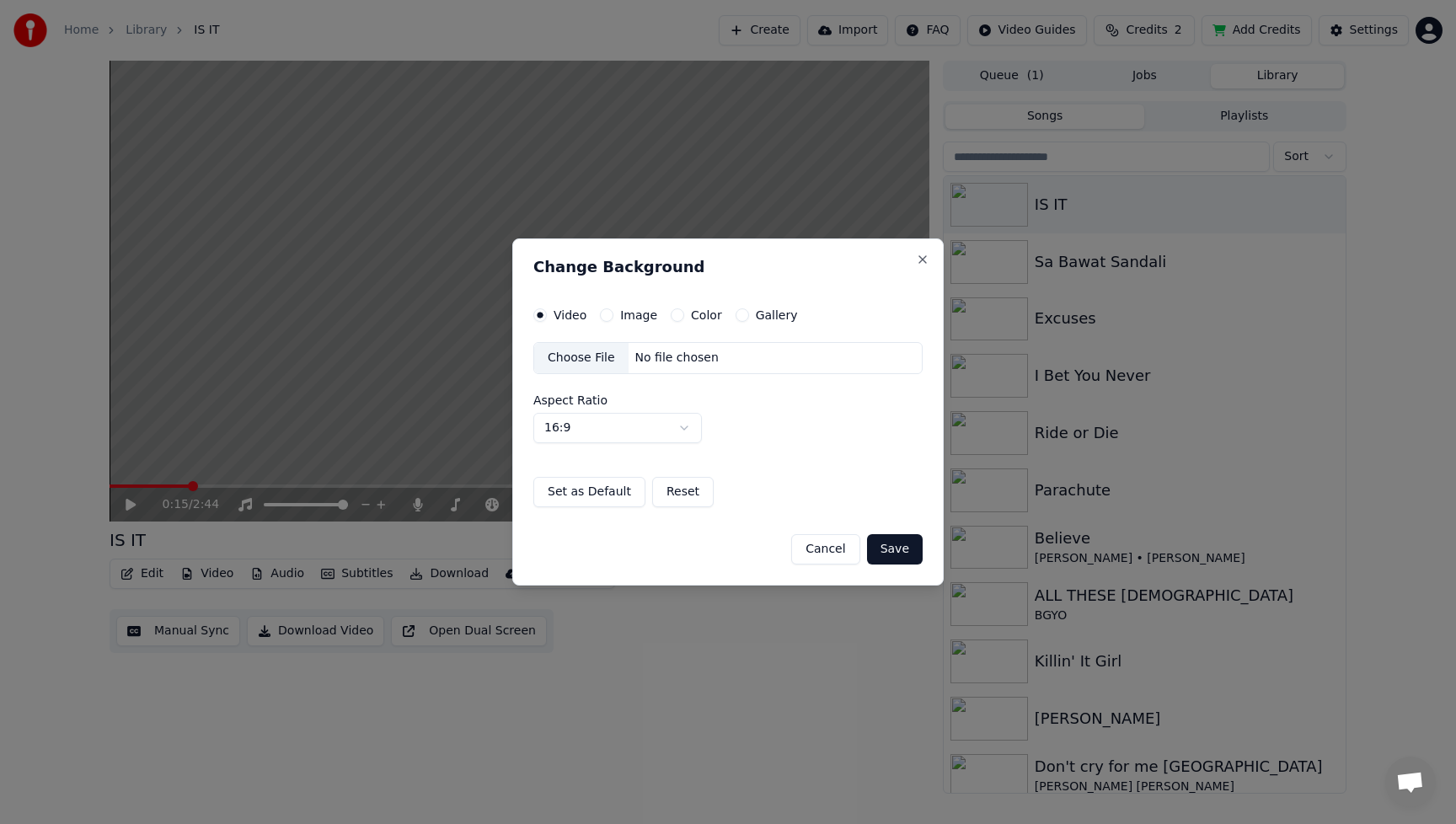
click at [582, 359] on div "Choose File" at bounding box center [581, 358] width 94 height 30
click at [898, 552] on button "Save" at bounding box center [895, 549] width 56 height 30
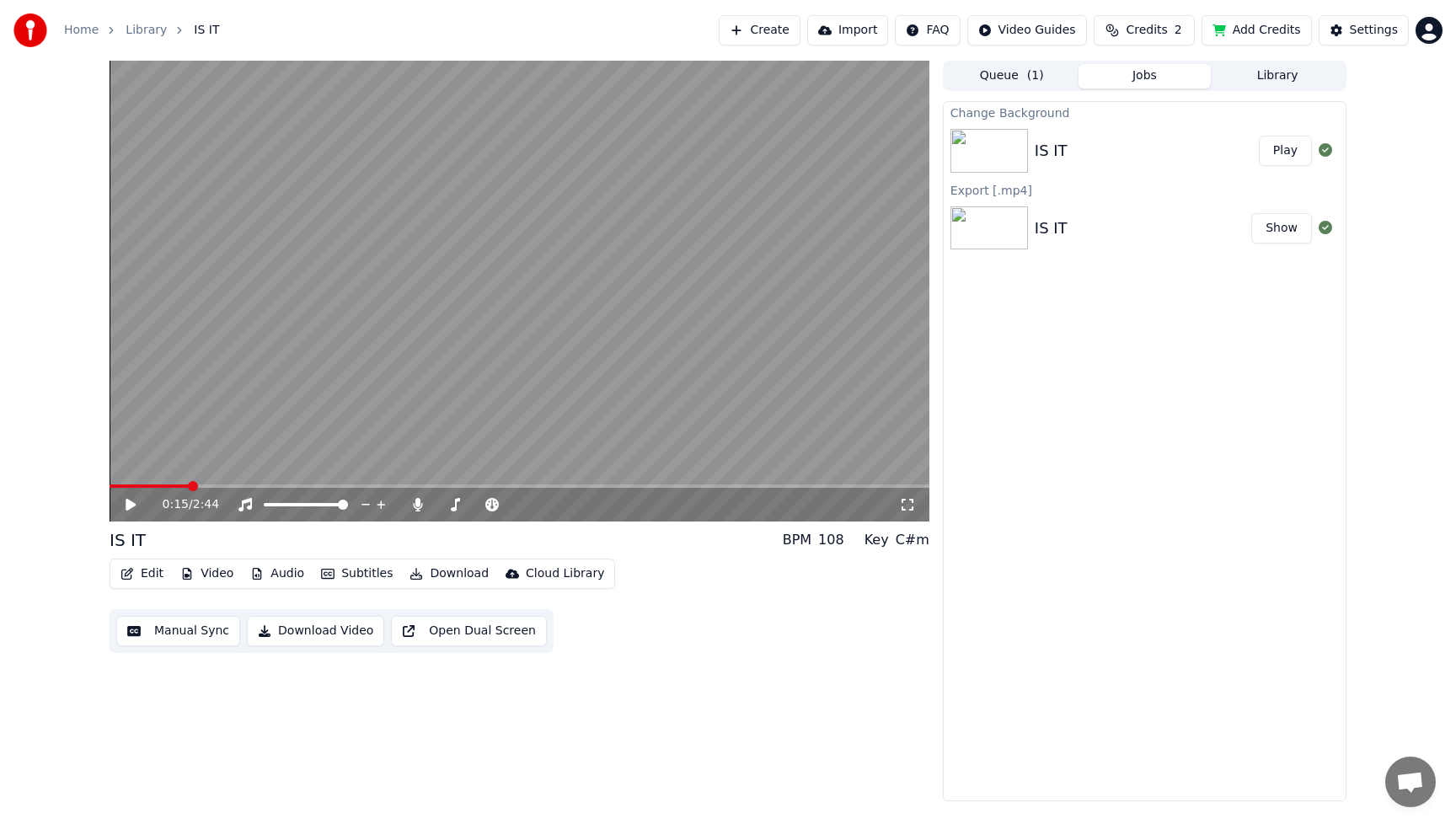
click at [1295, 154] on button "Play" at bounding box center [1286, 150] width 53 height 30
click at [131, 508] on icon at bounding box center [130, 505] width 9 height 10
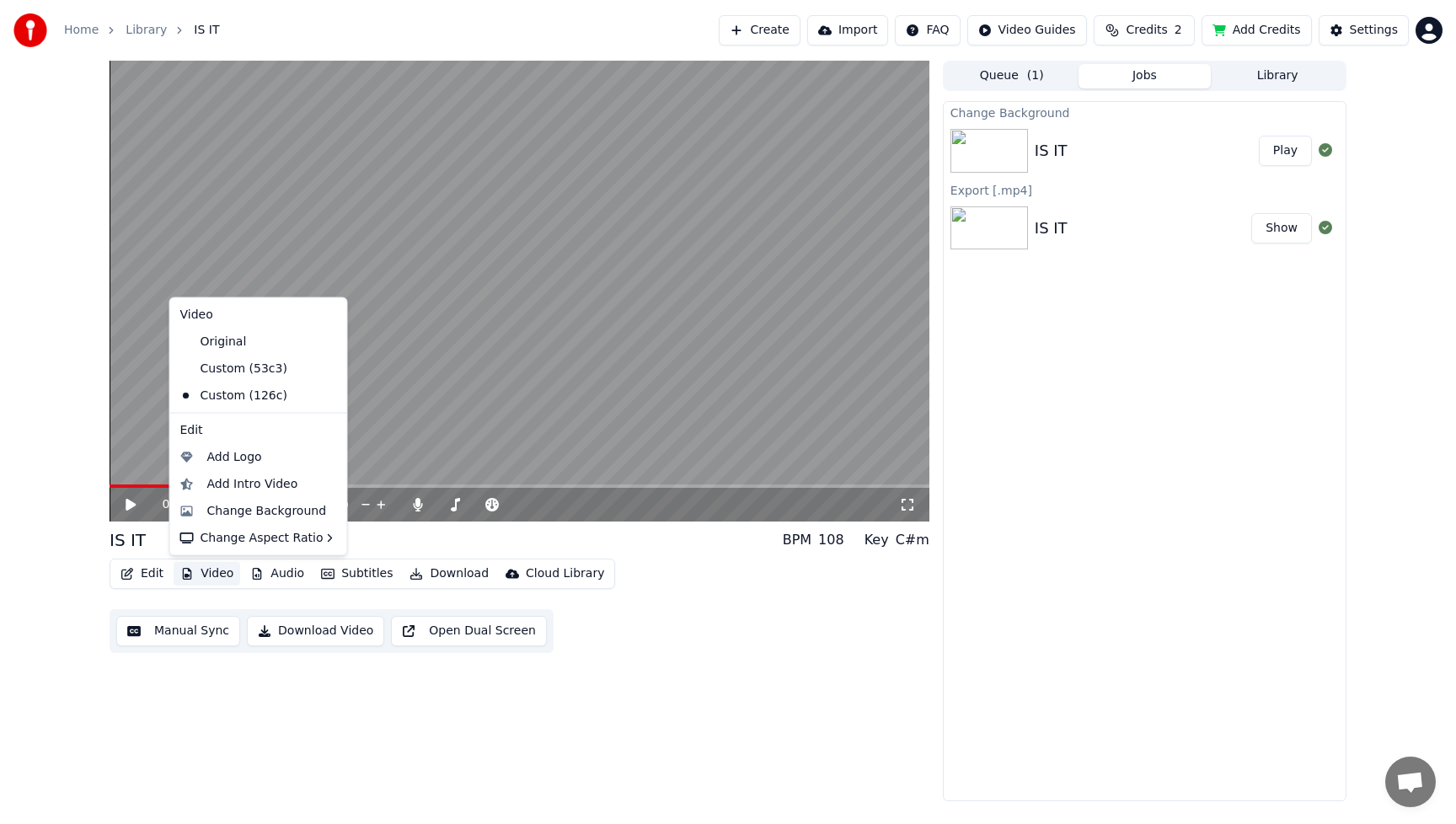
click at [214, 575] on button "Video" at bounding box center [207, 574] width 67 height 24
click at [244, 485] on div "Add Intro Video" at bounding box center [253, 483] width 91 height 17
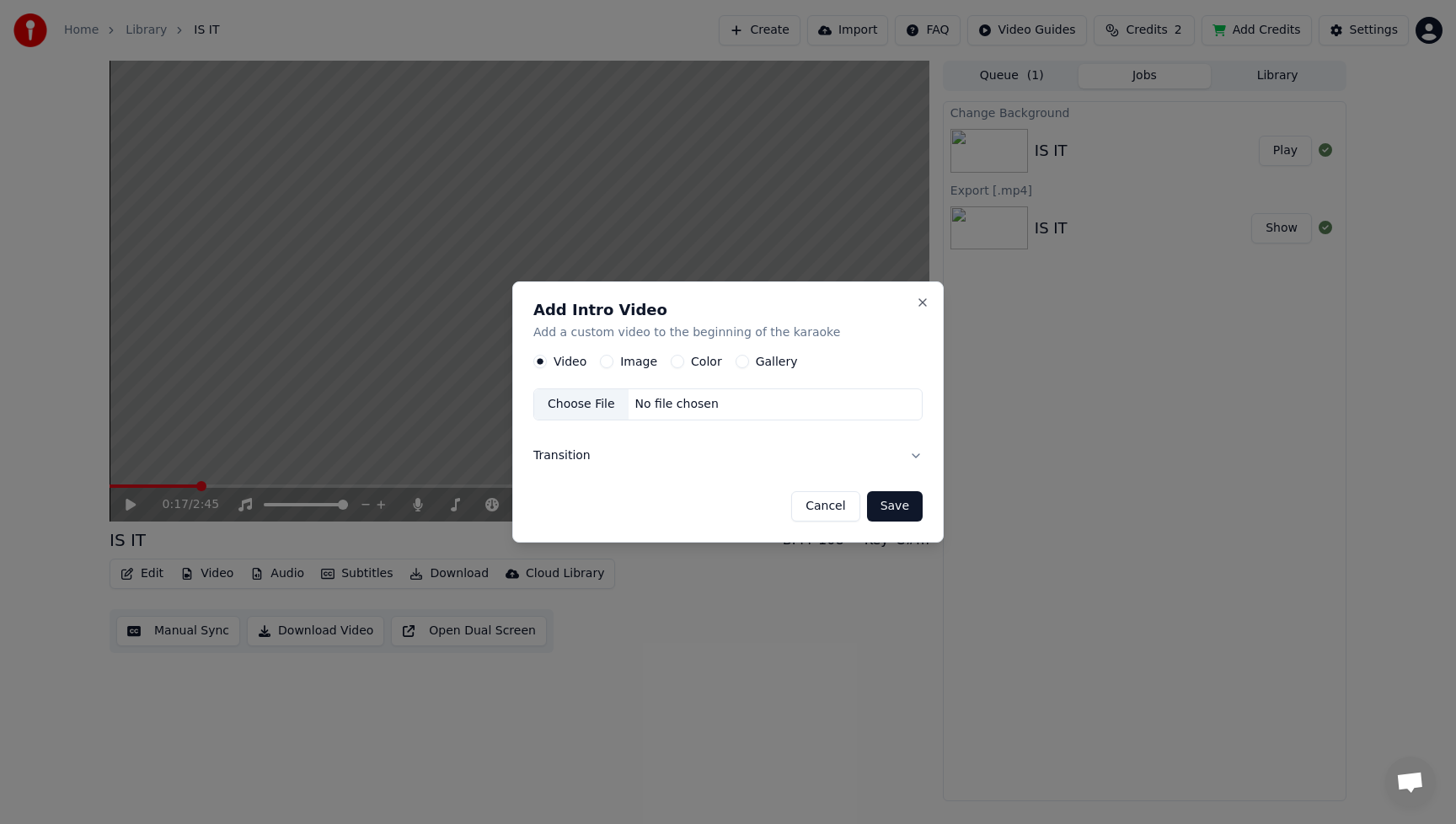
click at [609, 364] on button "Image" at bounding box center [607, 362] width 14 height 14
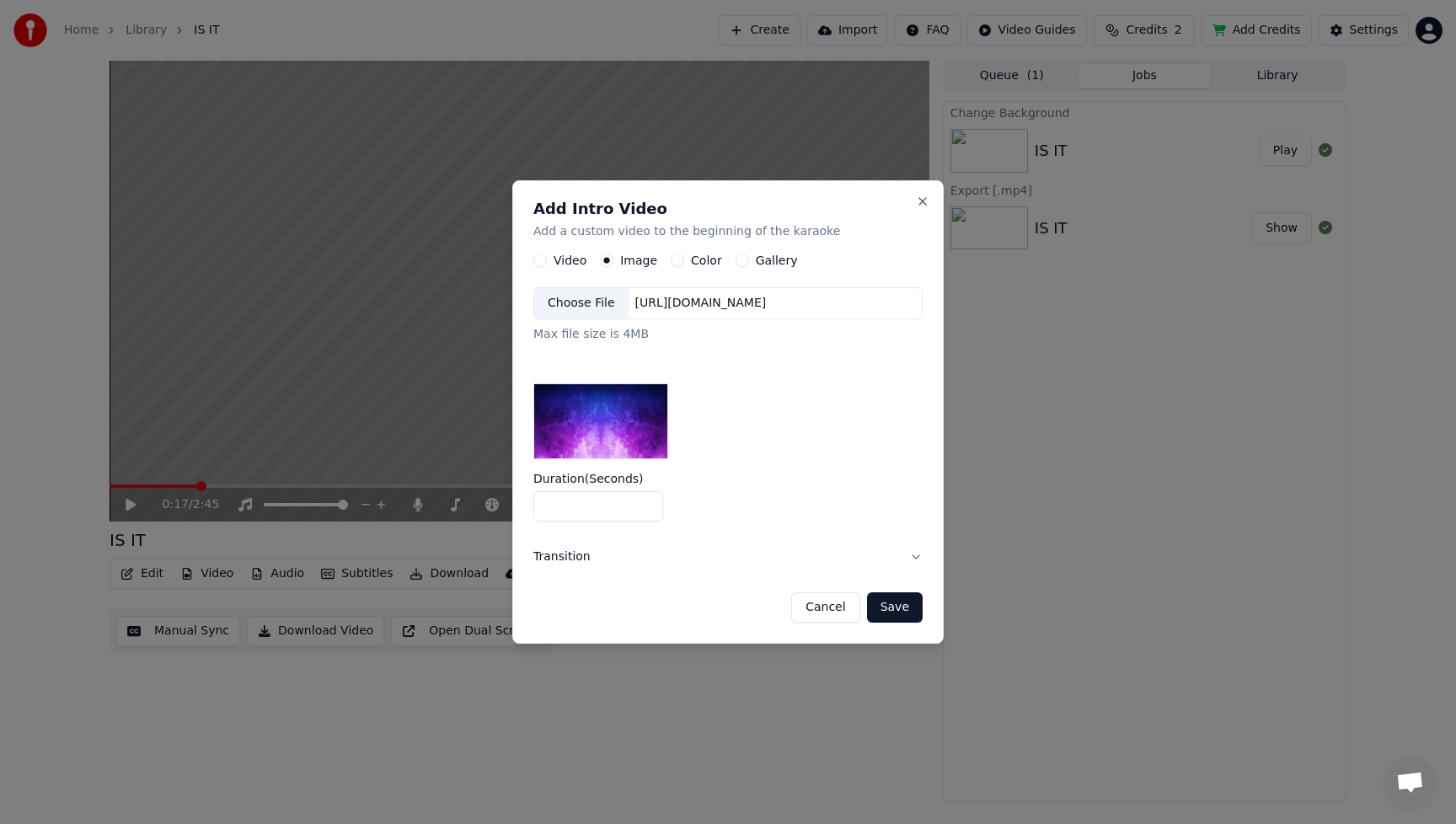
click at [563, 304] on div "Choose File" at bounding box center [581, 303] width 94 height 30
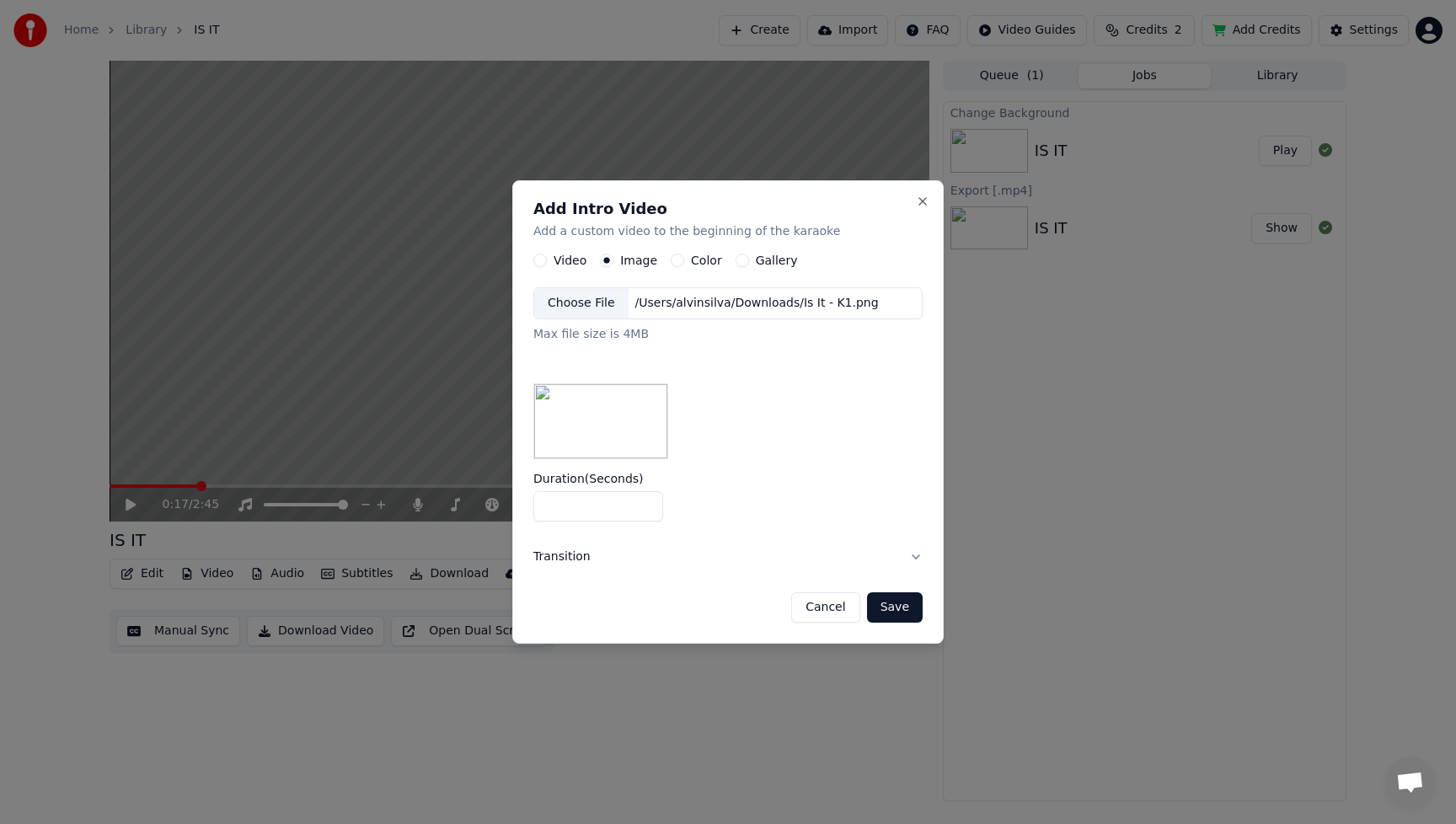
click at [904, 603] on button "Save" at bounding box center [895, 607] width 56 height 30
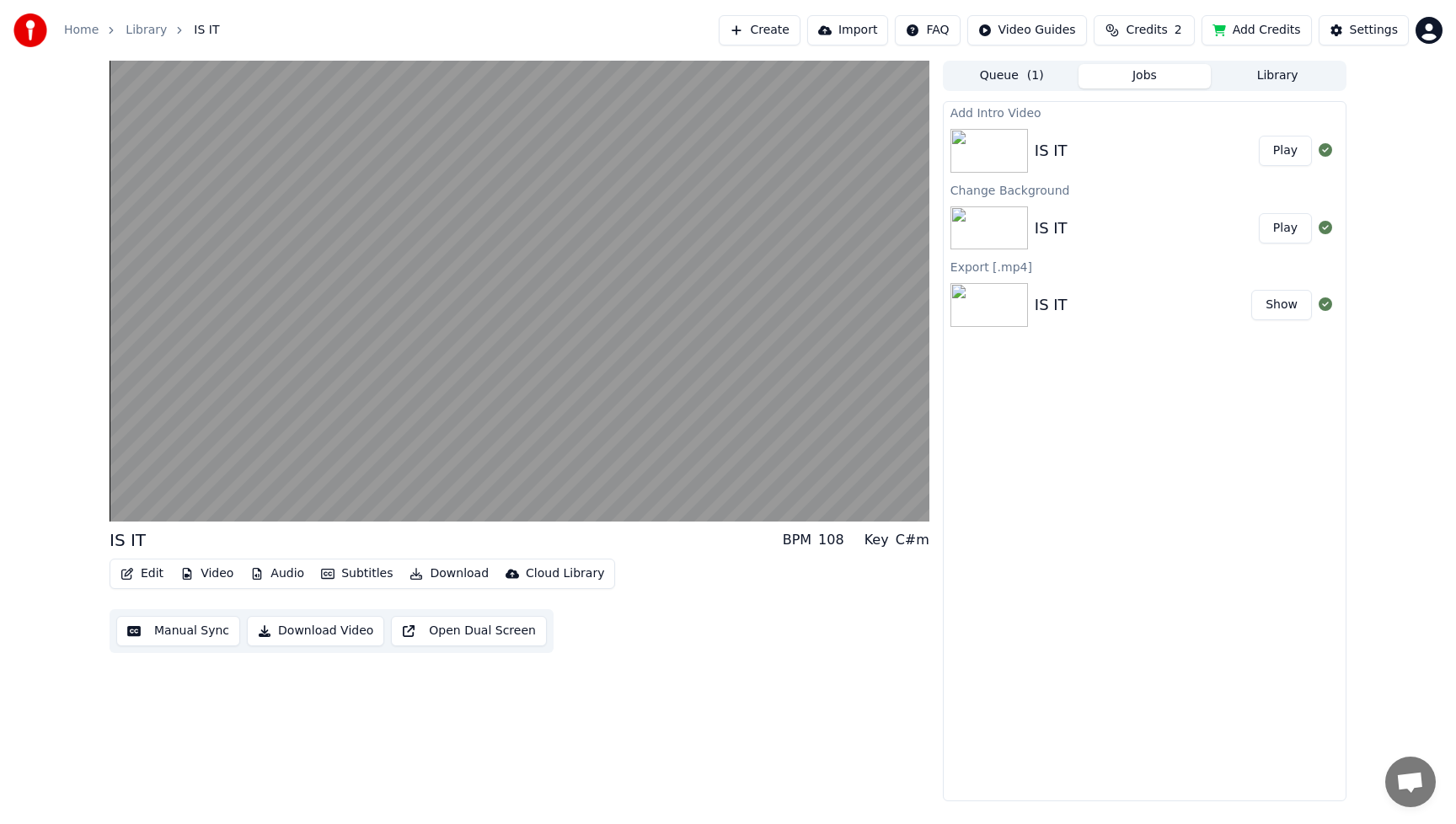
click at [1291, 155] on button "Play" at bounding box center [1286, 150] width 53 height 30
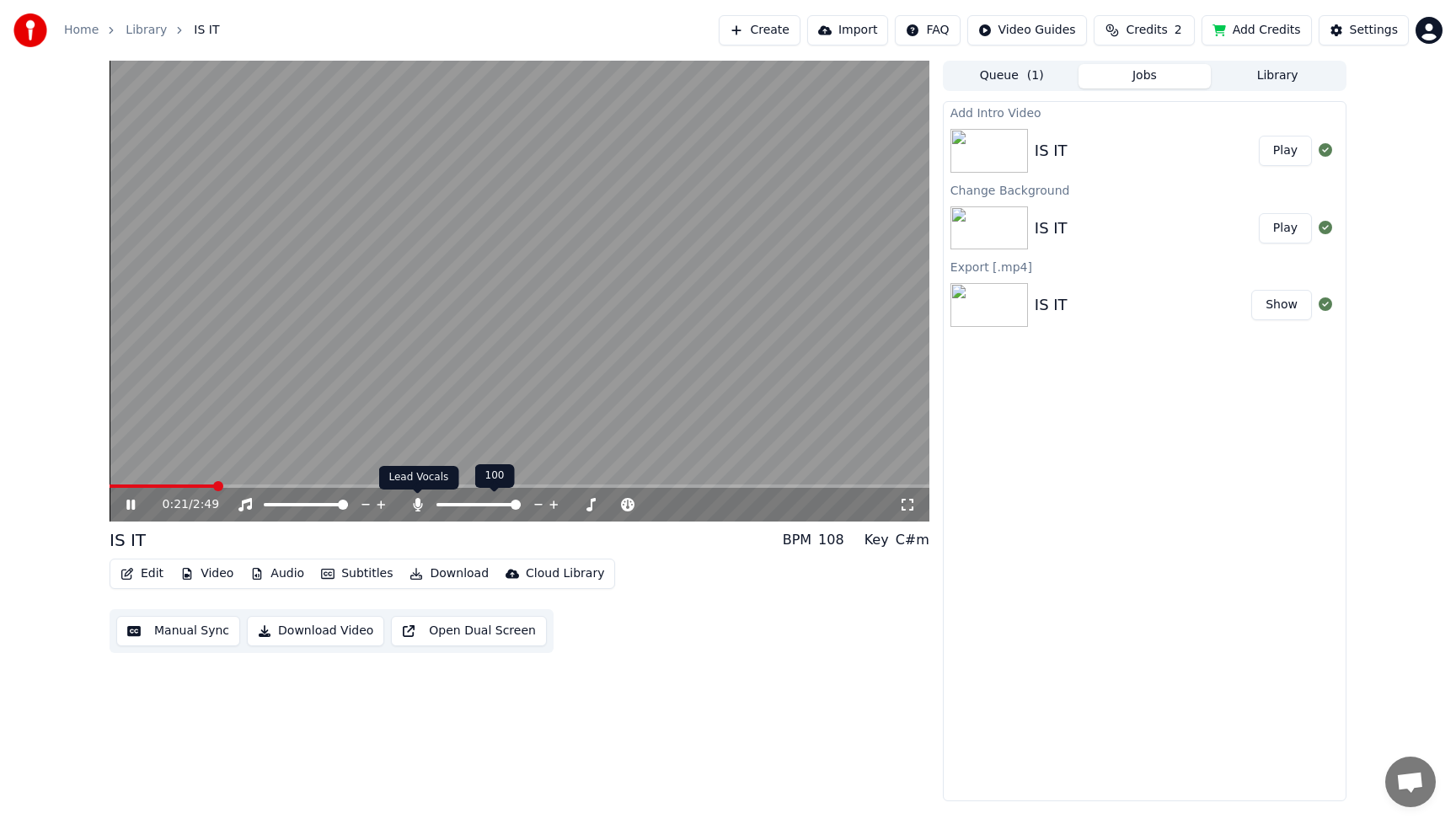
click at [413, 508] on icon at bounding box center [417, 505] width 17 height 14
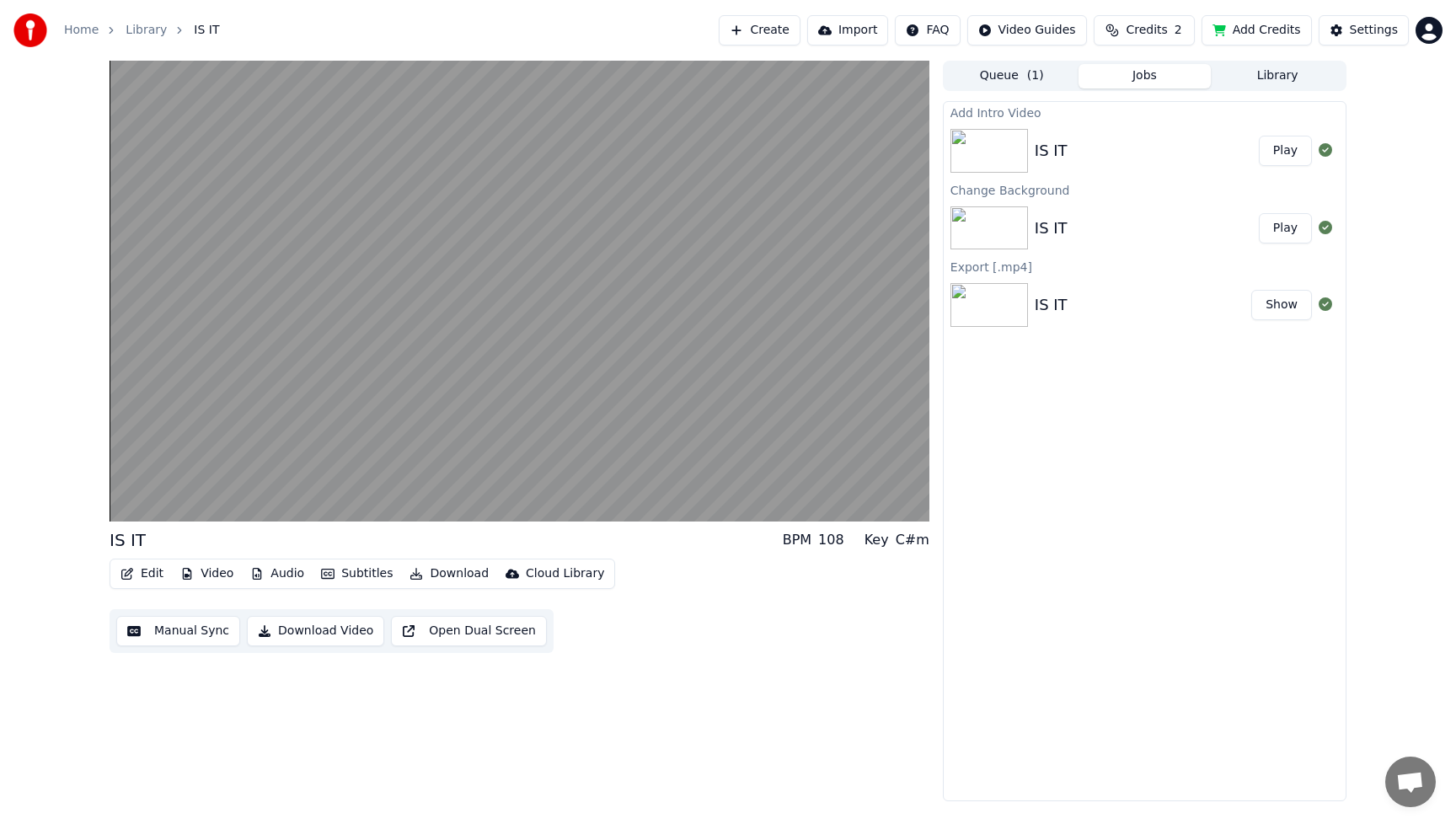
click at [339, 635] on button "Download Video" at bounding box center [315, 631] width 137 height 30
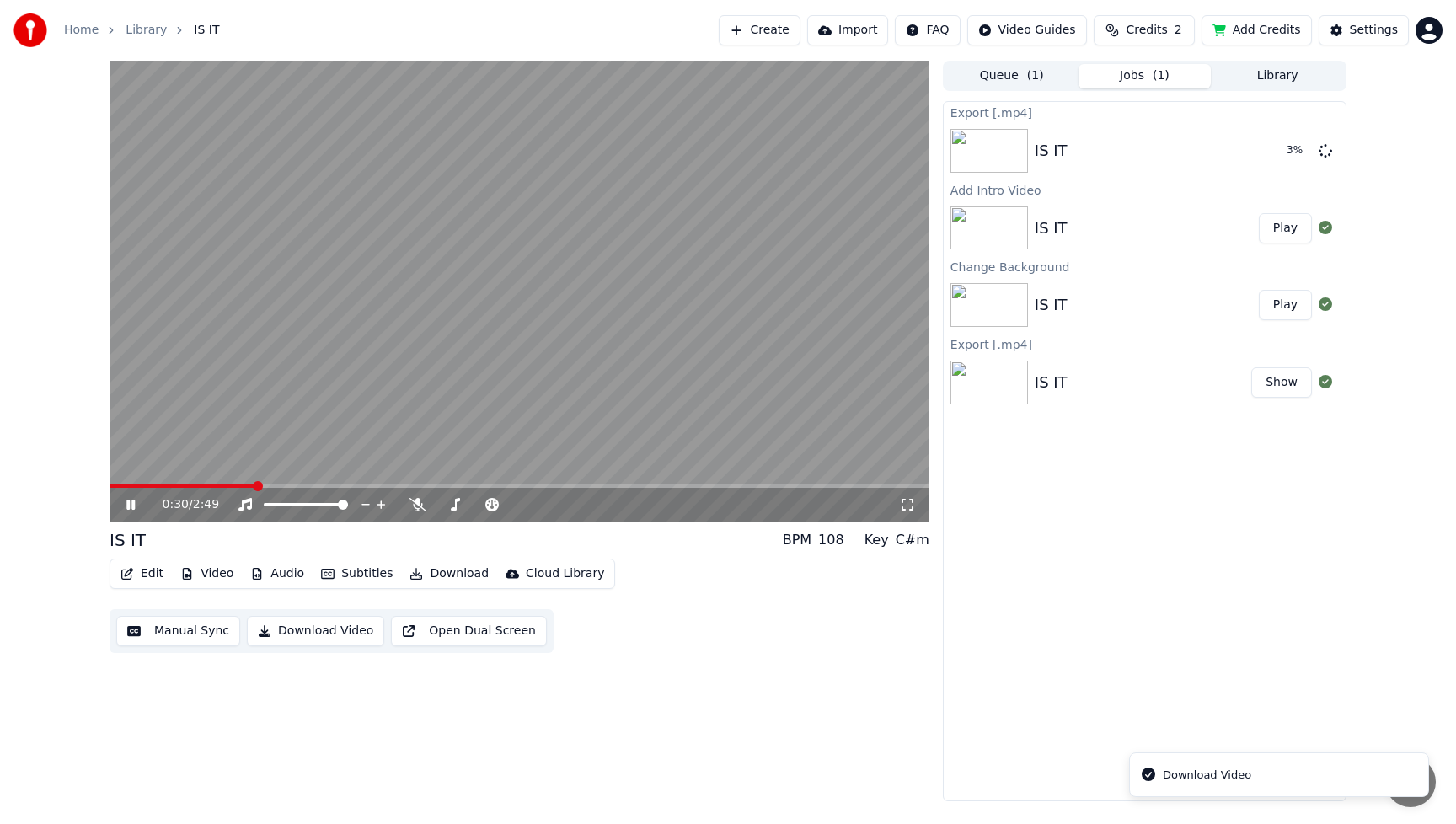
click at [129, 503] on icon at bounding box center [130, 505] width 9 height 10
